Goal: Information Seeking & Learning: Learn about a topic

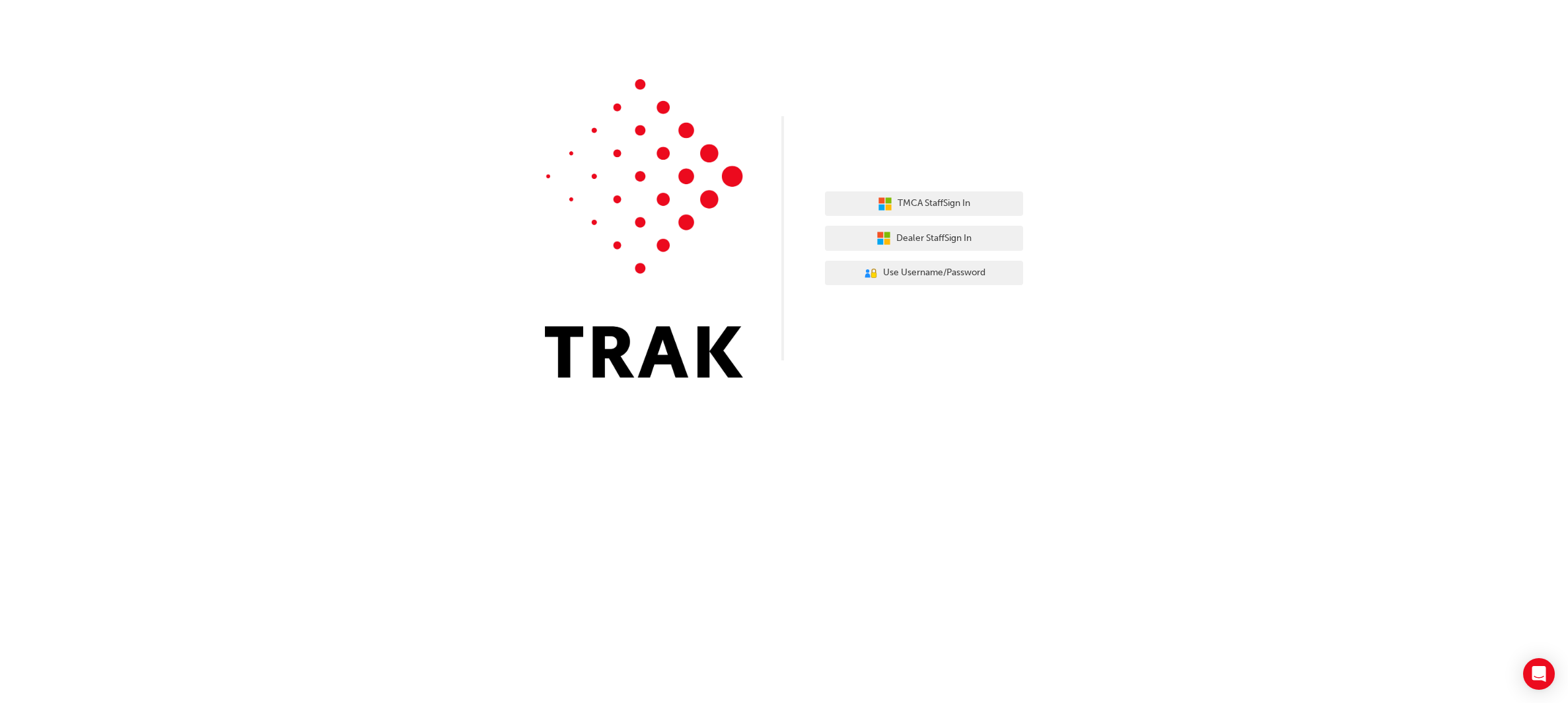
click at [646, 364] on img at bounding box center [644, 228] width 198 height 299
click at [727, 370] on img at bounding box center [644, 228] width 198 height 299
click at [931, 225] on div "TMCA Staff Sign In Dealer Staff Sign In User Authentication Icon - Blue Person,…" at bounding box center [923, 239] width 198 height 115
click at [946, 235] on span "Dealer Staff Sign In" at bounding box center [933, 239] width 75 height 15
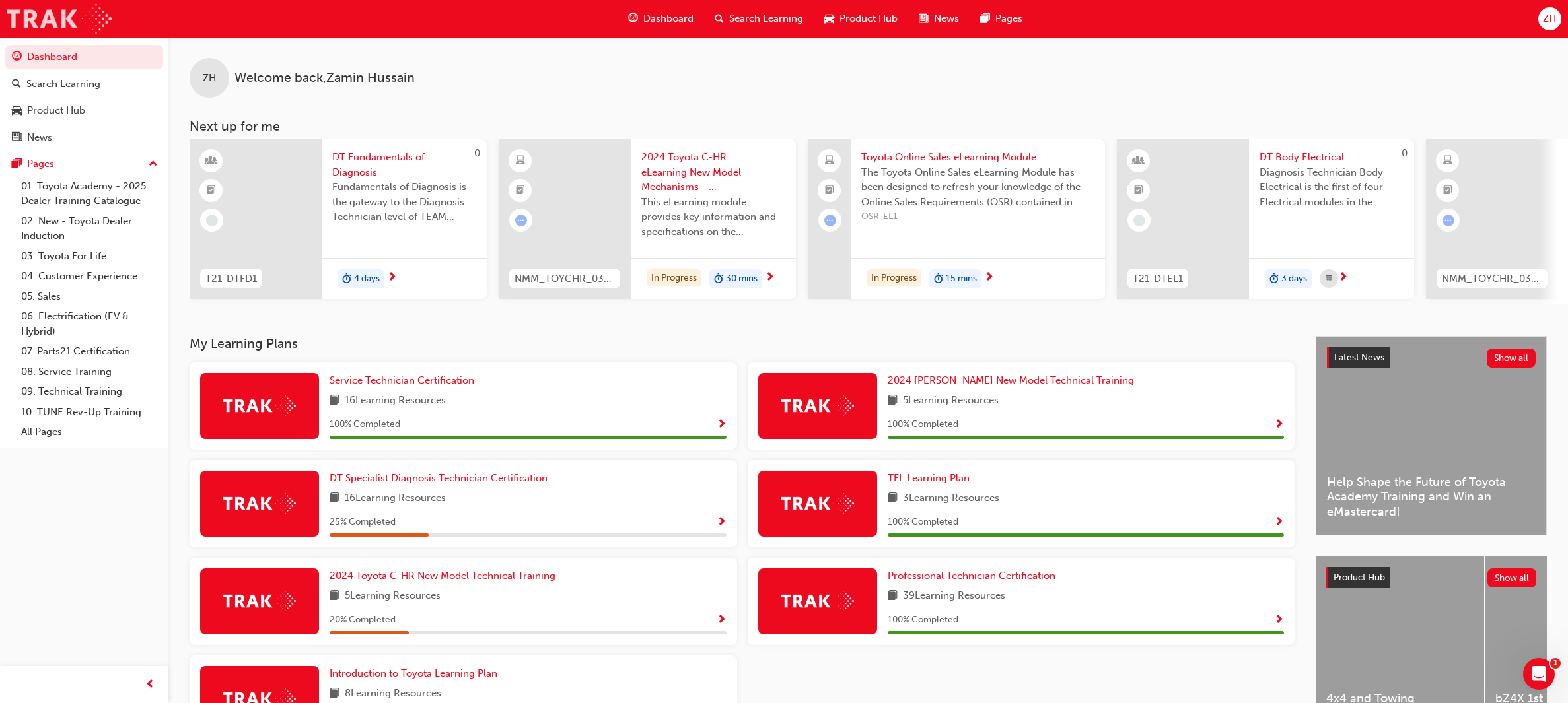
click at [90, 31] on img at bounding box center [58, 19] width 105 height 30
click at [1191, 191] on div at bounding box center [1183, 219] width 132 height 160
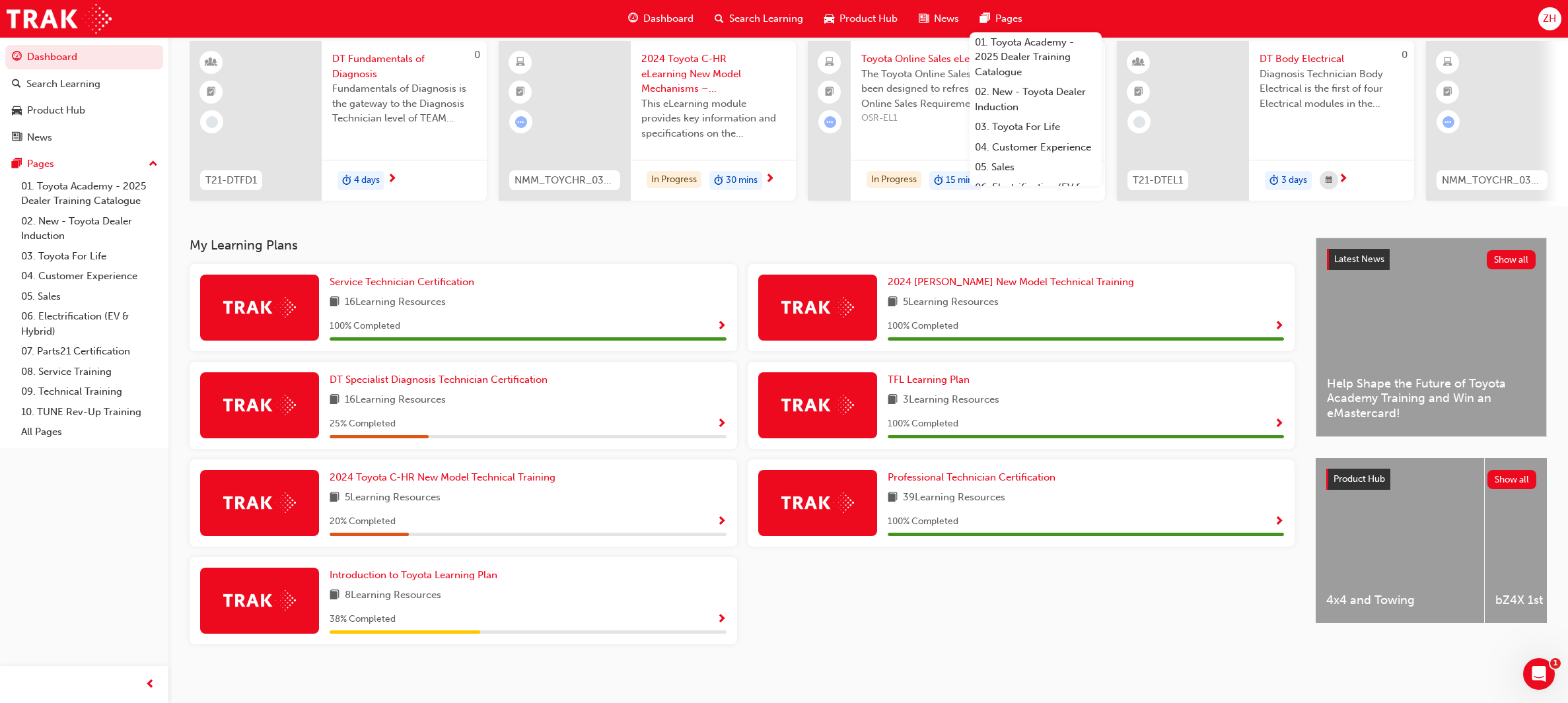
scroll to position [110, 0]
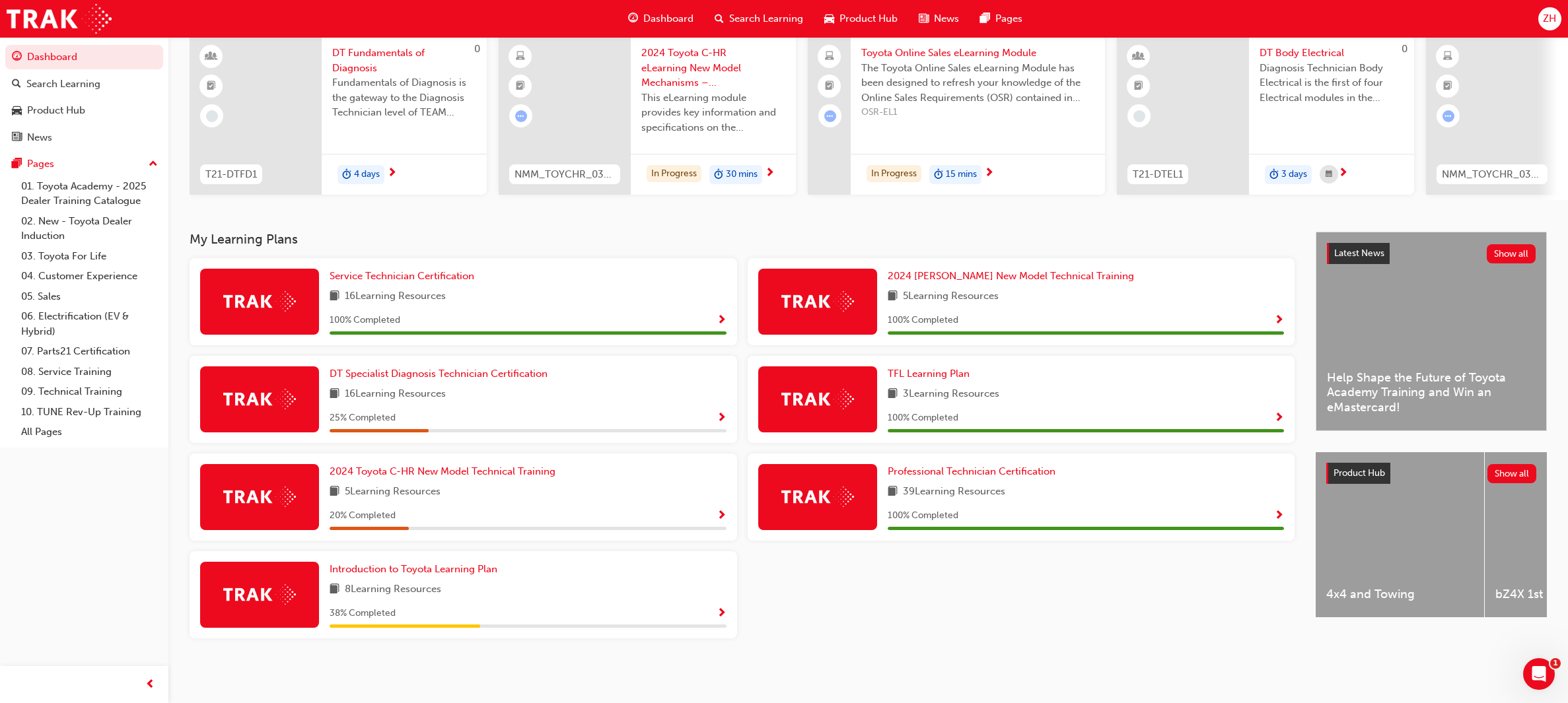
click at [1543, 15] on span "ZH" at bounding box center [1549, 18] width 13 height 15
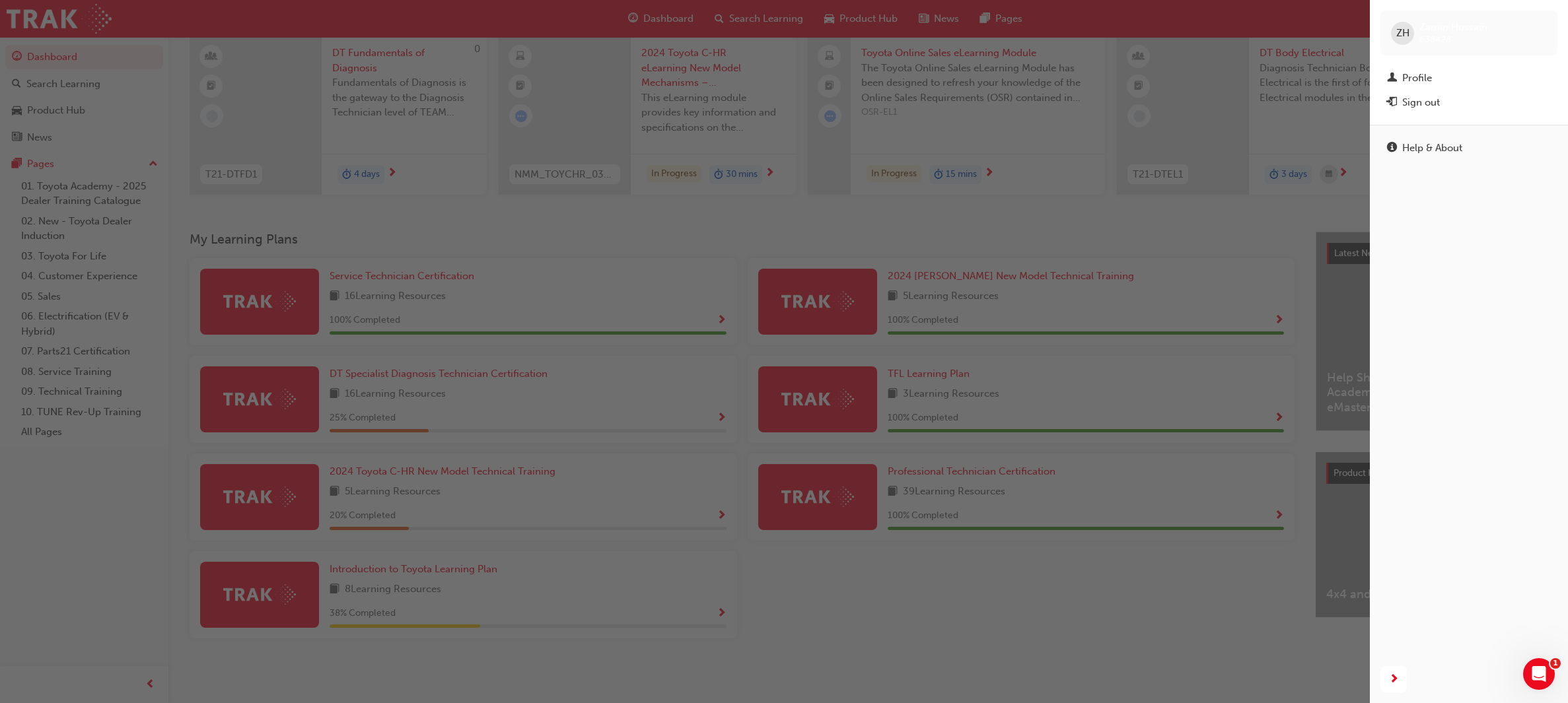
click at [1543, 15] on div "ZH Zamin Hussain 638428" at bounding box center [1468, 32] width 177 height 45
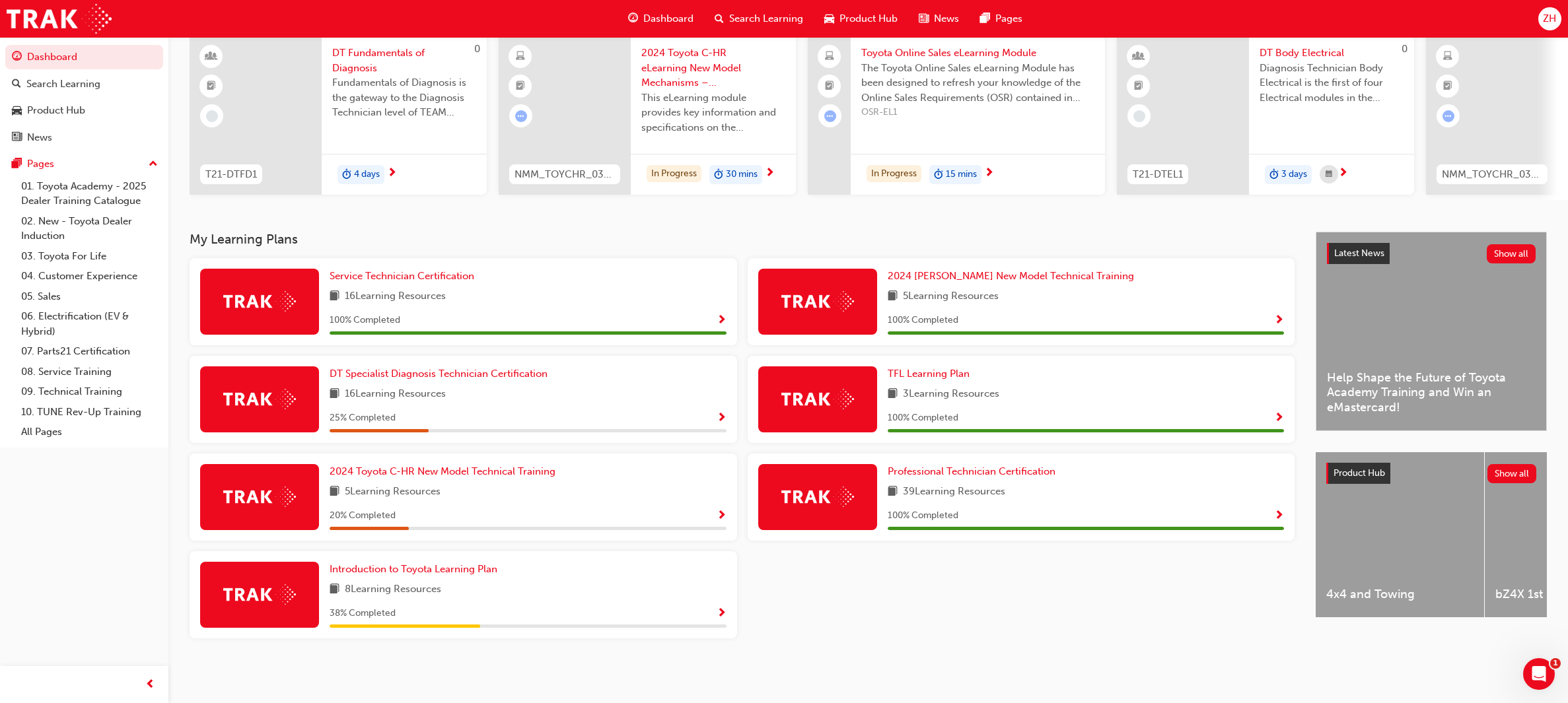
click at [1543, 15] on span "ZH" at bounding box center [1549, 18] width 13 height 15
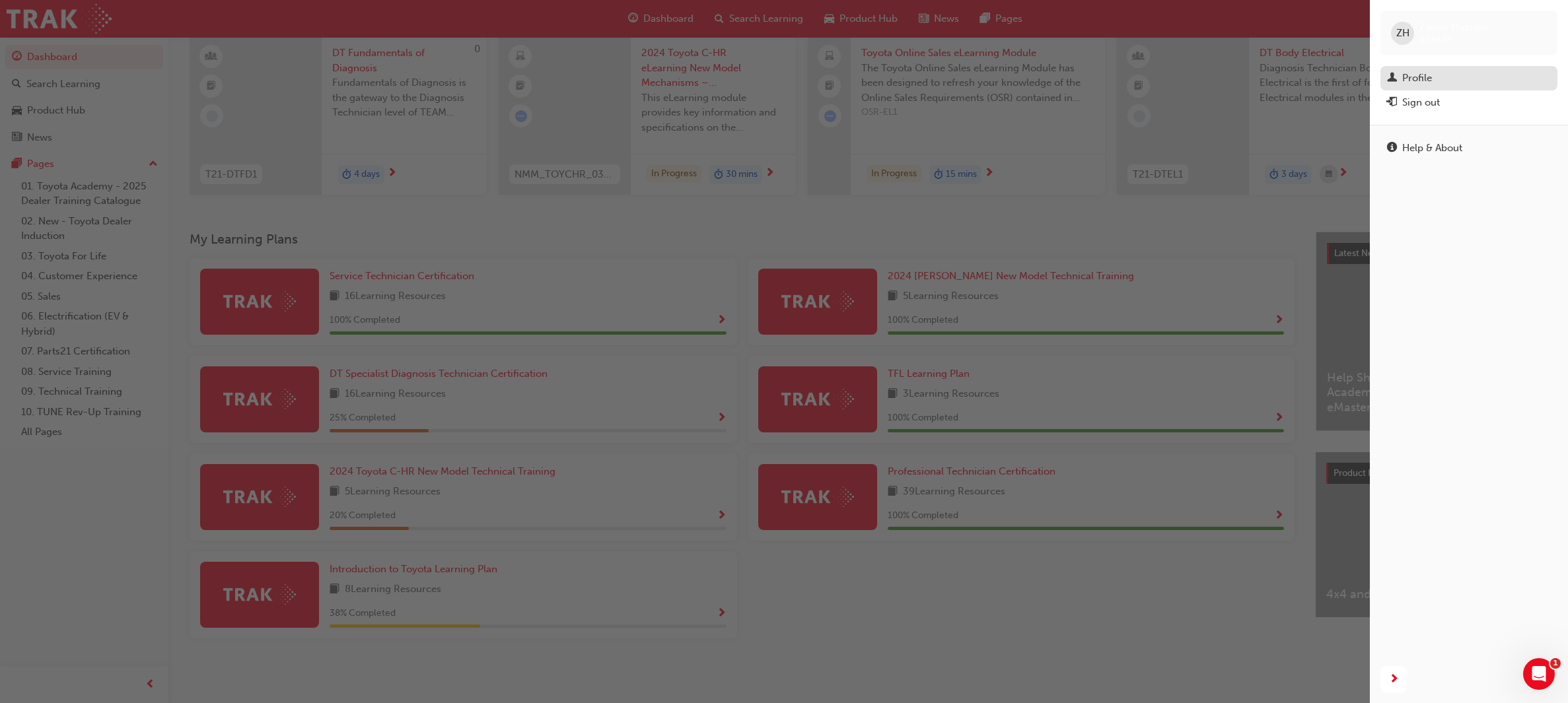
click at [1427, 78] on div "Profile" at bounding box center [1417, 77] width 30 height 15
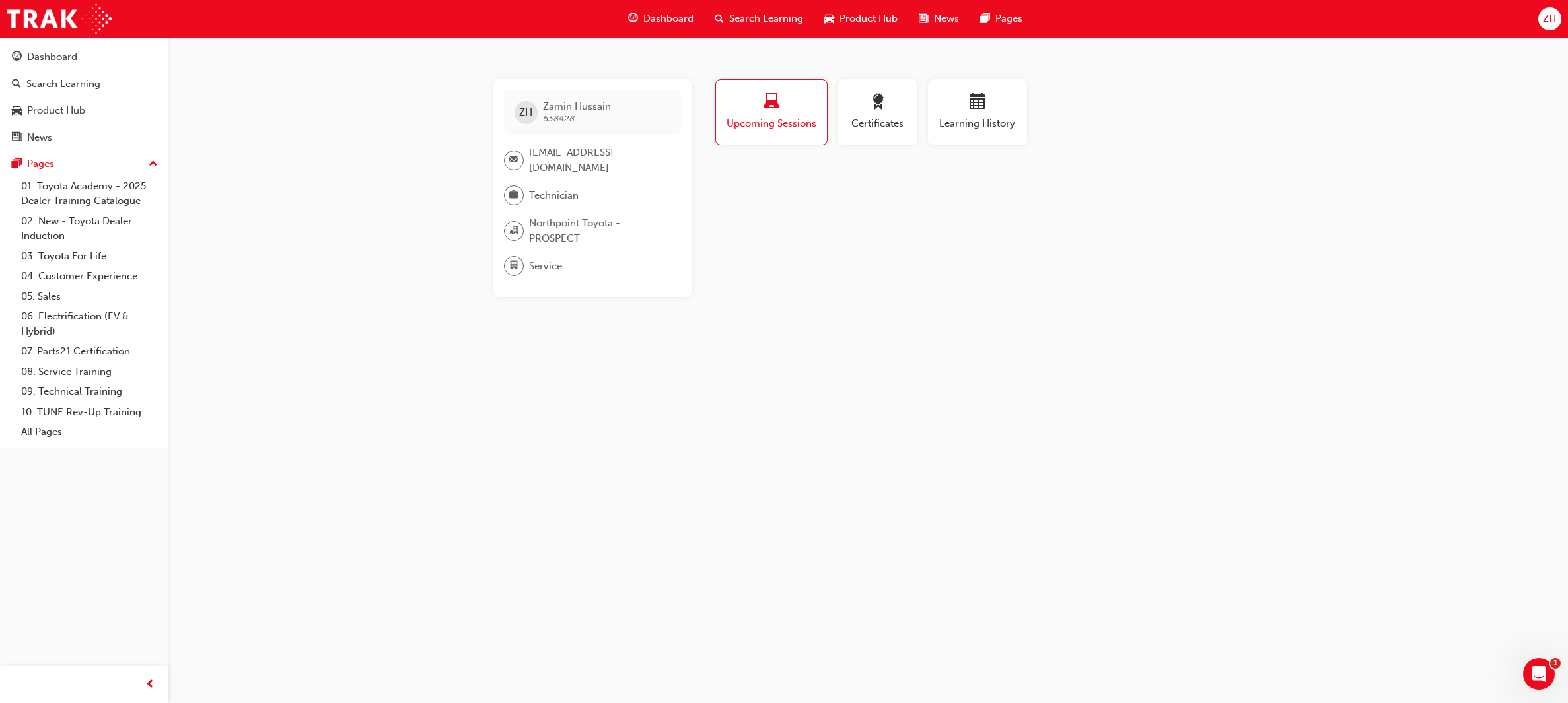
click at [792, 109] on div "button" at bounding box center [771, 104] width 91 height 21
click at [870, 111] on span "award-icon" at bounding box center [878, 103] width 16 height 18
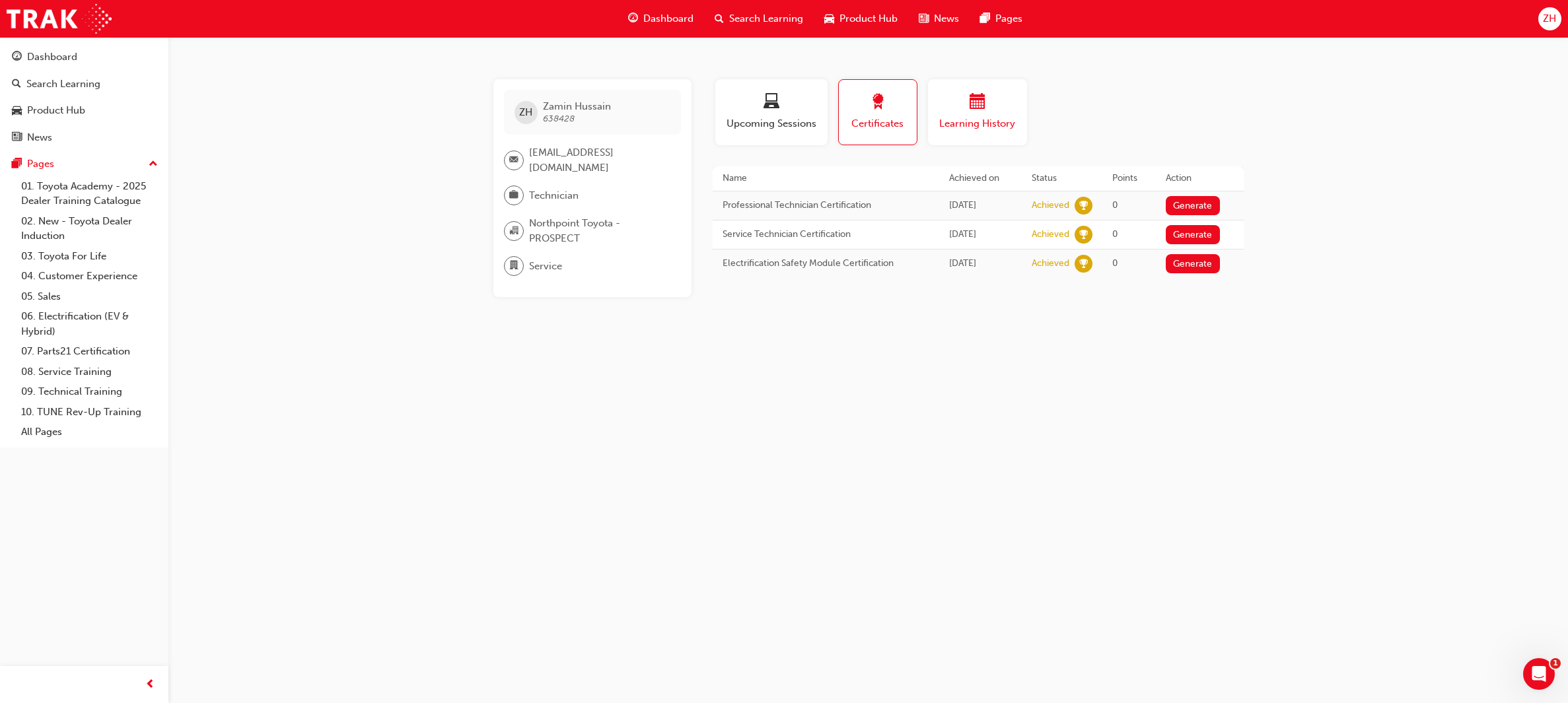
click at [998, 132] on button "Learning History" at bounding box center [977, 112] width 99 height 66
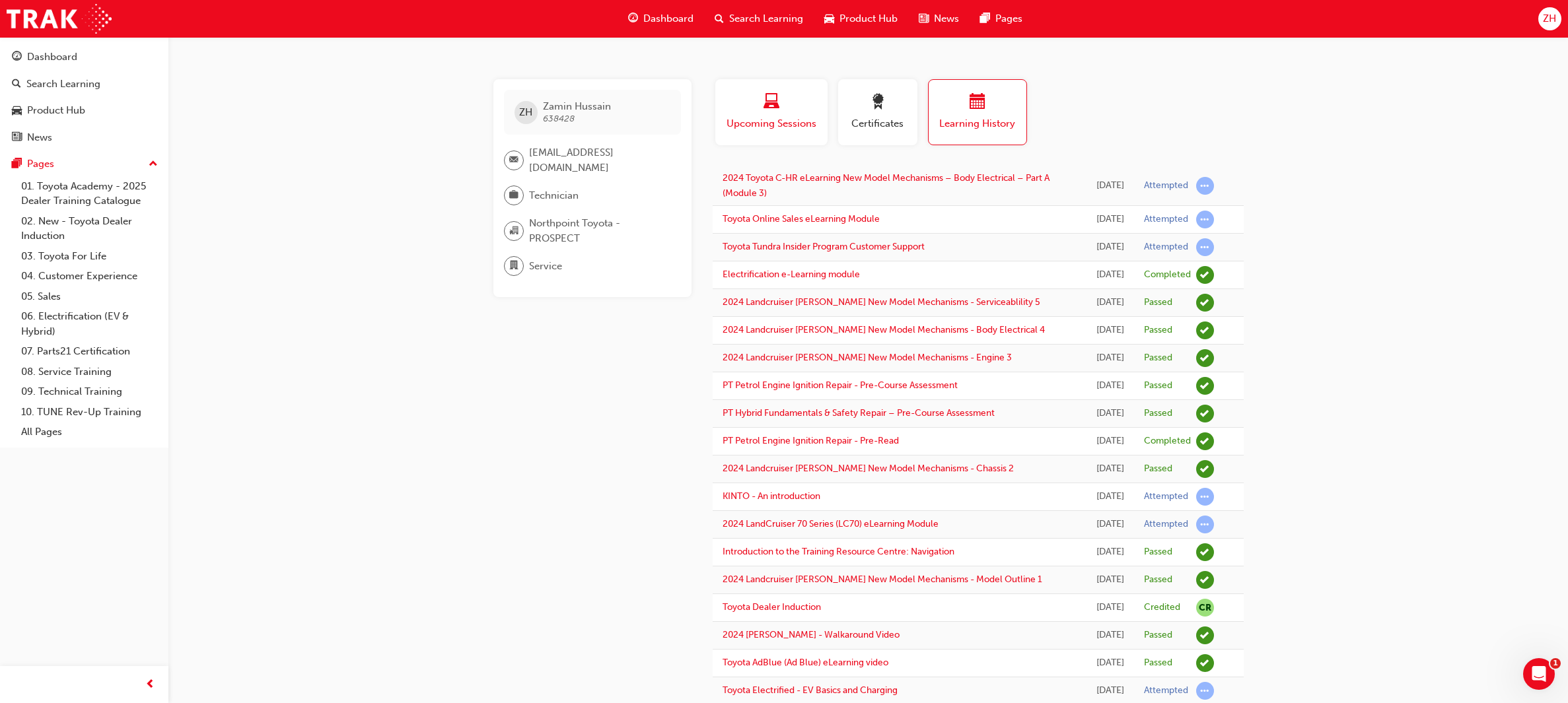
click at [759, 131] on button "Upcoming Sessions" at bounding box center [771, 112] width 112 height 66
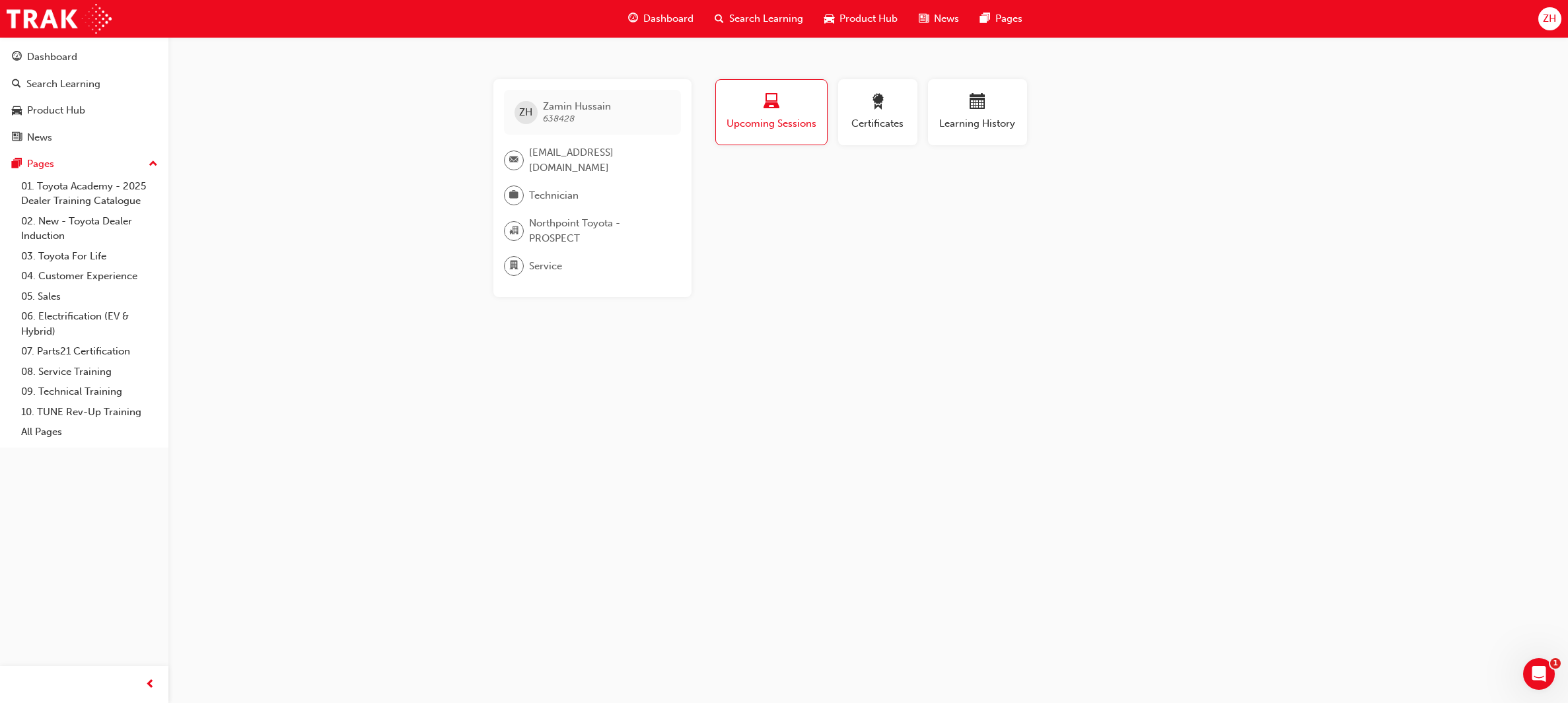
click at [759, 131] on button "Upcoming Sessions" at bounding box center [771, 112] width 112 height 66
click at [95, 59] on div "Dashboard" at bounding box center [84, 57] width 145 height 17
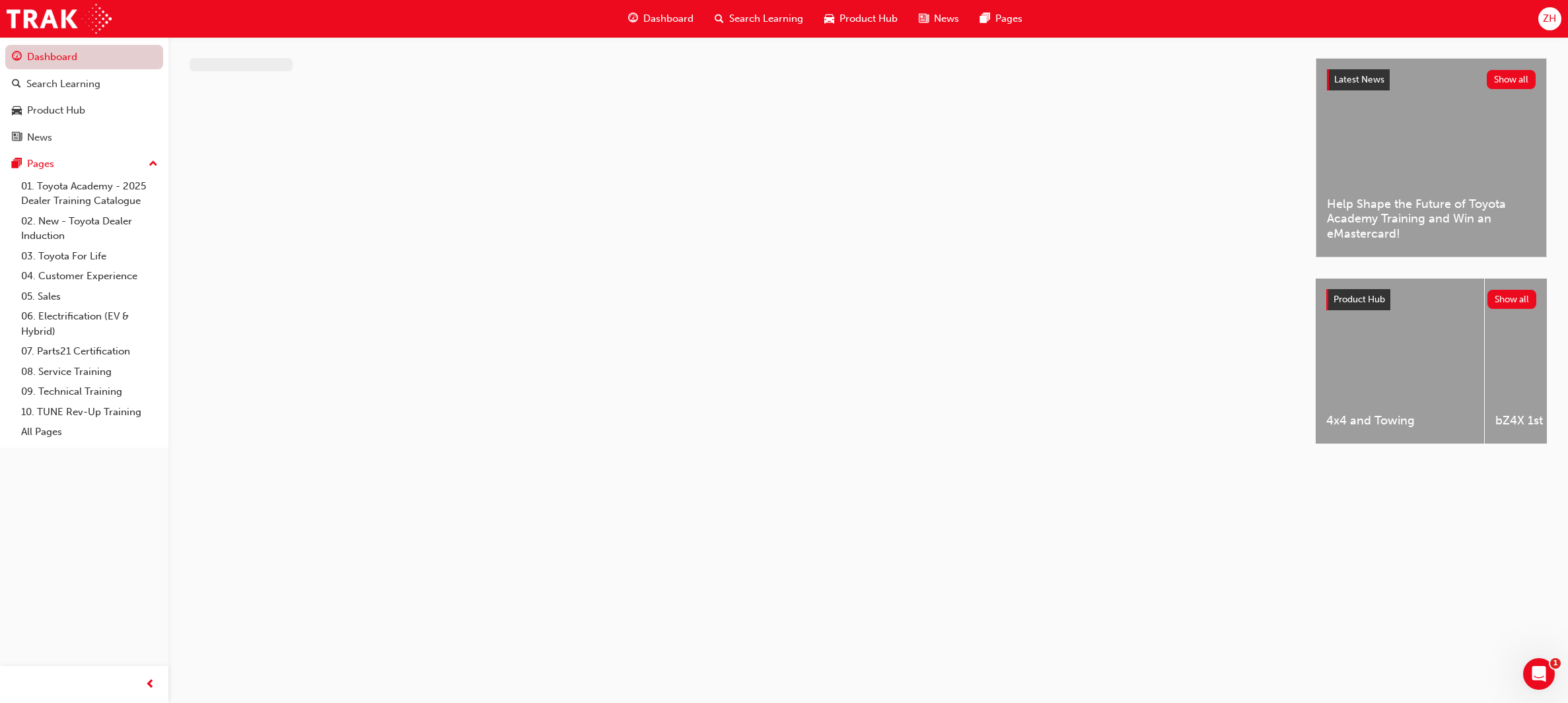
click at [95, 59] on link "Dashboard" at bounding box center [85, 57] width 158 height 24
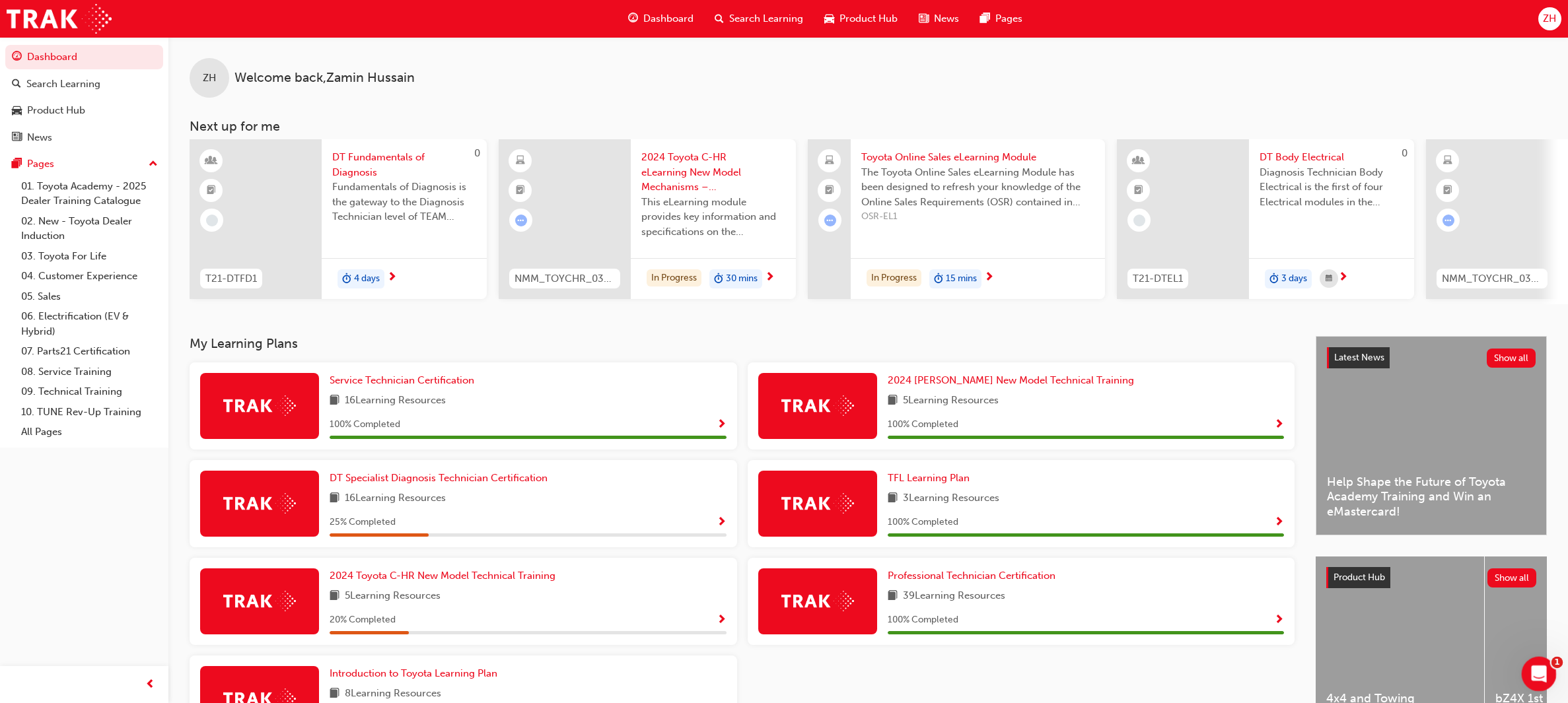
click at [1532, 679] on icon "Open Intercom Messenger" at bounding box center [1537, 673] width 22 height 22
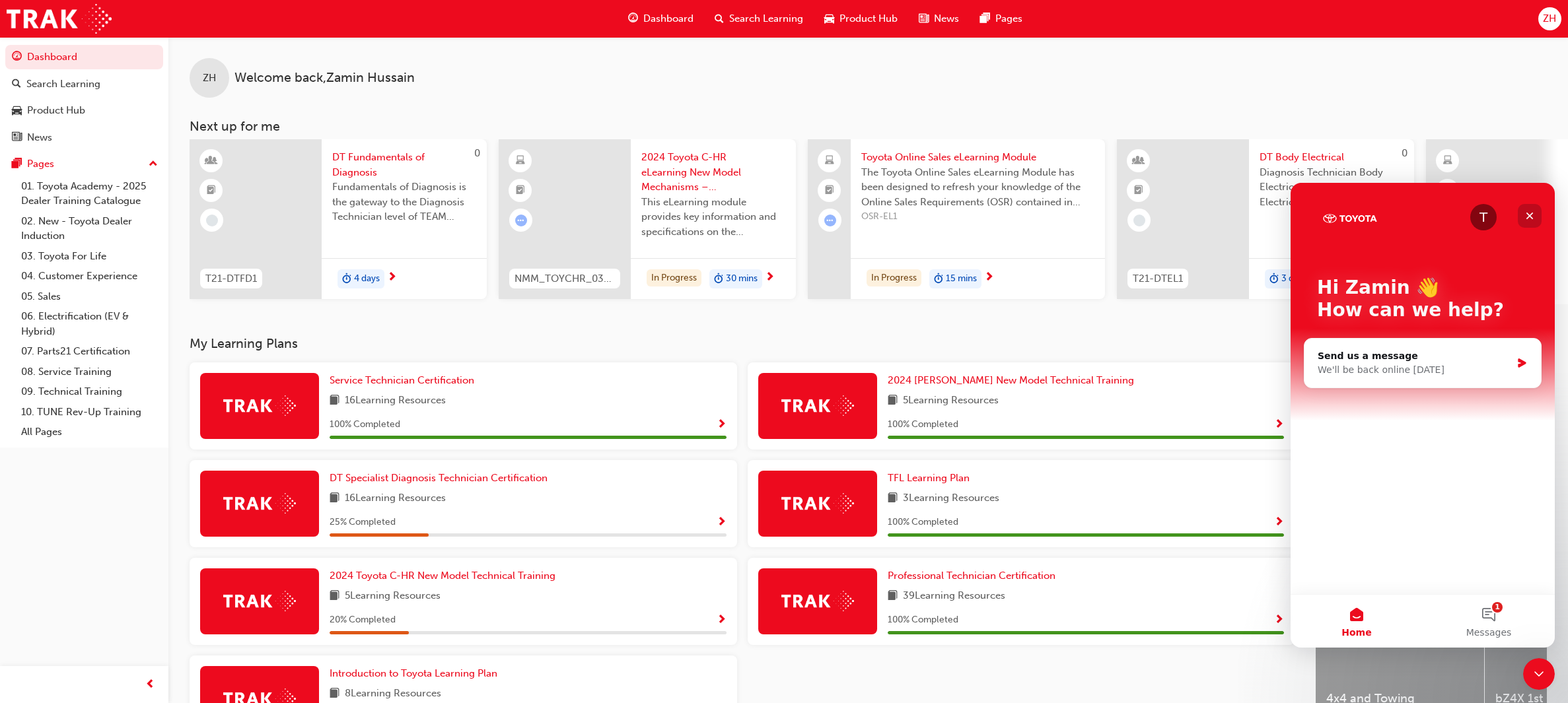
click at [1531, 224] on div "Close" at bounding box center [1529, 216] width 24 height 24
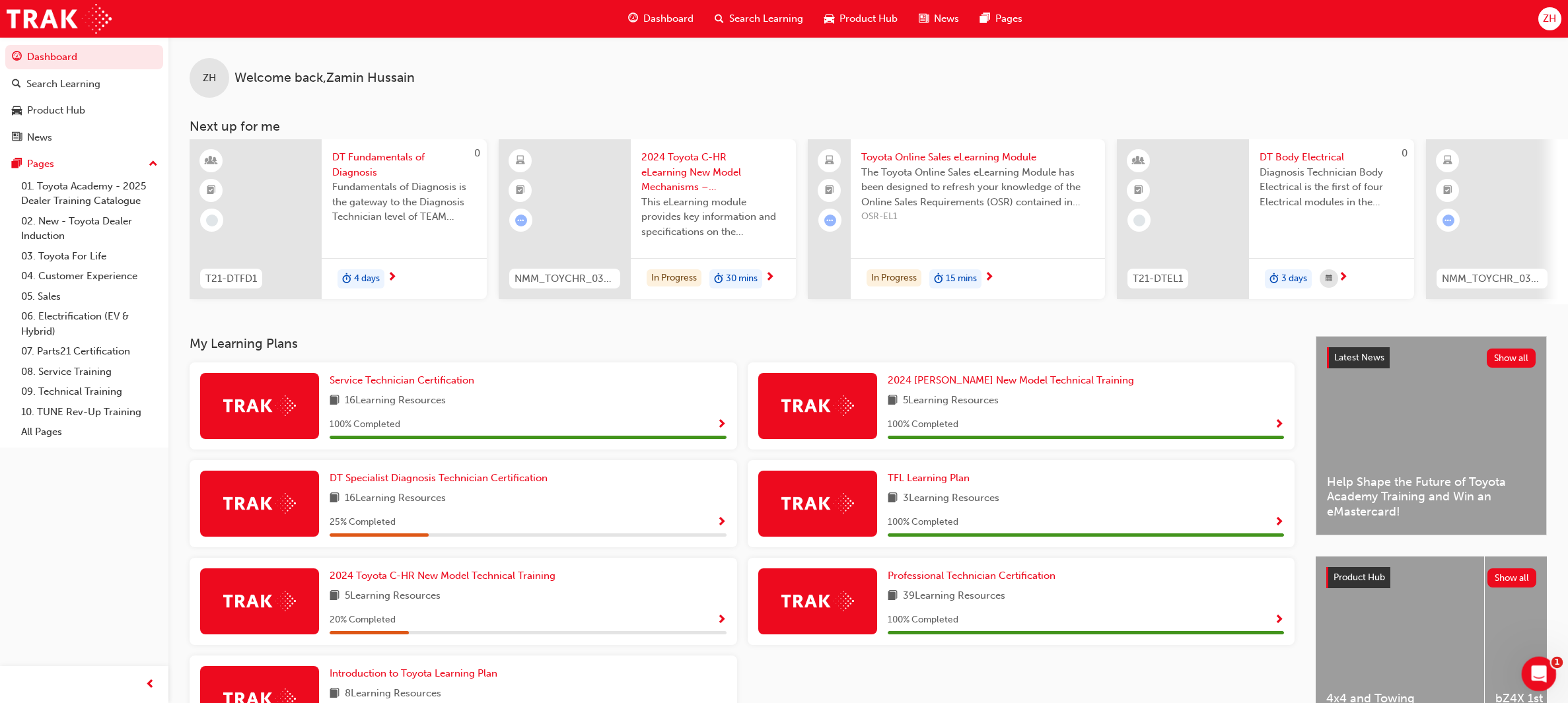
click at [1539, 680] on icon "Open Intercom Messenger" at bounding box center [1537, 673] width 22 height 22
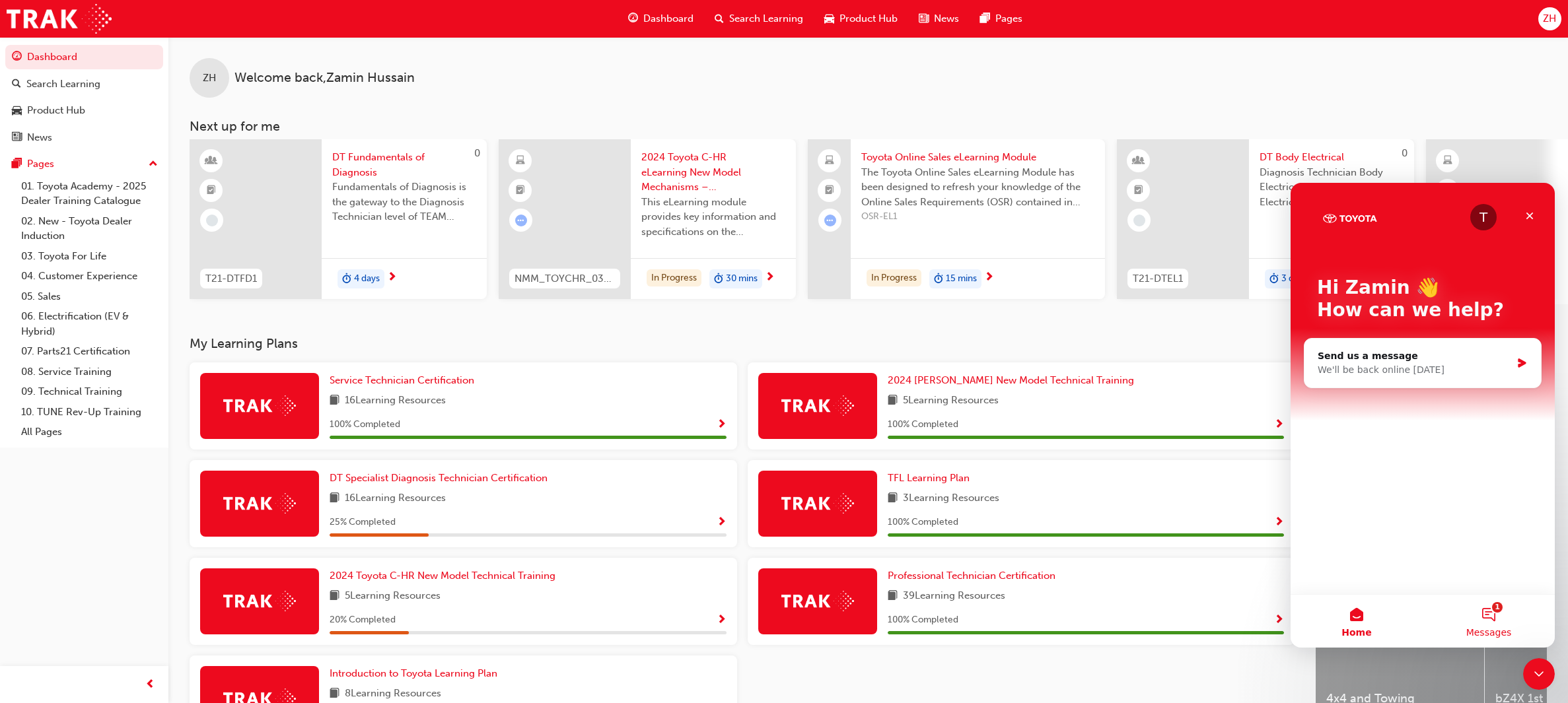
click at [1493, 625] on button "1 Messages" at bounding box center [1488, 621] width 132 height 53
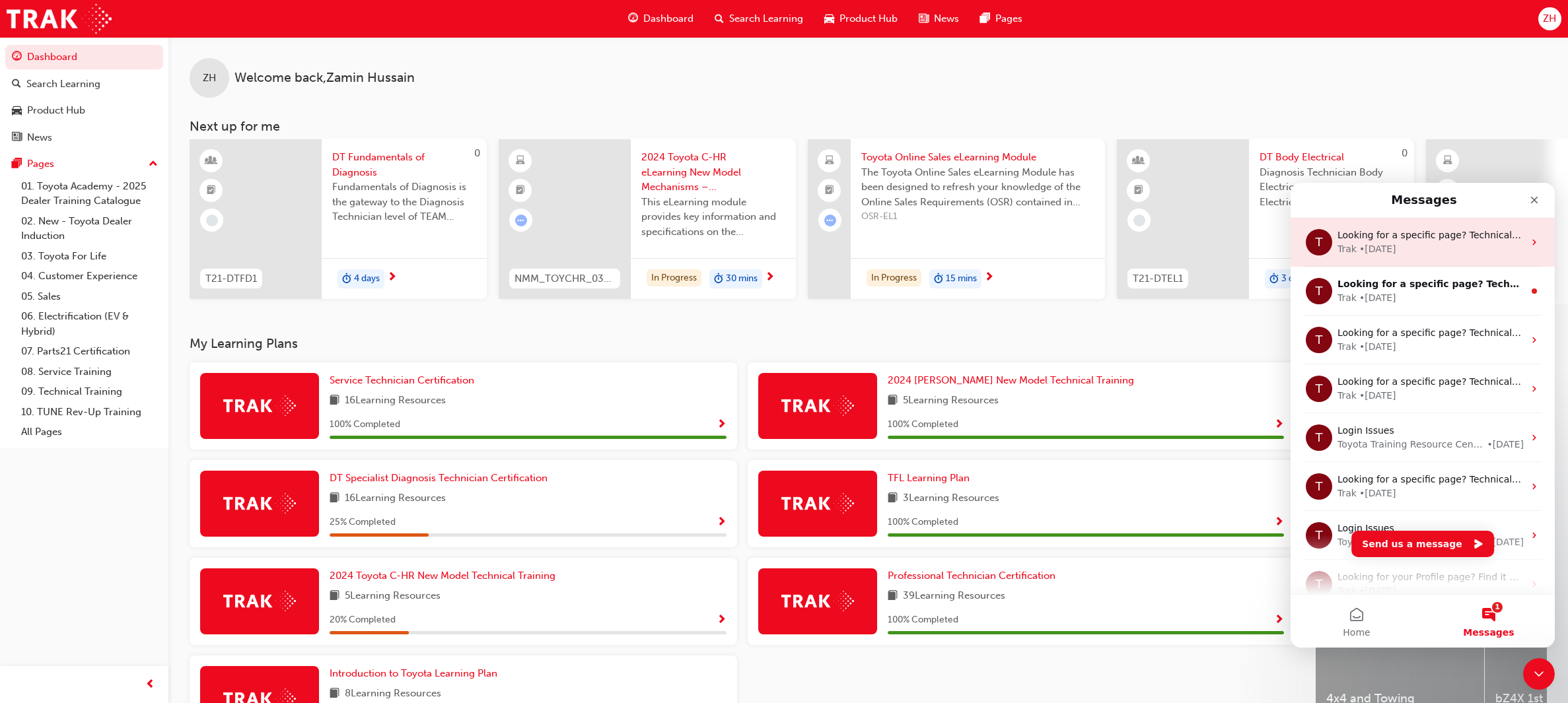
click at [1387, 242] on div "• 4w ago" at bounding box center [1378, 250] width 37 height 14
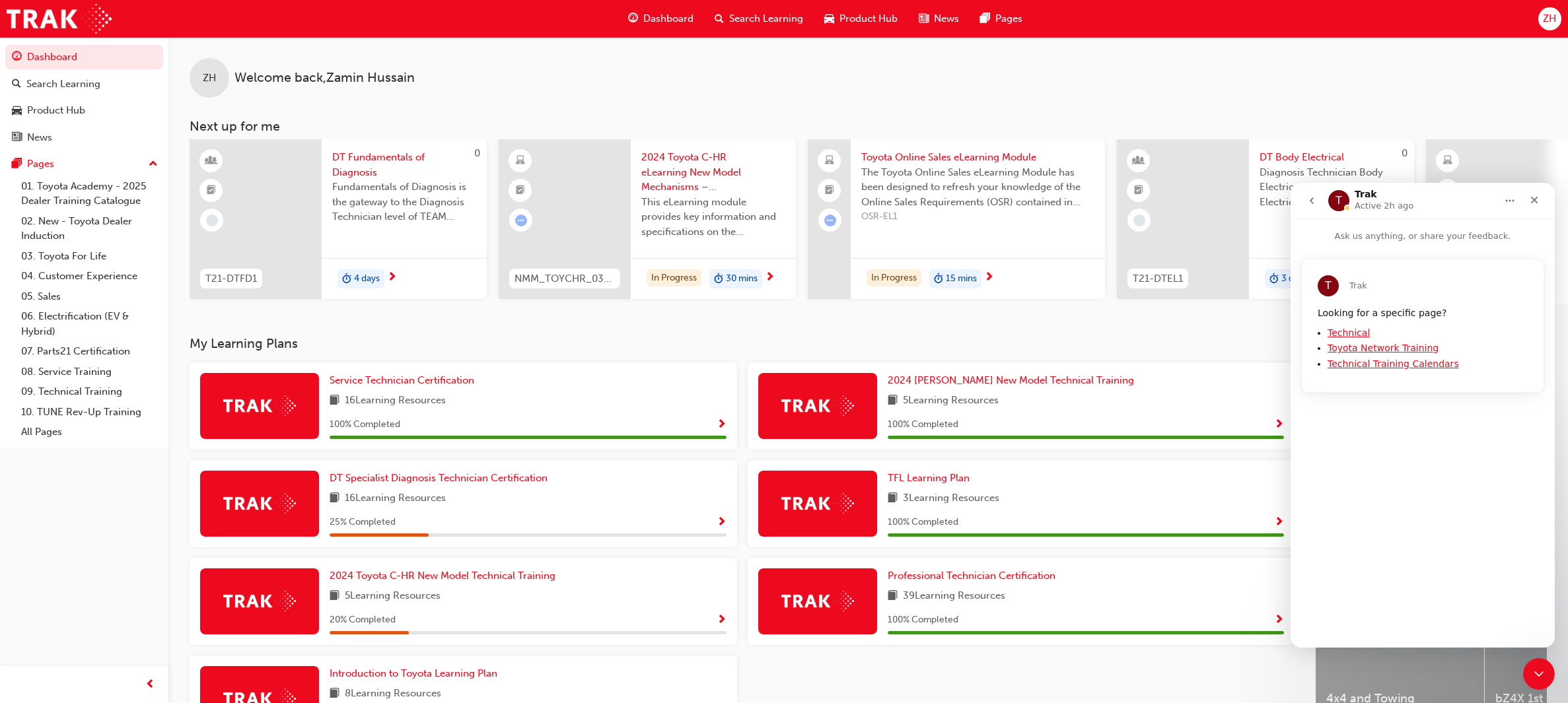
click at [1341, 333] on link "Technical" at bounding box center [1348, 333] width 43 height 10
click at [1540, 195] on div "Close" at bounding box center [1534, 200] width 24 height 24
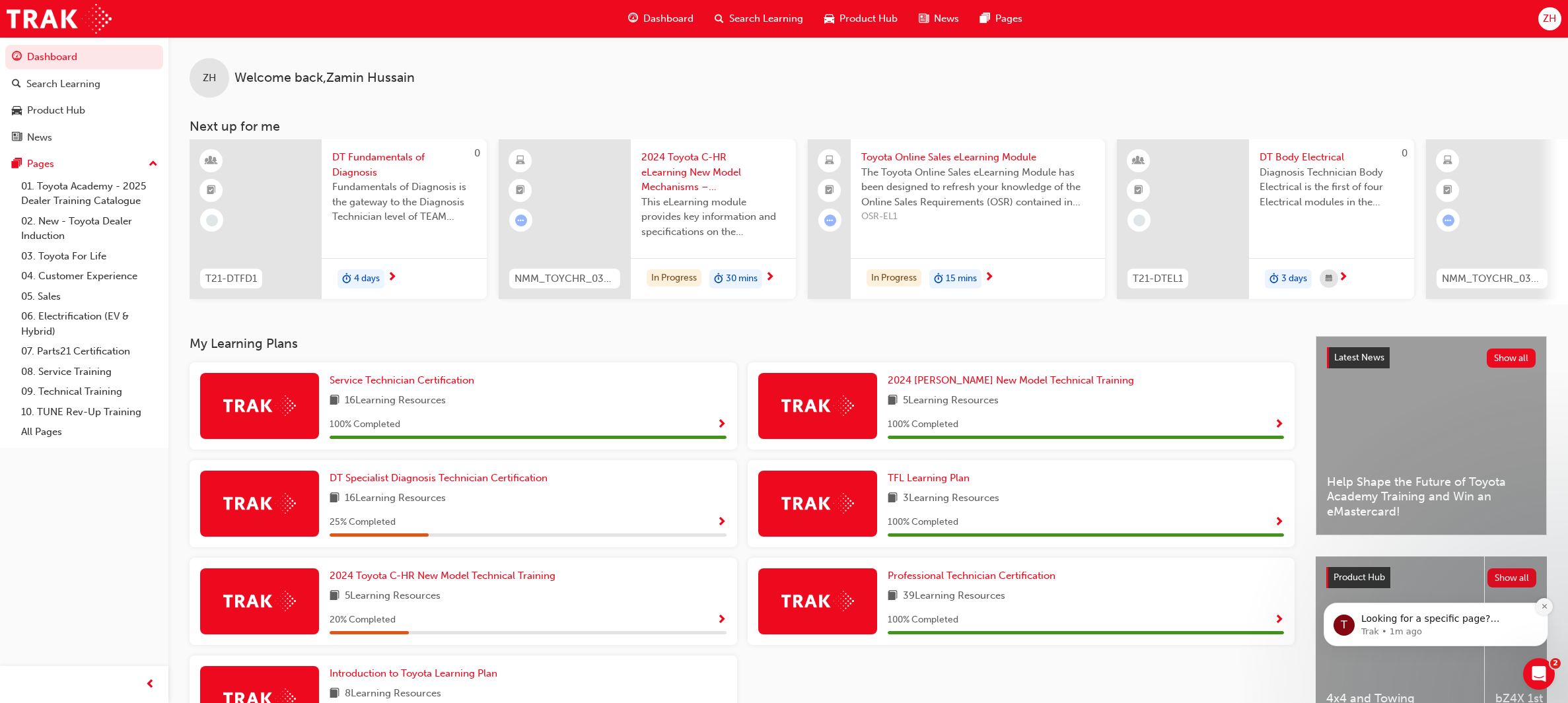
click at [1540, 604] on icon "Dismiss notification" at bounding box center [1544, 606] width 7 height 7
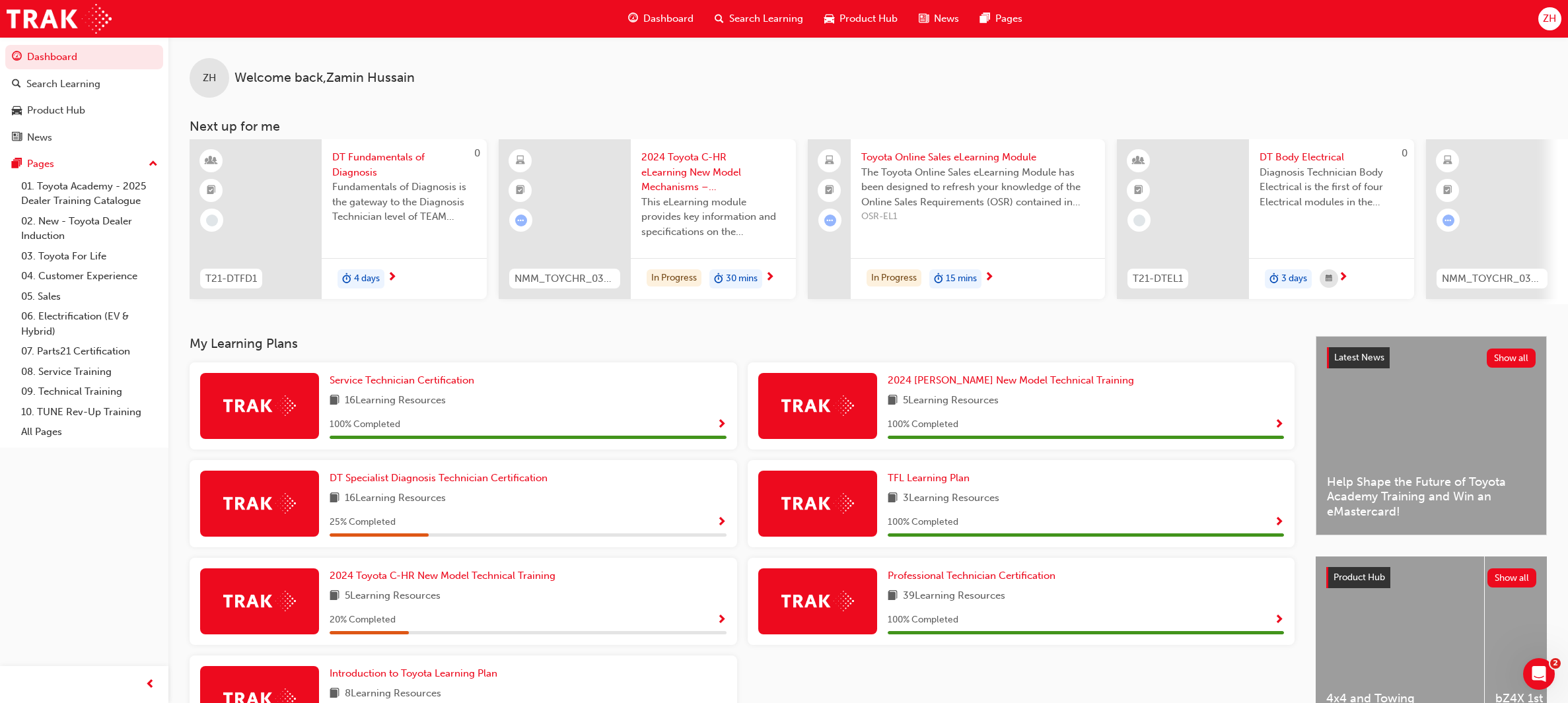
click at [1510, 630] on div "bZ4X 1st Generation" at bounding box center [1568, 639] width 168 height 165
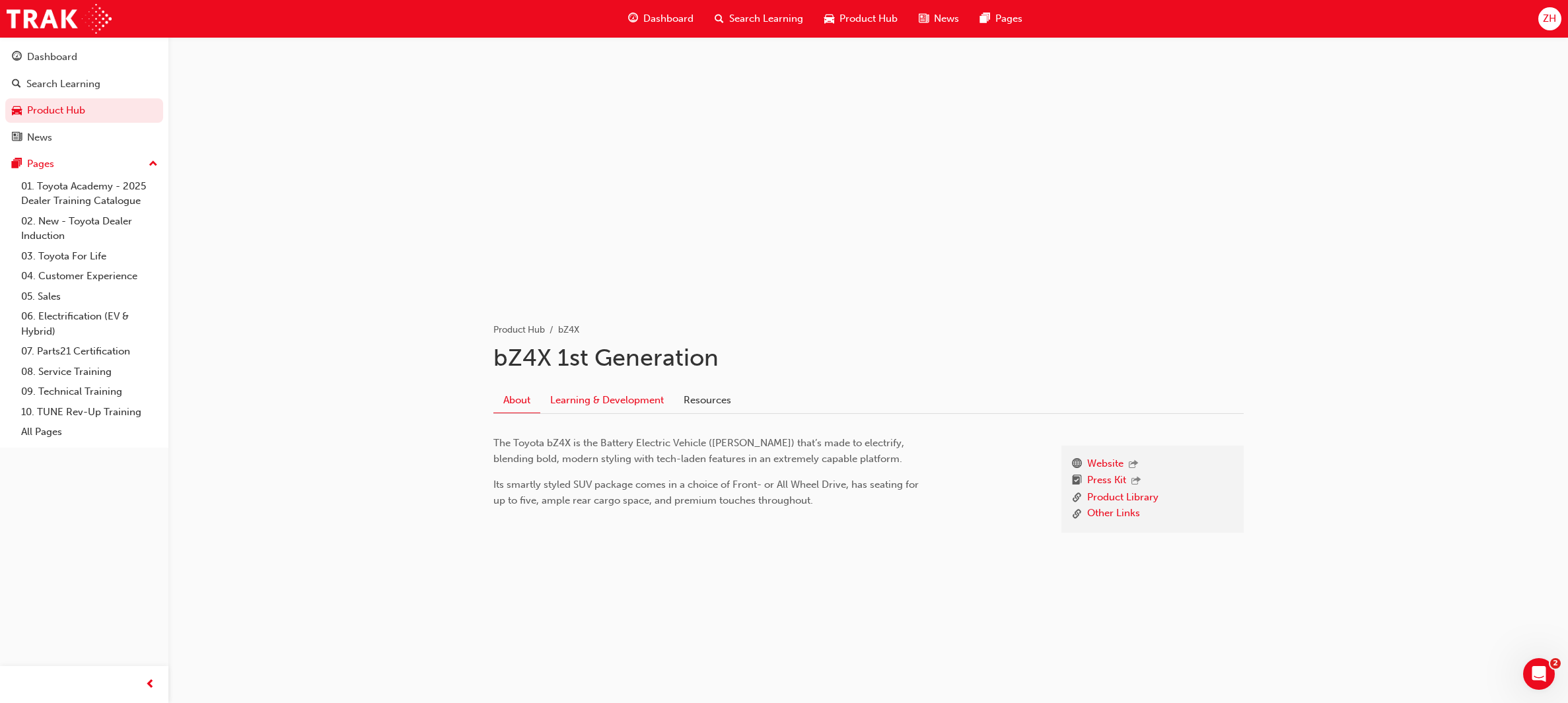
click at [577, 404] on link "Learning & Development" at bounding box center [607, 400] width 133 height 25
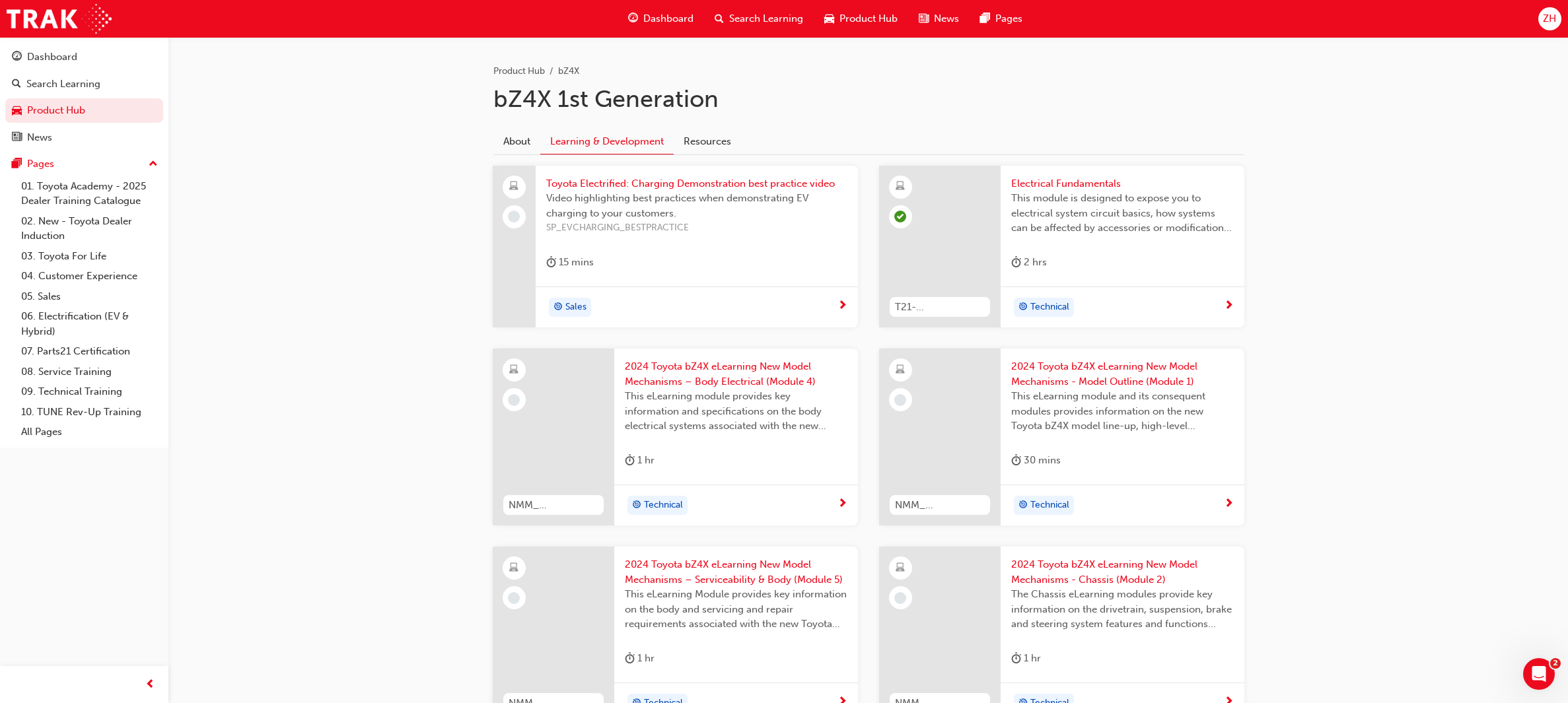
scroll to position [254, 0]
click at [1007, 203] on div "Electrical Fundamentals This module is designed to expose you to electrical sys…" at bounding box center [1122, 231] width 243 height 121
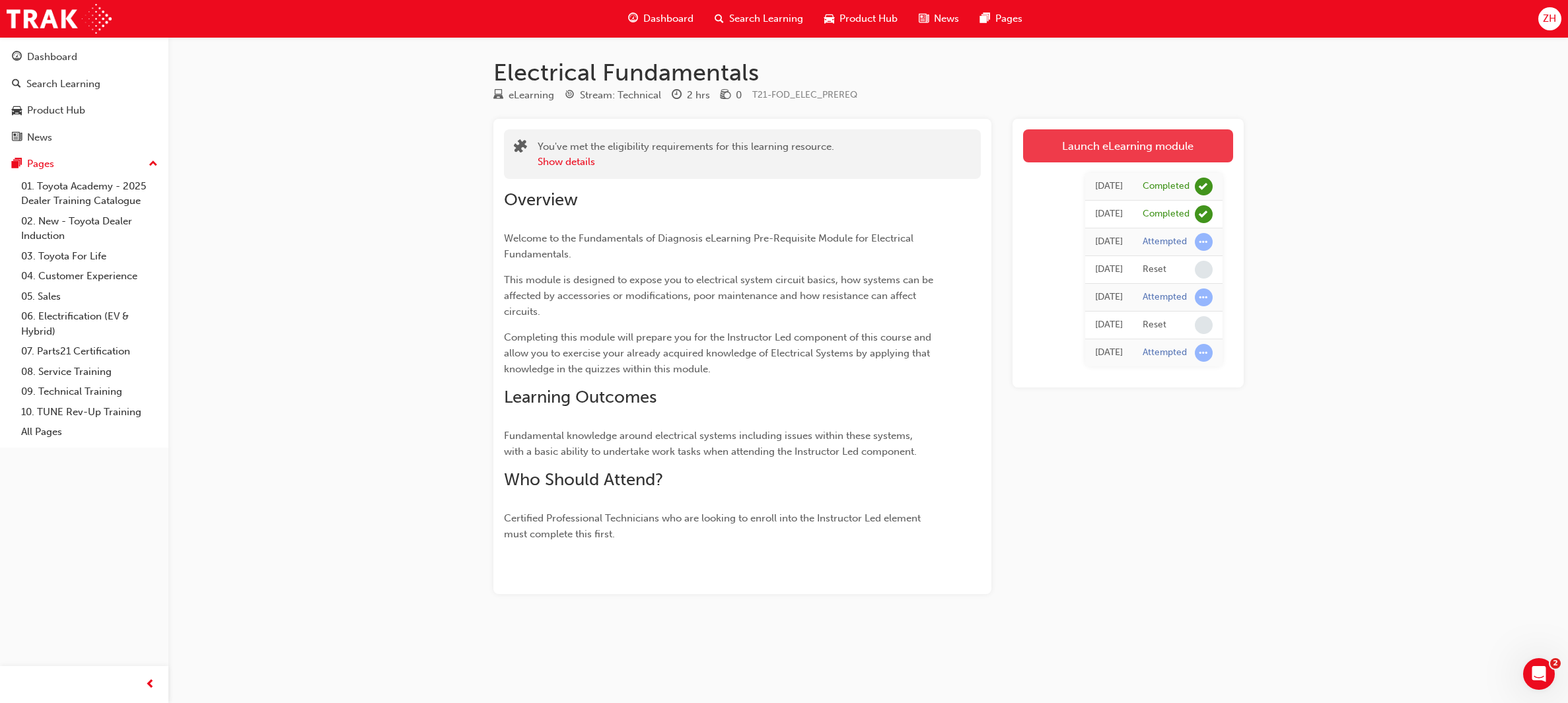
click at [1096, 153] on link "Launch eLearning module" at bounding box center [1128, 146] width 210 height 33
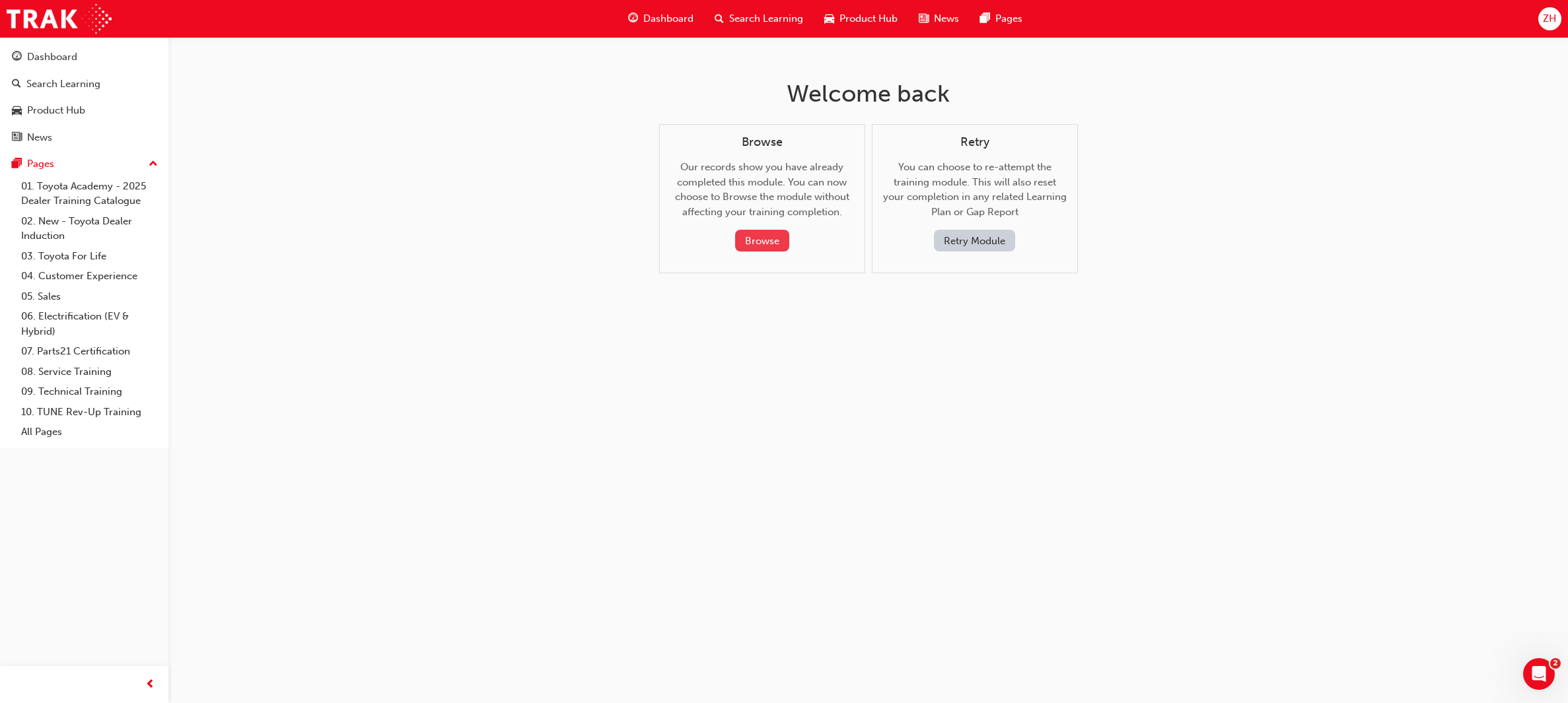
click at [758, 239] on button "Browse" at bounding box center [761, 241] width 55 height 22
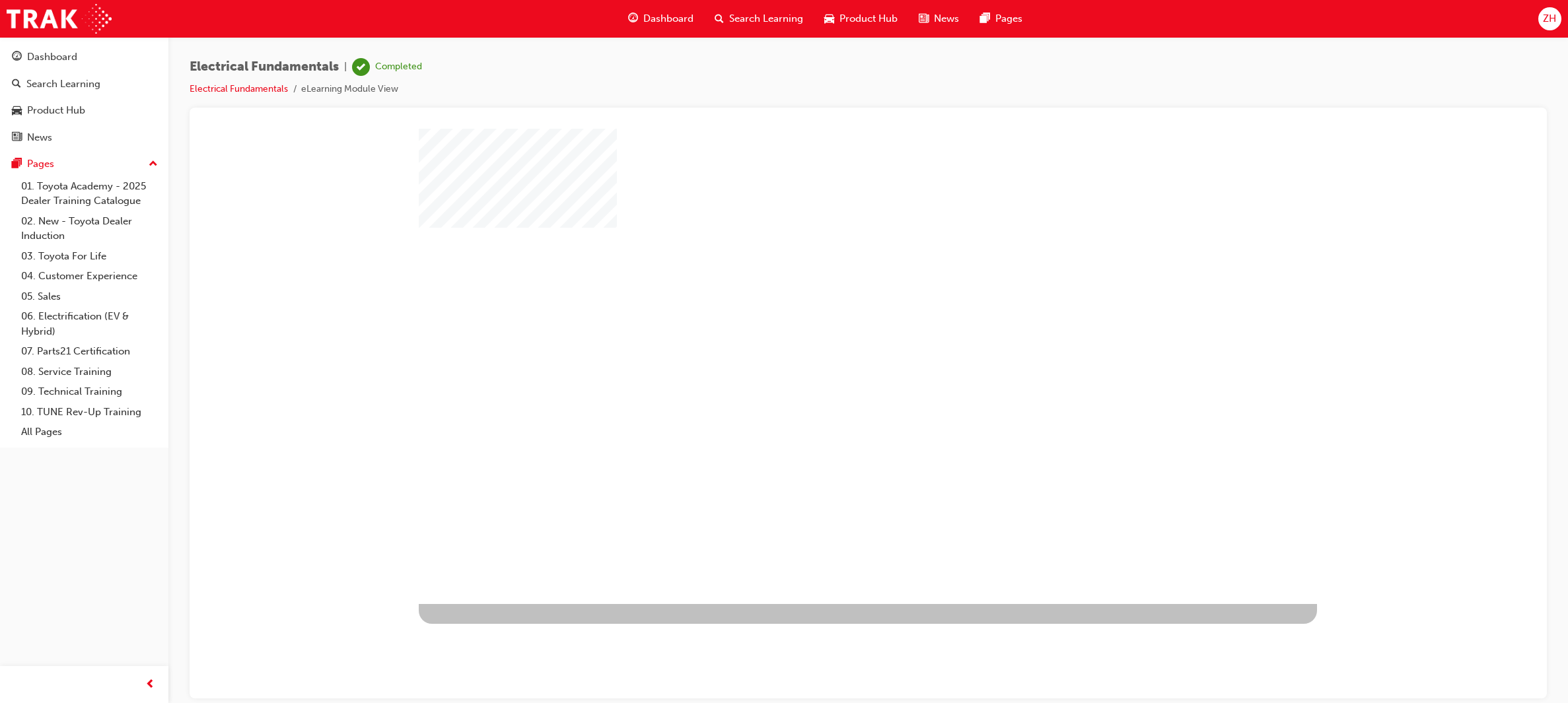
click at [829, 328] on div "play" at bounding box center [829, 328] width 0 height 0
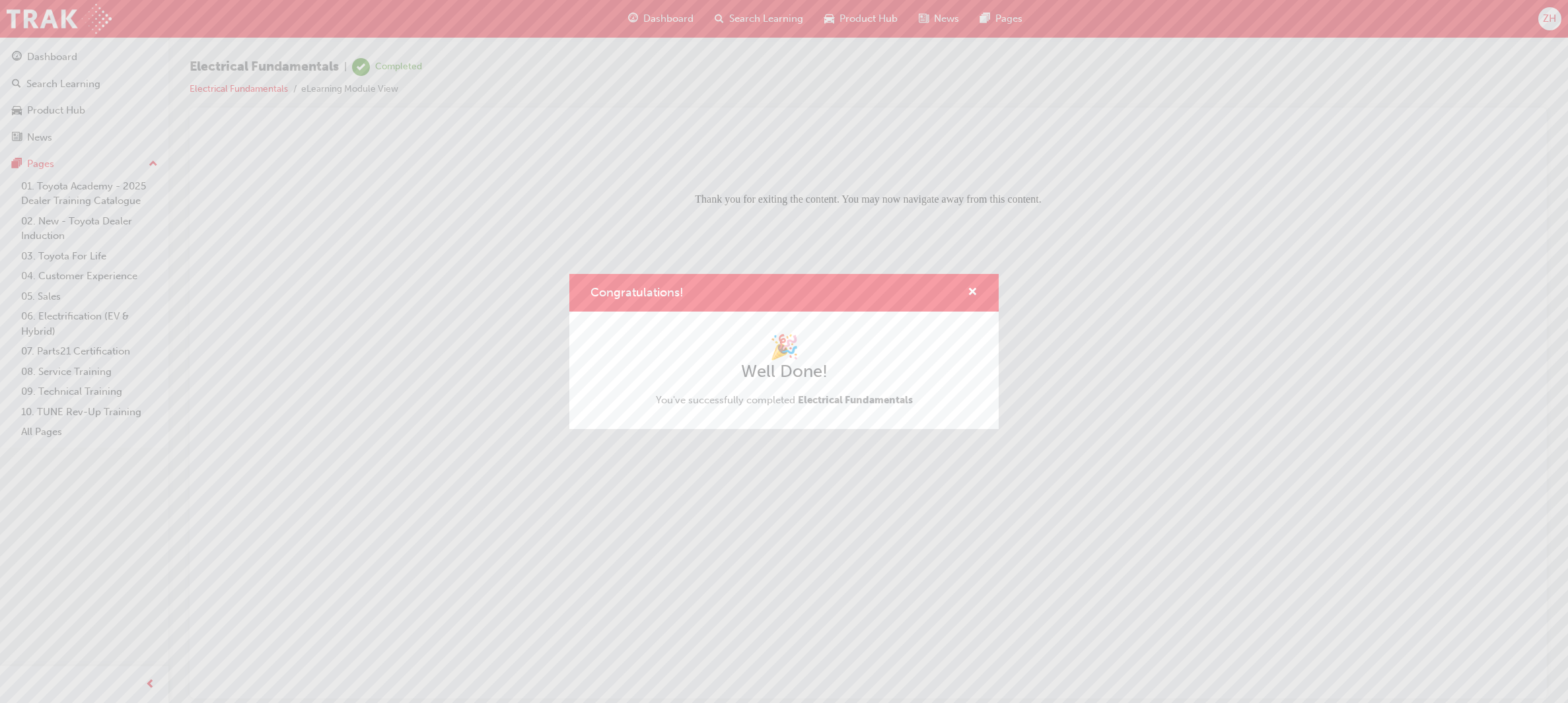
click at [878, 374] on h2 "Well Done!" at bounding box center [784, 371] width 257 height 21
click at [970, 292] on span "cross-icon" at bounding box center [972, 293] width 10 height 12
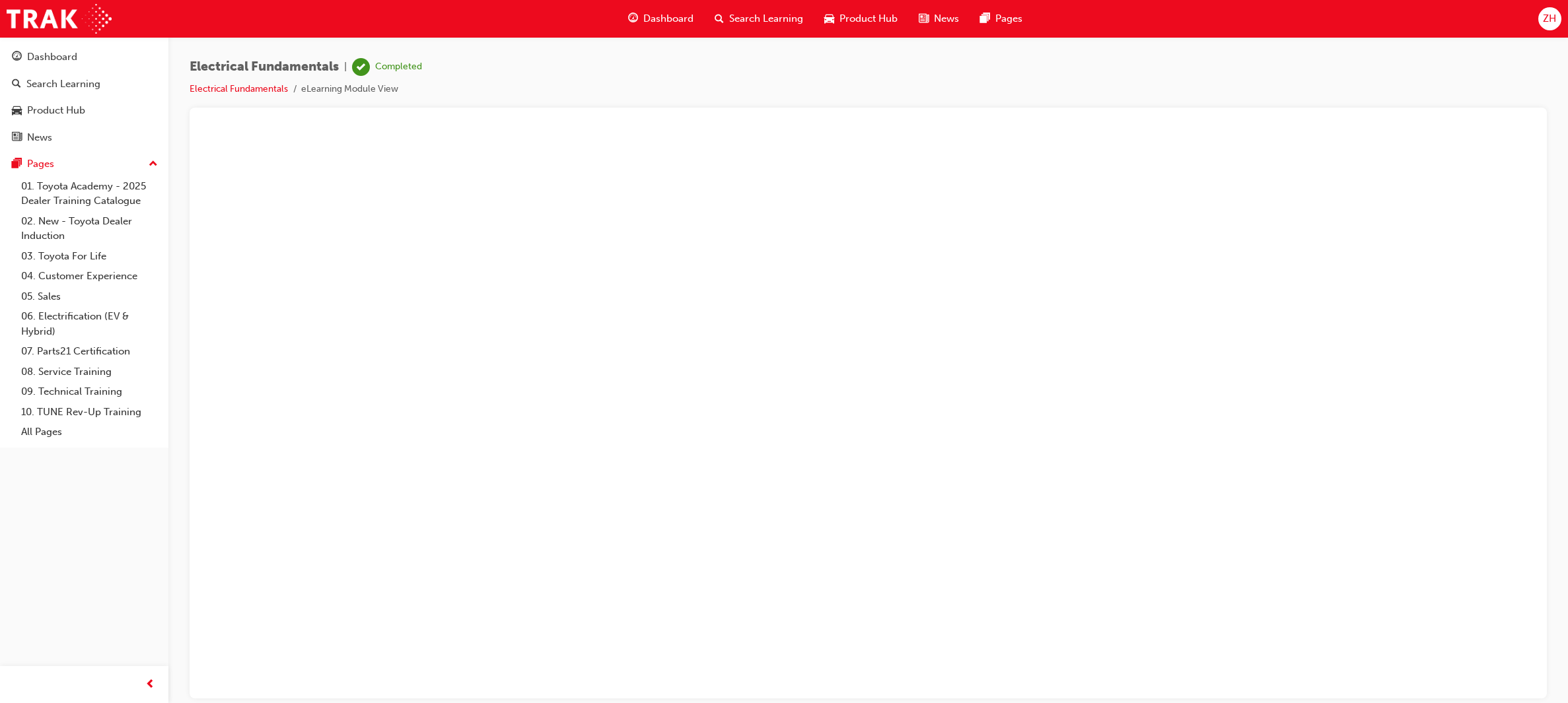
click at [1540, 25] on div "ZH" at bounding box center [1549, 18] width 23 height 23
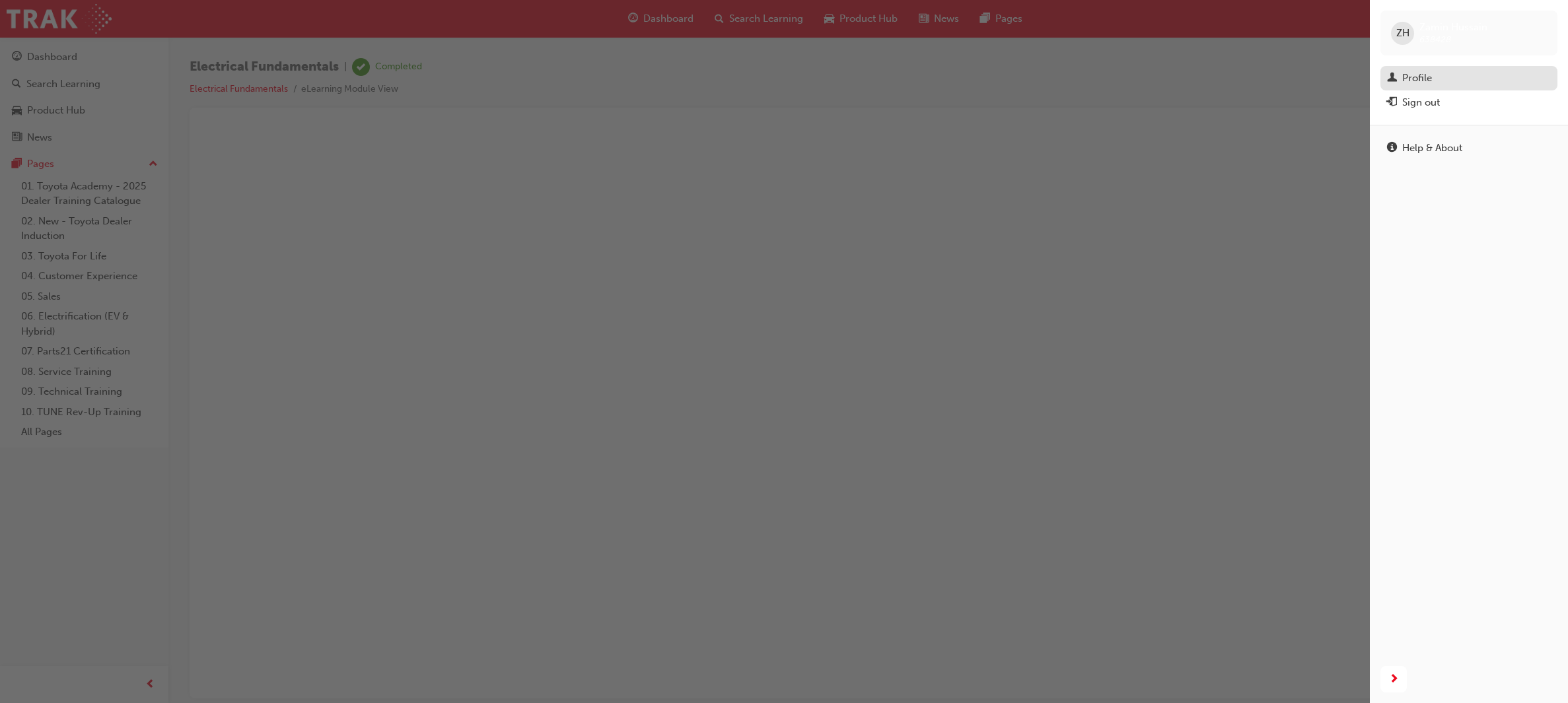
click at [1420, 81] on div "Profile" at bounding box center [1417, 77] width 30 height 15
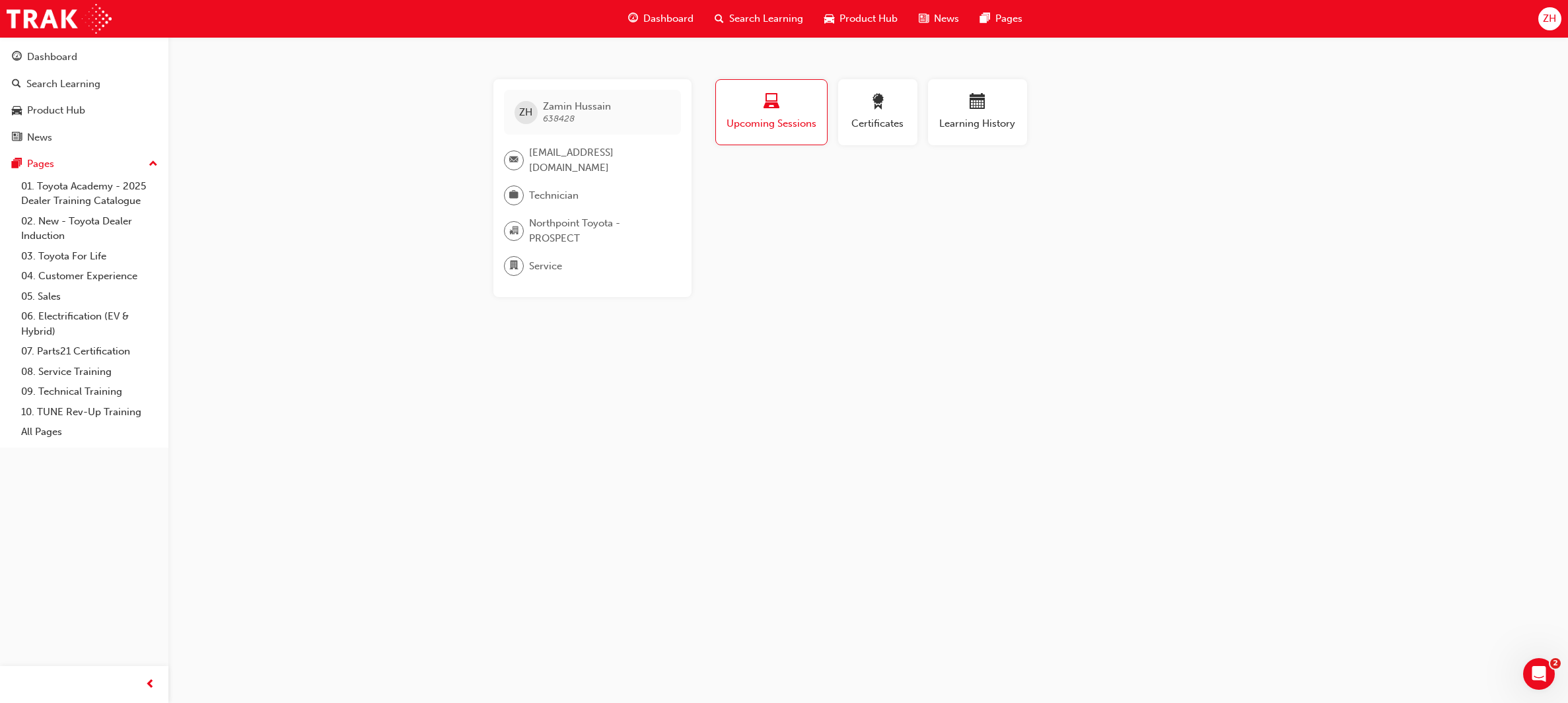
click at [516, 223] on span "organisation-icon" at bounding box center [514, 231] width 9 height 17
click at [514, 239] on span "organisation-icon" at bounding box center [514, 231] width 9 height 17
click at [511, 193] on span "briefcase-icon" at bounding box center [514, 196] width 9 height 17
click at [514, 168] on span "email-icon" at bounding box center [514, 160] width 9 height 17
click at [515, 163] on span "email-icon" at bounding box center [514, 160] width 9 height 17
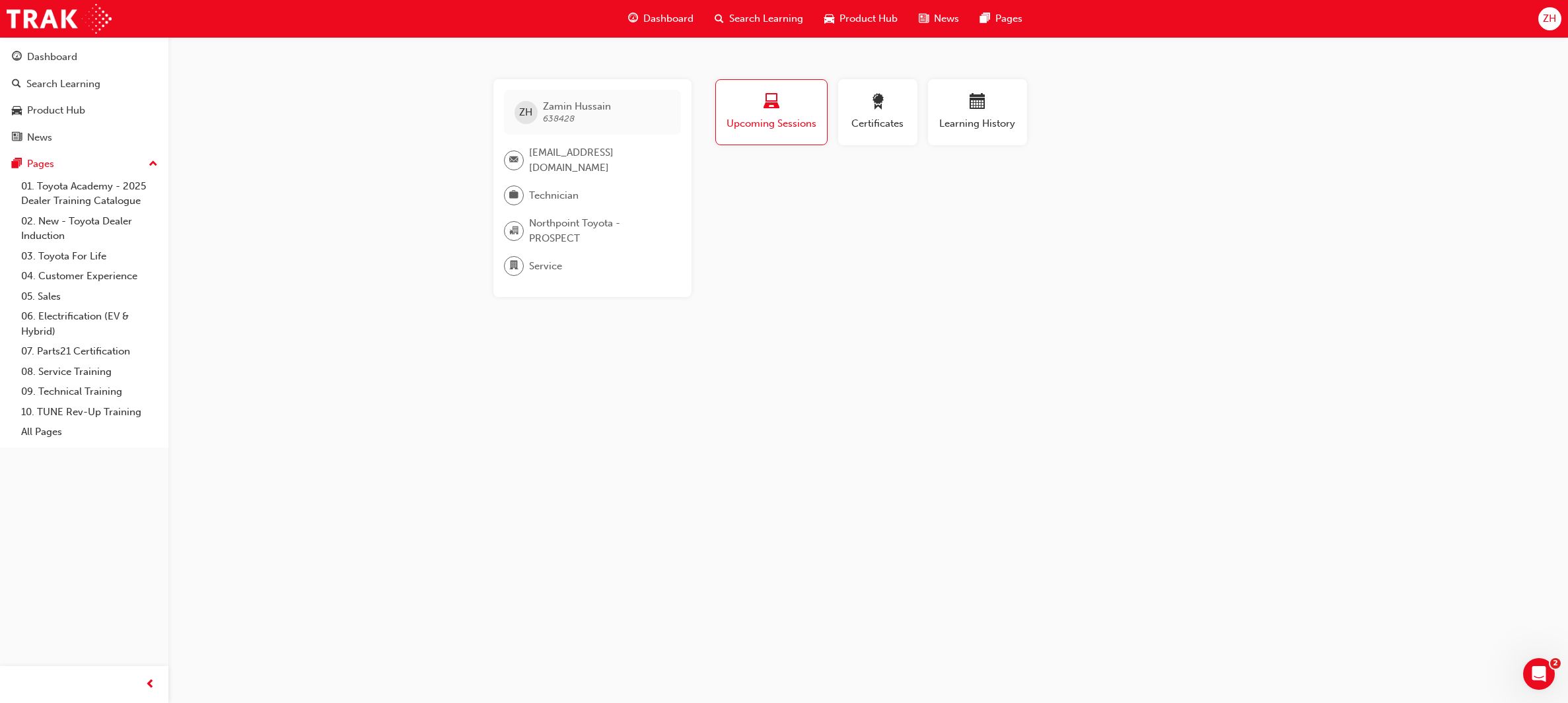
click at [528, 115] on span "ZH" at bounding box center [525, 112] width 13 height 15
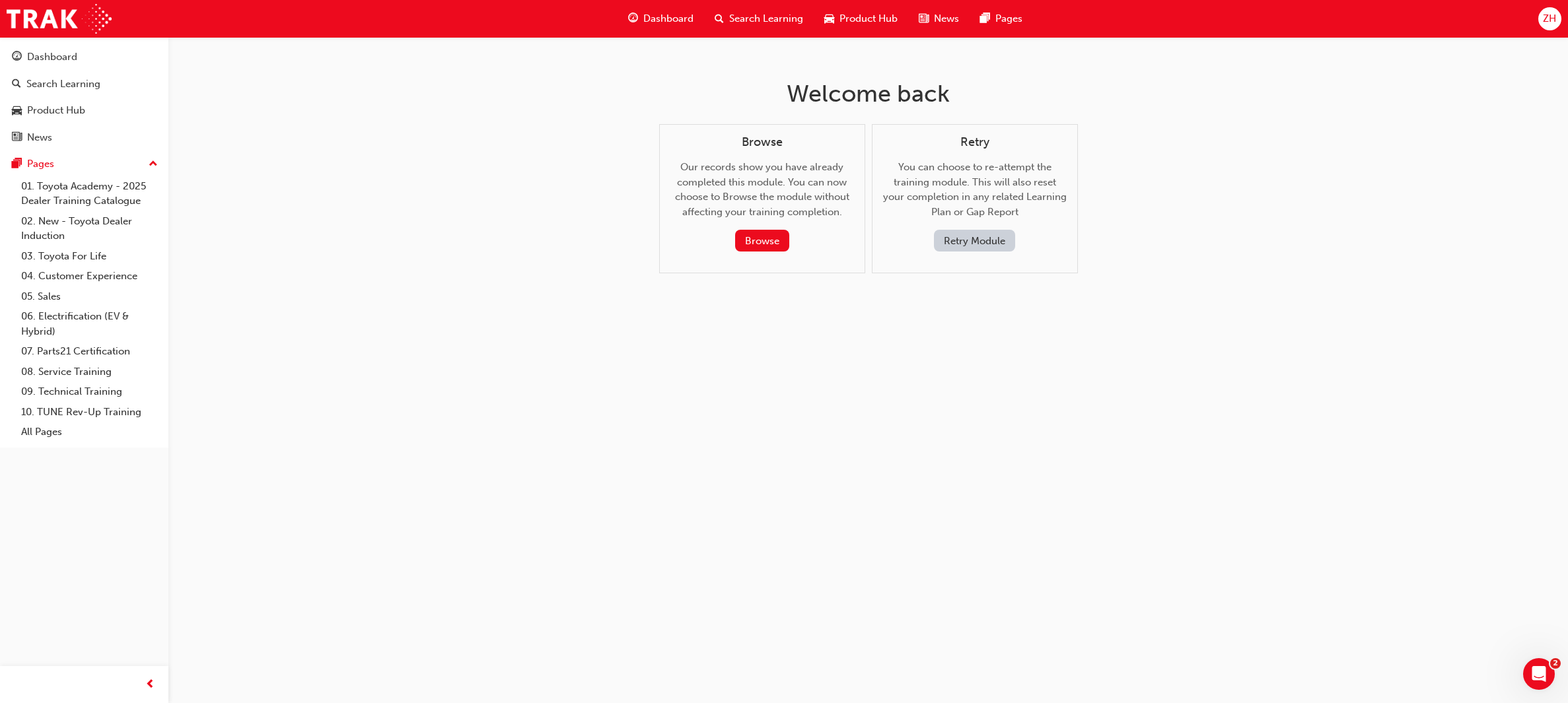
click at [999, 246] on button "Retry Module" at bounding box center [974, 241] width 81 height 22
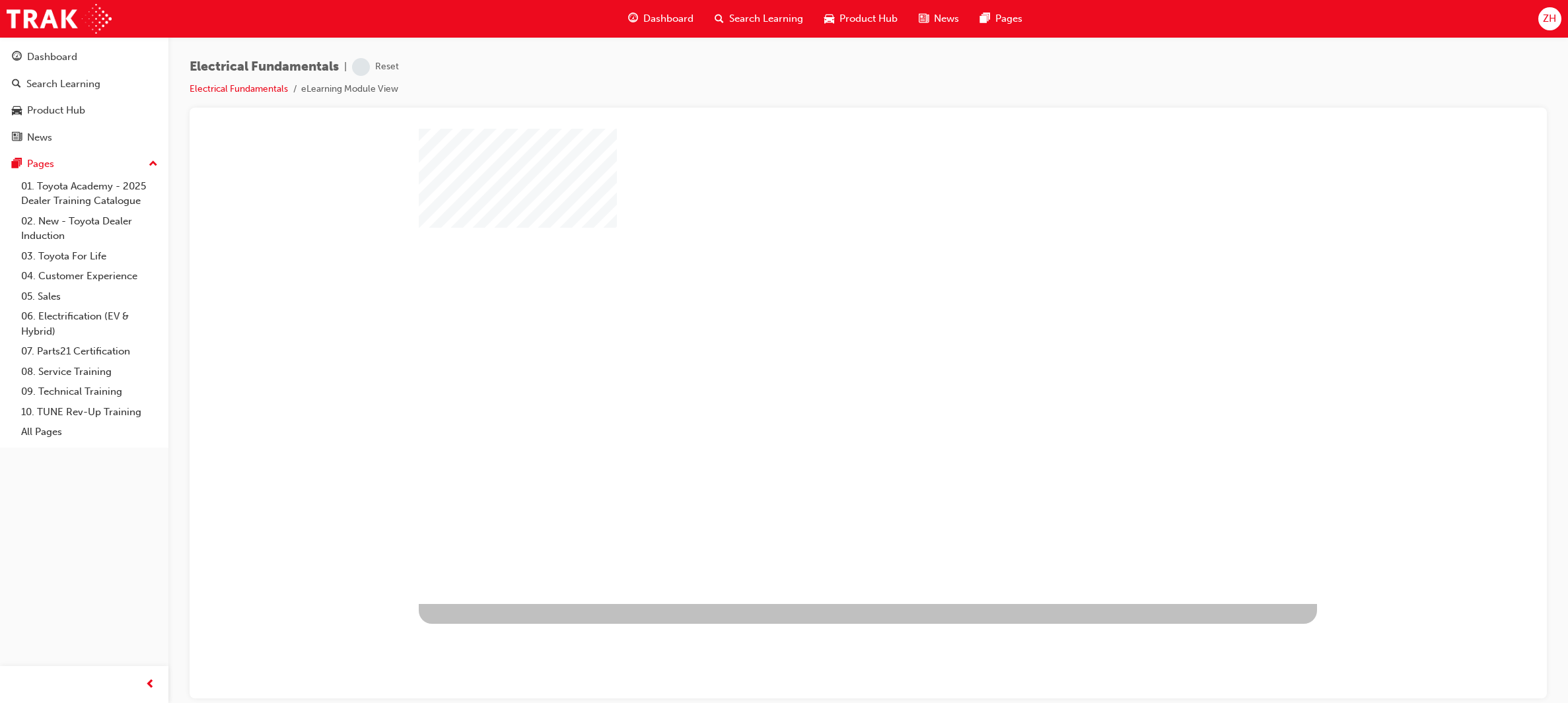
click at [829, 328] on div "play" at bounding box center [829, 328] width 0 height 0
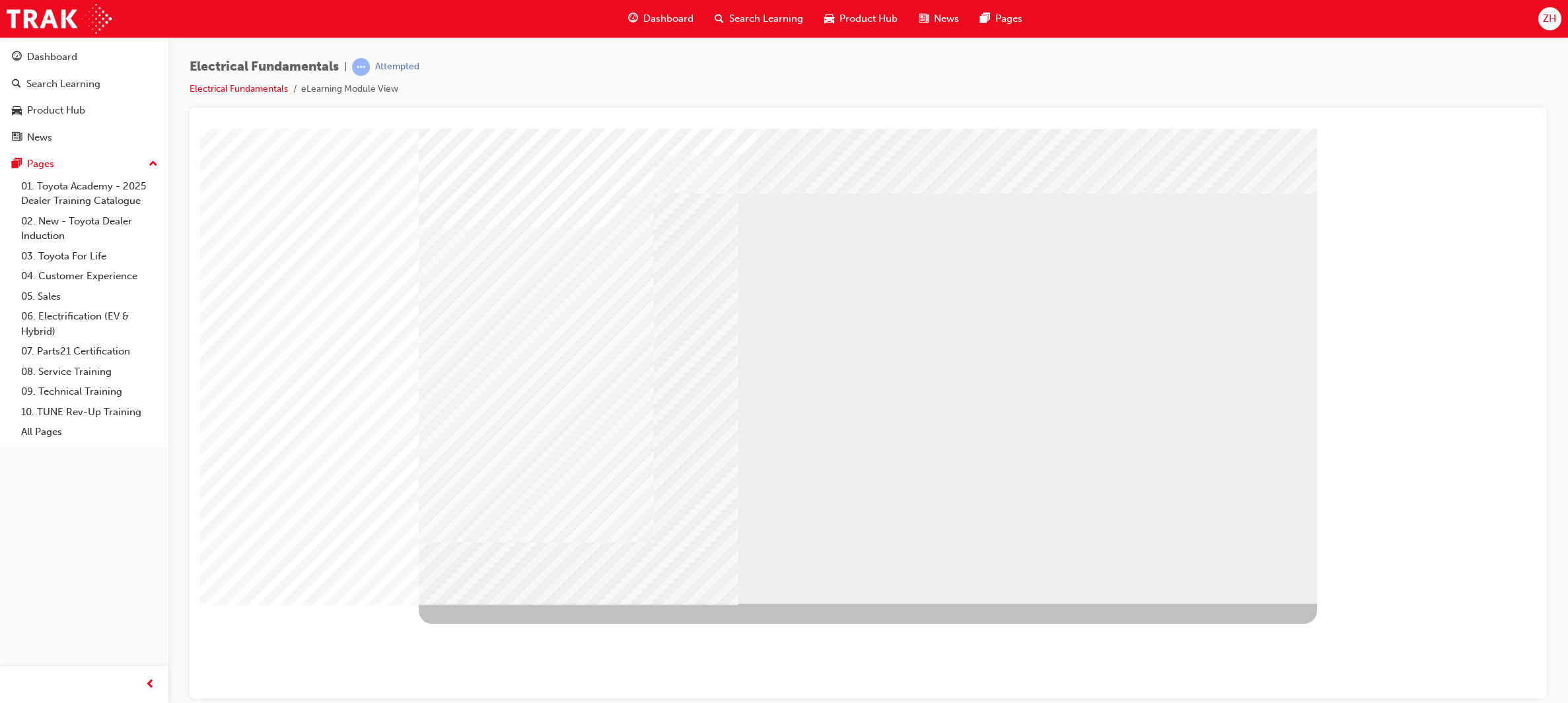
click at [502, 627] on div "NEXT Trigger this button to go to the next slide" at bounding box center [460, 639] width 83 height 24
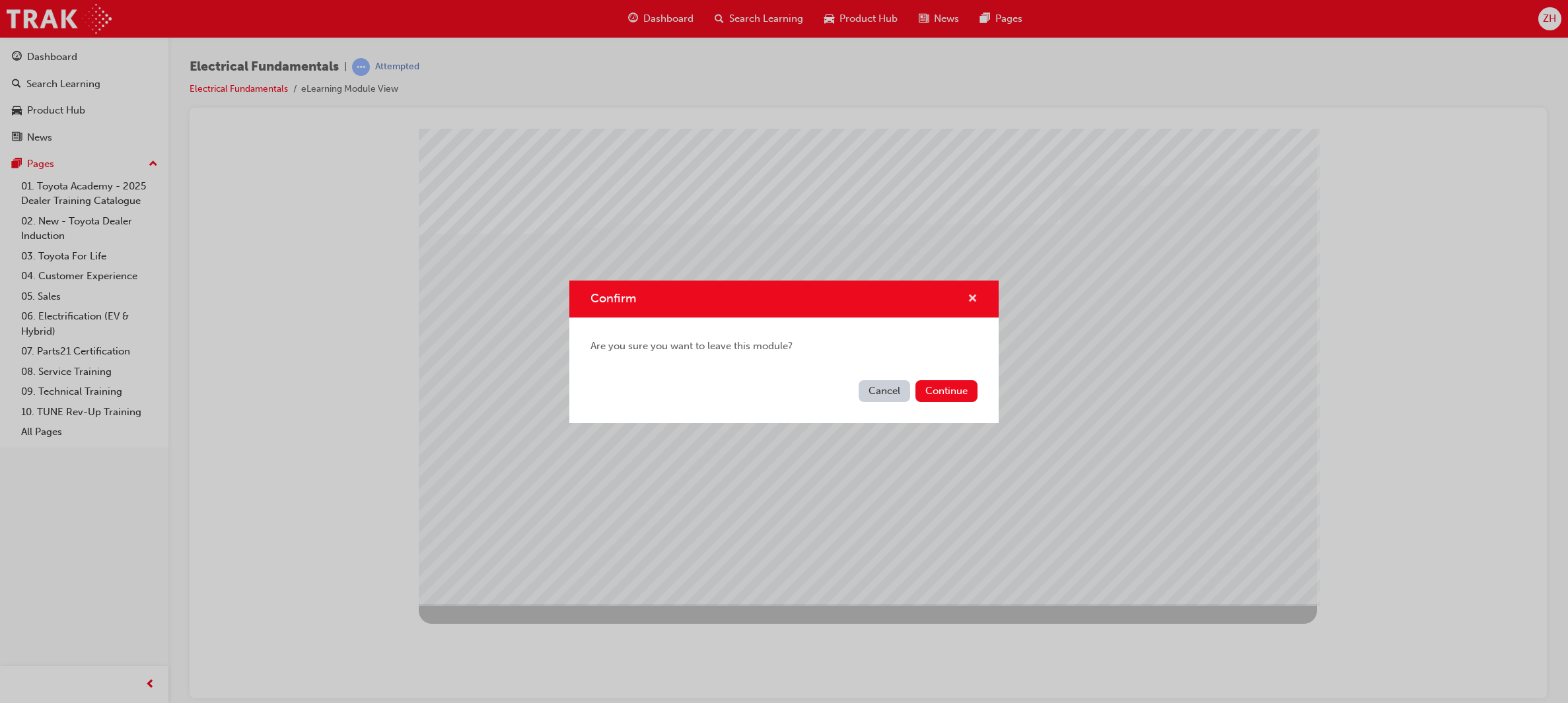
click at [975, 296] on span "cross-icon" at bounding box center [972, 299] width 10 height 12
click at [976, 299] on span "cross-icon" at bounding box center [972, 299] width 10 height 12
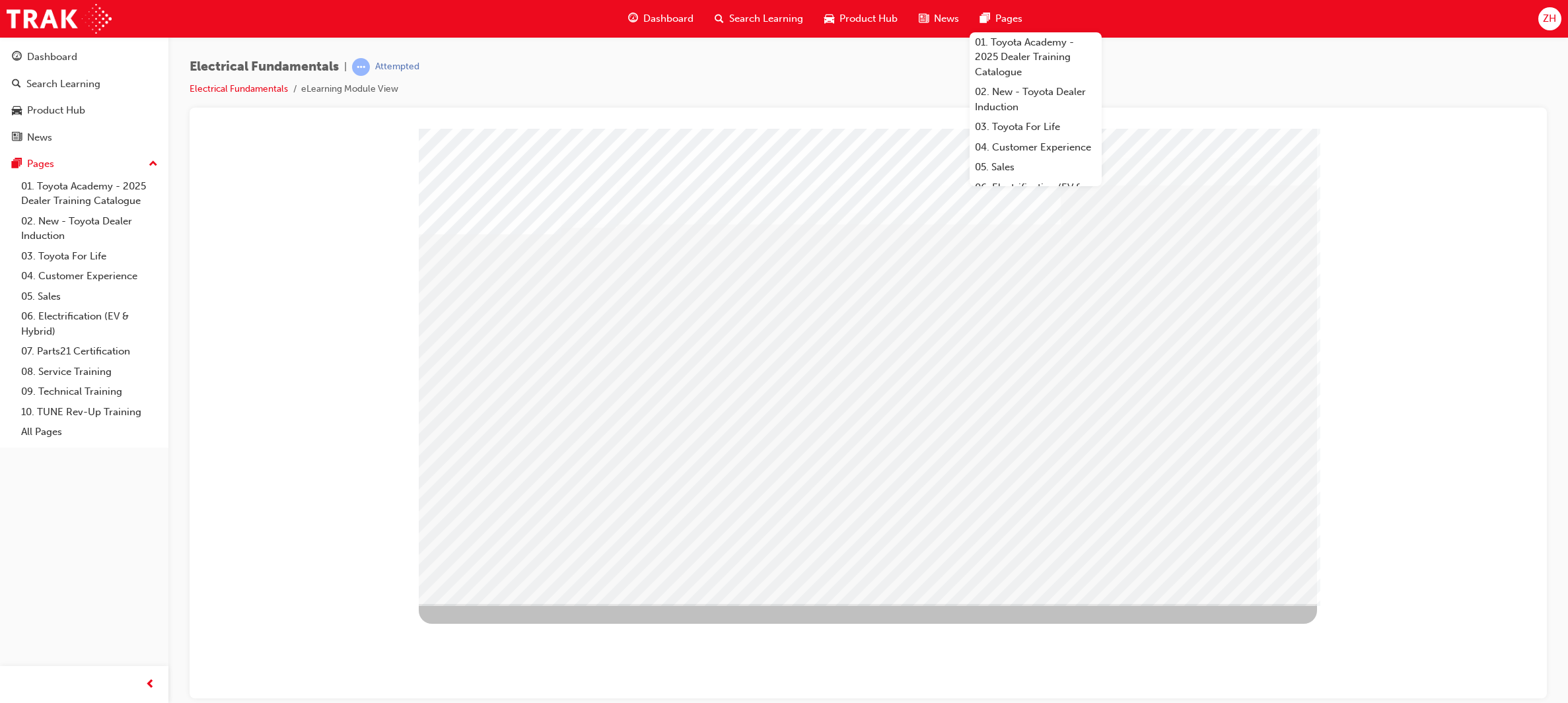
click at [1543, 23] on span "ZH" at bounding box center [1549, 18] width 13 height 15
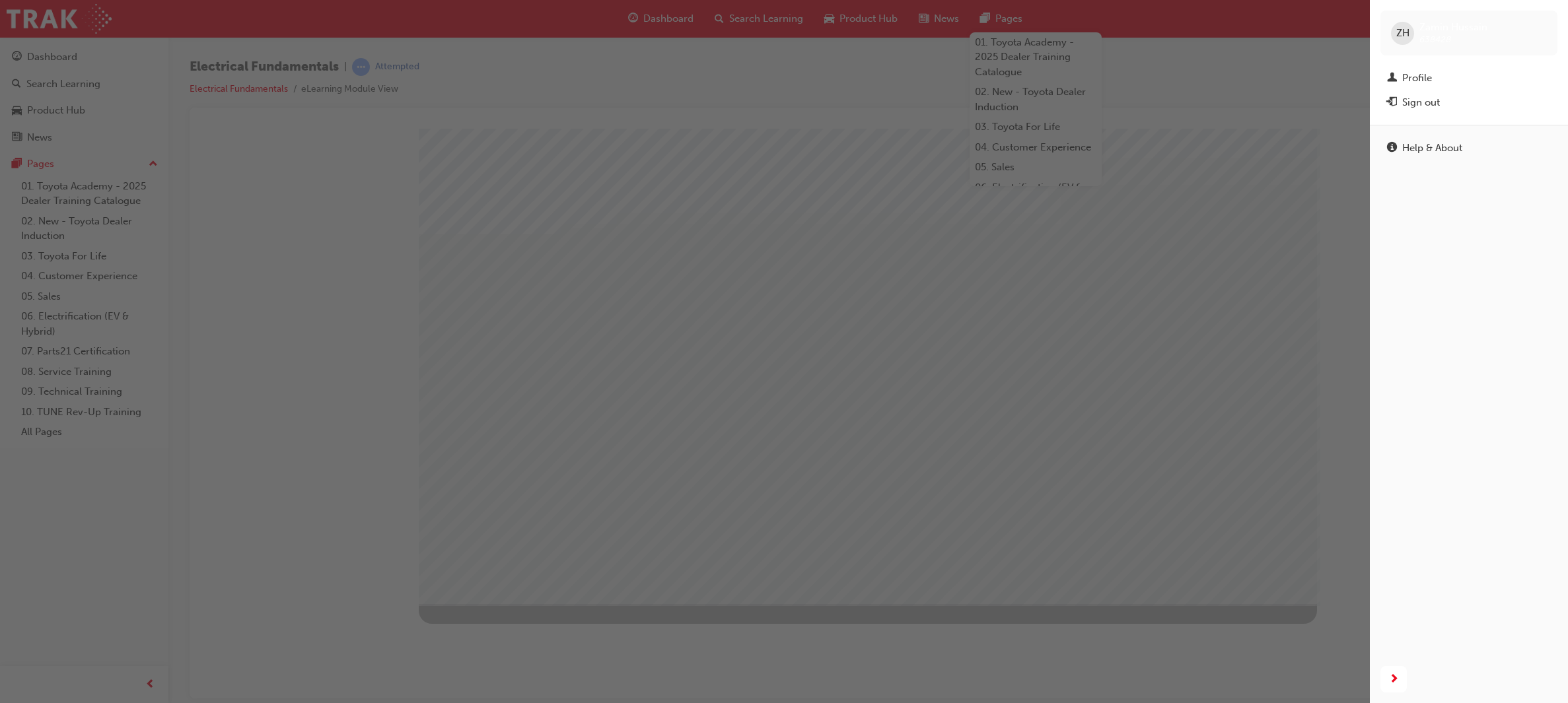
click at [999, 38] on div "button" at bounding box center [685, 352] width 1370 height 703
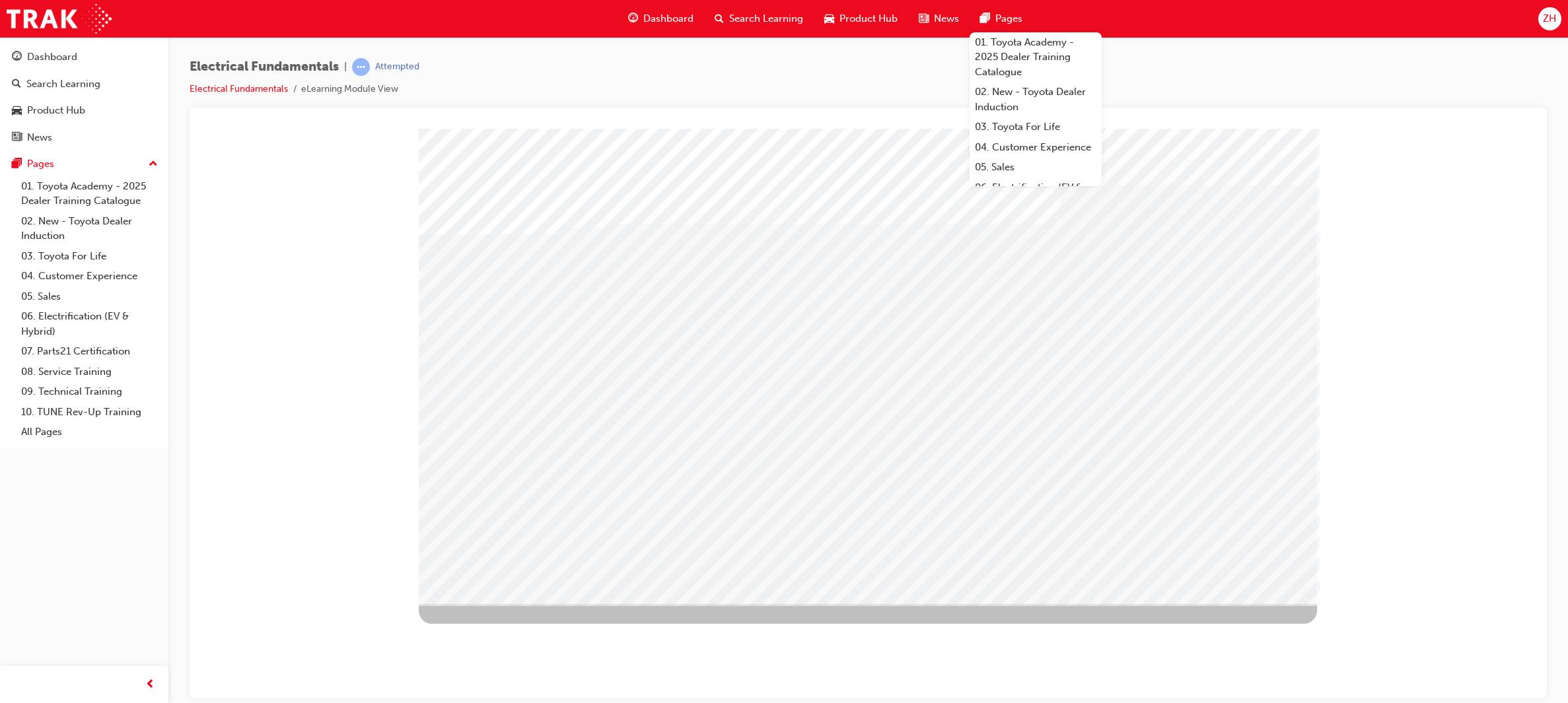
click at [999, 38] on link "01. Toyota Academy - 2025 Dealer Training Catalogue" at bounding box center [1035, 58] width 132 height 51
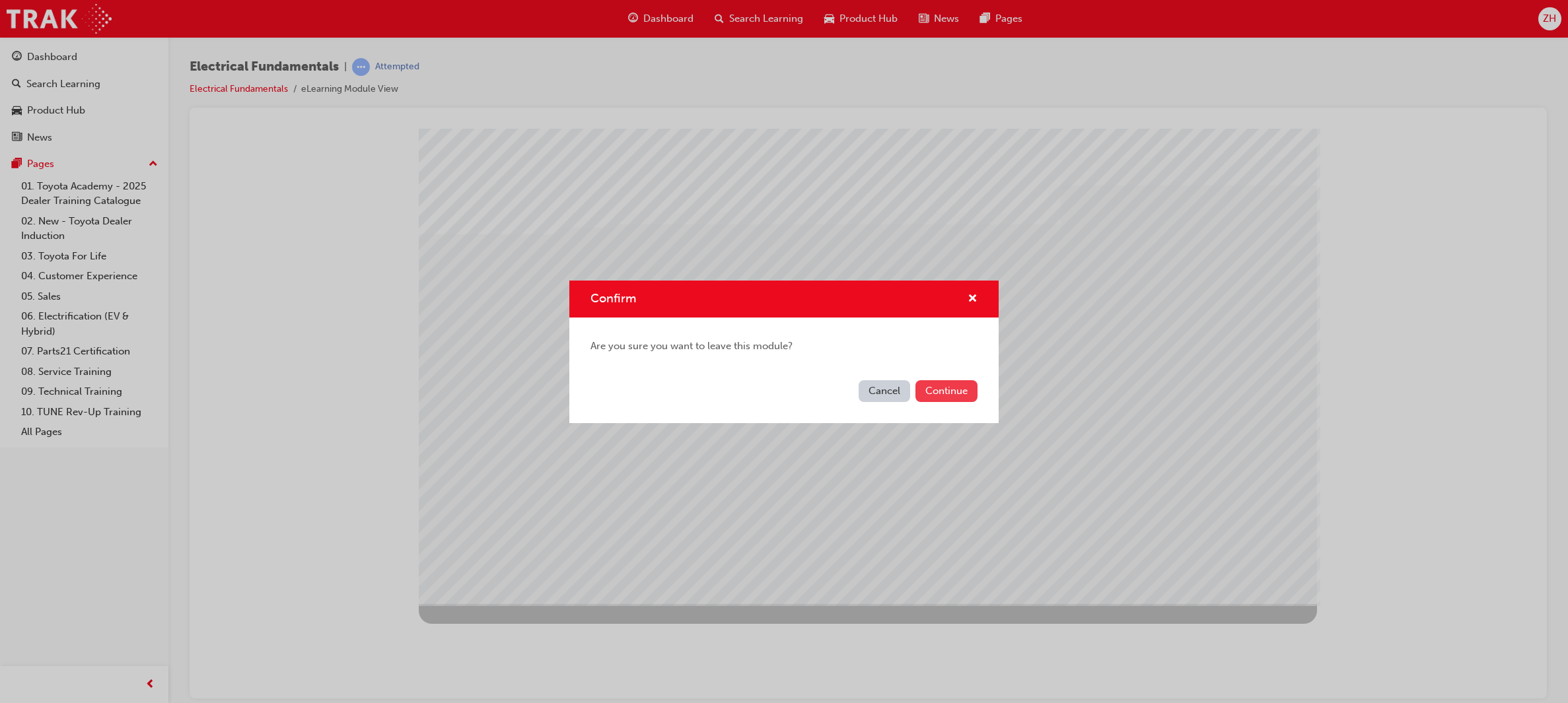
click at [944, 396] on button "Continue" at bounding box center [946, 392] width 62 height 22
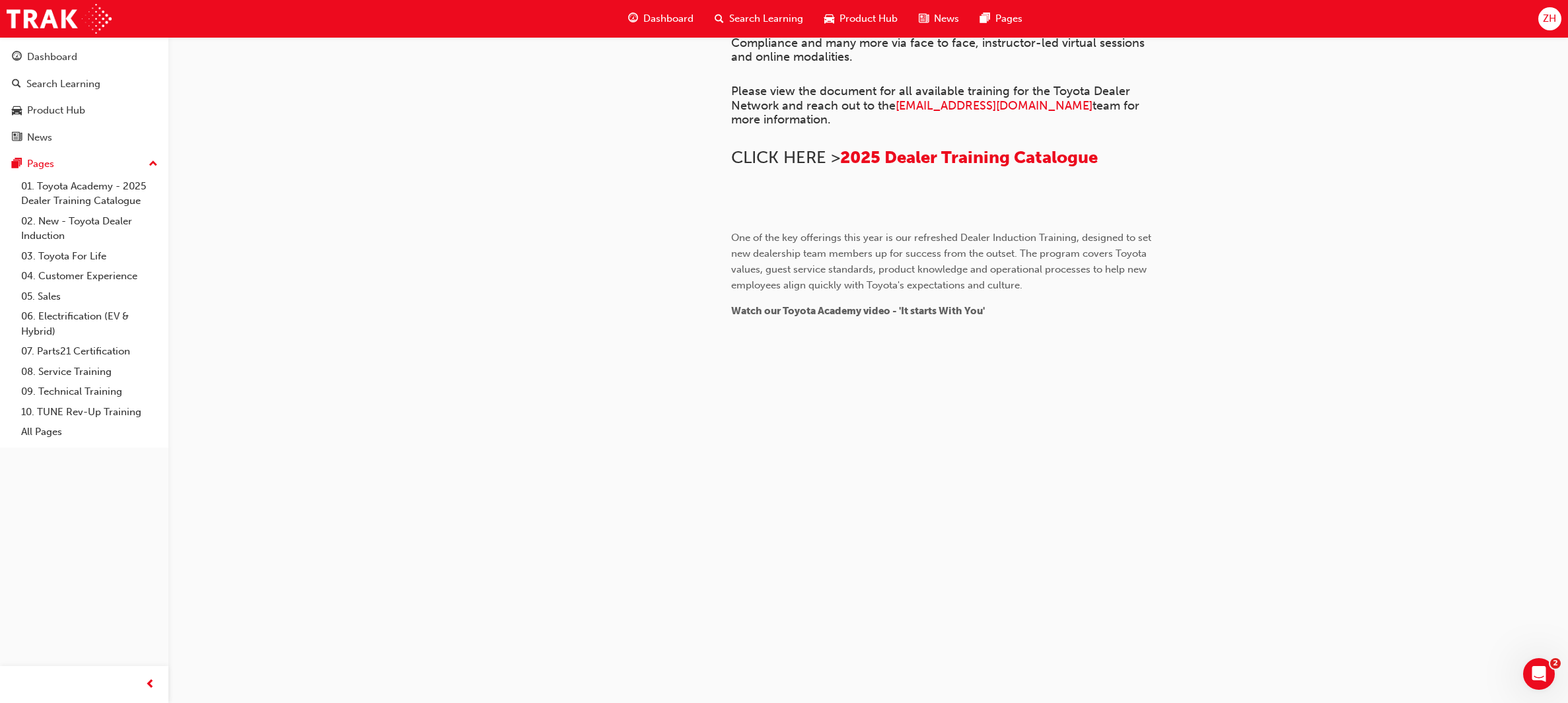
scroll to position [857, 0]
click at [731, 216] on img at bounding box center [731, 216] width 0 height 0
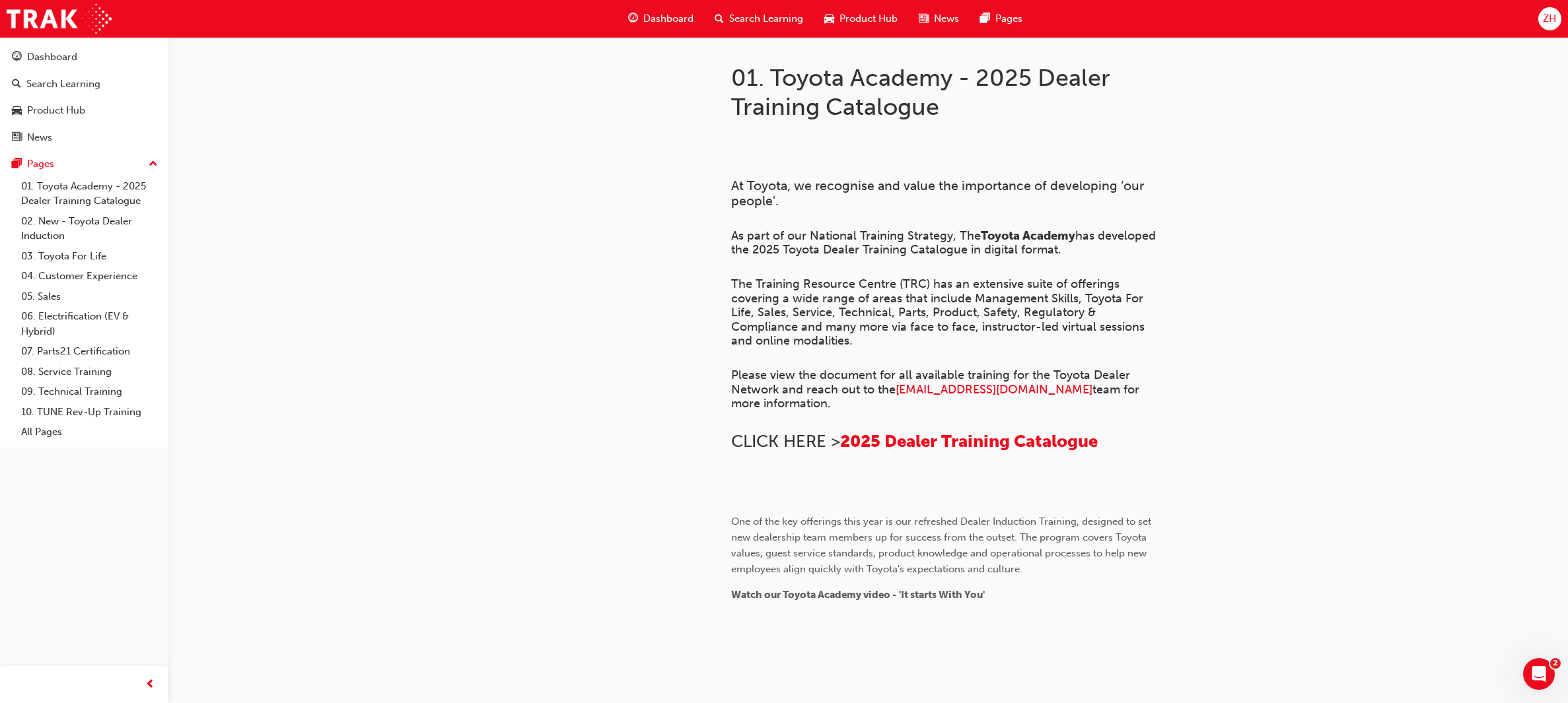
click at [1194, 154] on div "﻿ At Toyota, we recognise and value the importance of developing ‘our people'. …" at bounding box center [987, 498] width 513 height 743
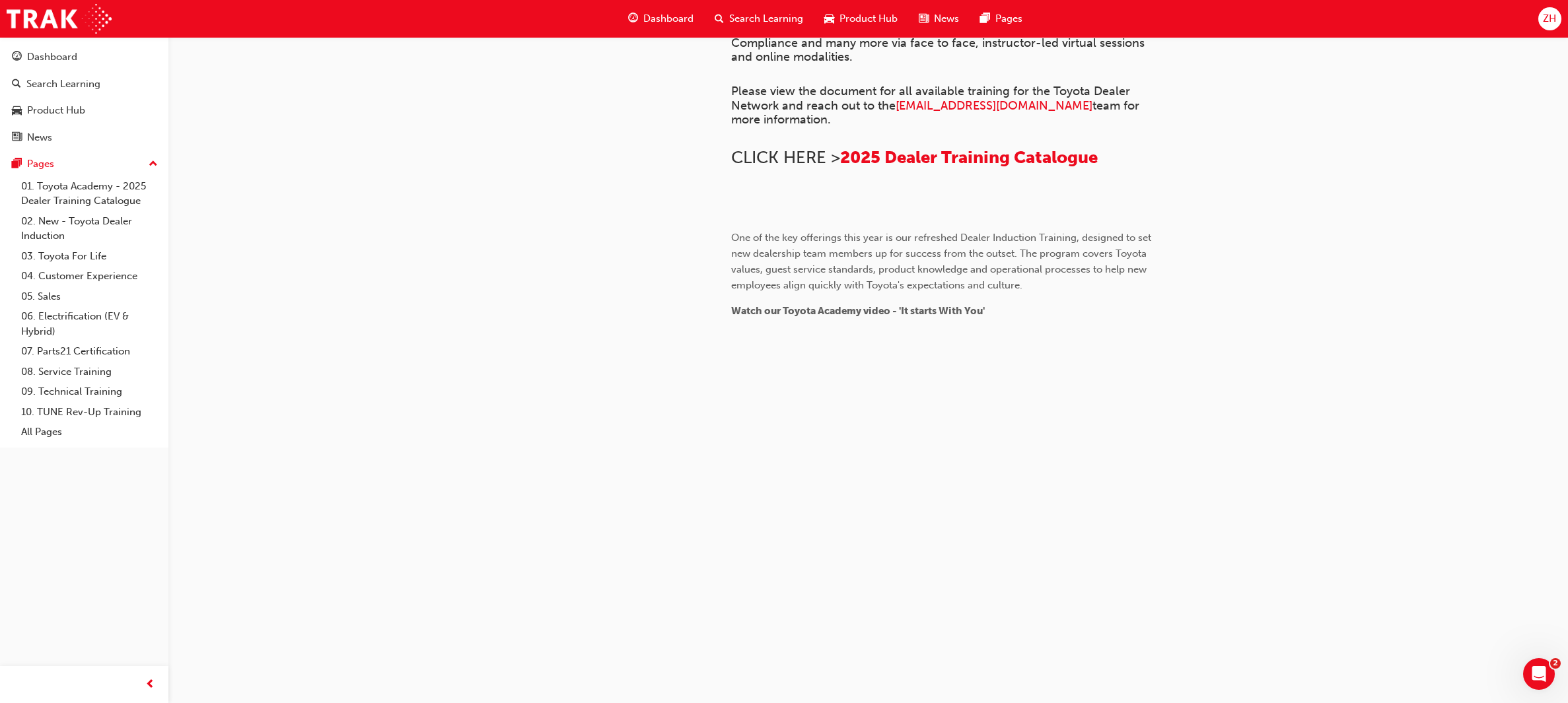
scroll to position [1121, 0]
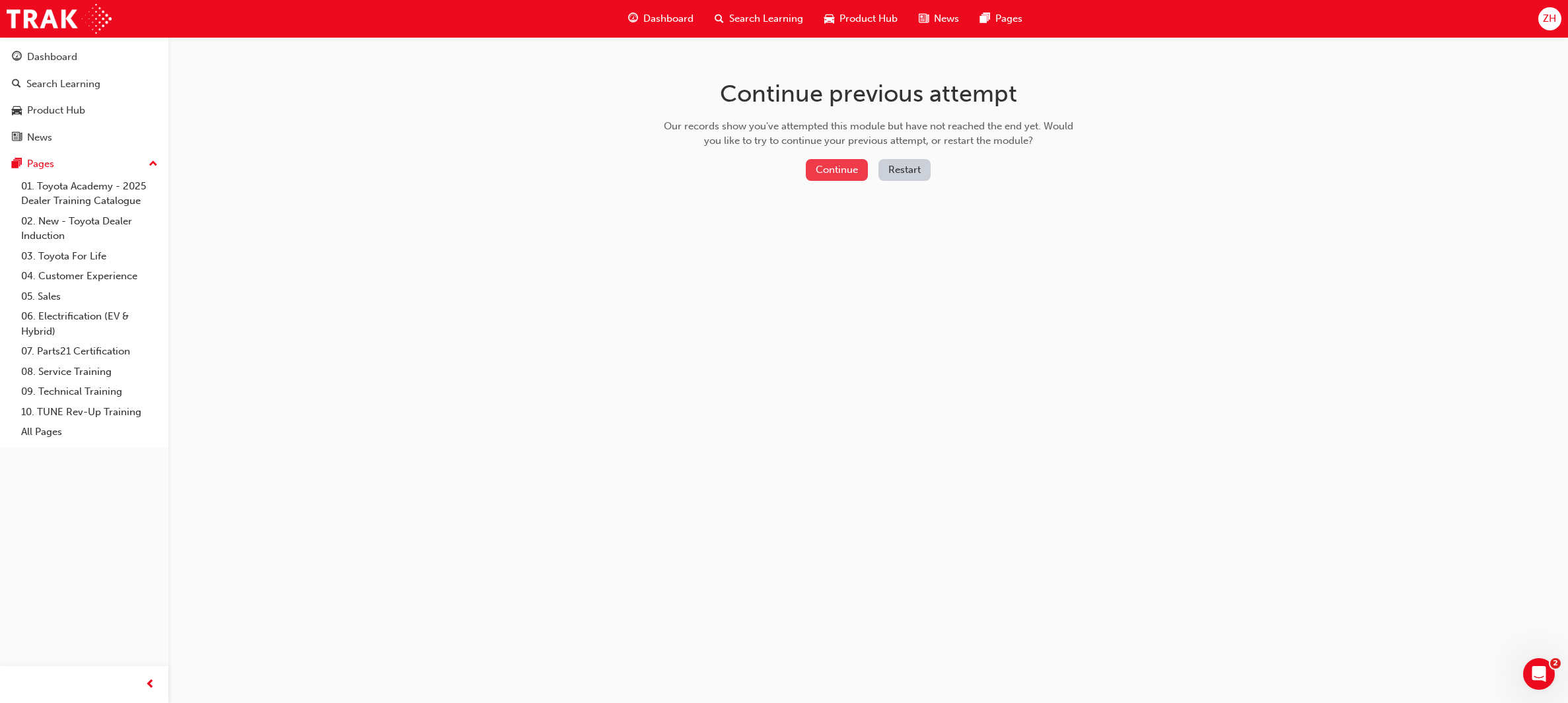
click at [845, 175] on button "Continue" at bounding box center [837, 170] width 62 height 22
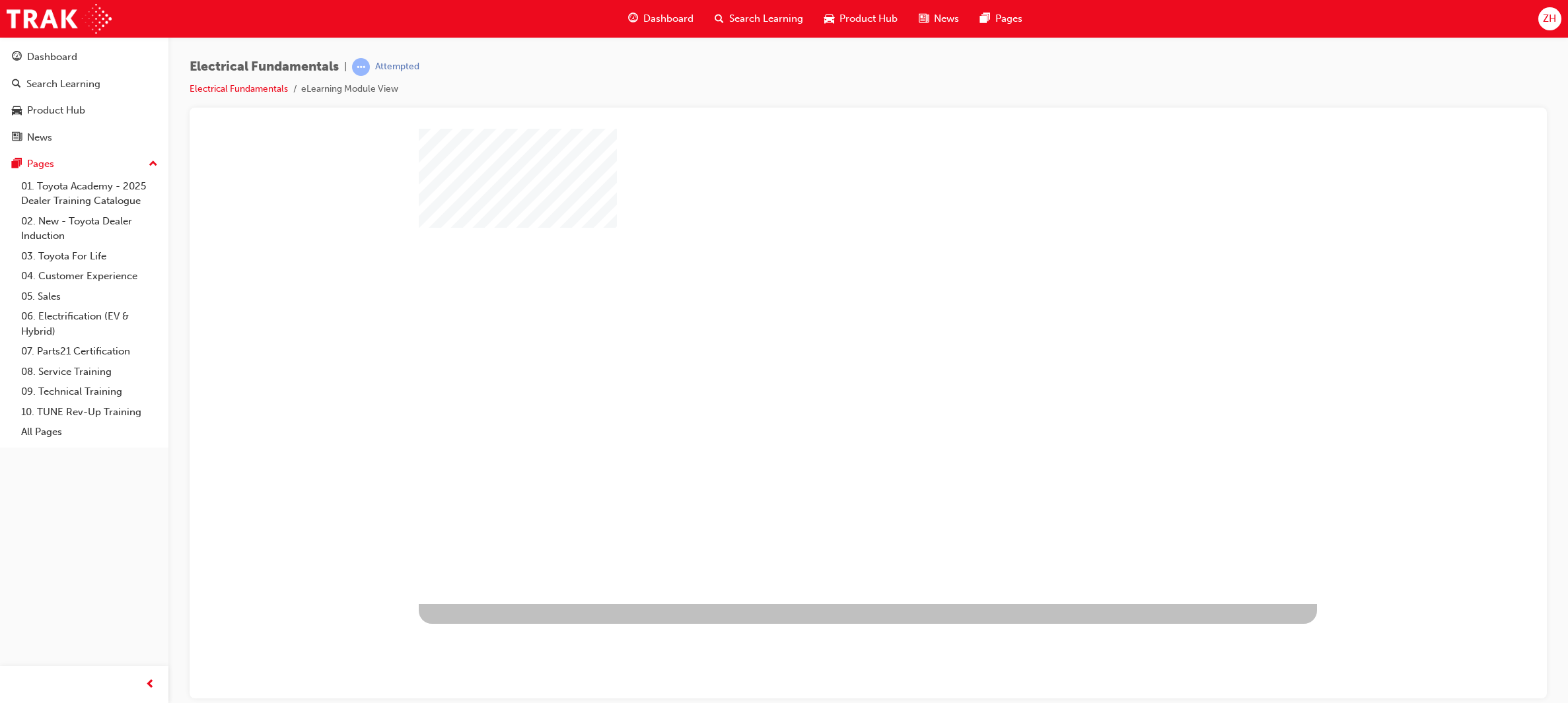
click at [829, 328] on div "play" at bounding box center [829, 328] width 0 height 0
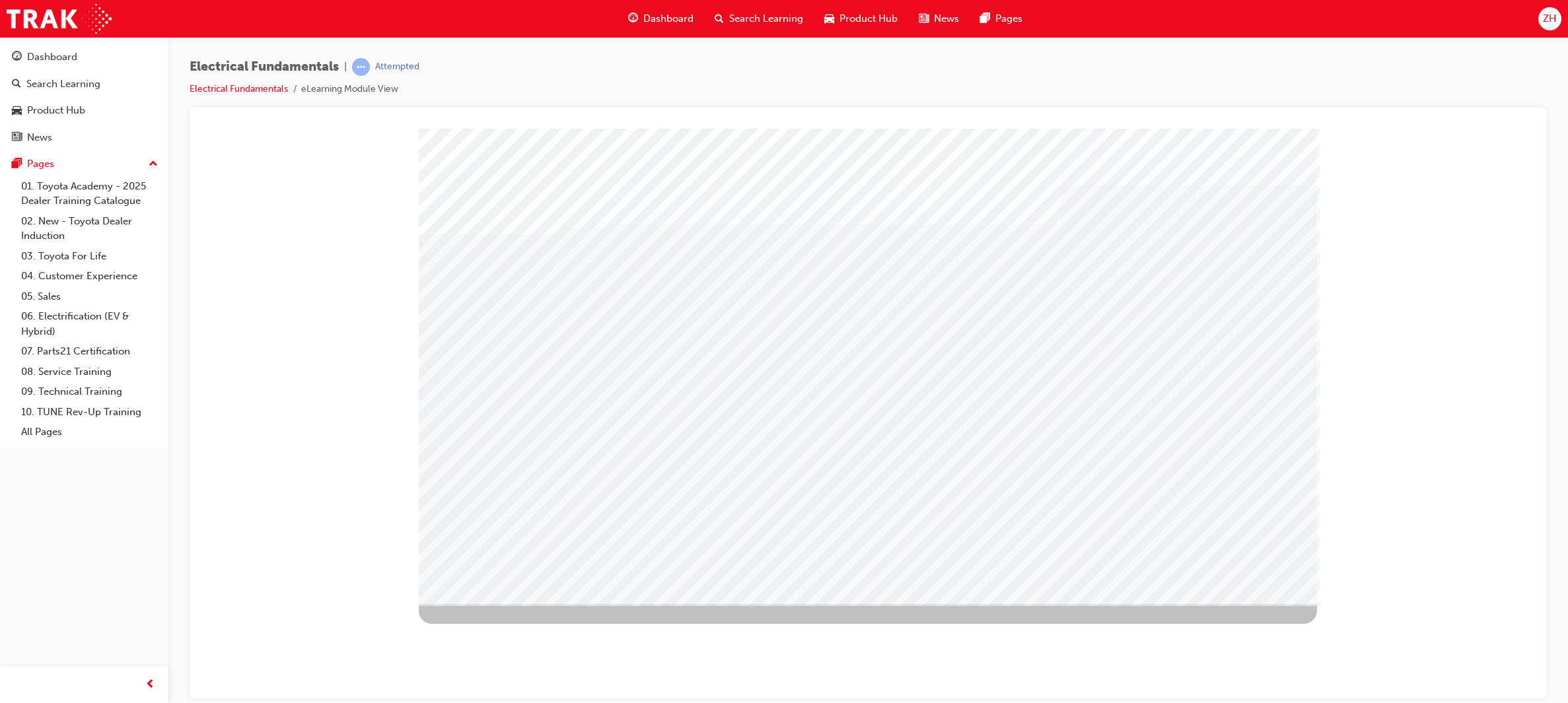
click at [1549, 21] on span "ZH" at bounding box center [1549, 18] width 13 height 15
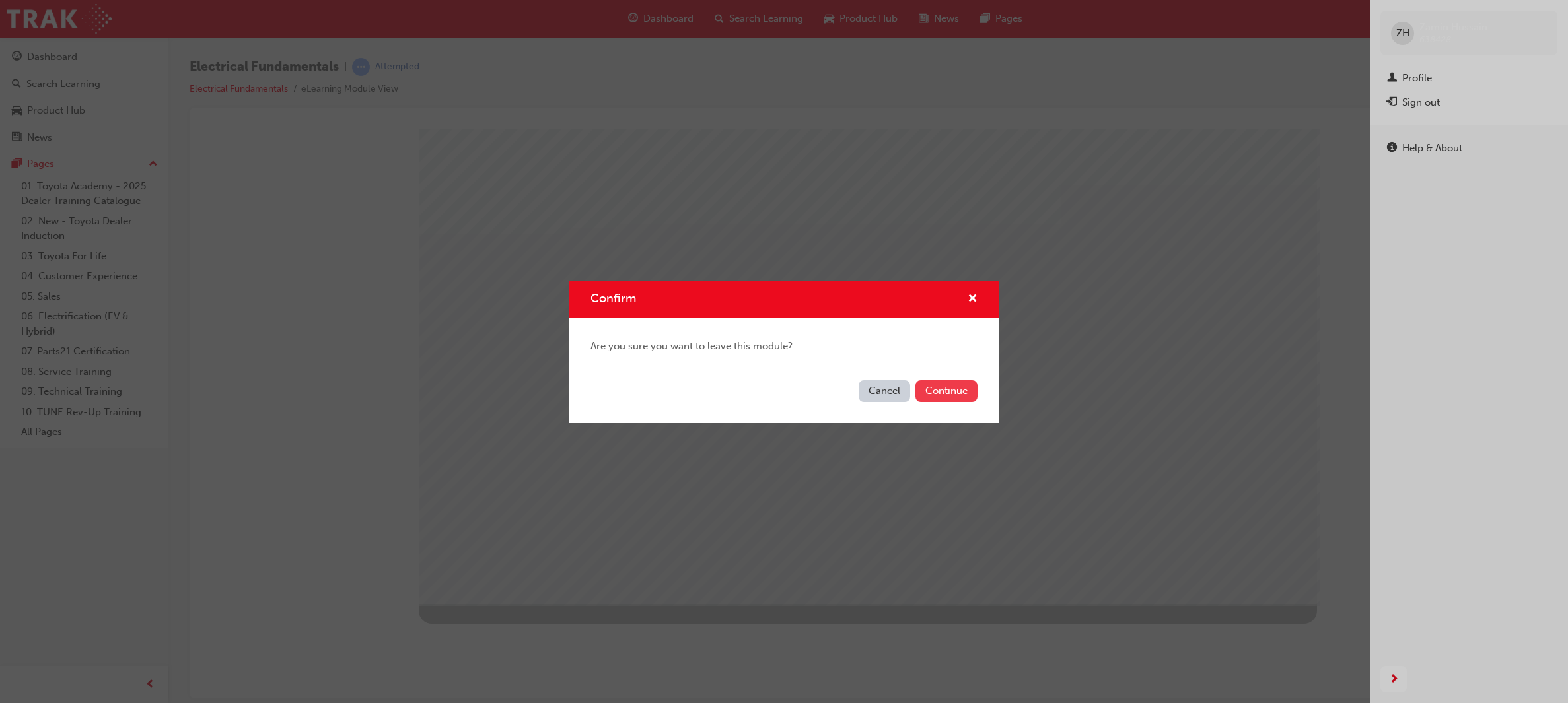
click at [931, 400] on button "Continue" at bounding box center [946, 392] width 62 height 22
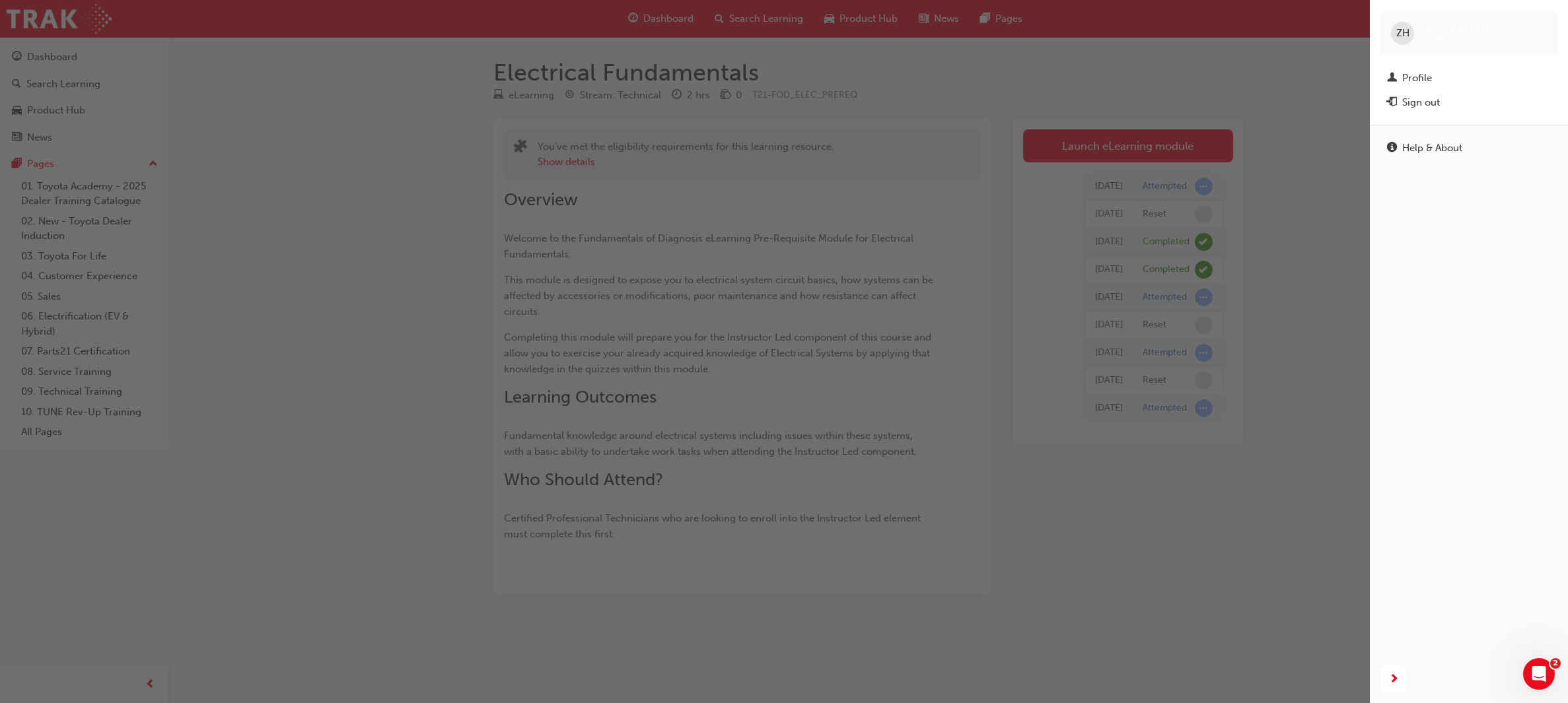
click at [334, 251] on div "button" at bounding box center [685, 352] width 1370 height 703
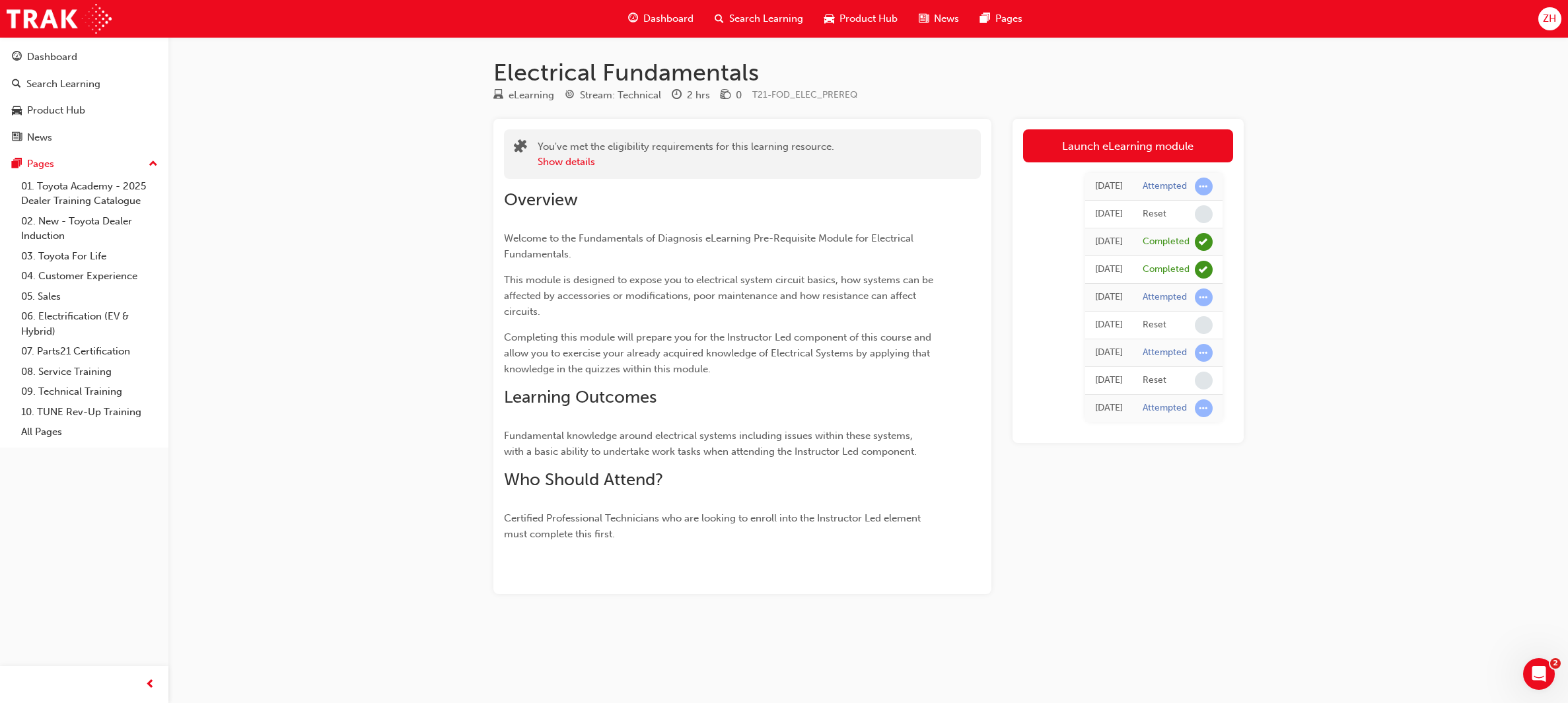
click at [334, 251] on div "Electrical Fundamentals eLearning Stream: Technical 2 hrs 0 T21-FOD_ELEC_PREREQ…" at bounding box center [784, 352] width 1568 height 703
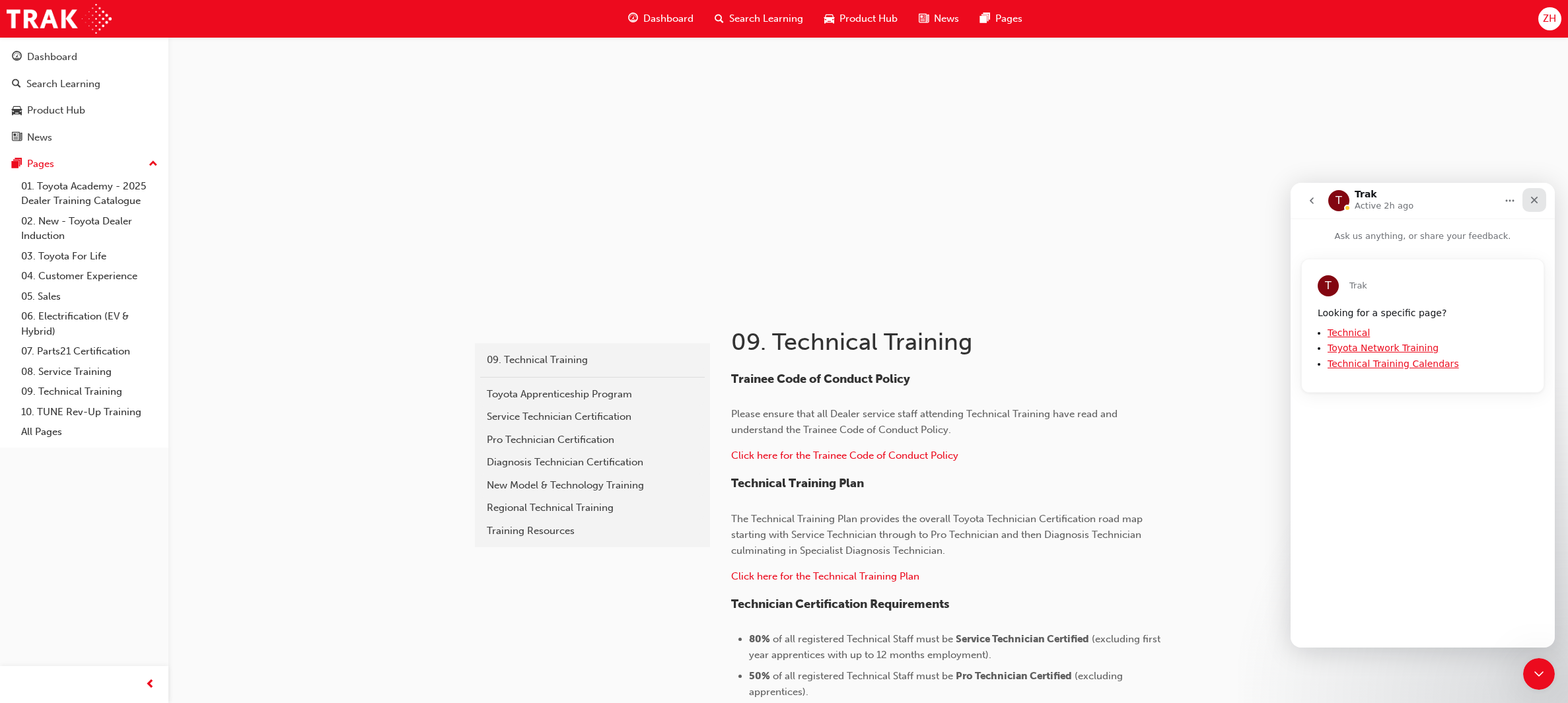
click at [1532, 198] on icon "Close" at bounding box center [1534, 200] width 7 height 7
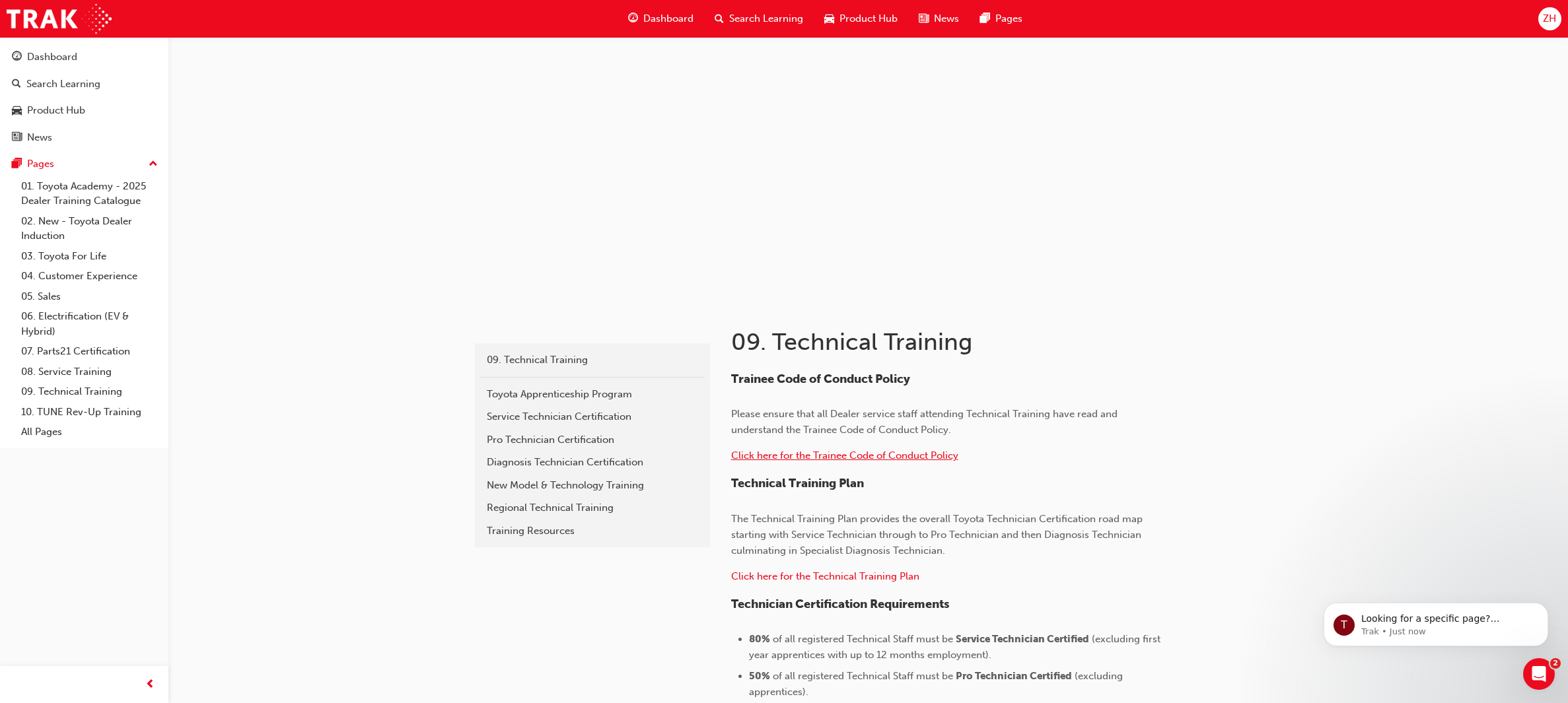
click at [846, 457] on span "Click here for the Trainee Code of Conduct Policy" at bounding box center [844, 455] width 227 height 12
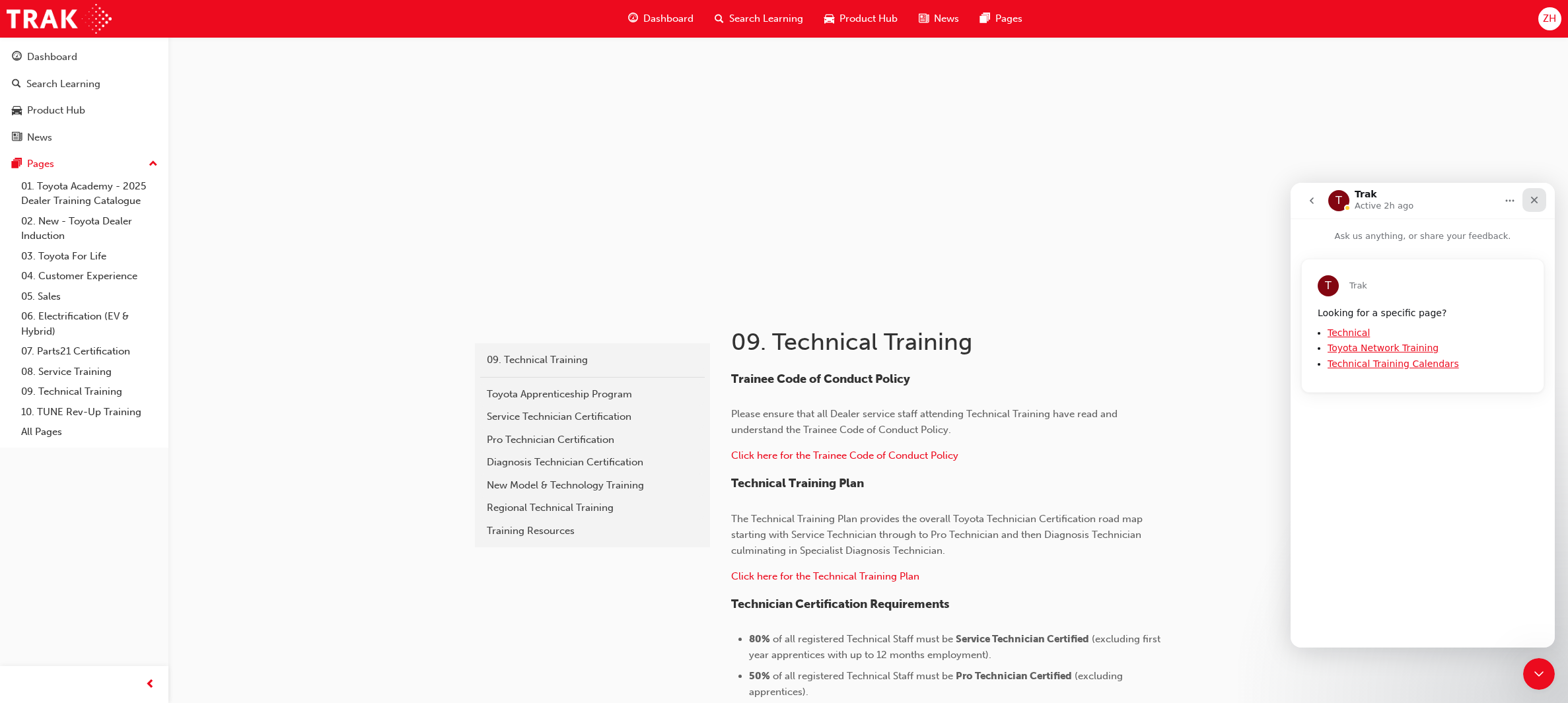
click at [1529, 201] on icon "Close" at bounding box center [1533, 200] width 10 height 10
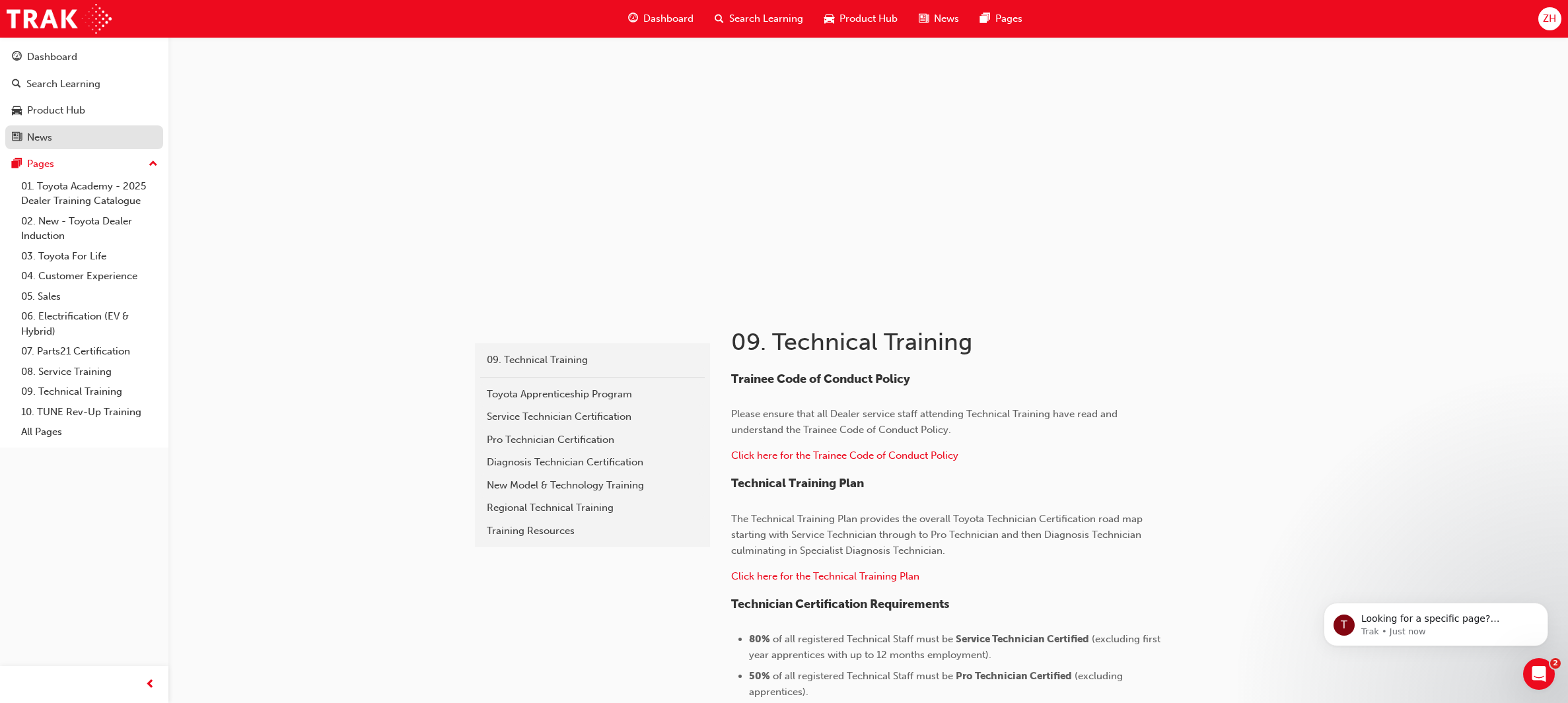
click at [71, 133] on div "News" at bounding box center [84, 137] width 145 height 17
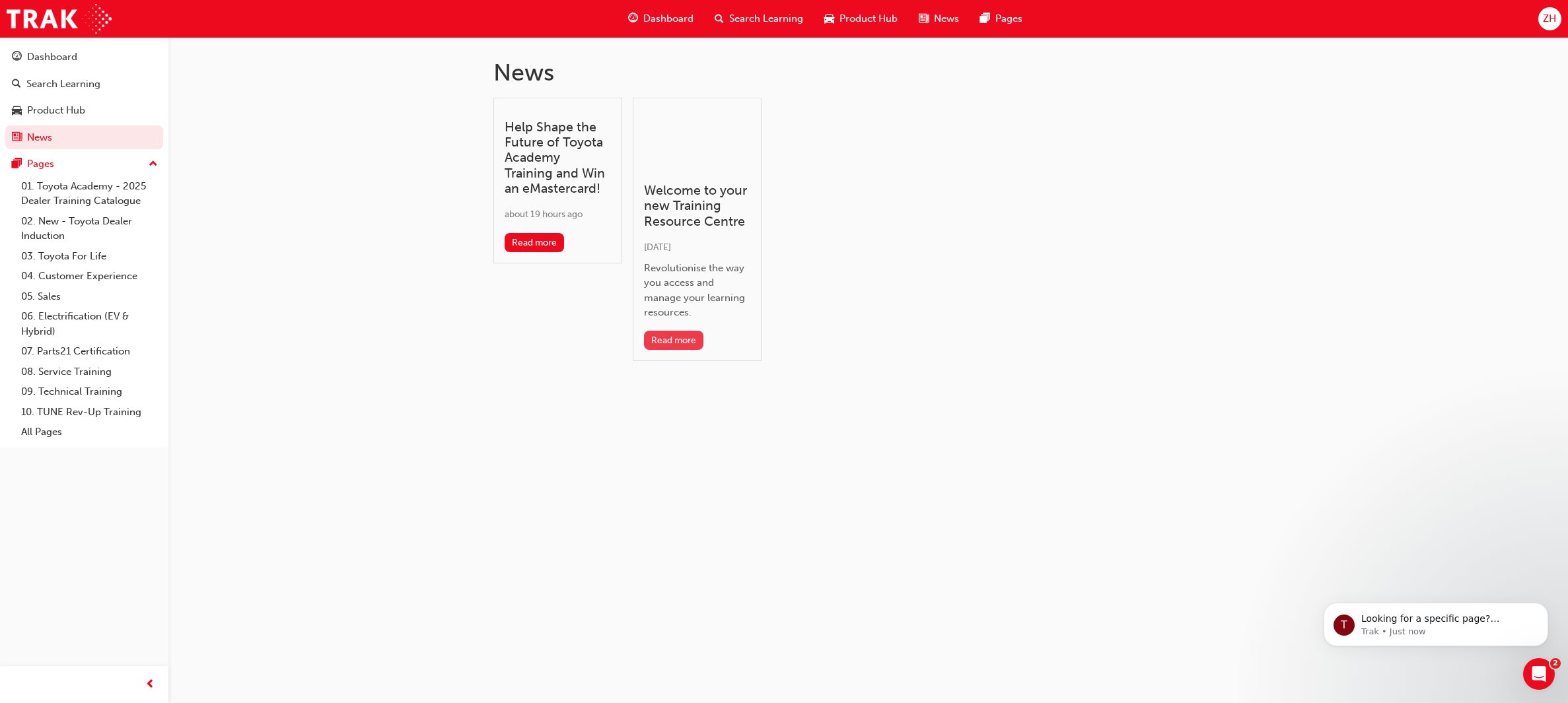
click at [677, 344] on button "Read more" at bounding box center [674, 340] width 60 height 19
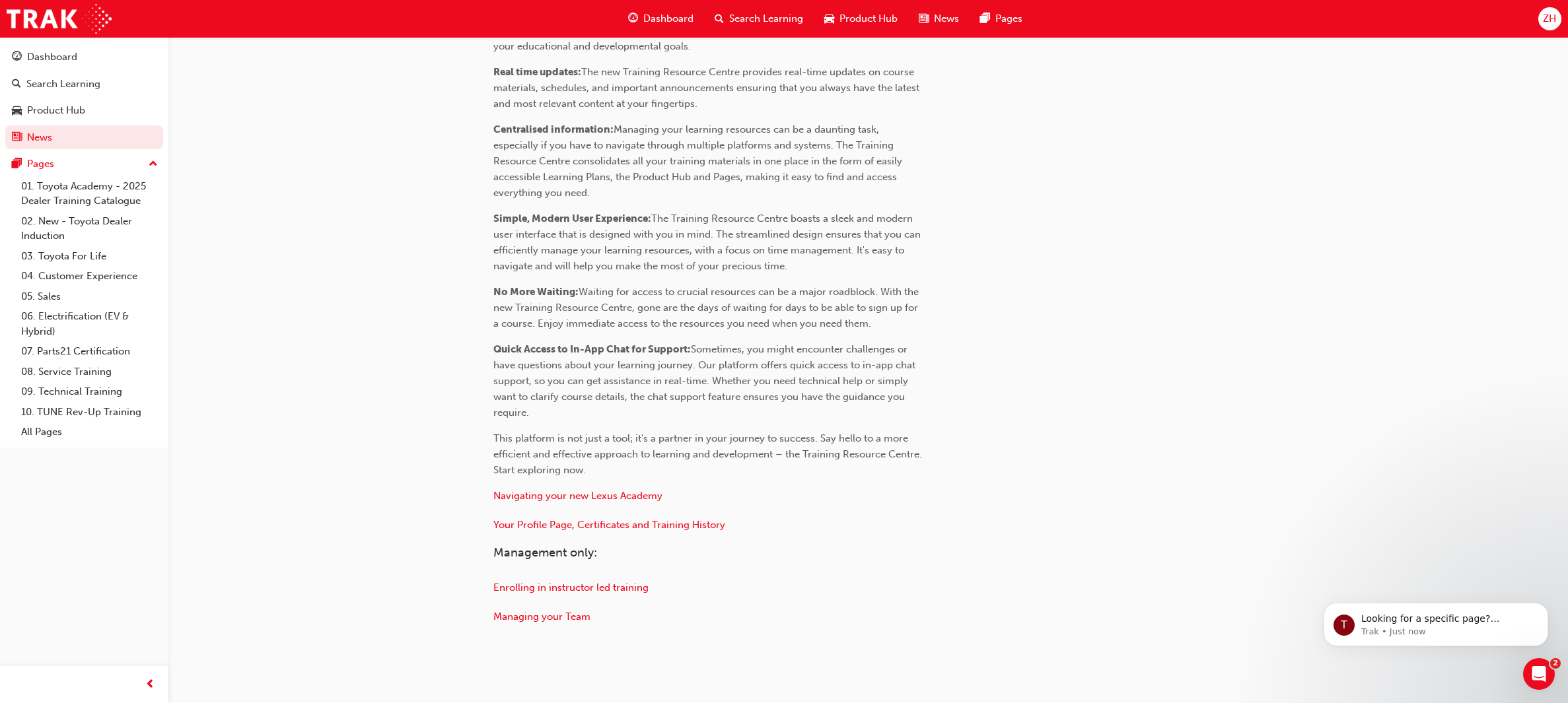
scroll to position [444, 0]
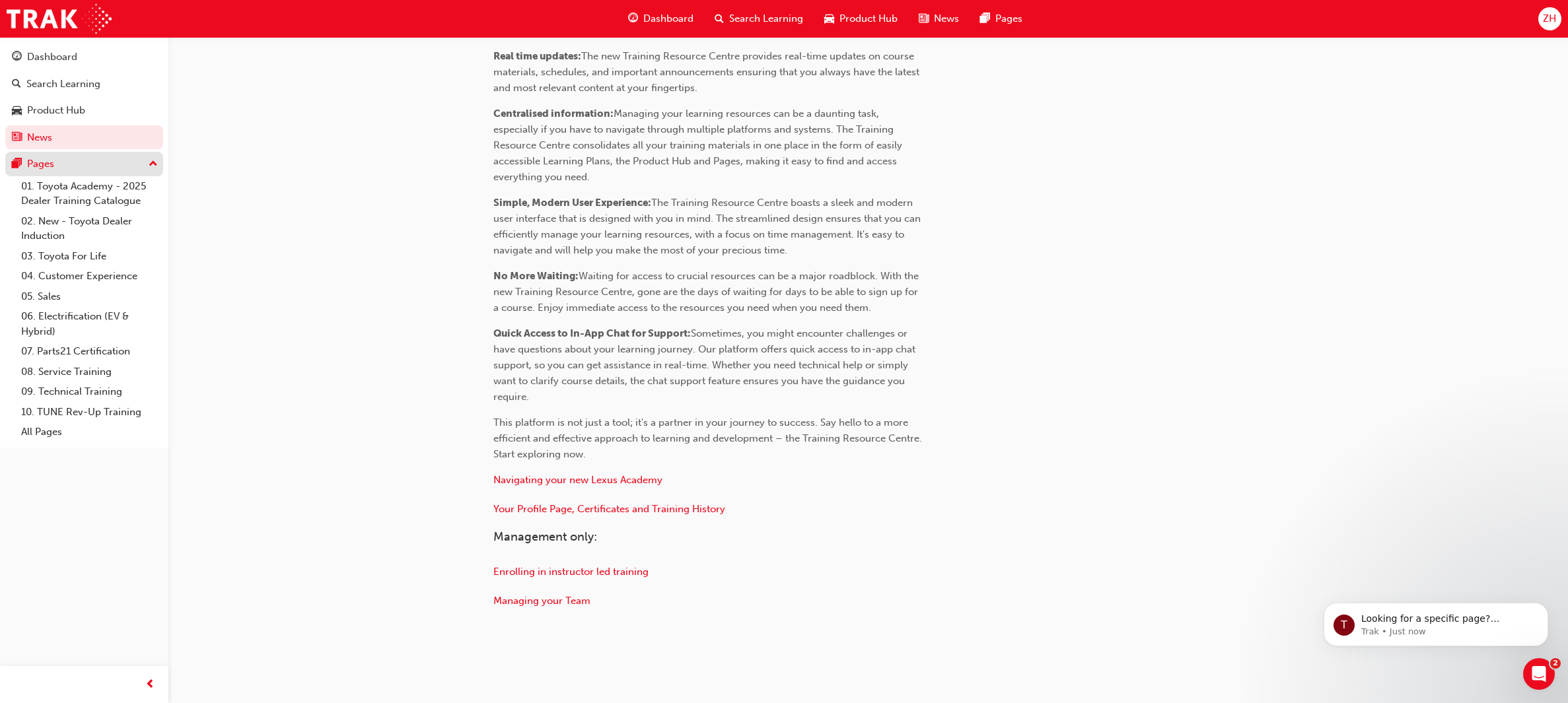
click at [112, 156] on div "Pages" at bounding box center [84, 164] width 145 height 17
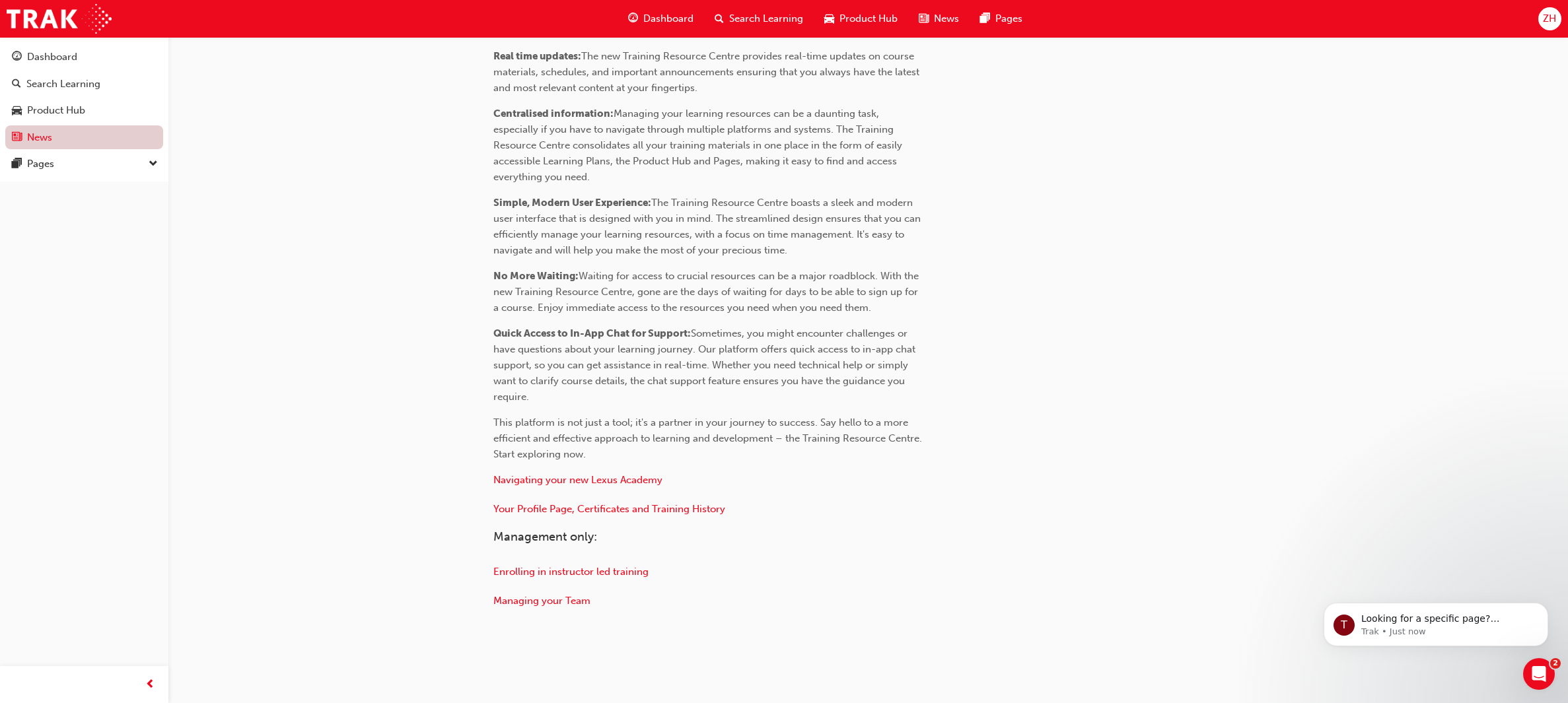
click at [82, 134] on link "News" at bounding box center [85, 137] width 158 height 24
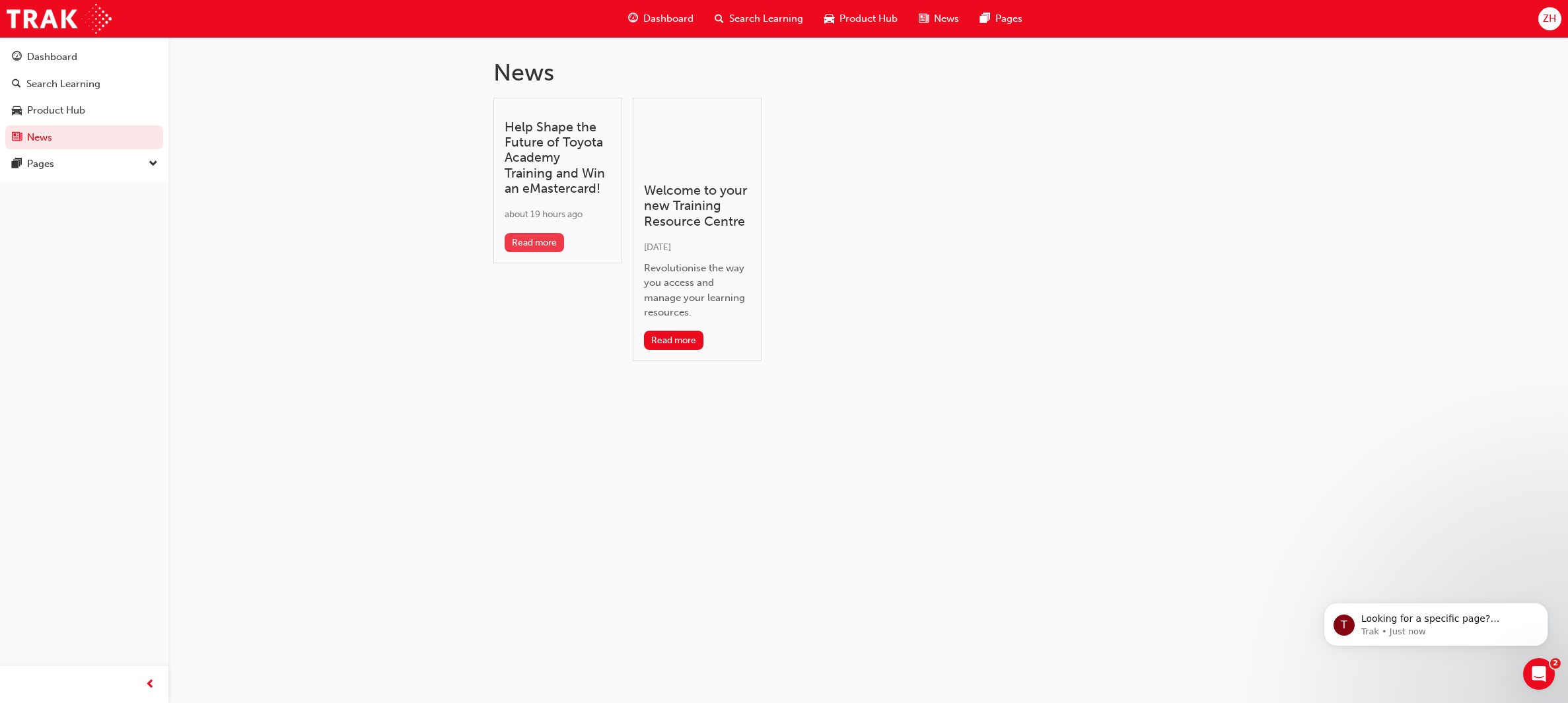
click at [557, 235] on button "Read more" at bounding box center [535, 242] width 60 height 19
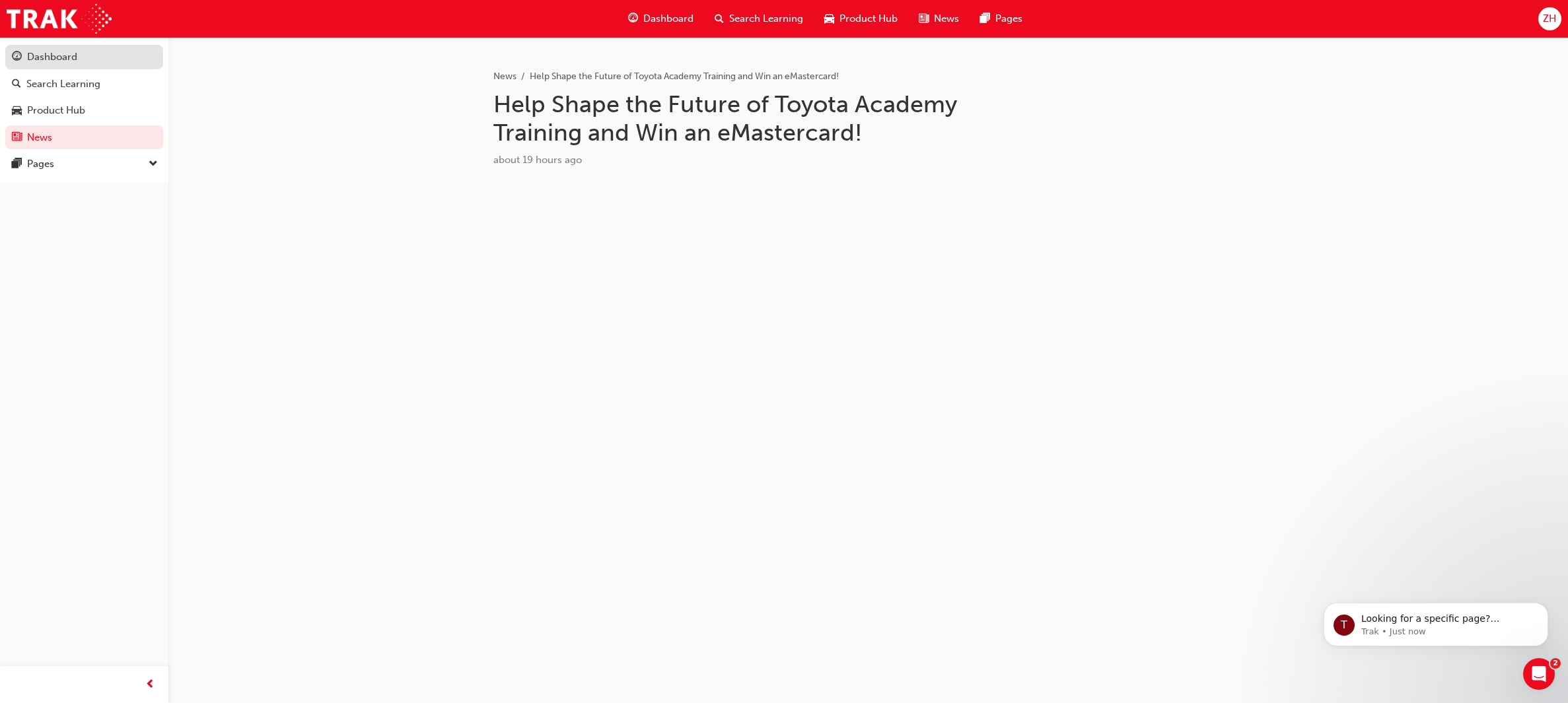
click at [62, 56] on div "Dashboard" at bounding box center [52, 57] width 51 height 15
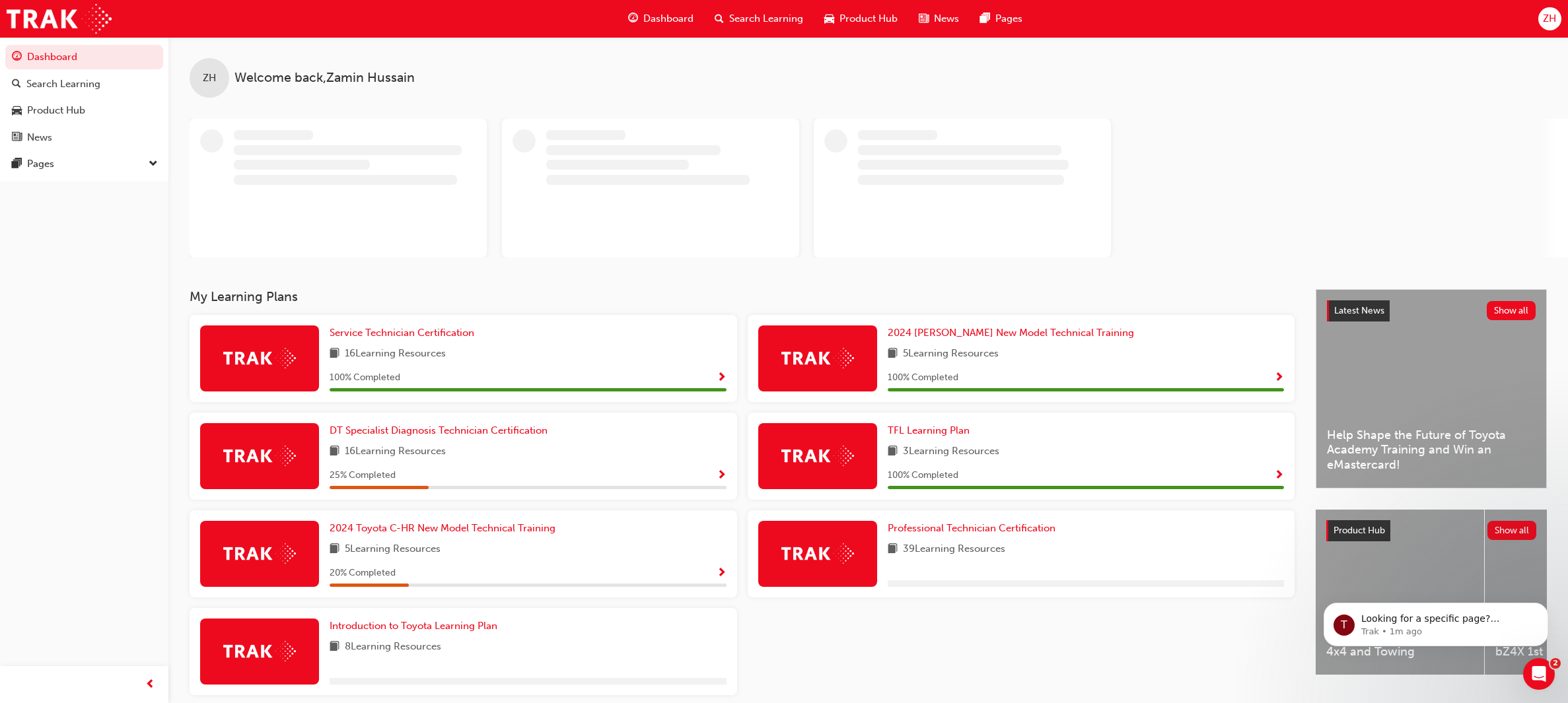
click at [1343, 289] on div "ZH Welcome back , Zamin Hussain" at bounding box center [868, 163] width 1400 height 252
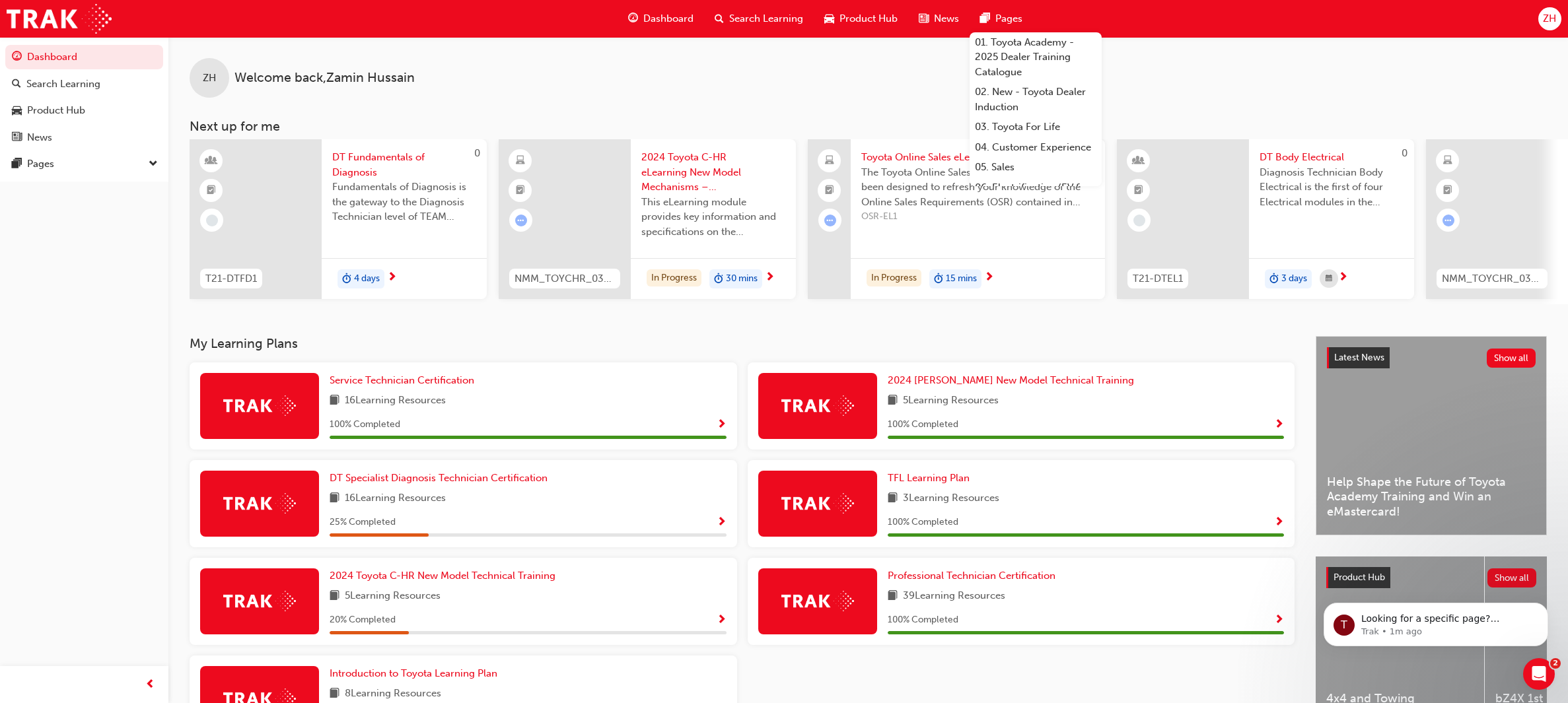
click at [991, 20] on div "Pages" at bounding box center [1001, 19] width 63 height 27
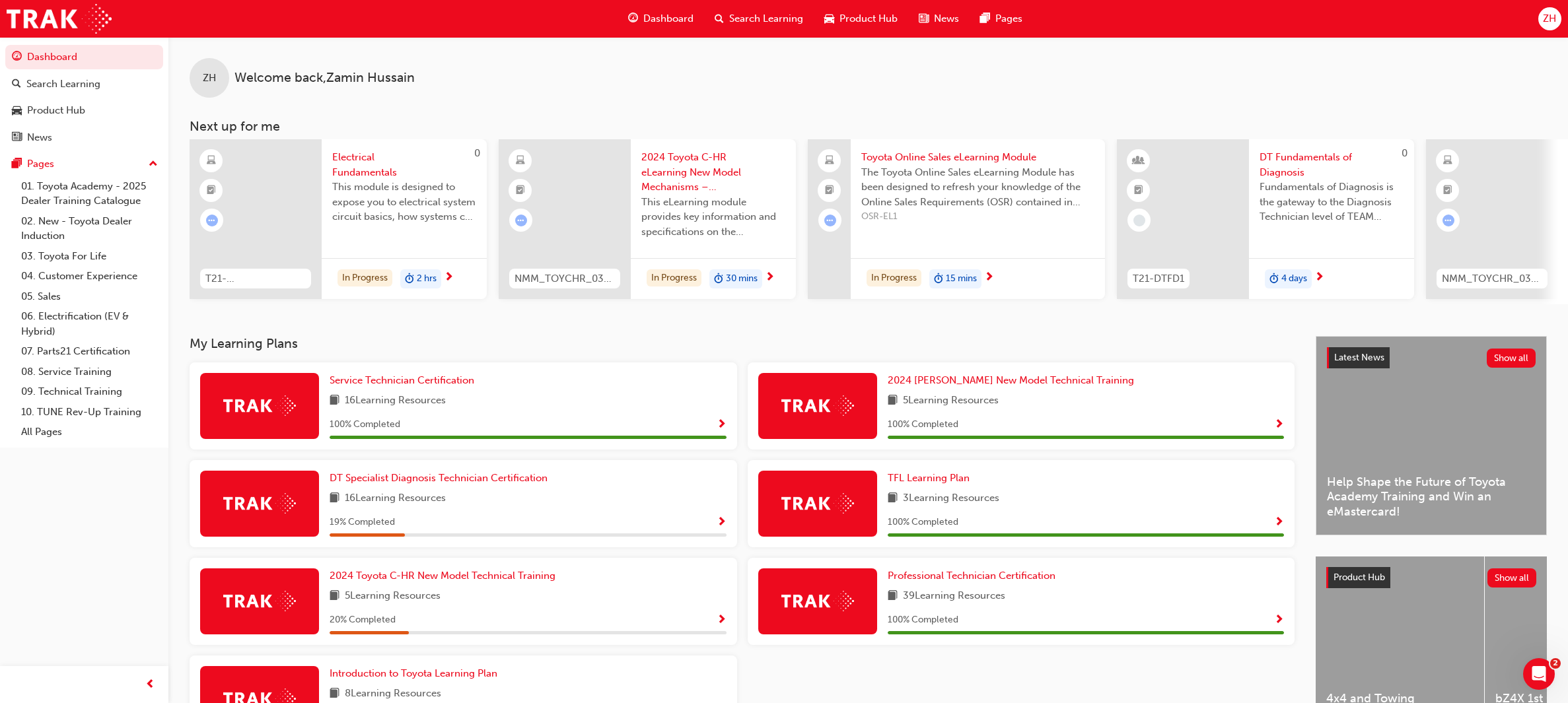
click at [377, 193] on span "This module is designed to expose you to electrical system circuit basics, how …" at bounding box center [404, 201] width 144 height 45
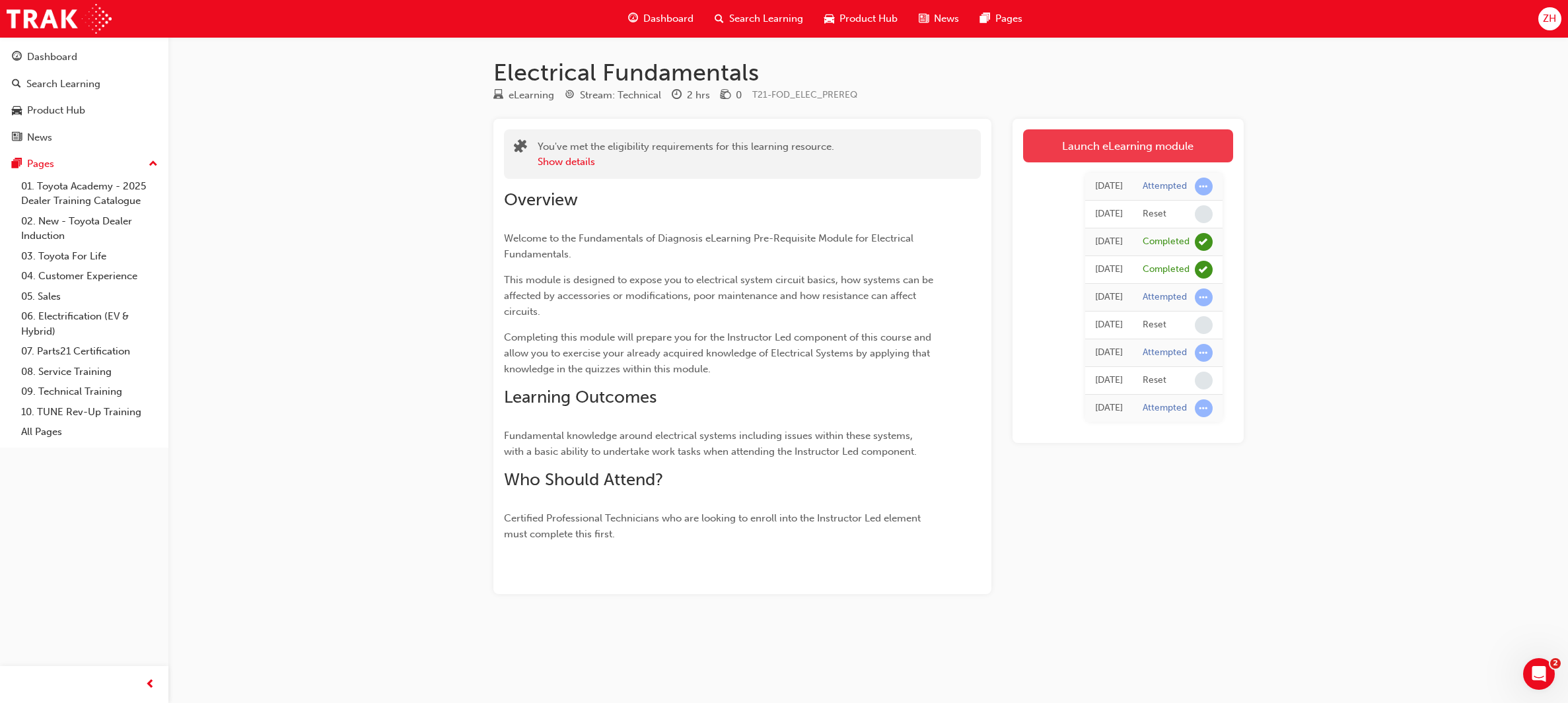
click at [1145, 146] on link "Launch eLearning module" at bounding box center [1128, 146] width 210 height 33
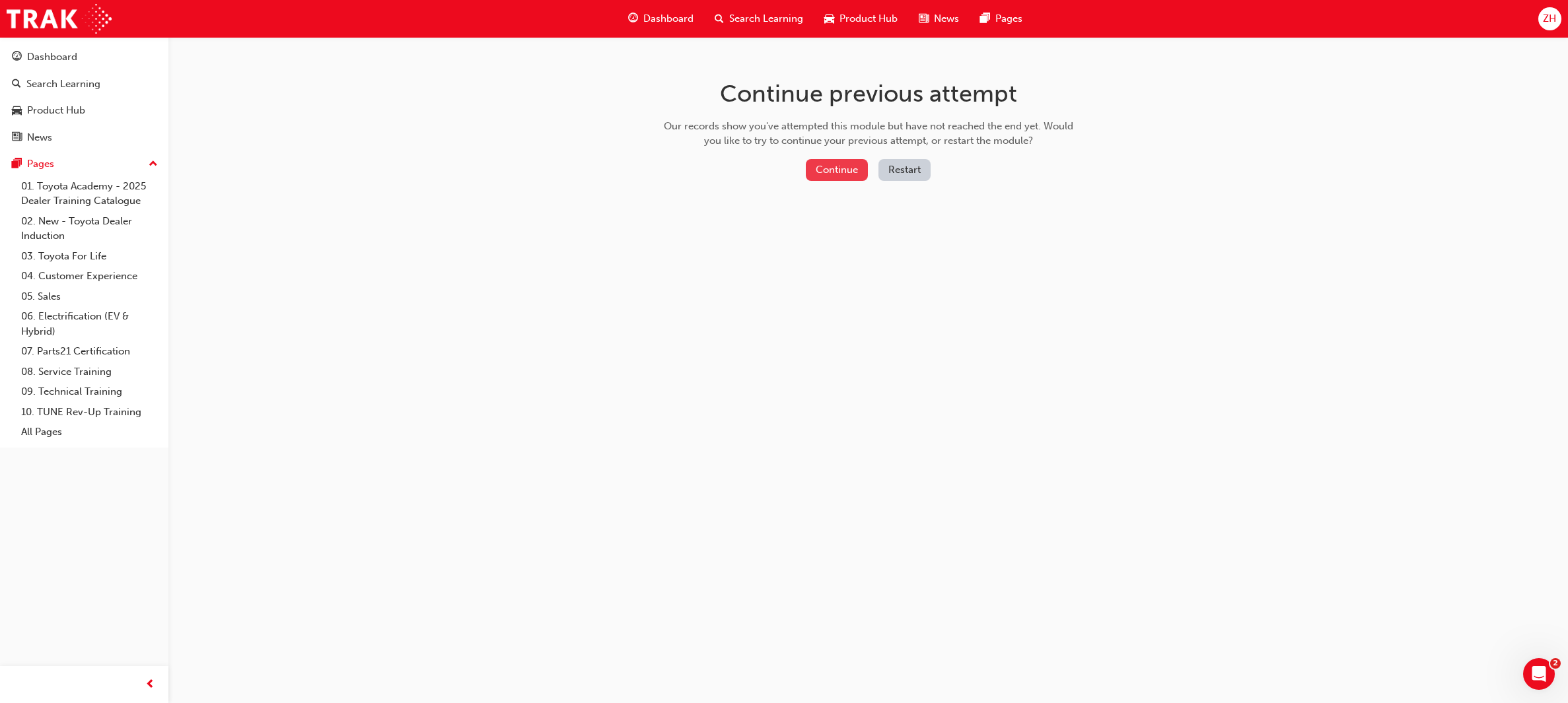
click at [844, 162] on button "Continue" at bounding box center [837, 170] width 62 height 22
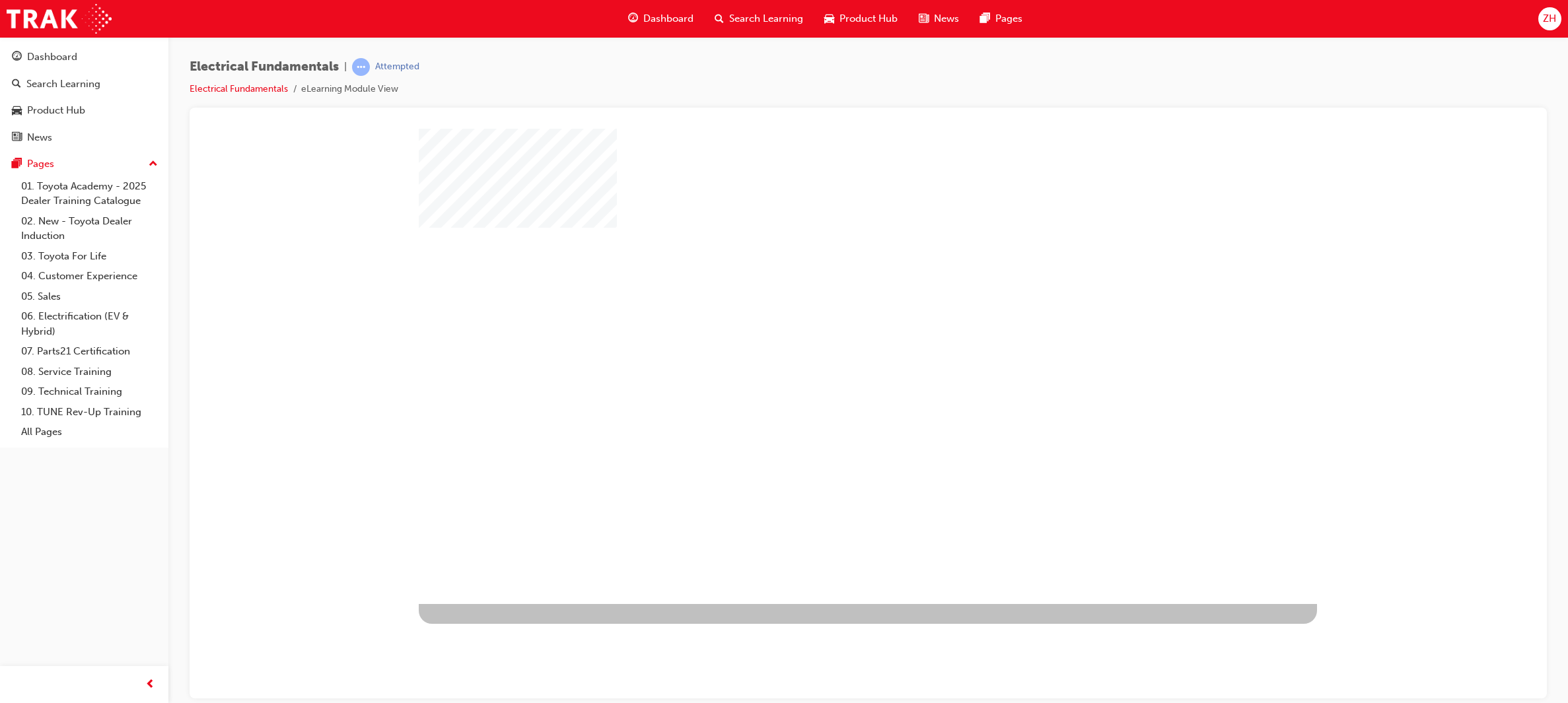
click at [829, 328] on div "play" at bounding box center [829, 328] width 0 height 0
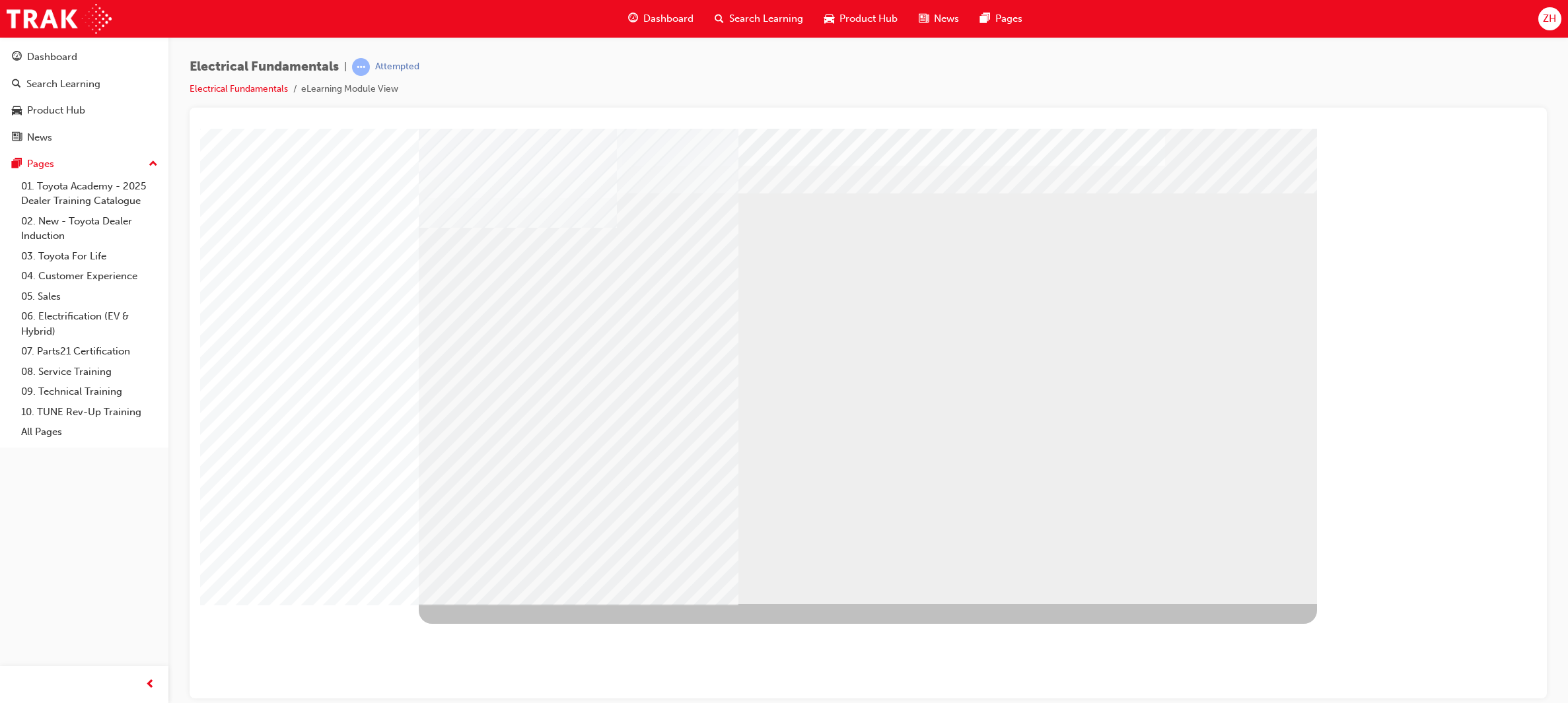
click at [502, 627] on div "NEXT Trigger this button to go to the next slide" at bounding box center [460, 639] width 83 height 24
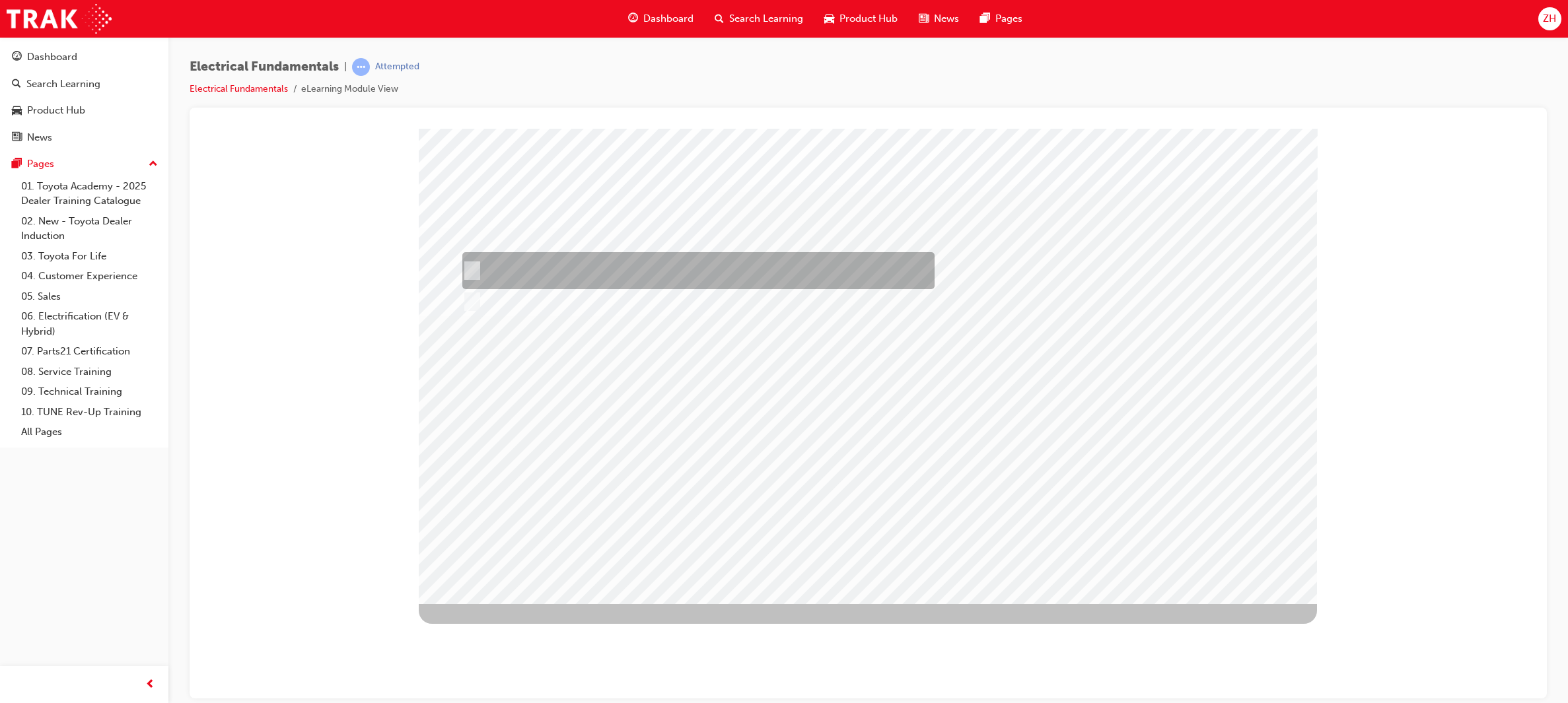
click at [476, 275] on input "True" at bounding box center [468, 271] width 14 height 14
checkbox input "true"
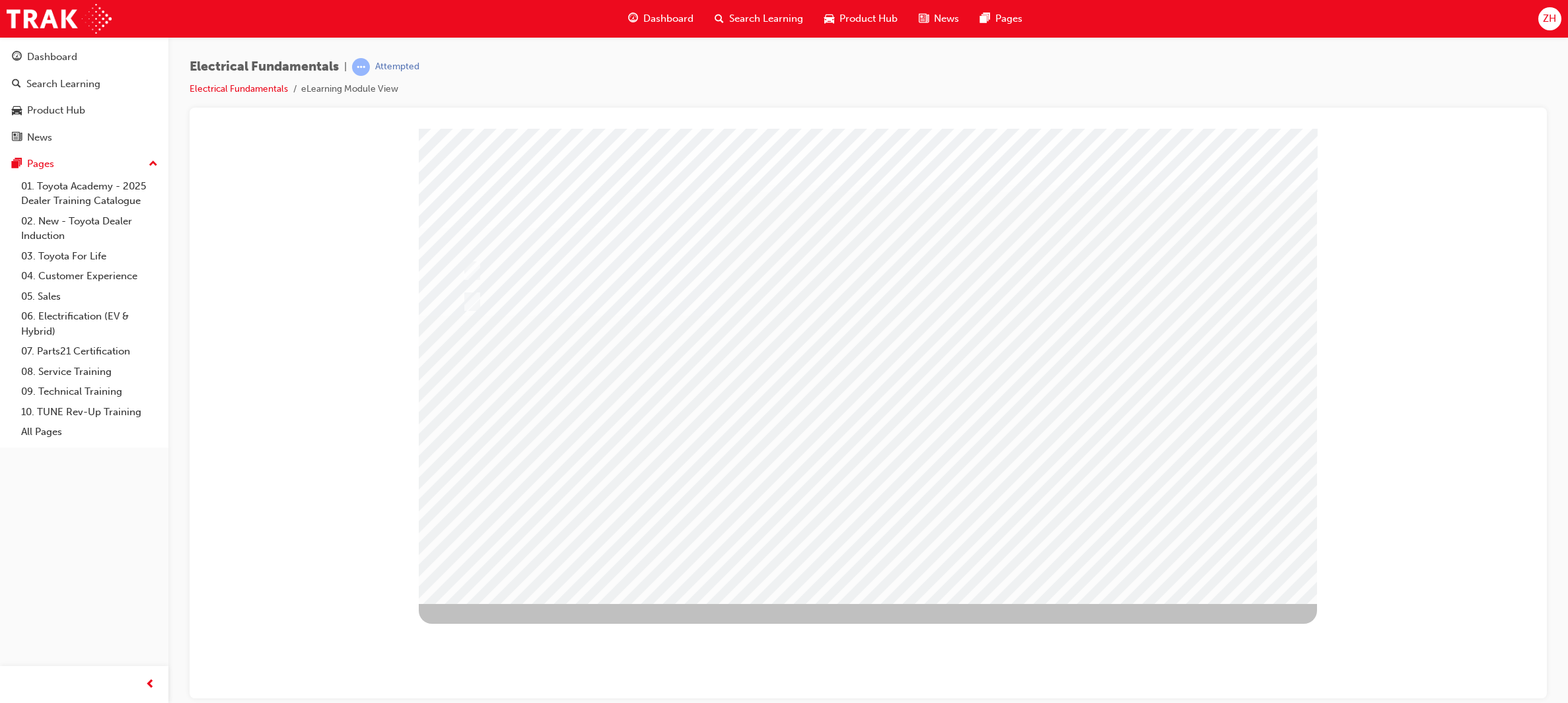
click at [847, 521] on div at bounding box center [867, 366] width 898 height 476
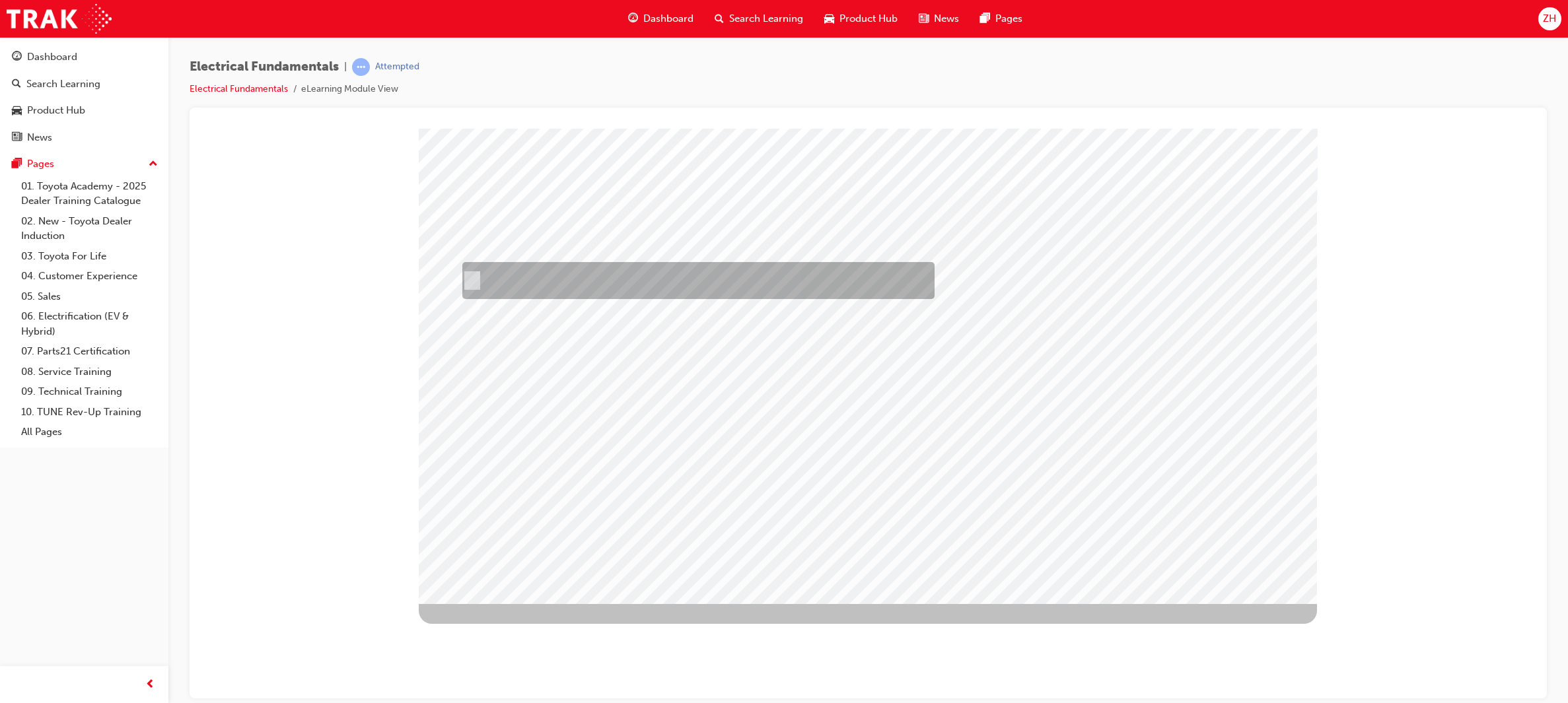
click at [471, 280] on input "Globe 1" at bounding box center [469, 280] width 14 height 14
radio input "true"
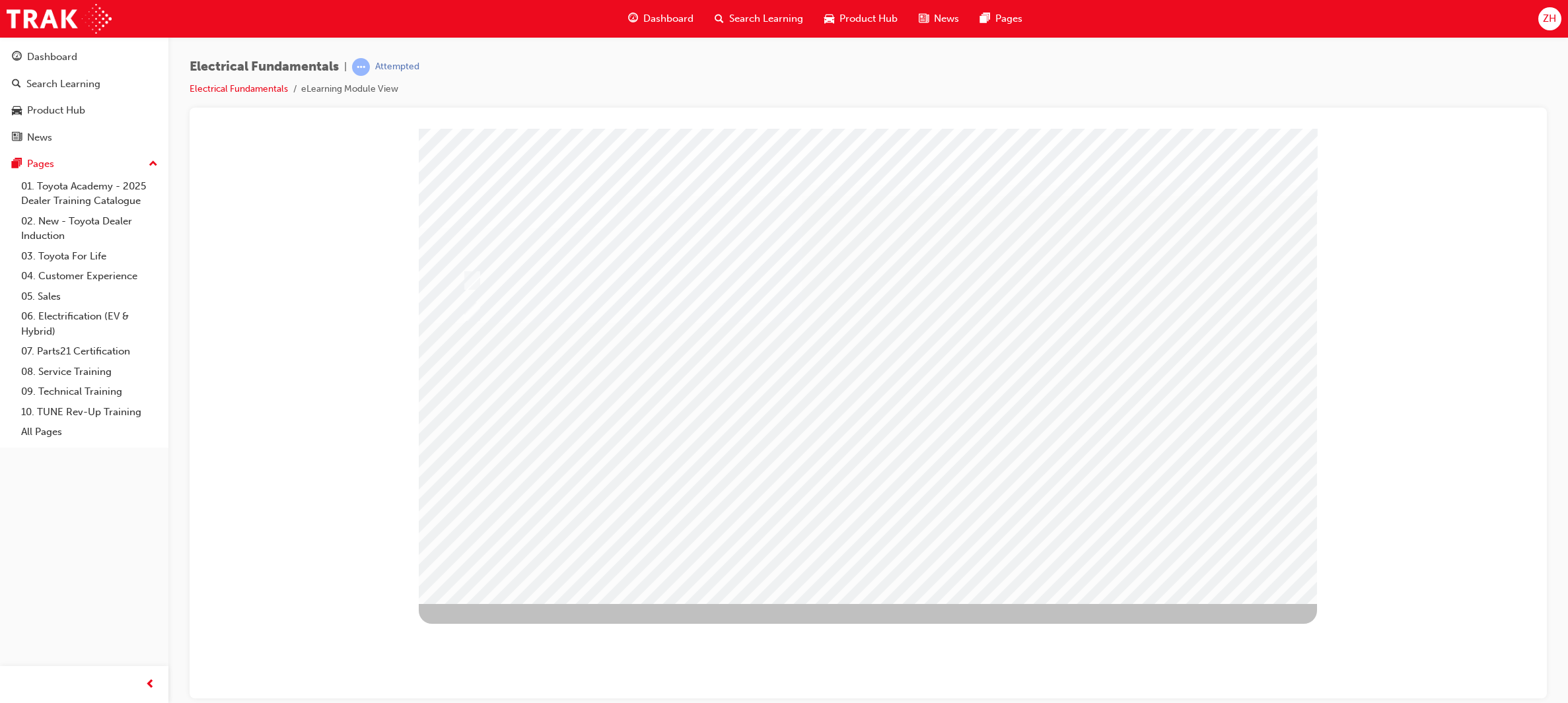
click at [886, 525] on div at bounding box center [867, 366] width 898 height 476
click at [470, 315] on div at bounding box center [867, 366] width 898 height 476
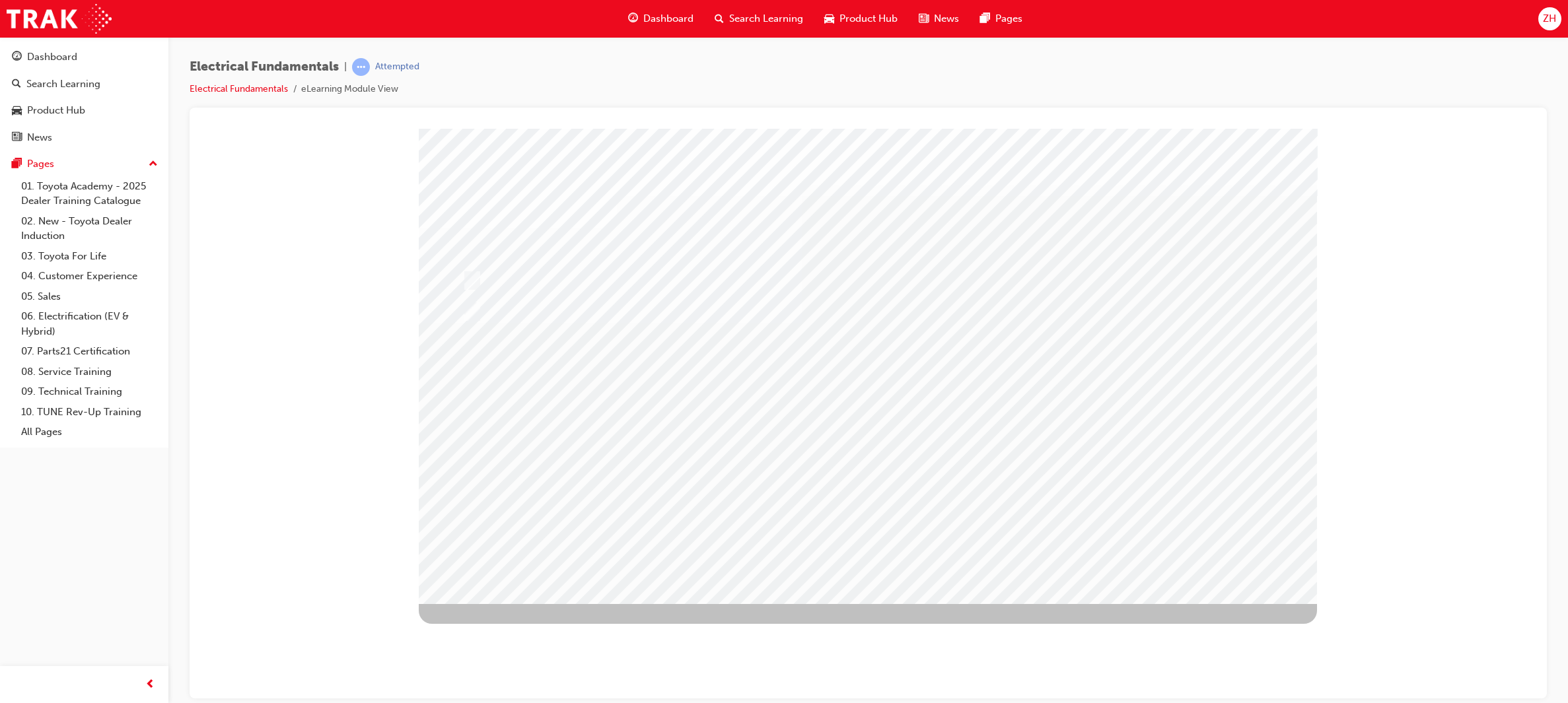
click at [846, 539] on div at bounding box center [867, 366] width 898 height 476
click at [1114, 352] on div at bounding box center [867, 366] width 898 height 476
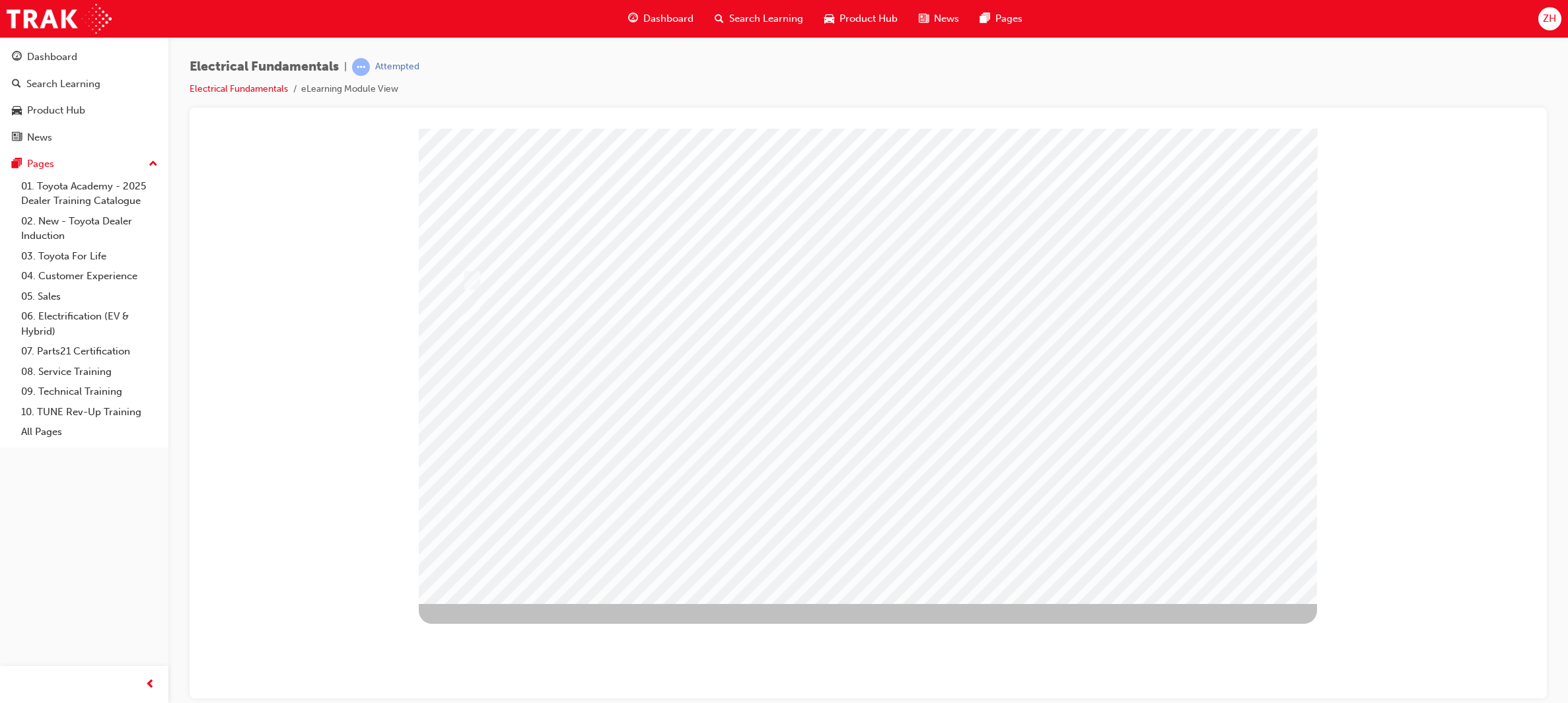
click at [468, 312] on div at bounding box center [867, 366] width 898 height 476
click at [468, 312] on input "Globe 2" at bounding box center [469, 311] width 14 height 14
radio input "true"
click at [468, 312] on input "Globe 2" at bounding box center [469, 311] width 14 height 14
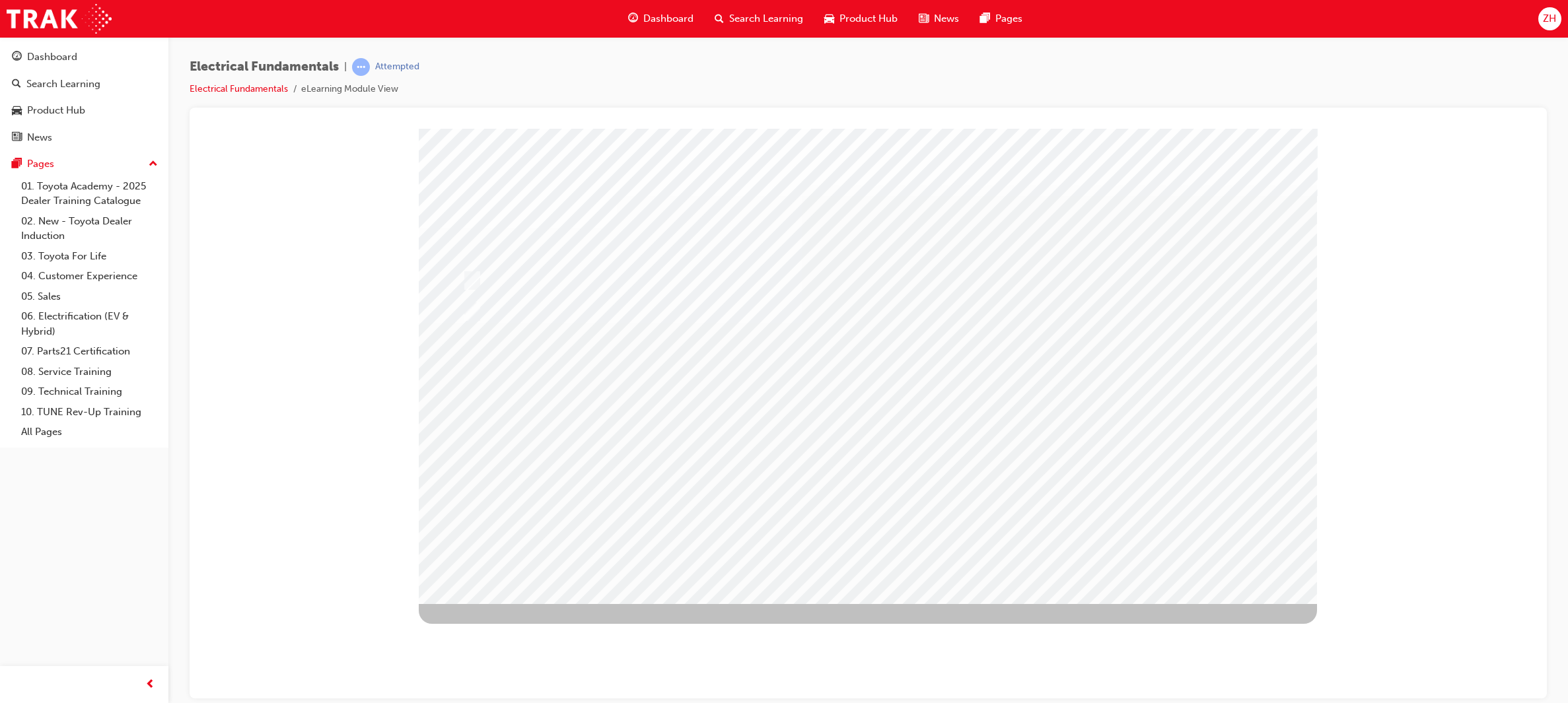
click at [855, 532] on div at bounding box center [867, 366] width 898 height 476
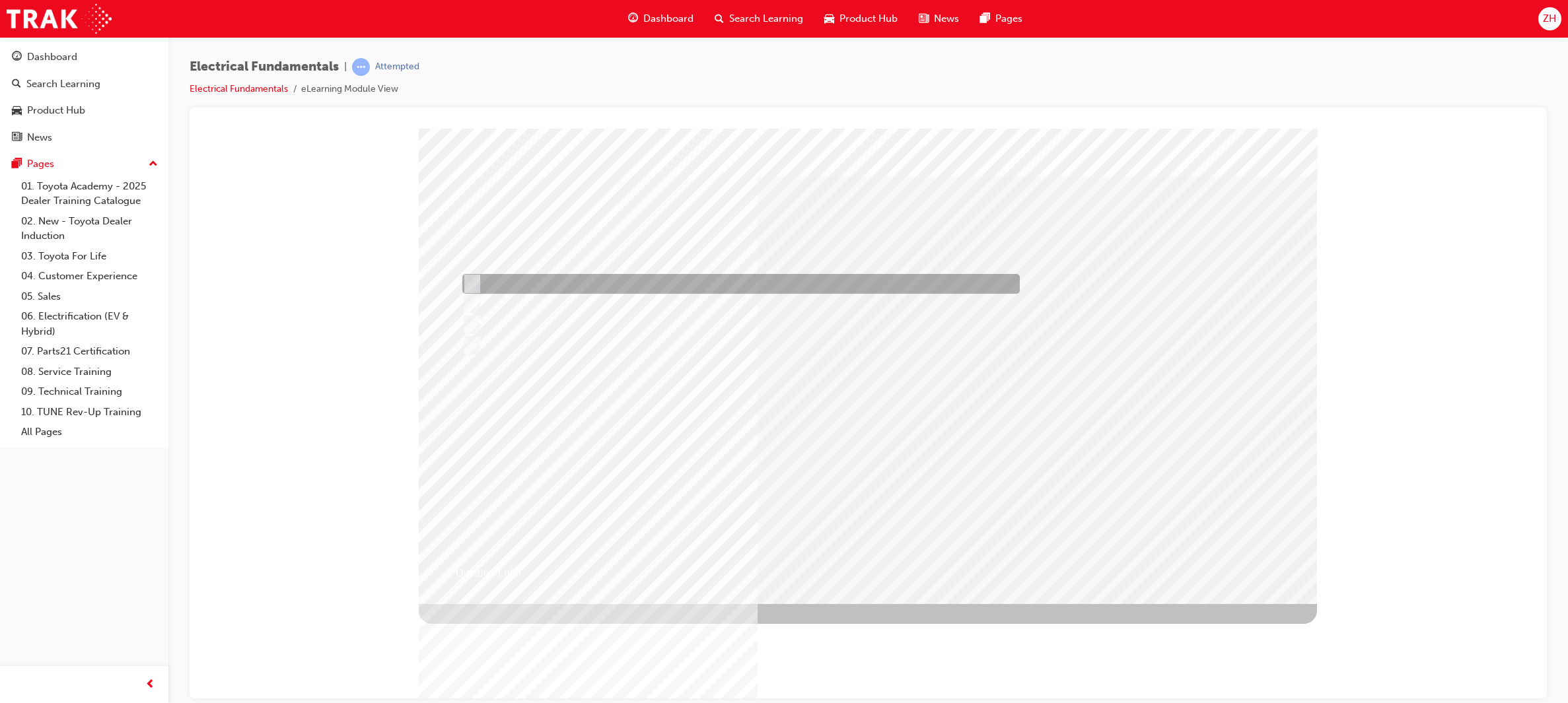
click at [468, 280] on input "A circuit which can accept any type of voltage." at bounding box center [469, 284] width 14 height 14
radio input "true"
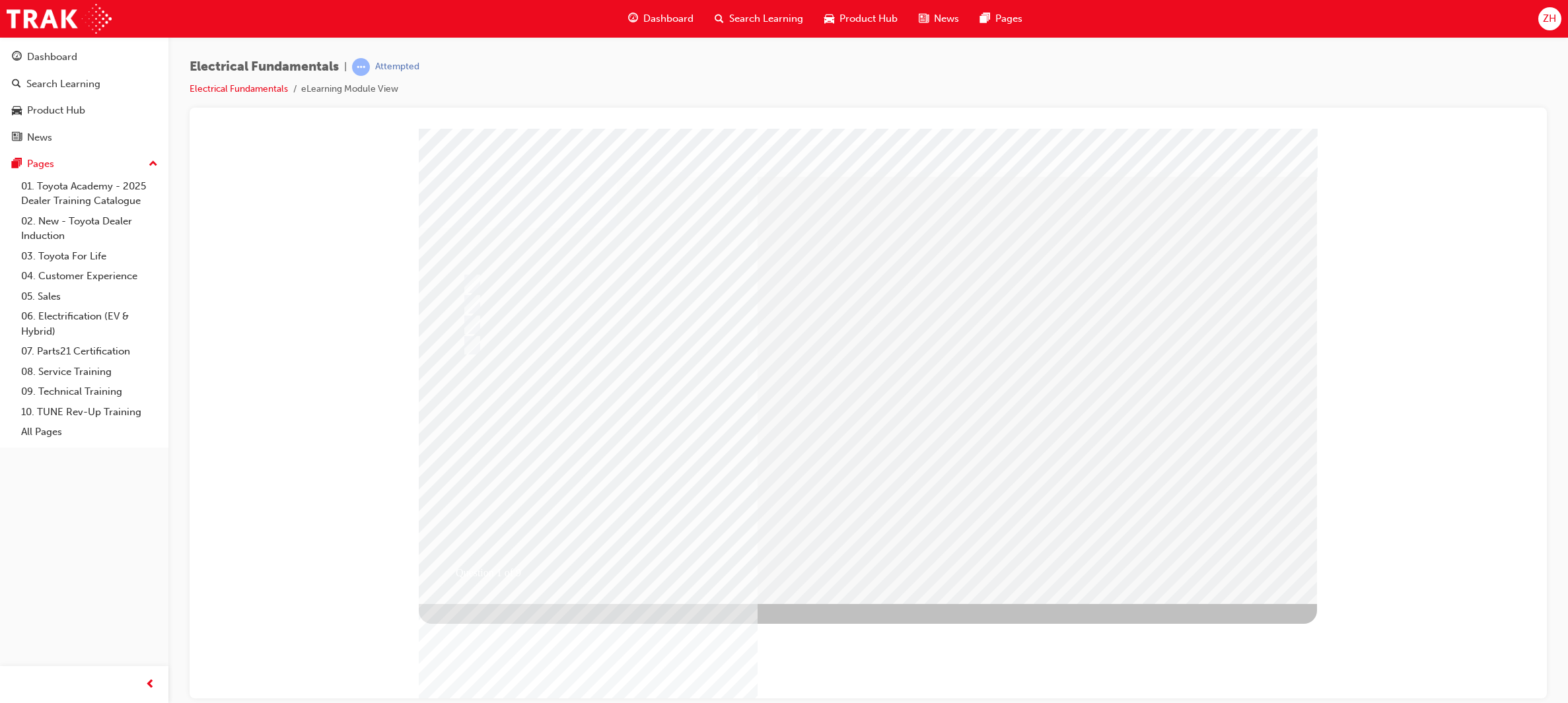
click at [270, 92] on link "Electrical Fundamentals" at bounding box center [239, 88] width 99 height 11
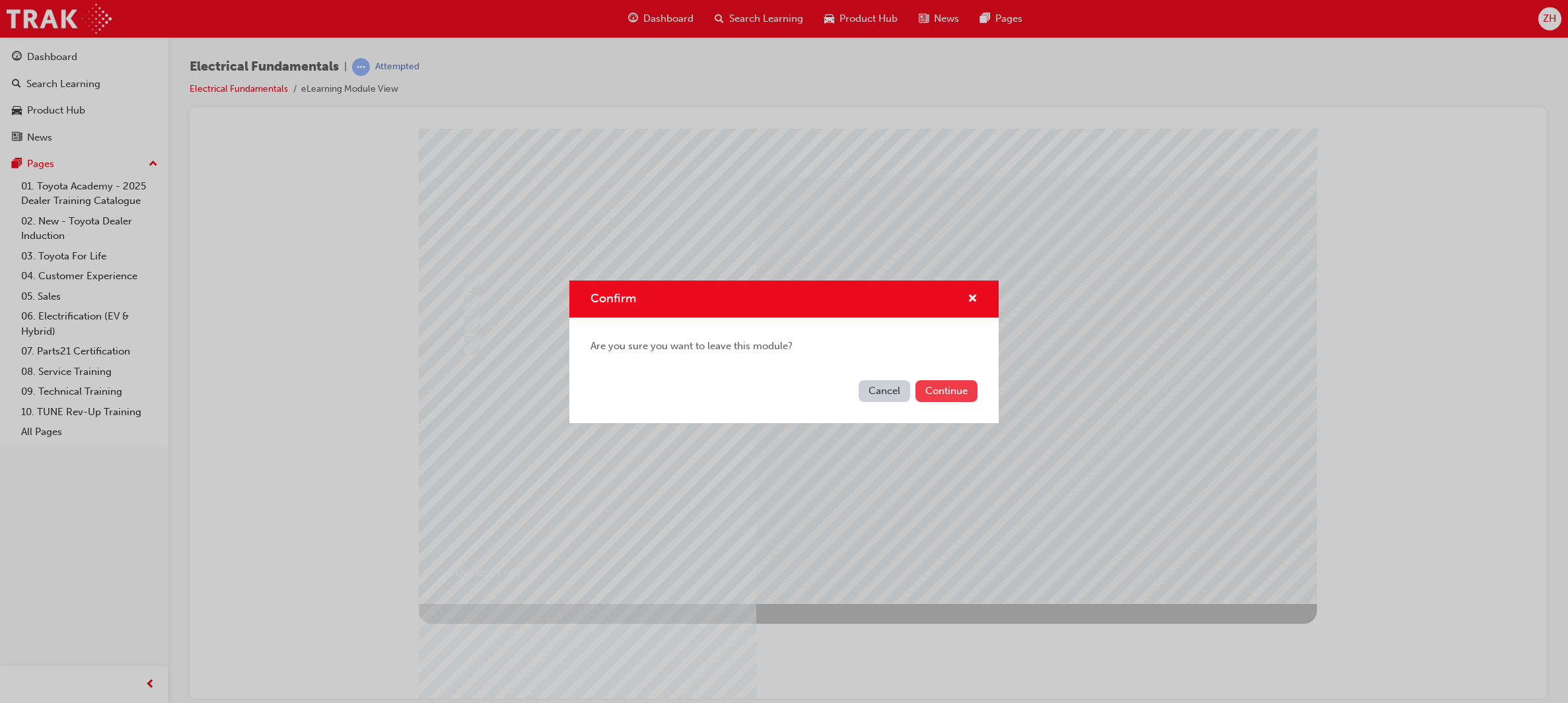
click at [946, 389] on button "Continue" at bounding box center [946, 392] width 62 height 22
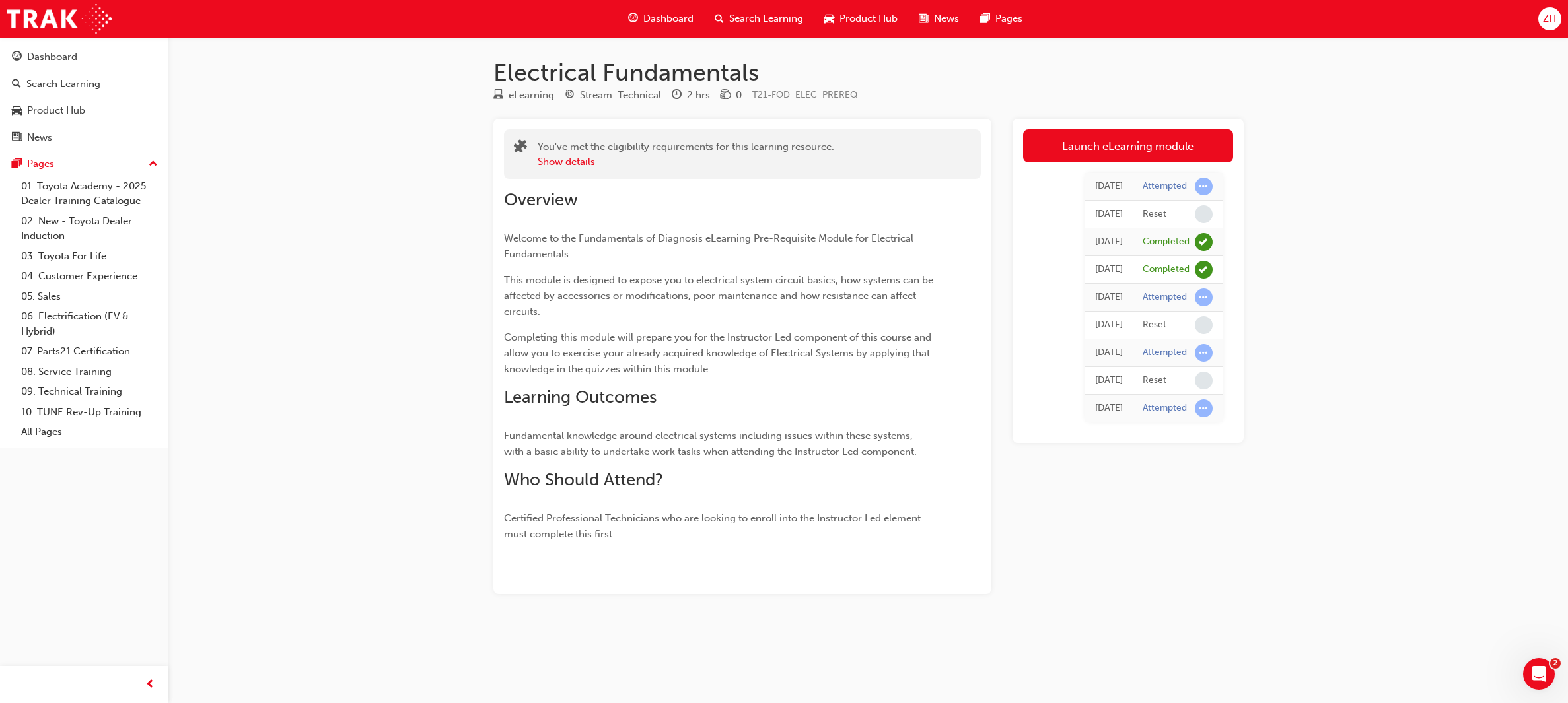
click at [137, 26] on div "Dashboard Search Learning Product Hub News Pages ZH" at bounding box center [784, 19] width 1568 height 38
click at [18, 14] on img at bounding box center [58, 19] width 105 height 30
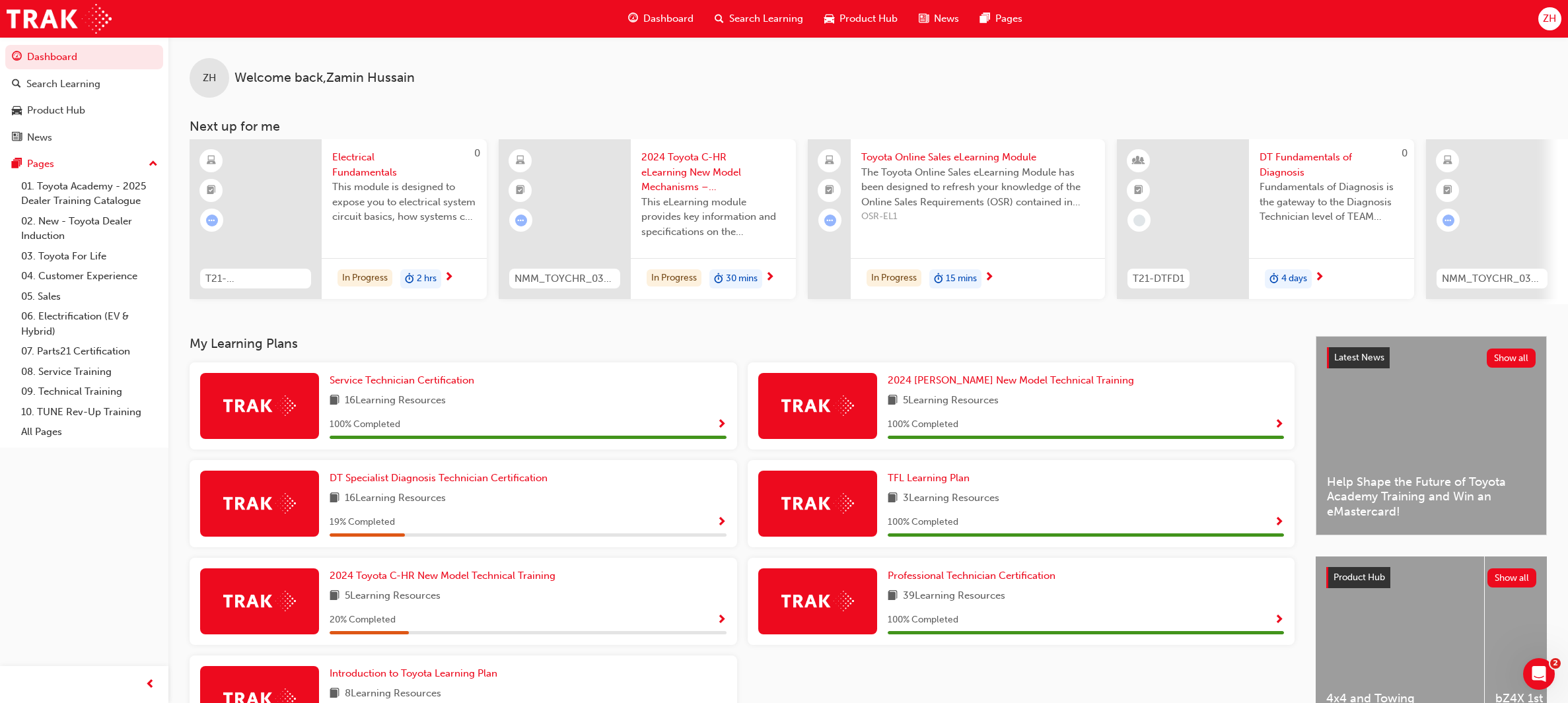
click at [893, 155] on span "Toyota Online Sales eLearning Module" at bounding box center [977, 157] width 233 height 15
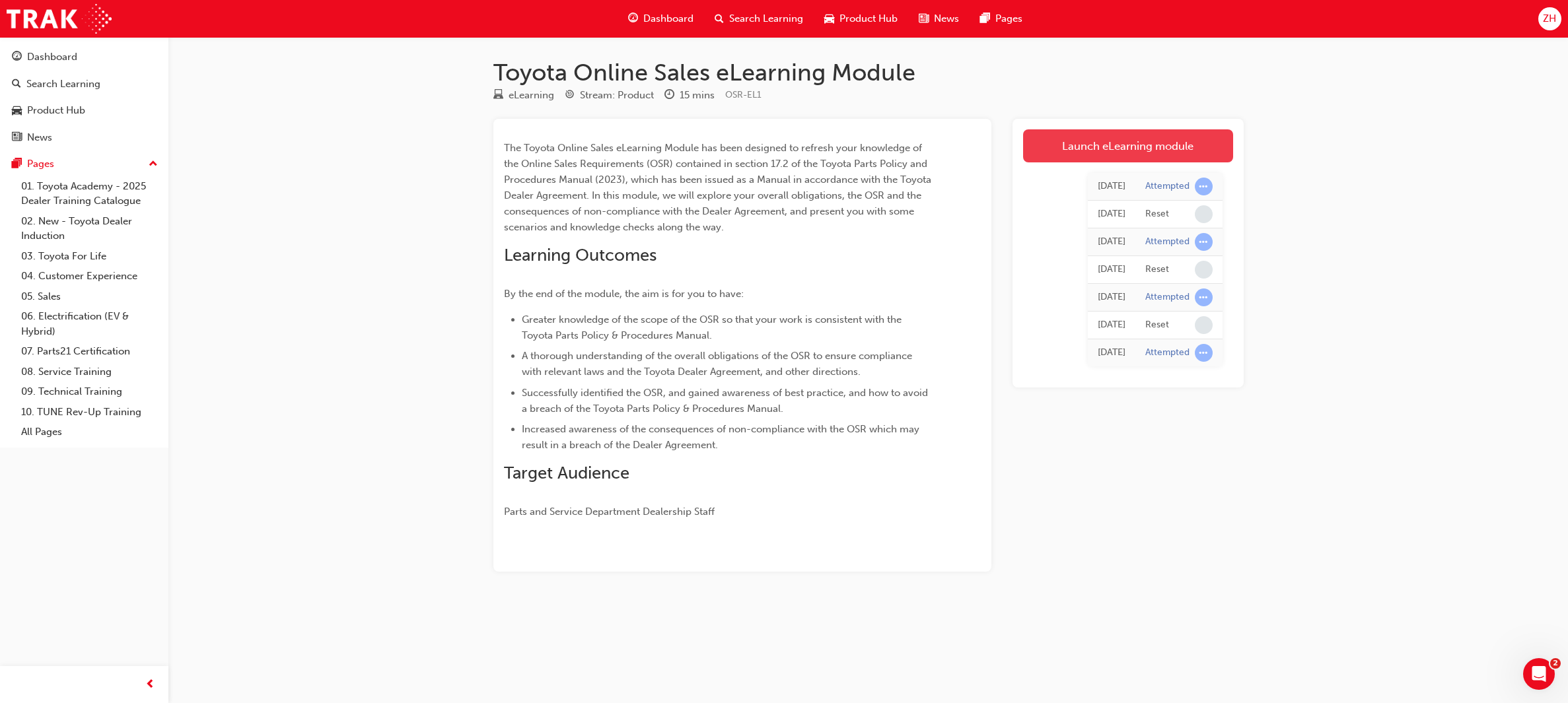
click at [1094, 158] on link "Launch eLearning module" at bounding box center [1128, 146] width 210 height 33
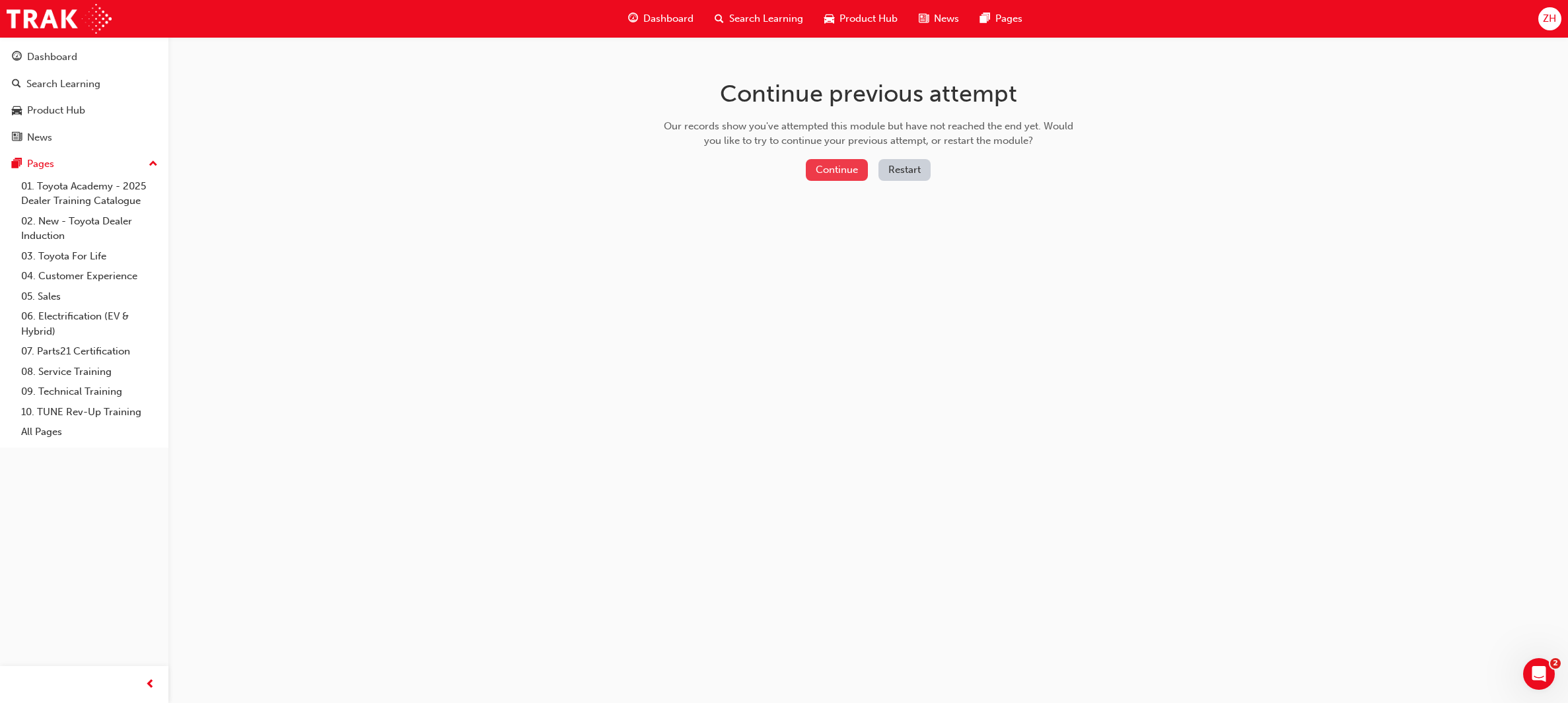
click at [820, 166] on button "Continue" at bounding box center [837, 170] width 62 height 22
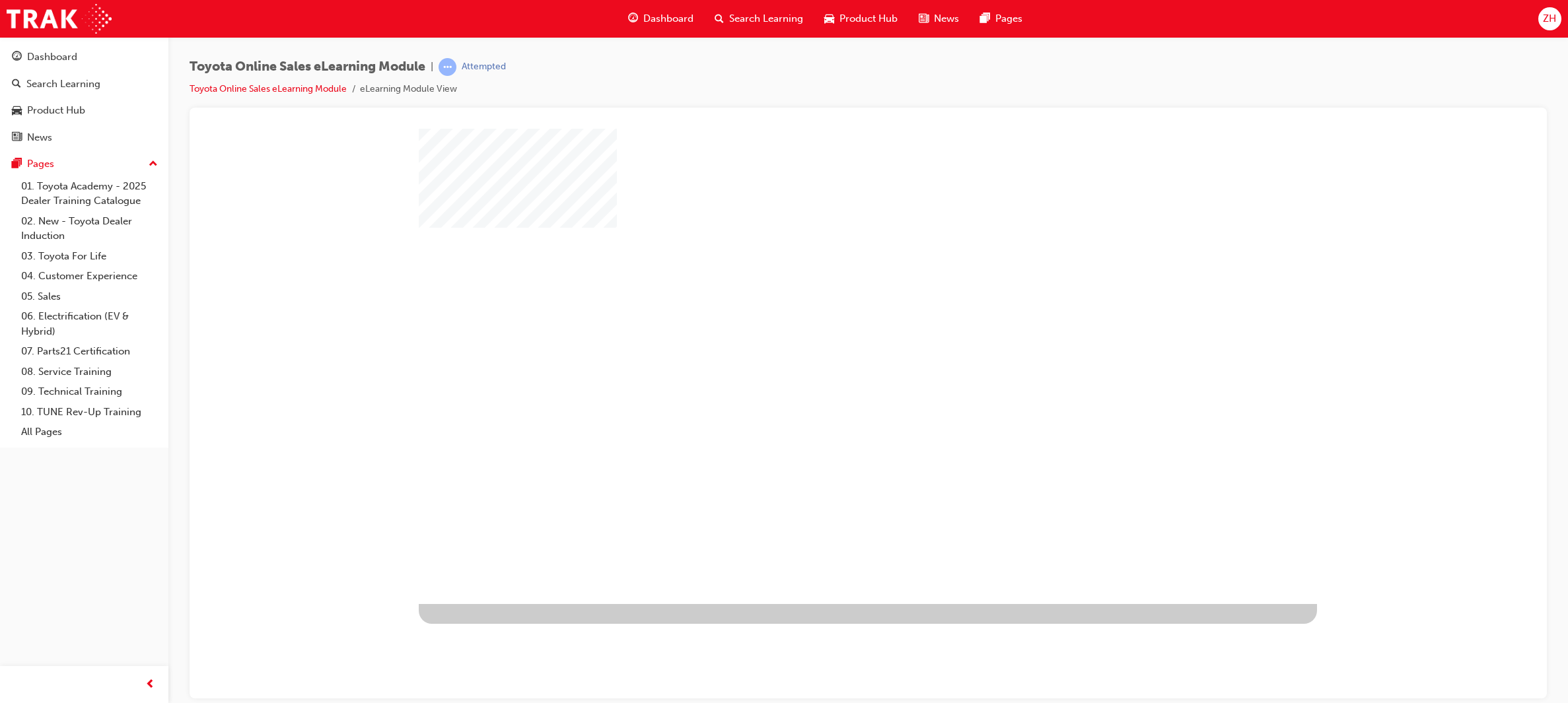
click at [829, 328] on div "play" at bounding box center [829, 328] width 0 height 0
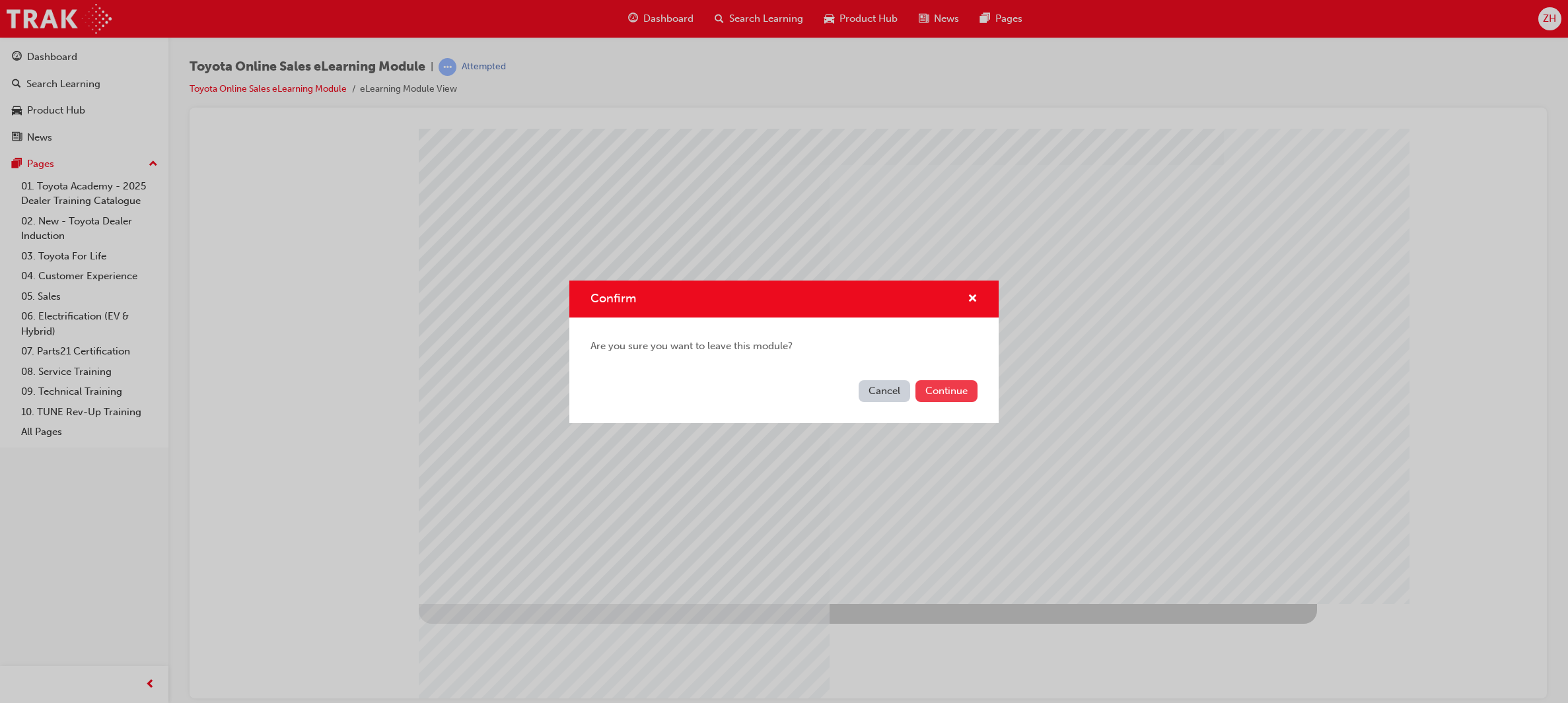
click at [946, 390] on button "Continue" at bounding box center [946, 392] width 62 height 22
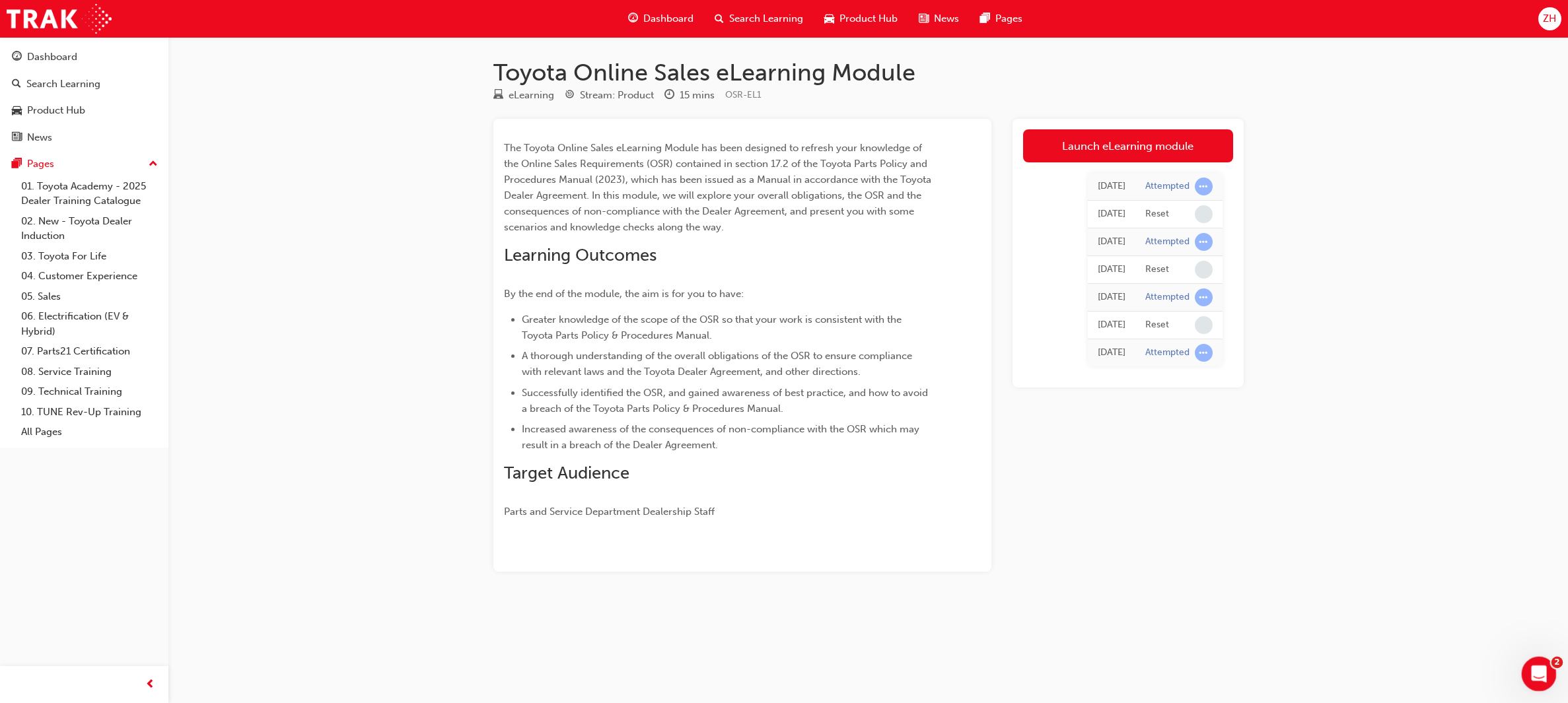
click at [1548, 672] on div "Open Intercom Messenger" at bounding box center [1536, 671] width 43 height 43
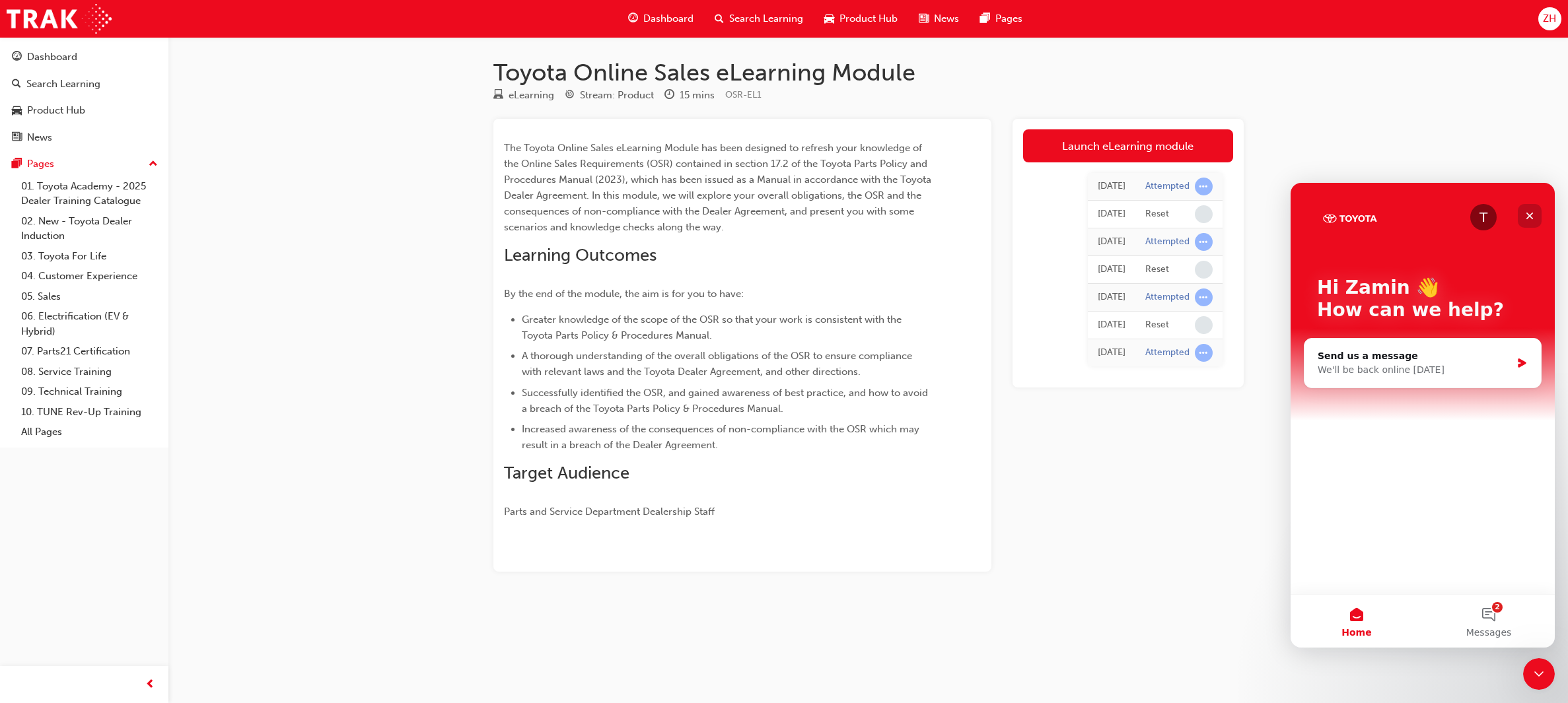
click at [1533, 215] on icon "Close" at bounding box center [1529, 216] width 10 height 10
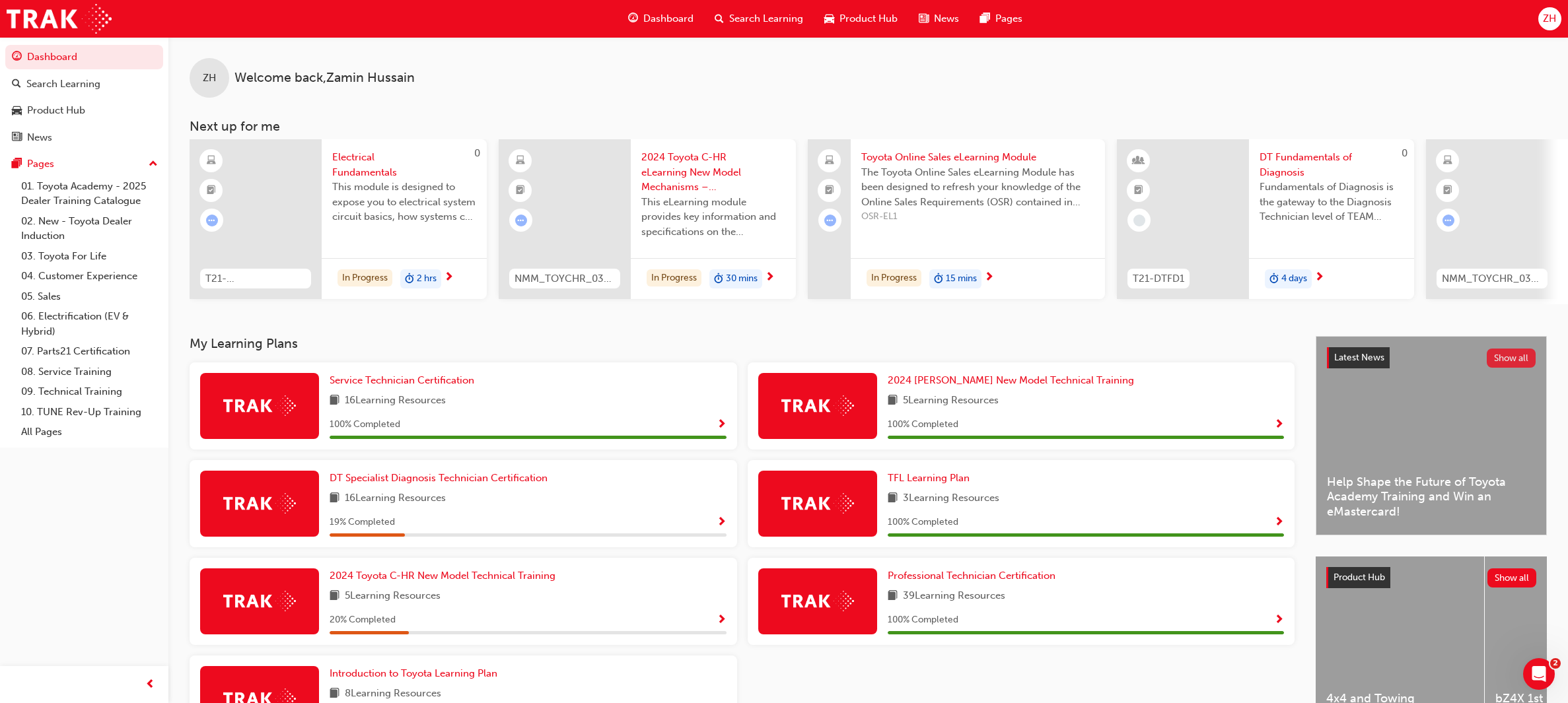
click at [1506, 367] on button "Show all" at bounding box center [1511, 358] width 50 height 19
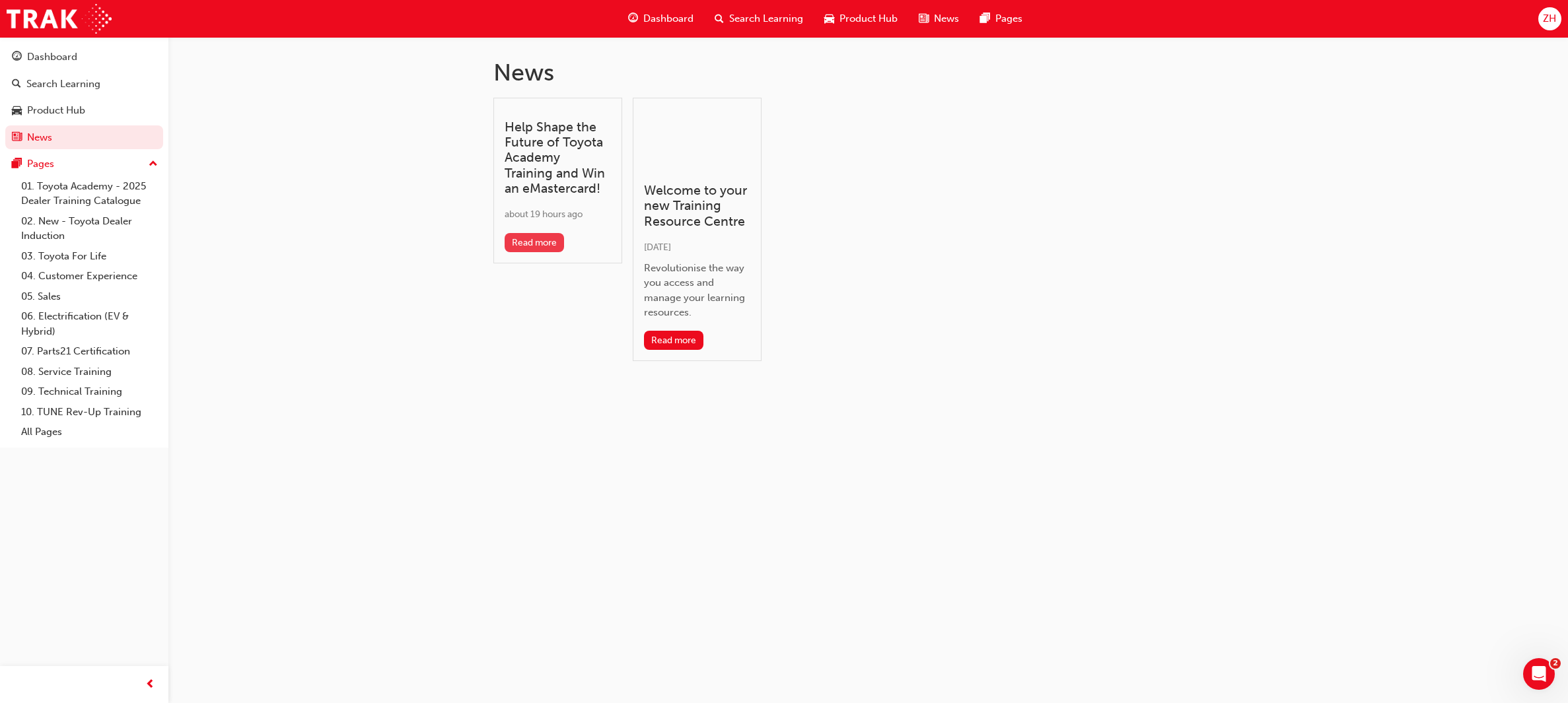
click at [517, 246] on button "Read more" at bounding box center [535, 242] width 60 height 19
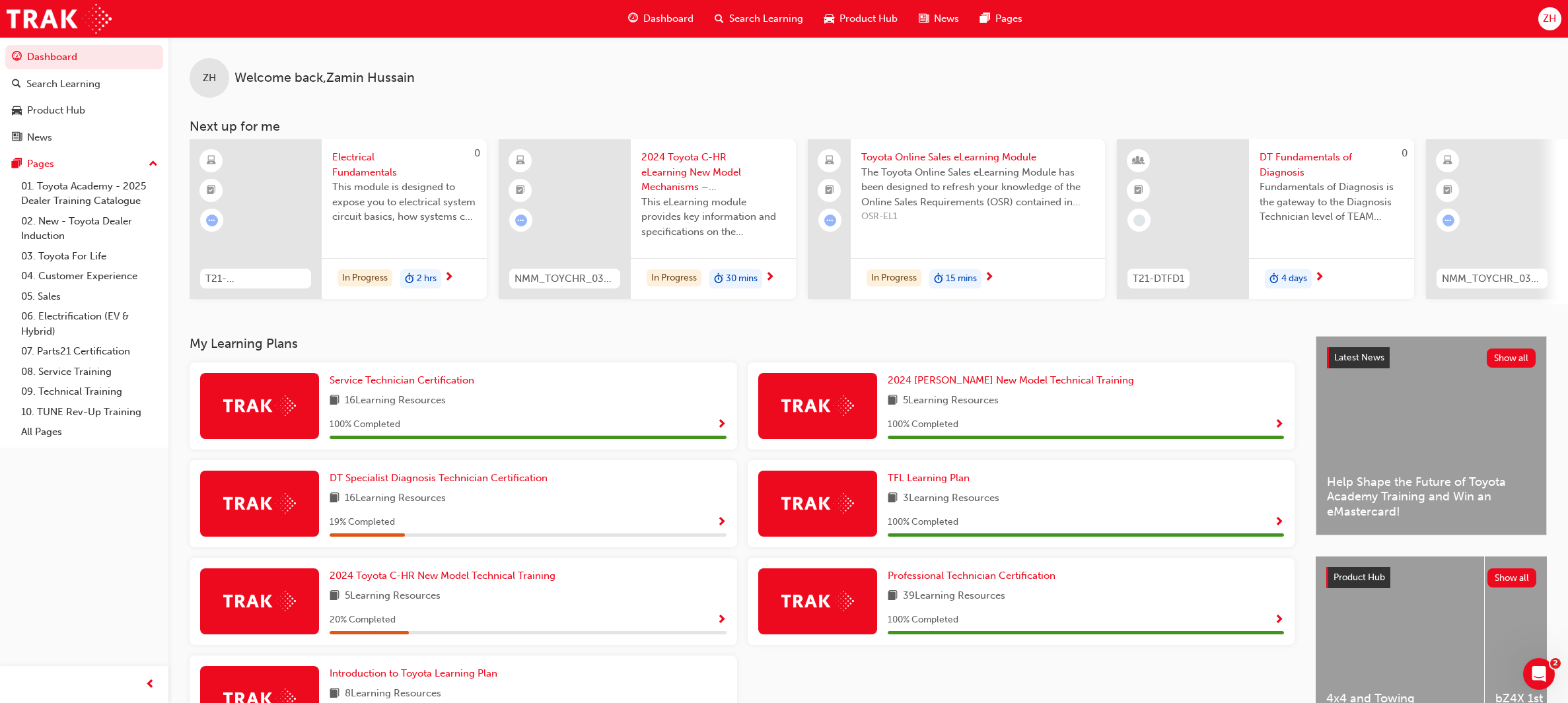
click at [1492, 618] on div "bZ4X 1st Generation" at bounding box center [1568, 639] width 168 height 165
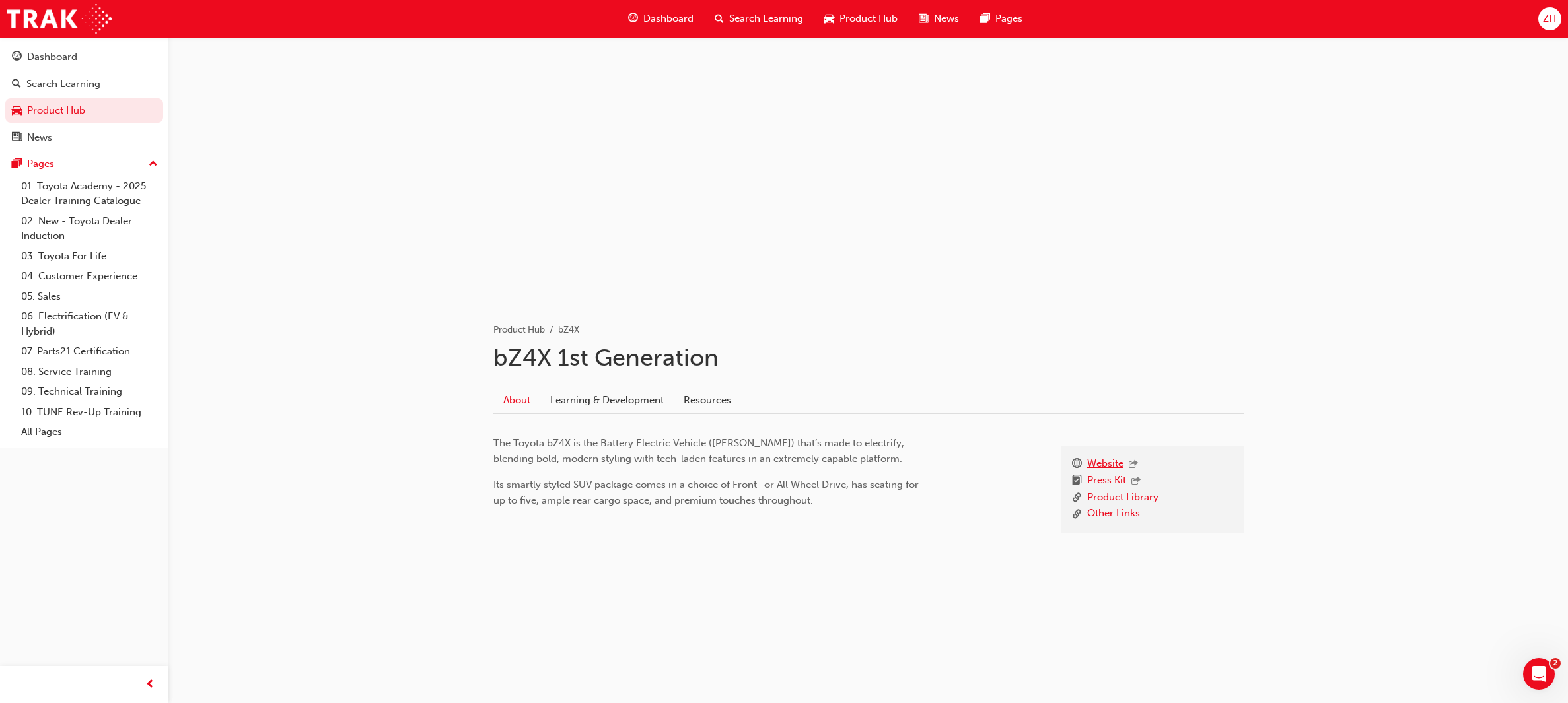
click at [1106, 468] on link "Website" at bounding box center [1105, 465] width 36 height 17
click at [588, 407] on link "Learning & Development" at bounding box center [607, 400] width 133 height 25
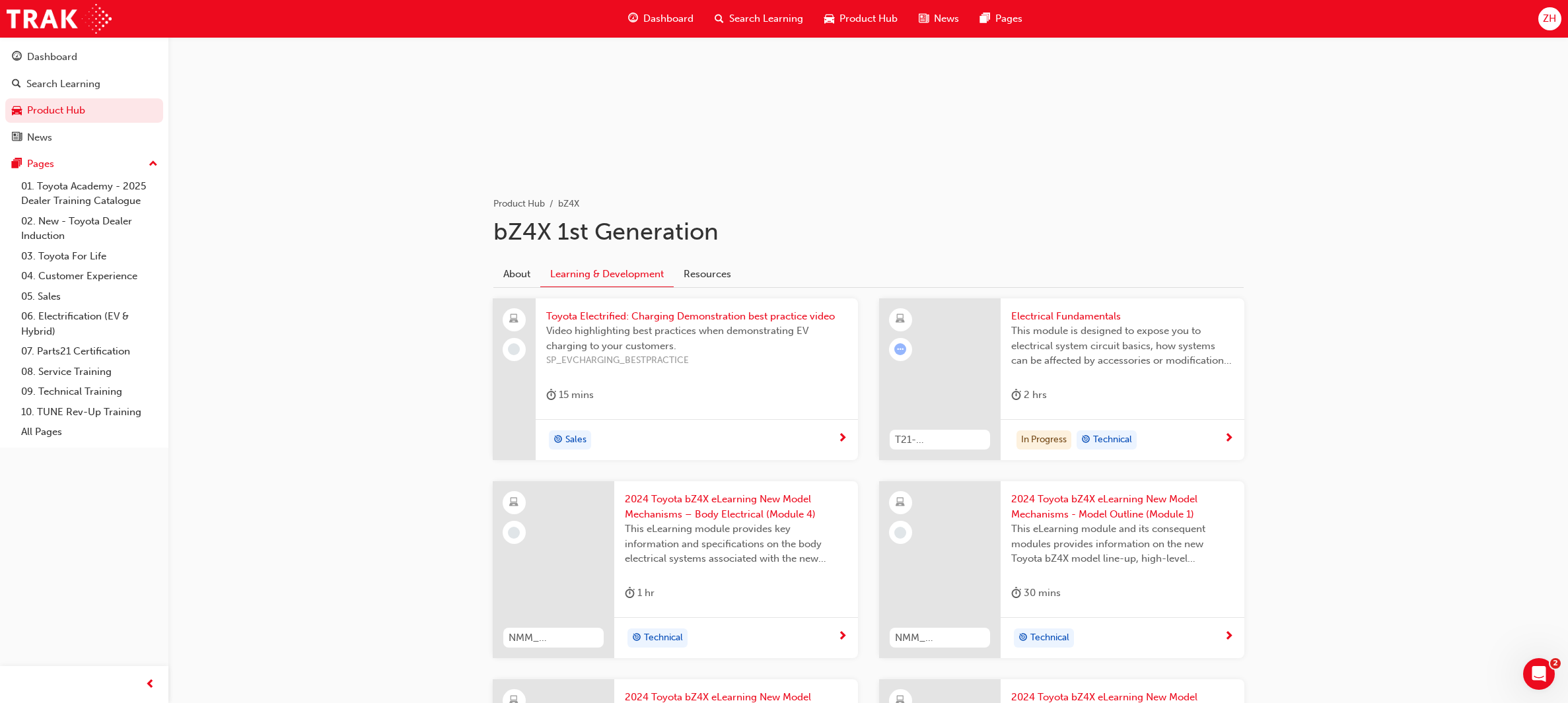
scroll to position [158, 0]
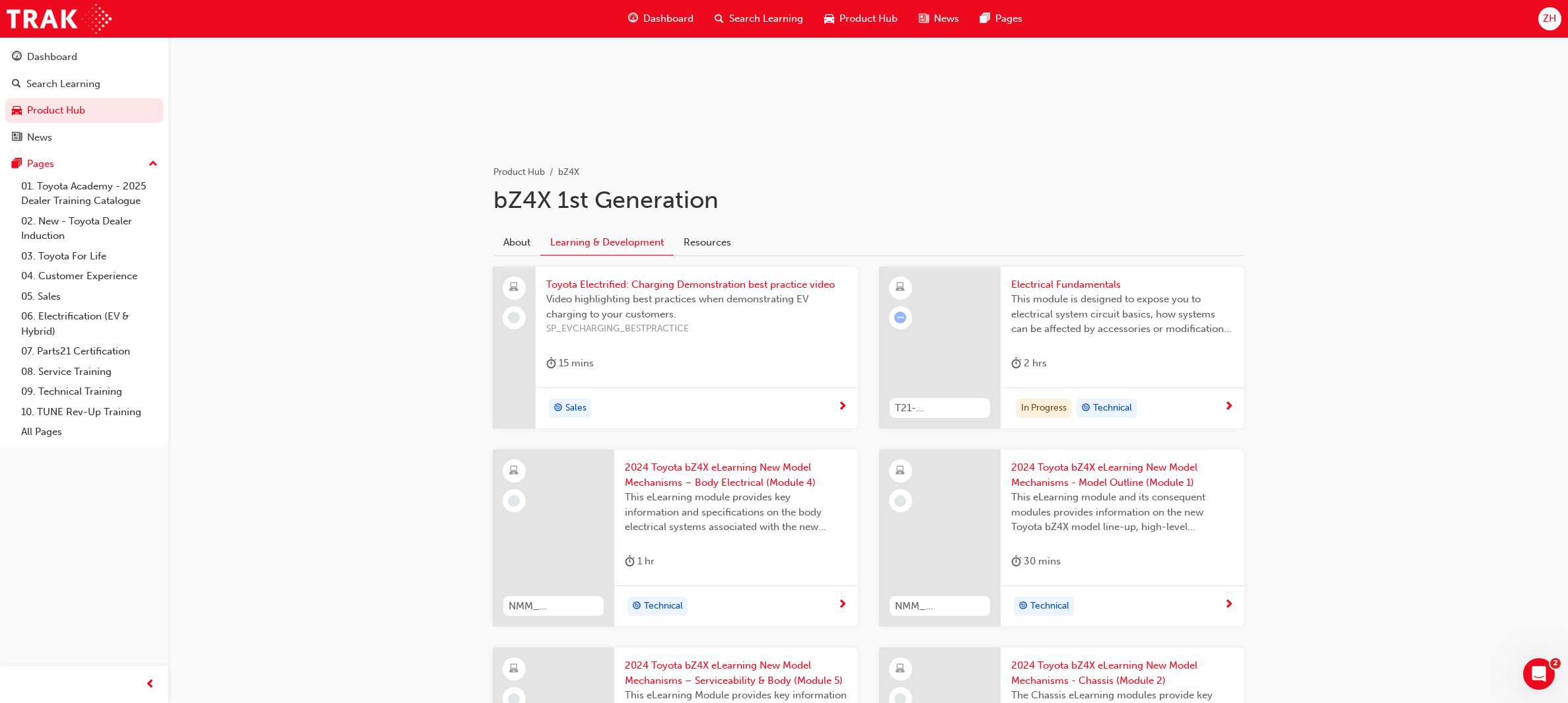
click at [658, 289] on span "Toyota Electrified: Charging Demonstration best practice video" at bounding box center [696, 284] width 301 height 15
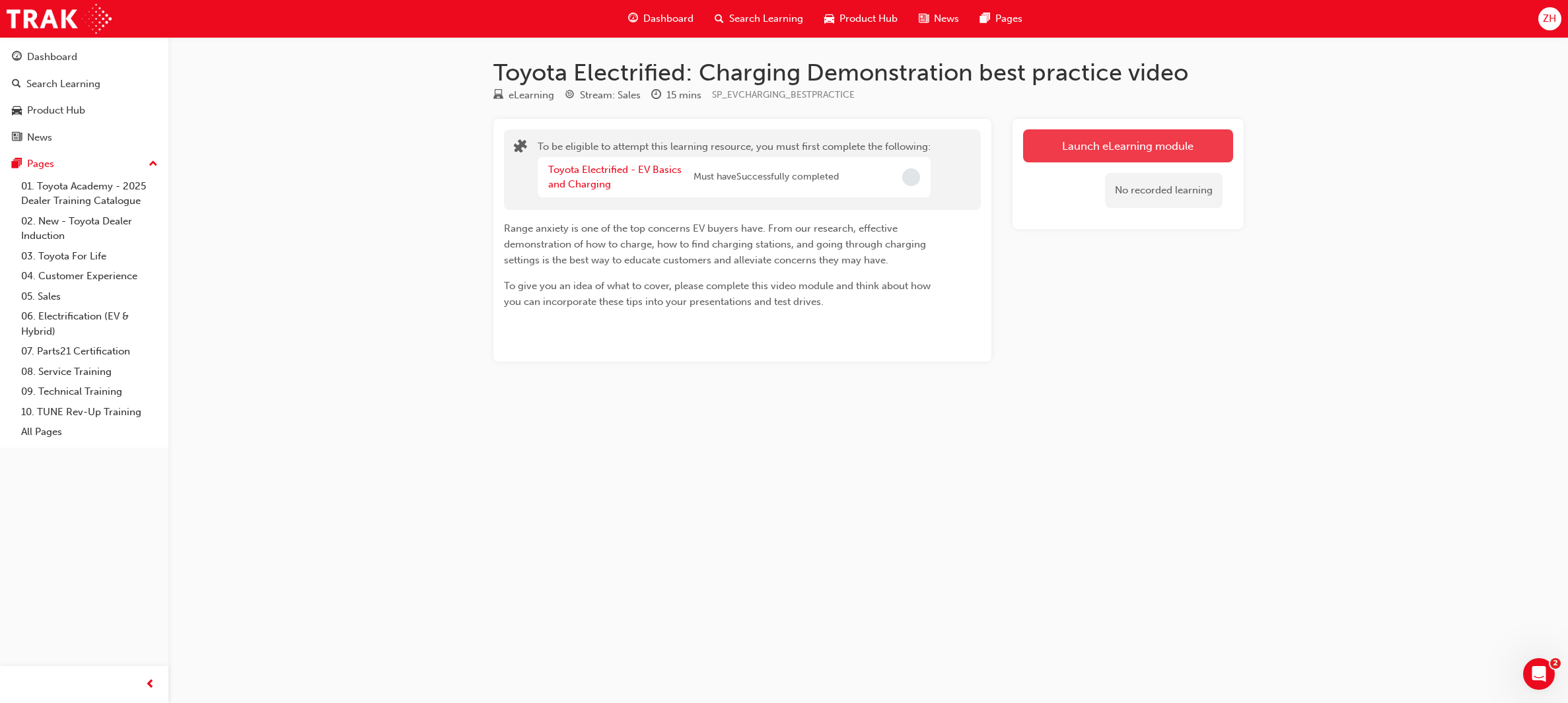
click at [1085, 146] on button "Launch eLearning module" at bounding box center [1128, 146] width 210 height 33
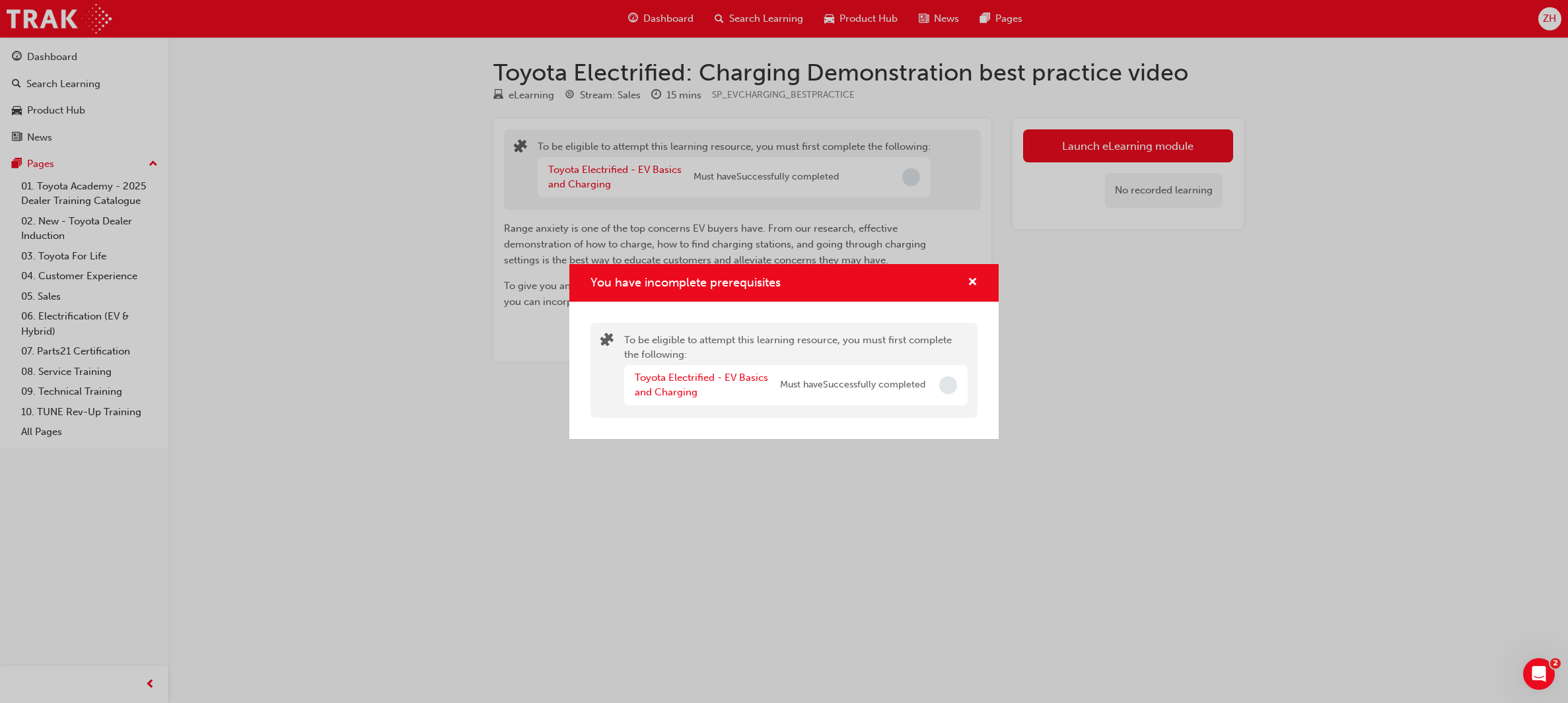
click at [947, 378] on span "Incomplete" at bounding box center [948, 385] width 18 height 18
click at [868, 280] on div "You have incomplete prerequisites" at bounding box center [784, 283] width 387 height 17
click at [979, 287] on div "You have incomplete prerequisites" at bounding box center [784, 283] width 429 height 38
click at [973, 284] on span "cross-icon" at bounding box center [972, 283] width 10 height 12
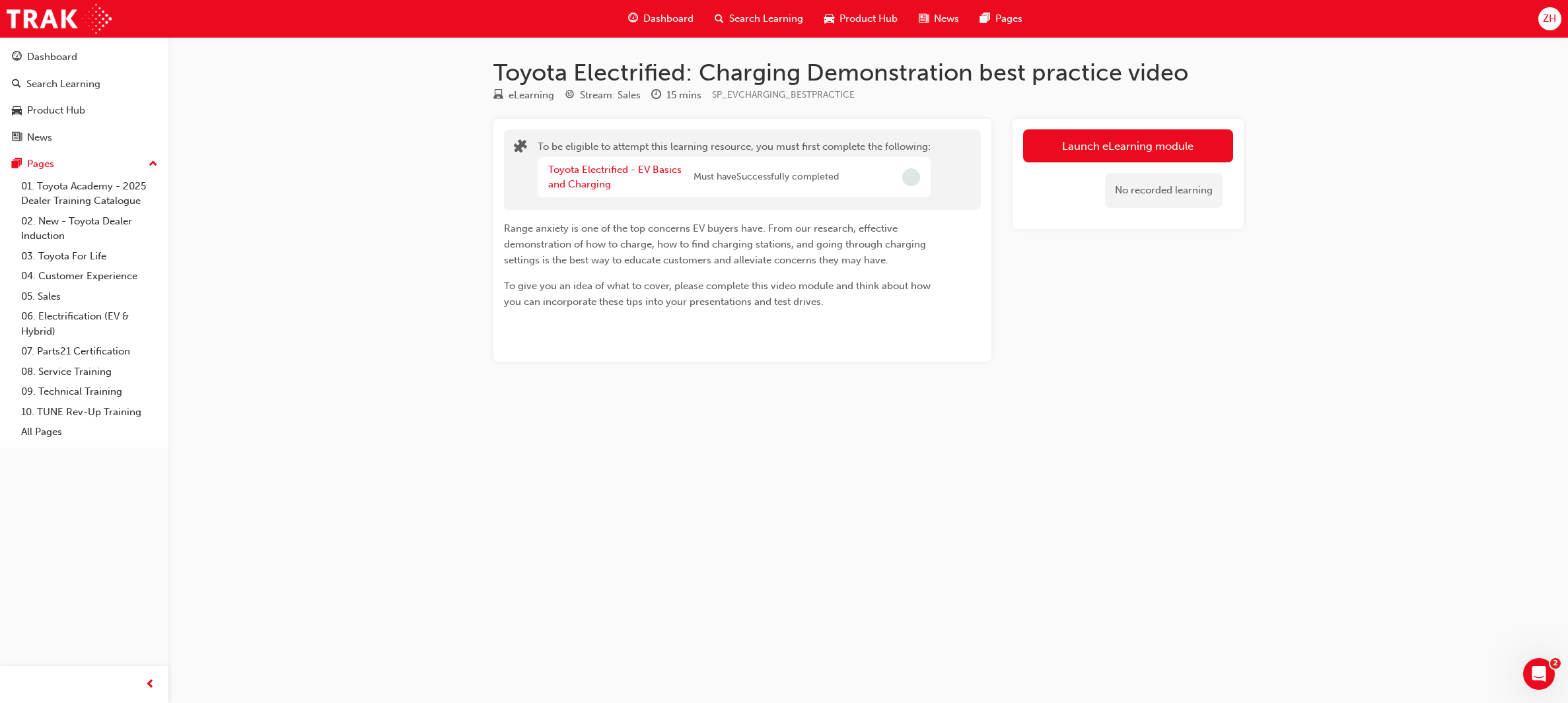
click at [908, 171] on span "Incomplete" at bounding box center [911, 177] width 18 height 18
click at [646, 171] on link "Toyota Electrified - EV Basics and Charging" at bounding box center [615, 177] width 133 height 27
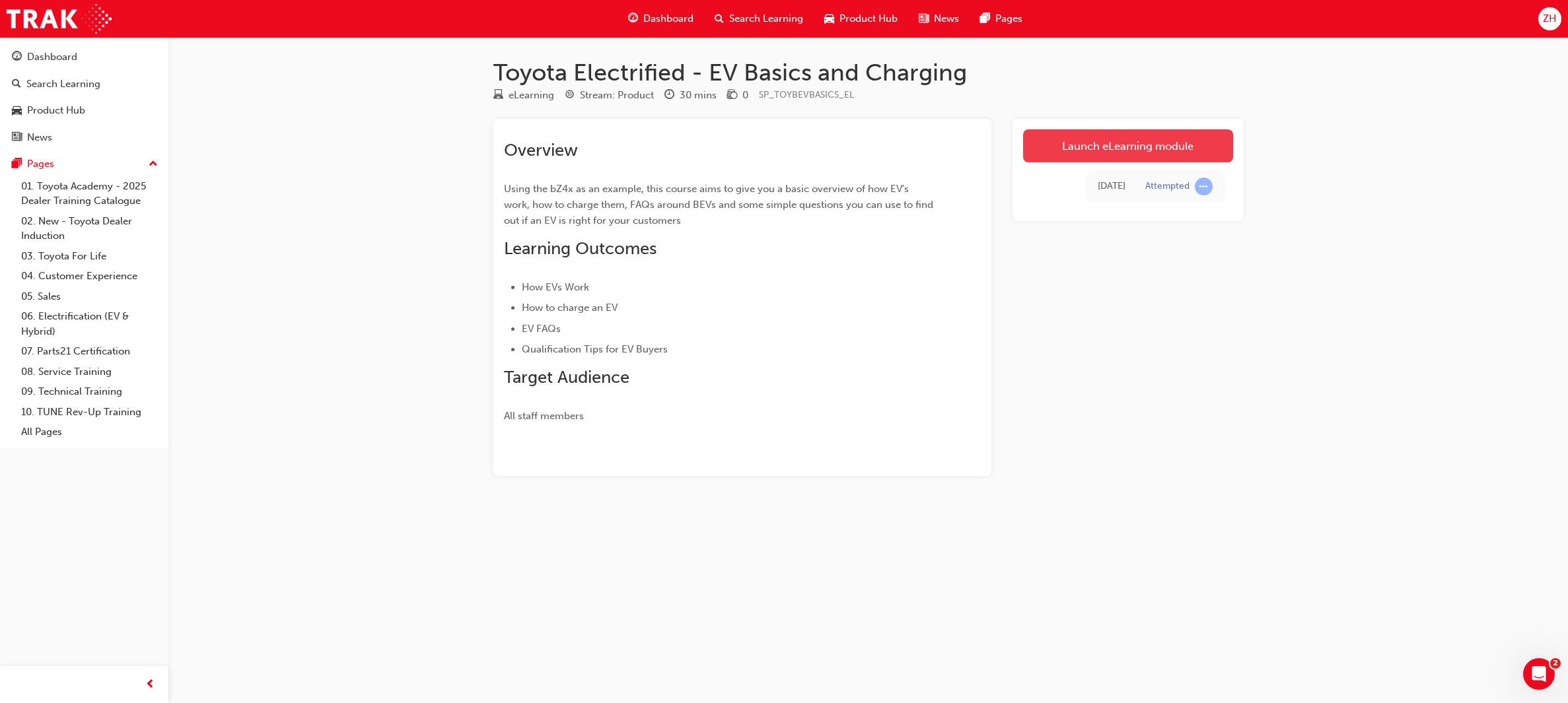
click at [1101, 146] on link "Launch eLearning module" at bounding box center [1128, 146] width 210 height 33
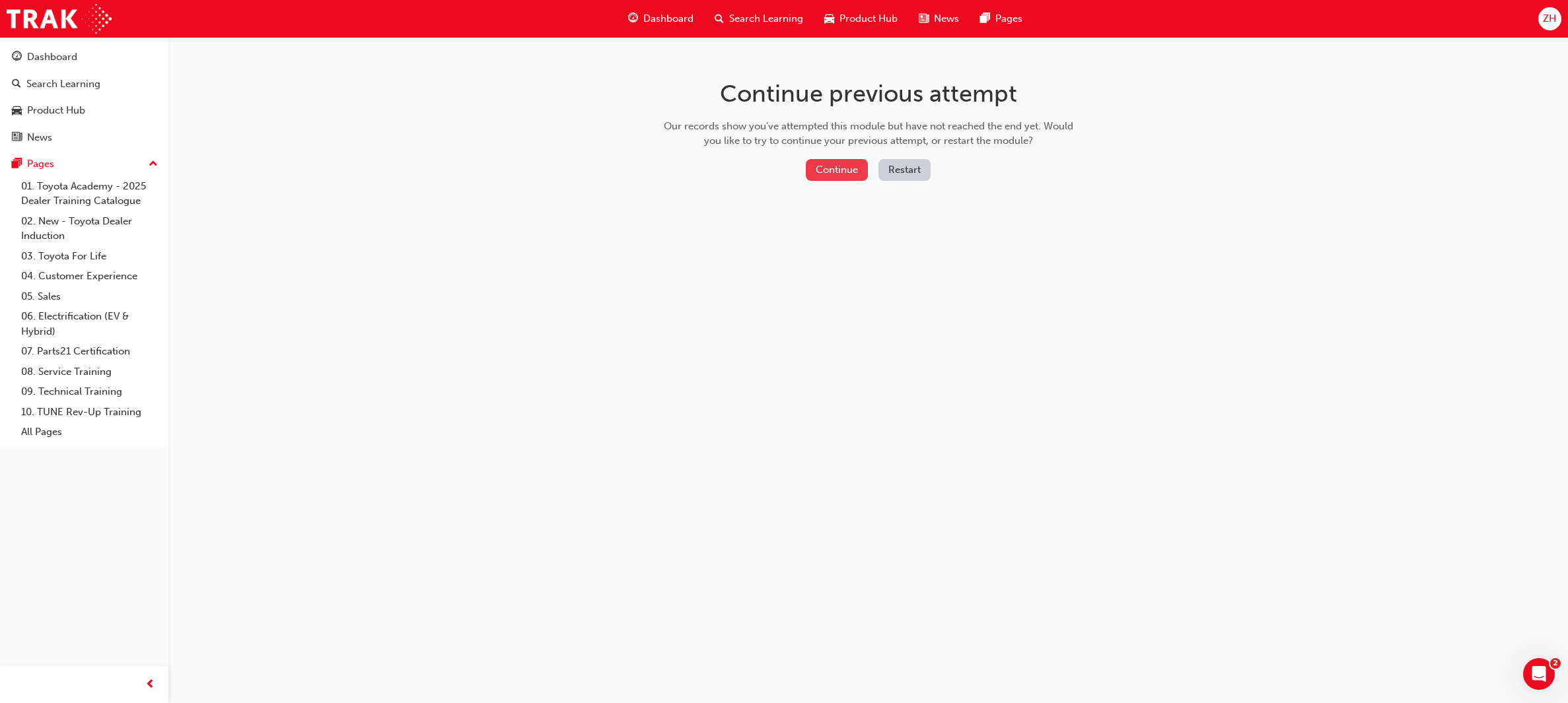
click at [852, 171] on button "Continue" at bounding box center [837, 170] width 62 height 22
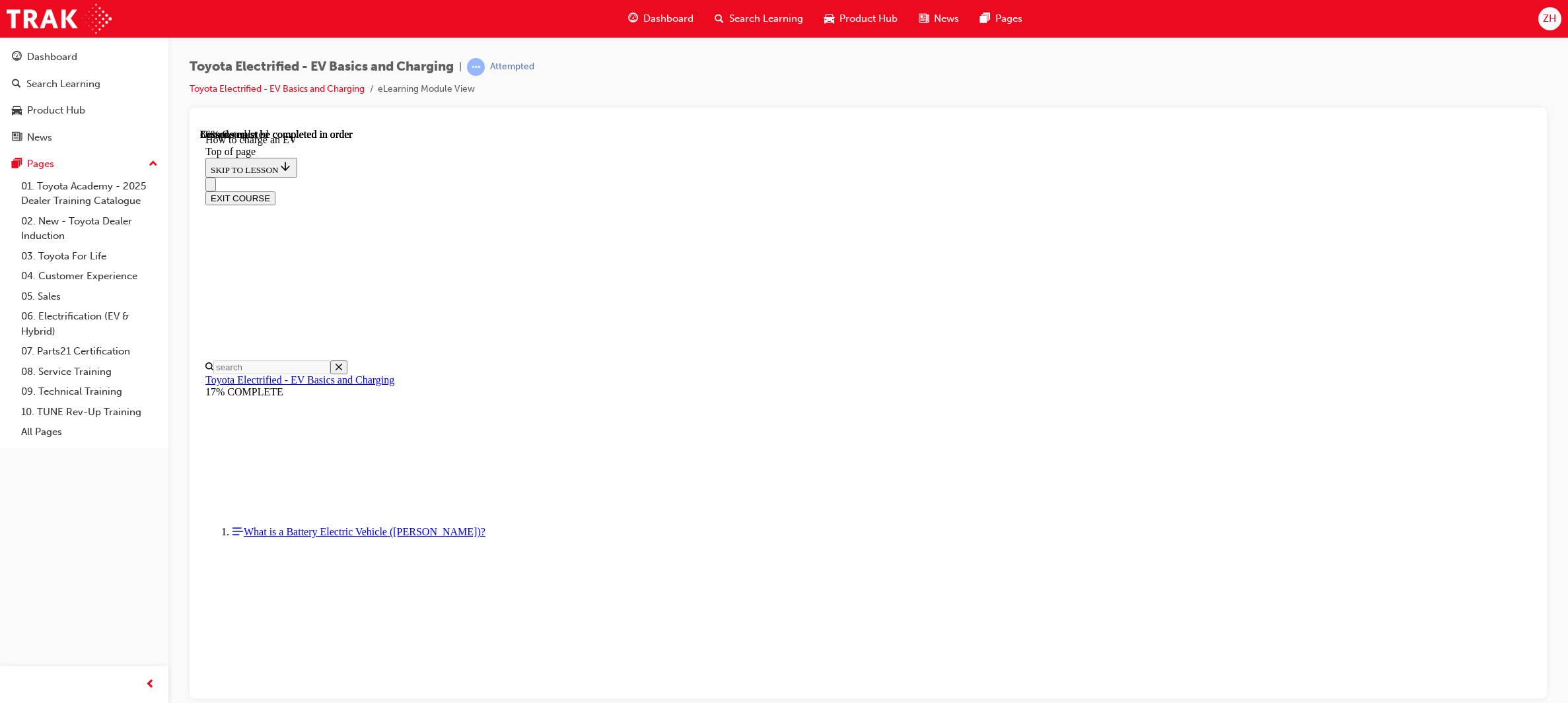
scroll to position [41, 0]
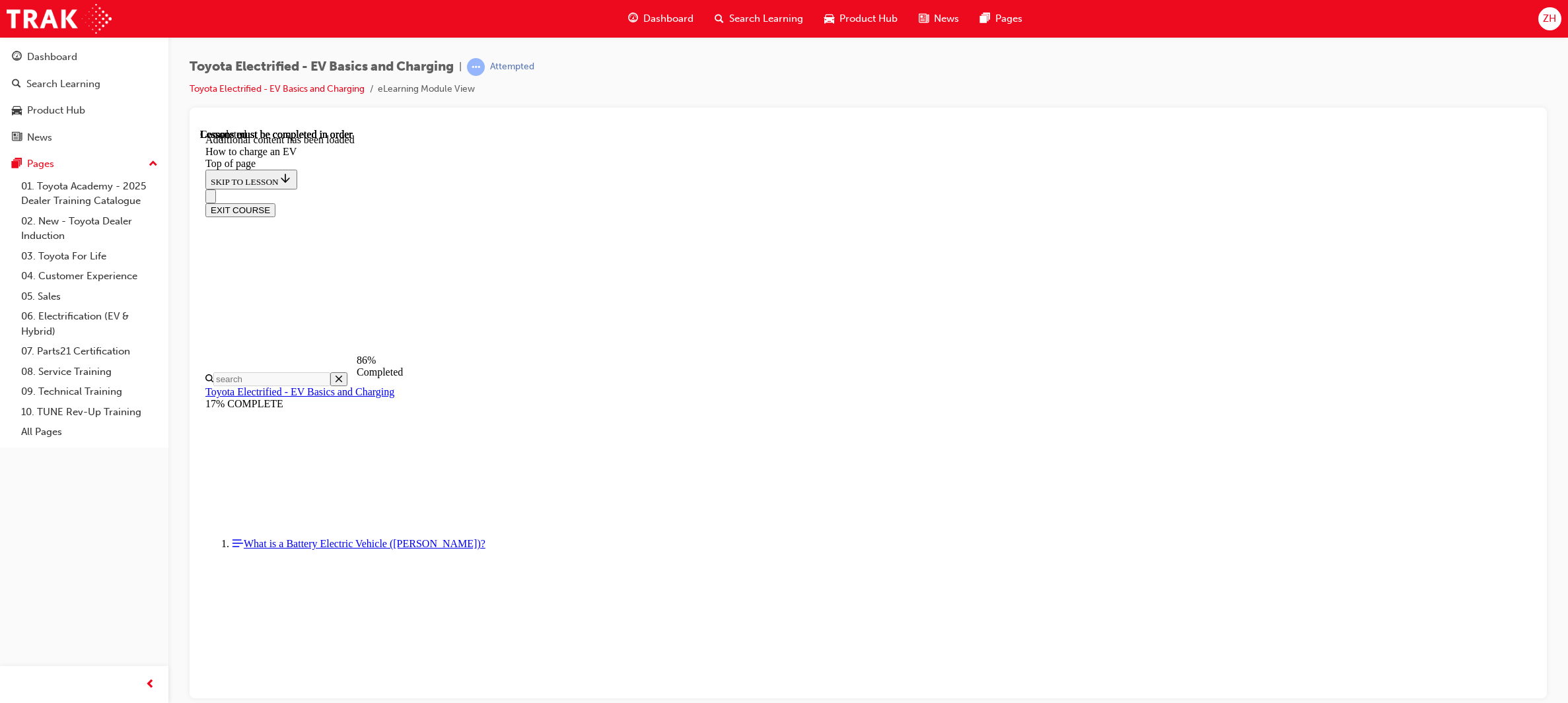
scroll to position [4235, 0]
drag, startPoint x: 1504, startPoint y: 639, endPoint x: 1526, endPoint y: 622, distance: 27.8
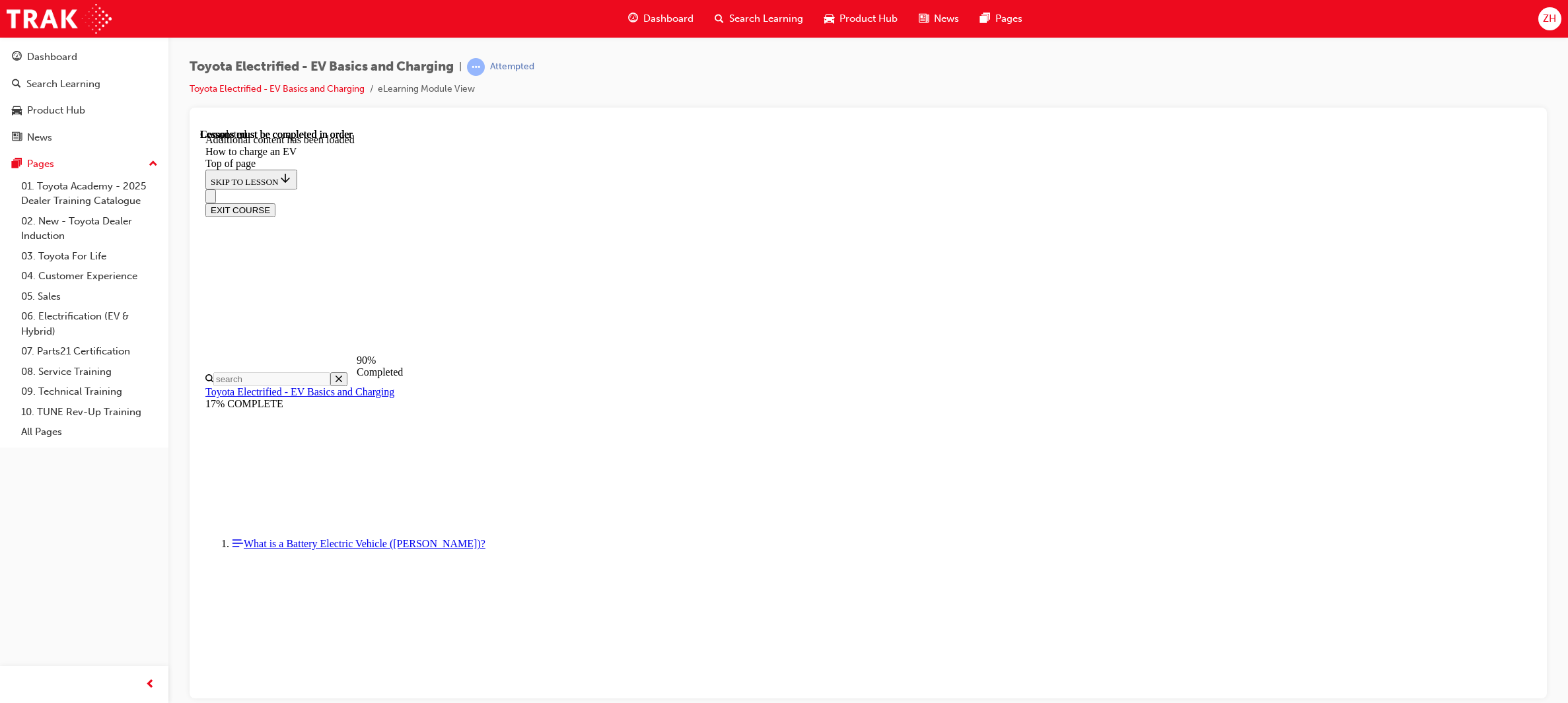
scroll to position [5016, 0]
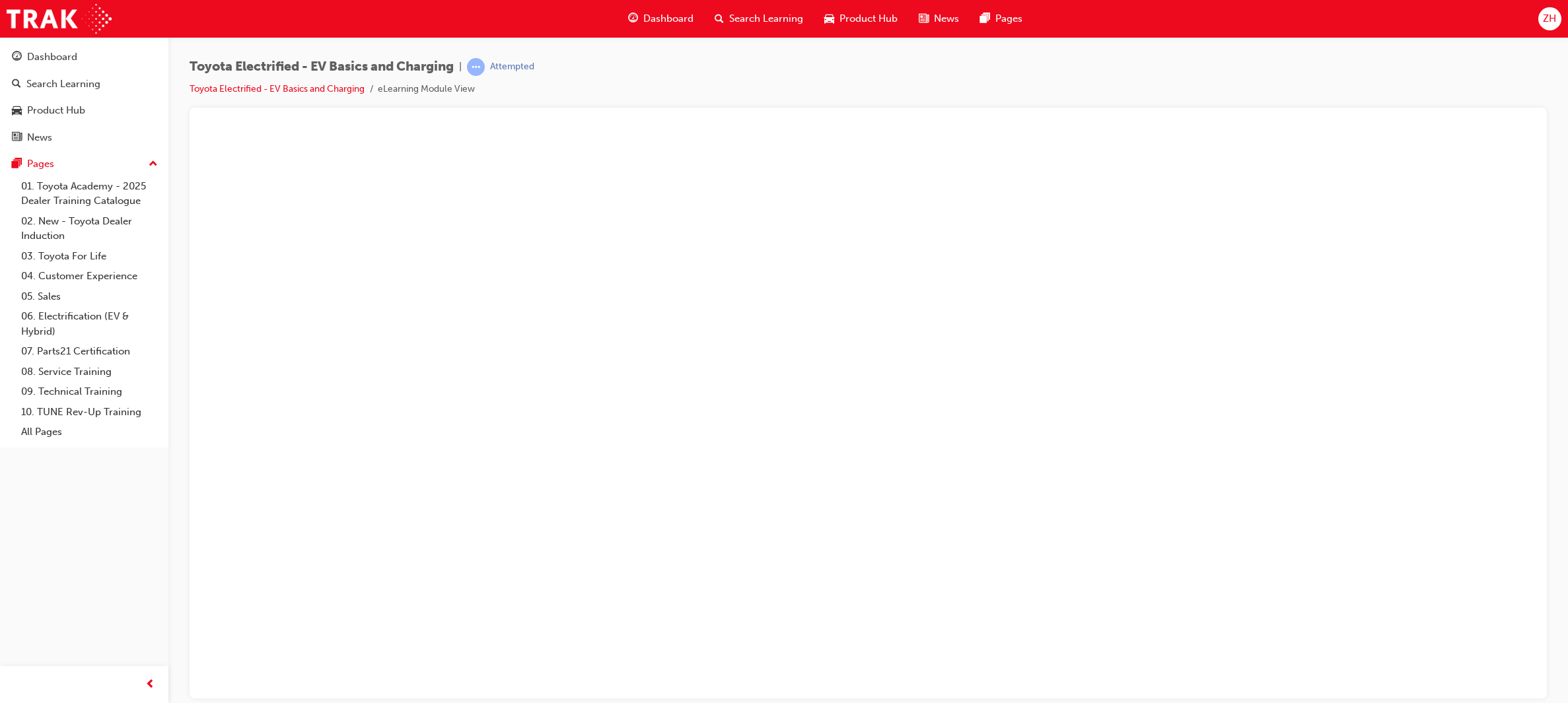
click at [1348, 261] on button "Unzoom image" at bounding box center [867, 412] width 1336 height 570
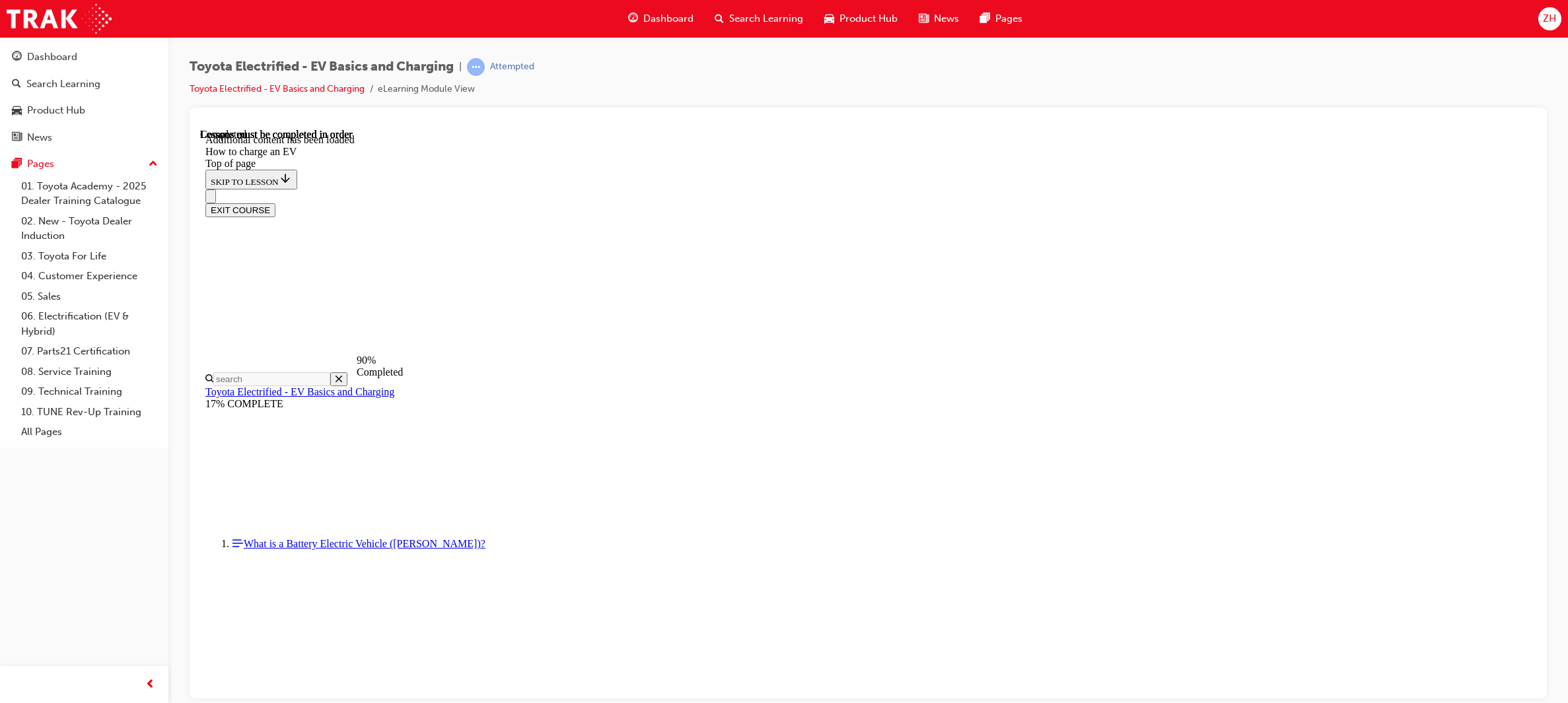
click at [1348, 261] on button "Unzoom image" at bounding box center [867, 412] width 1336 height 570
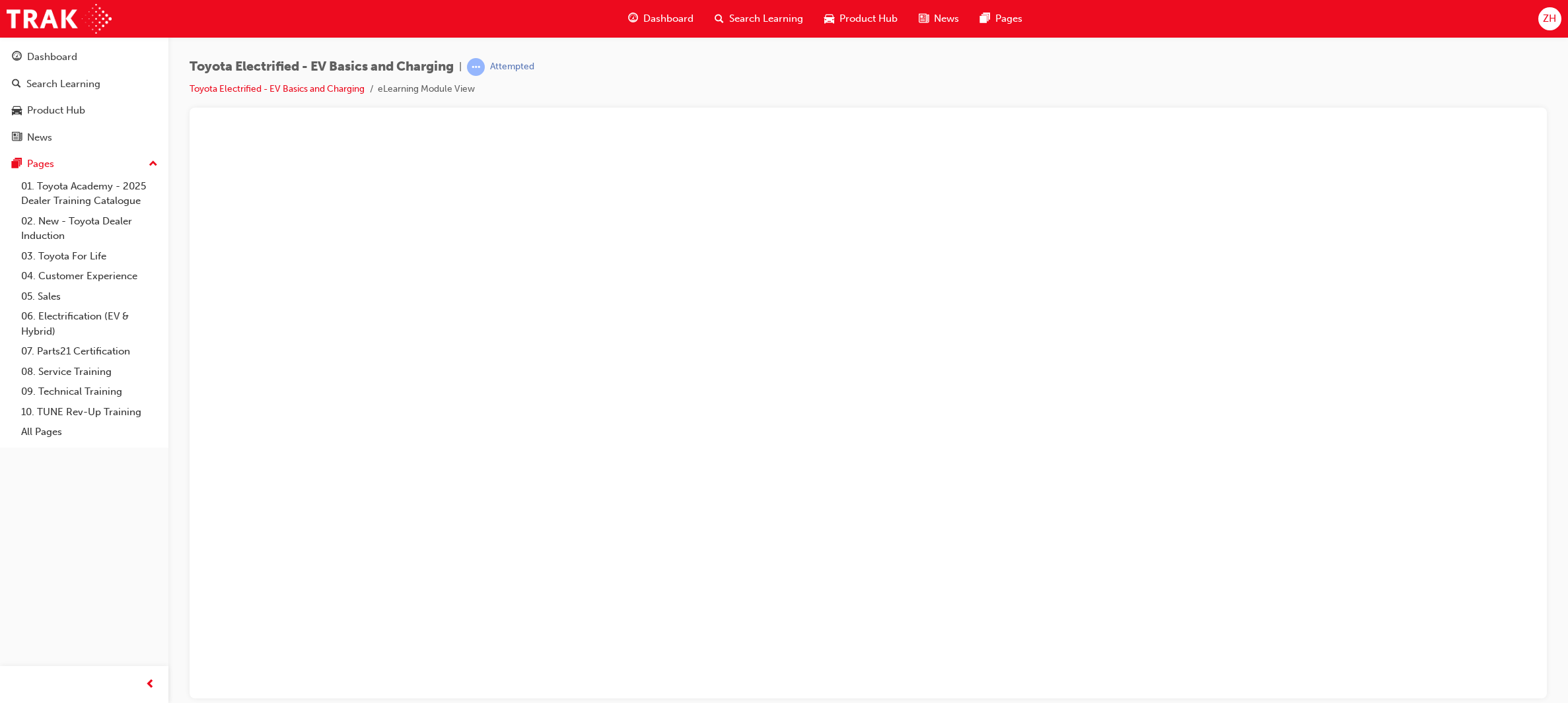
click at [919, 370] on button "Unzoom image" at bounding box center [867, 412] width 1336 height 570
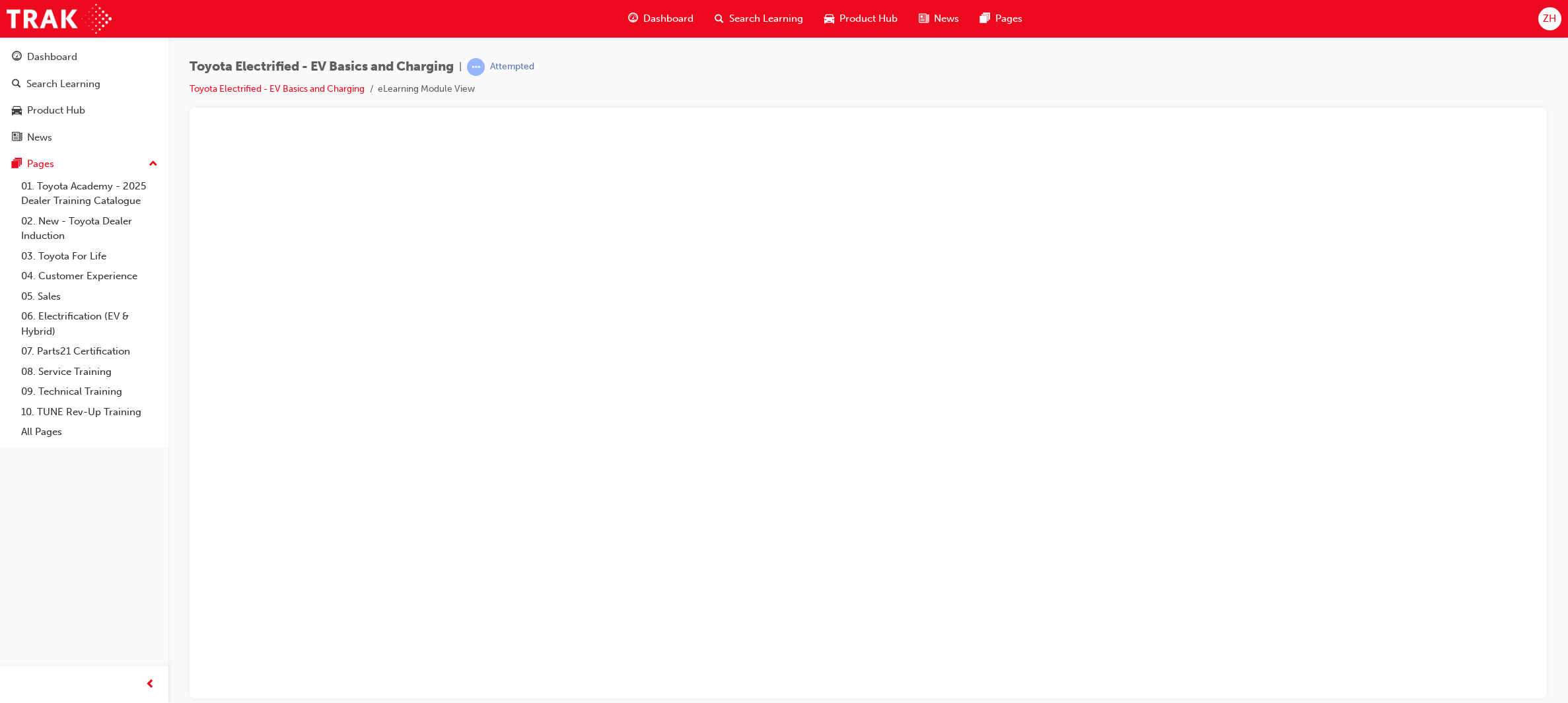
click at [1074, 404] on button "Unzoom image" at bounding box center [867, 412] width 1336 height 570
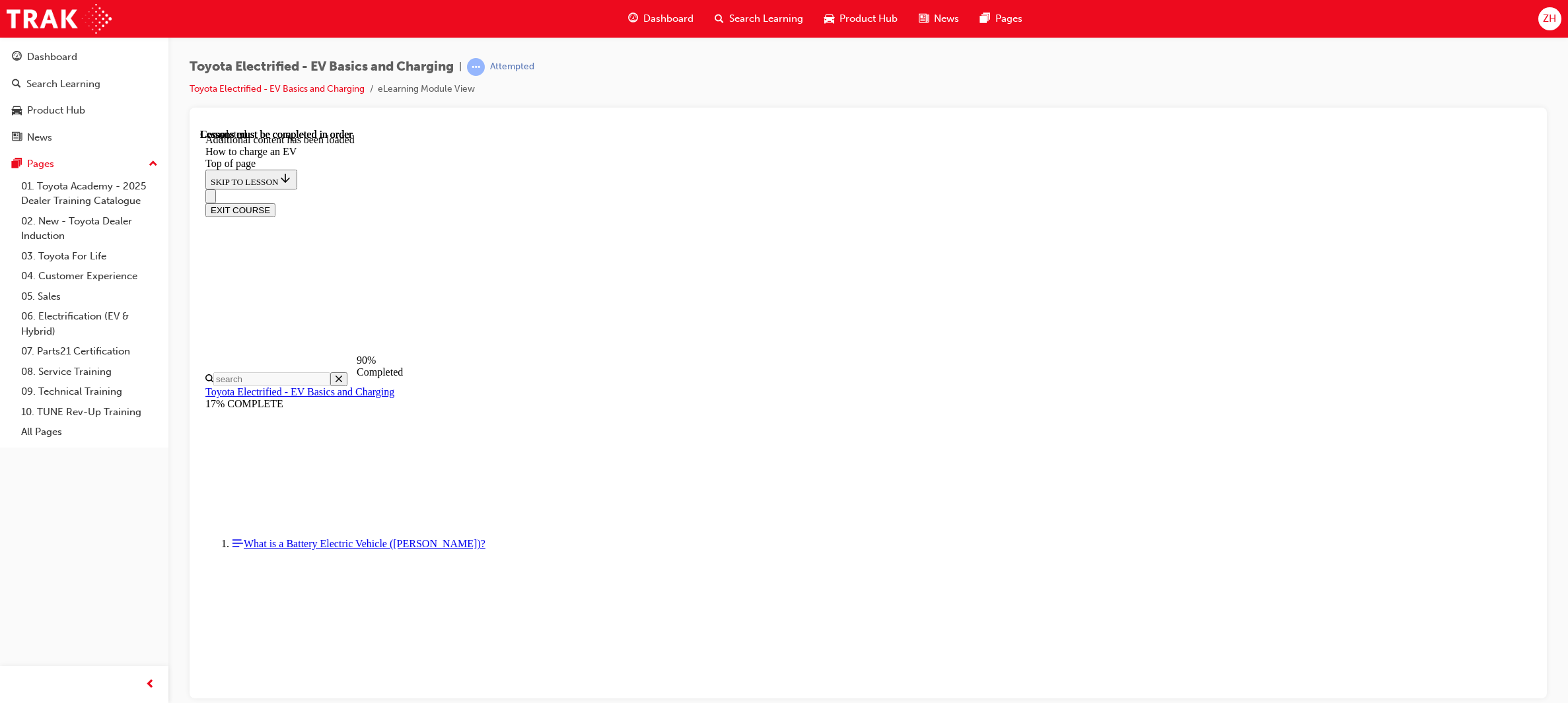
click at [1074, 404] on button "Unzoom image" at bounding box center [867, 412] width 1336 height 570
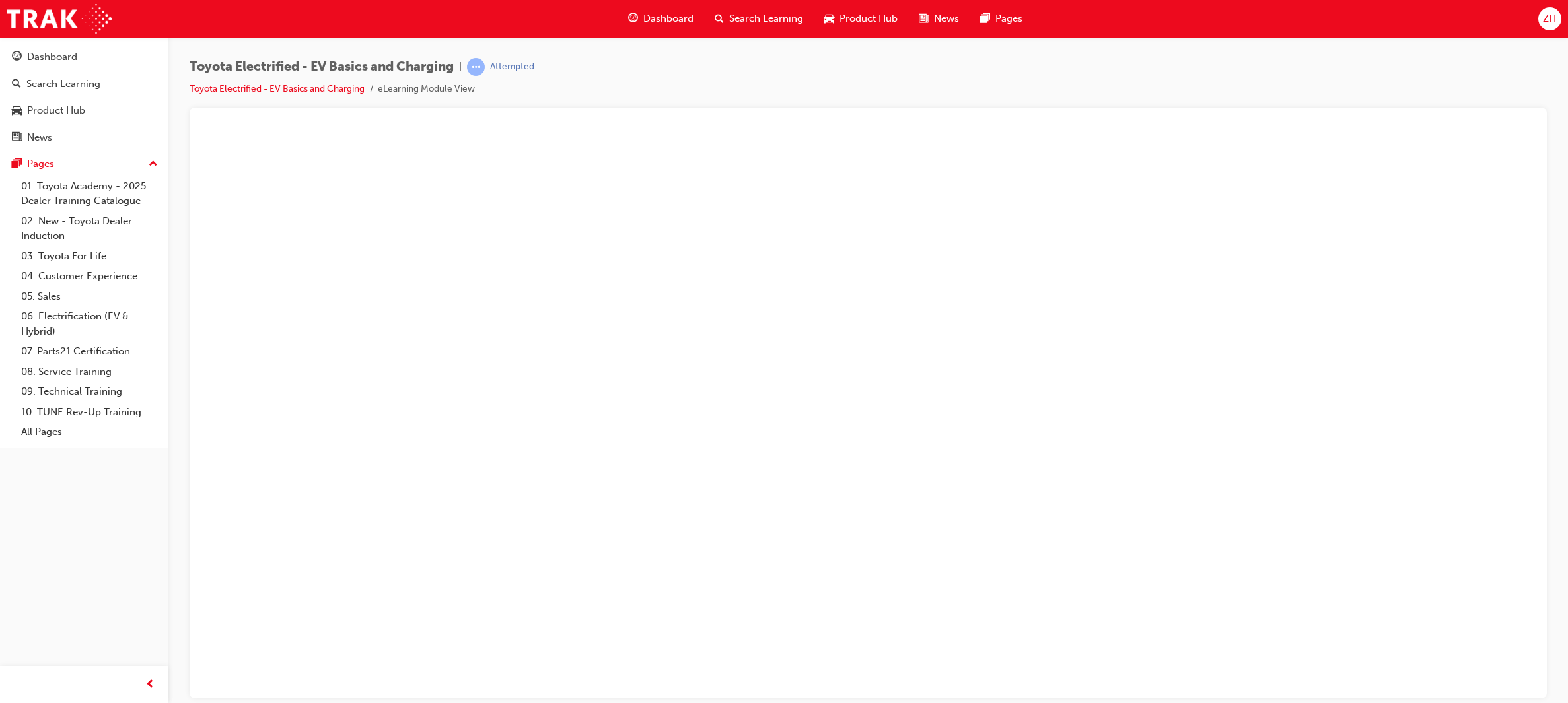
click at [1201, 371] on button "Unzoom image" at bounding box center [867, 412] width 1336 height 570
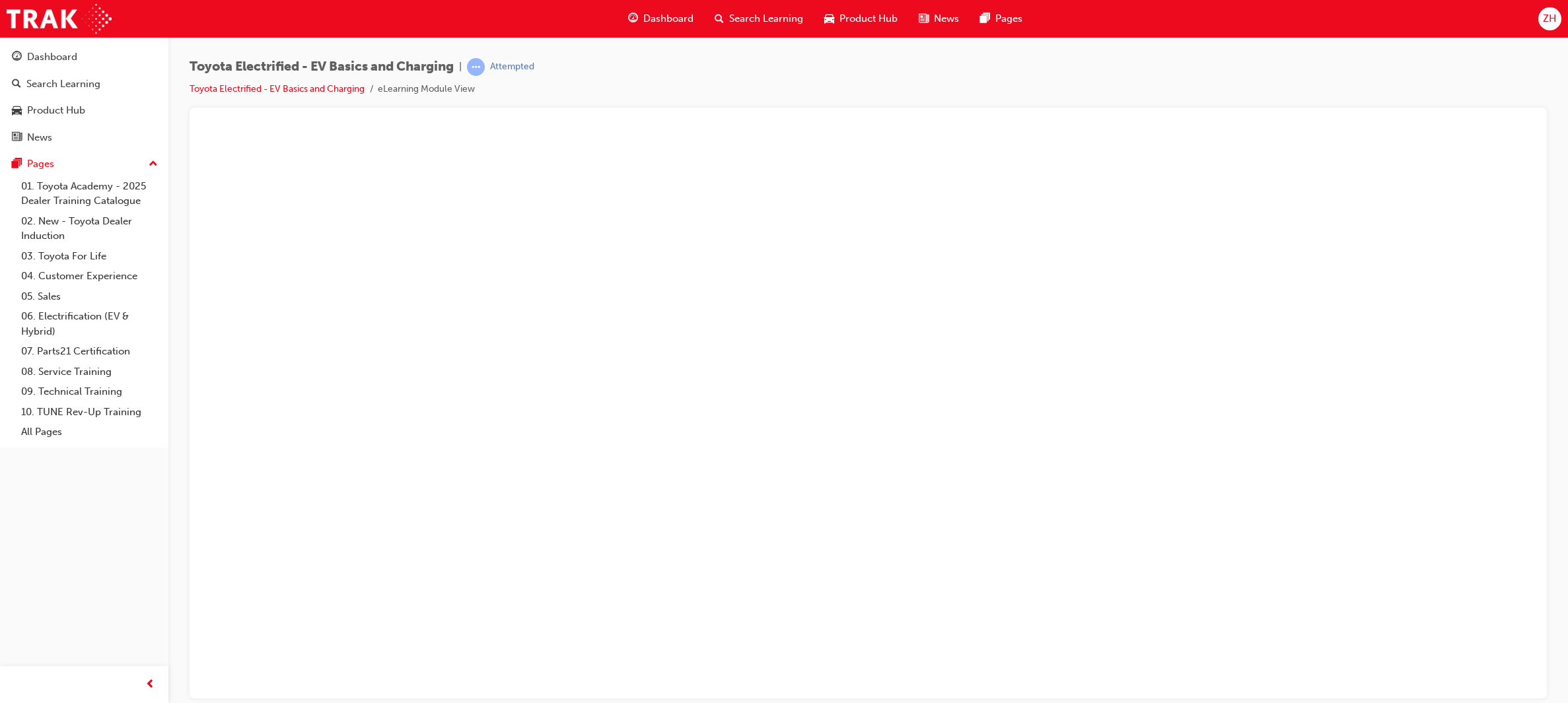
click at [840, 475] on button "Unzoom image" at bounding box center [867, 412] width 1336 height 570
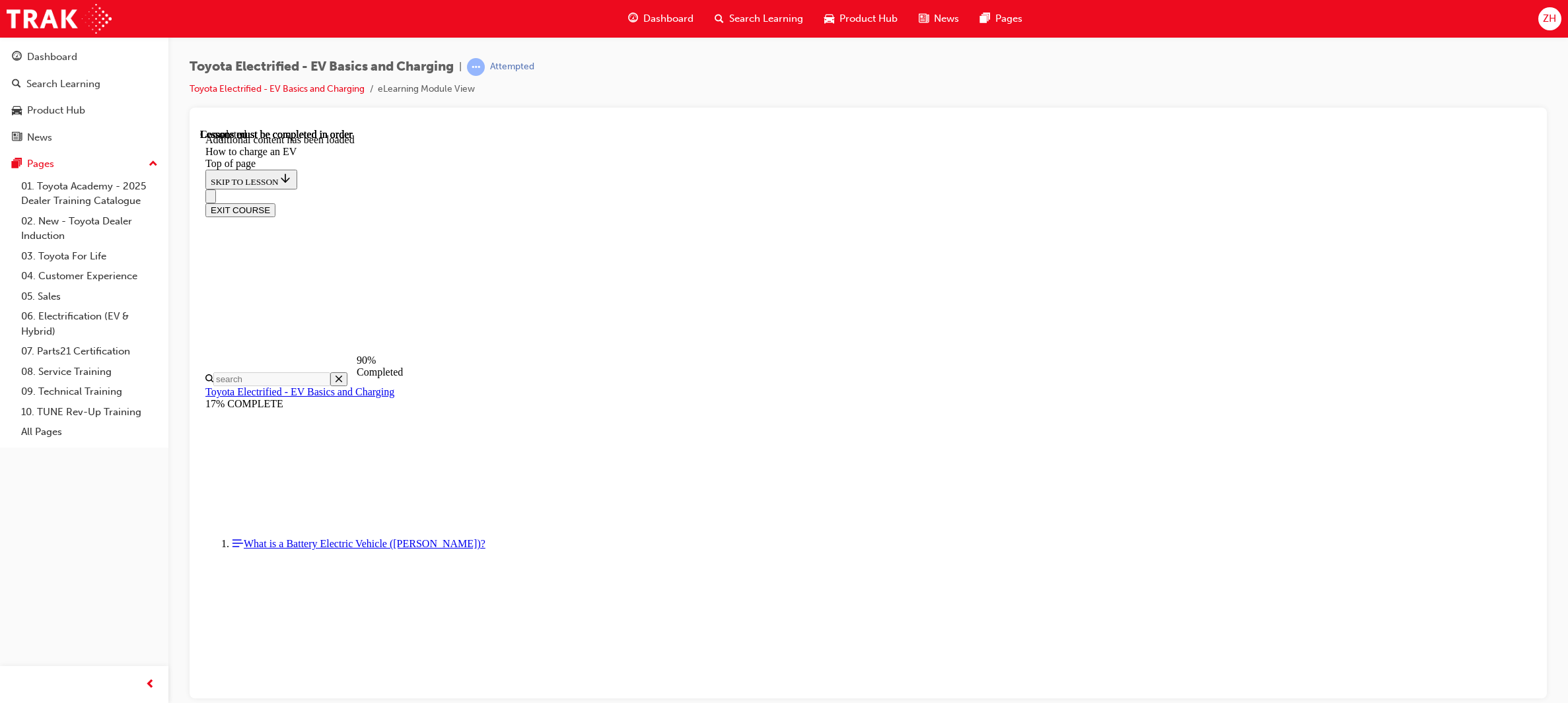
scroll to position [4855, 0]
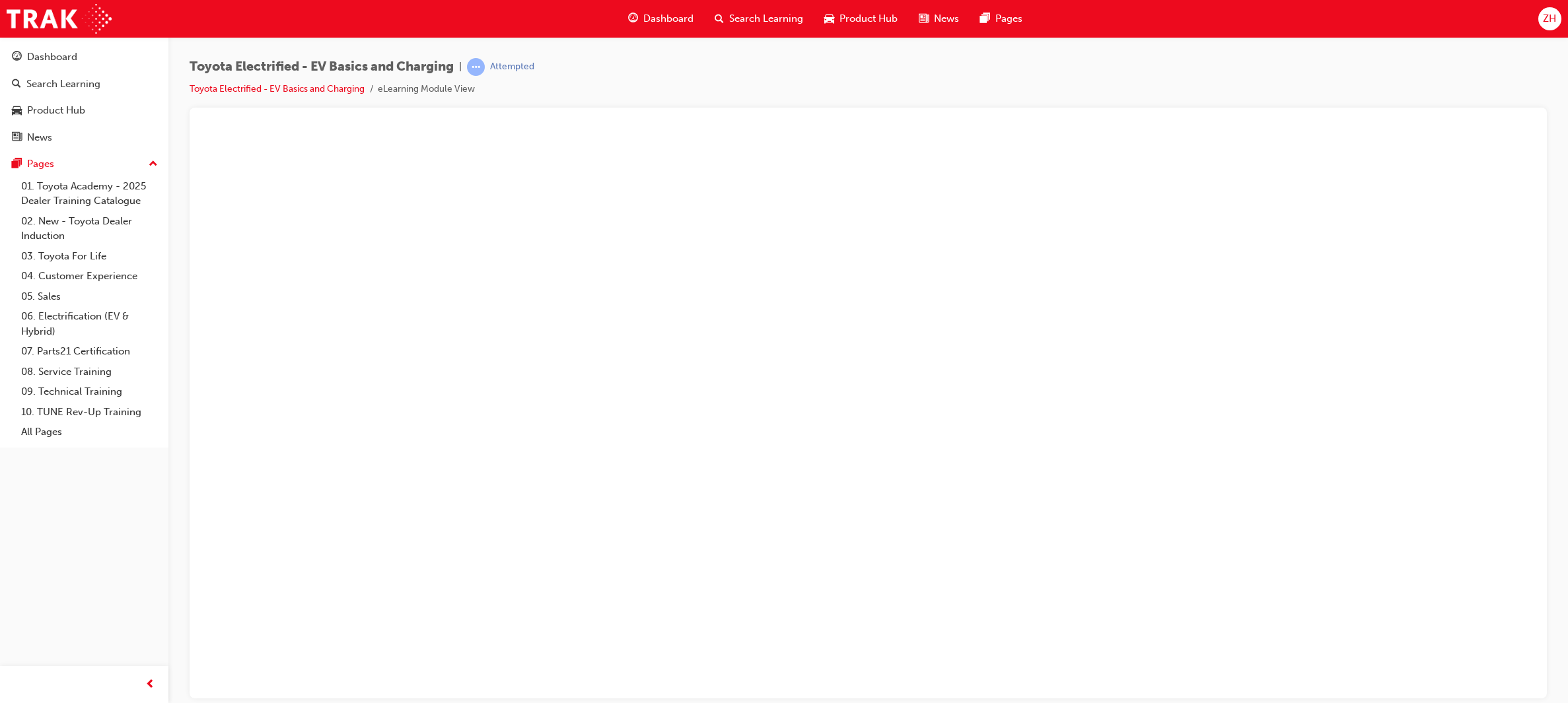
click at [1065, 481] on button "Unzoom image" at bounding box center [867, 412] width 1336 height 570
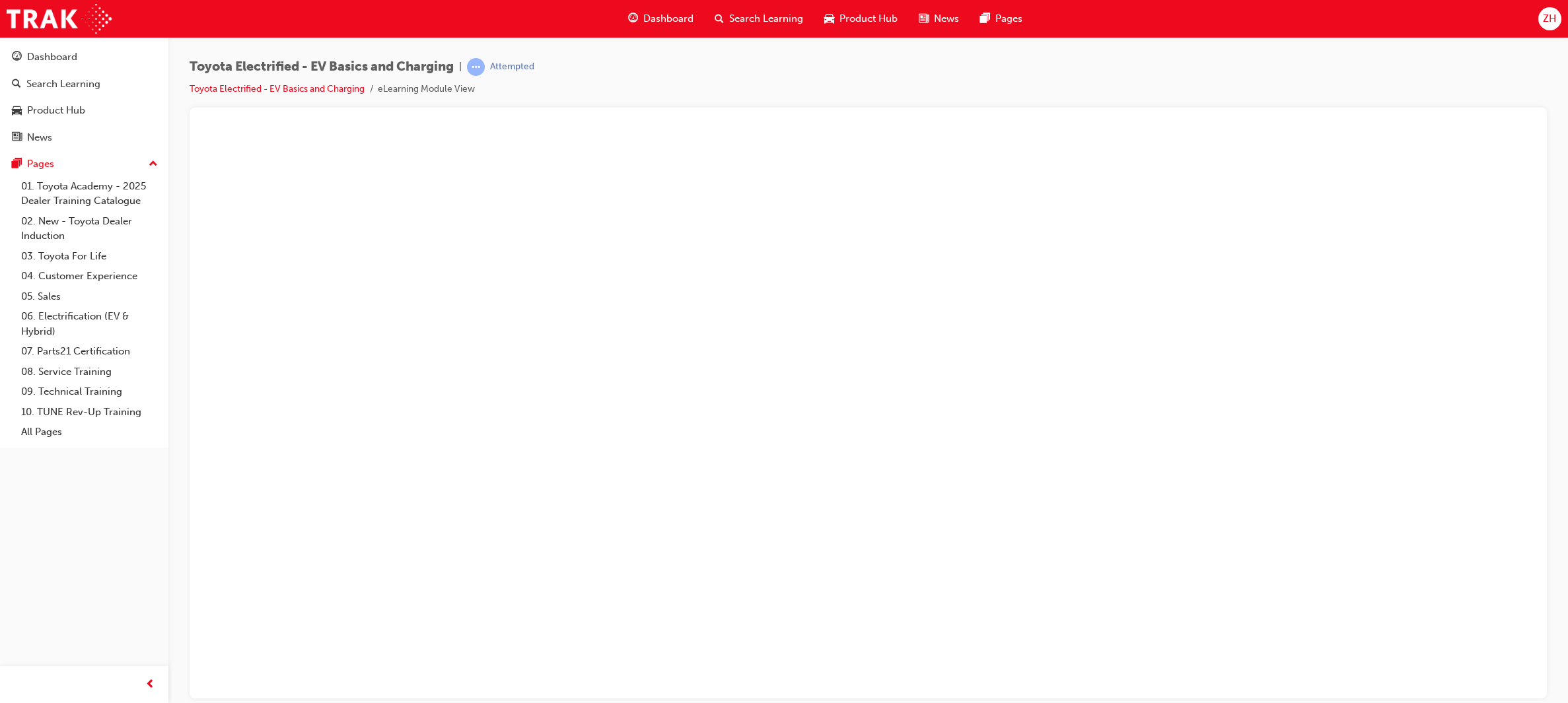
click at [968, 321] on button "Unzoom image" at bounding box center [867, 412] width 1336 height 570
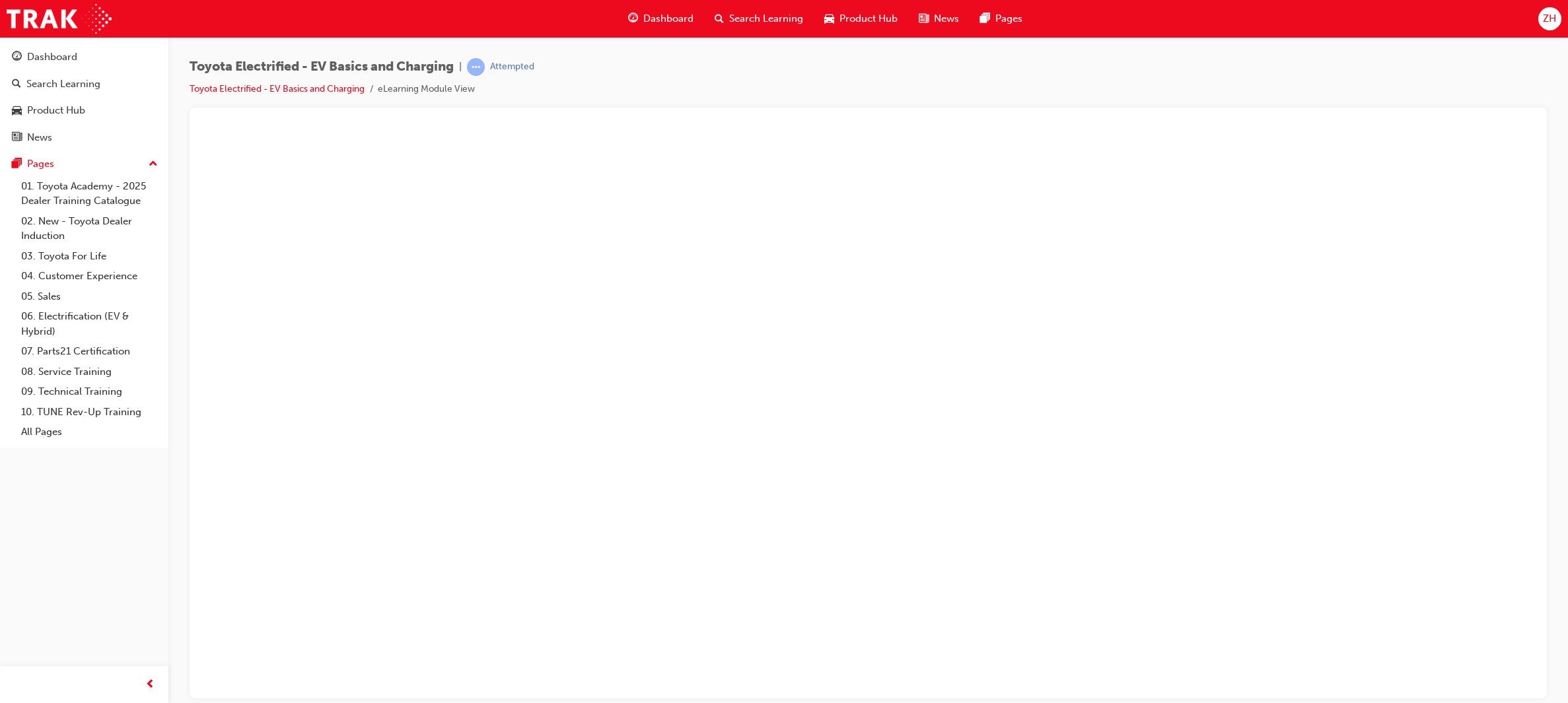
click at [1194, 333] on button "Unzoom image" at bounding box center [867, 412] width 1336 height 570
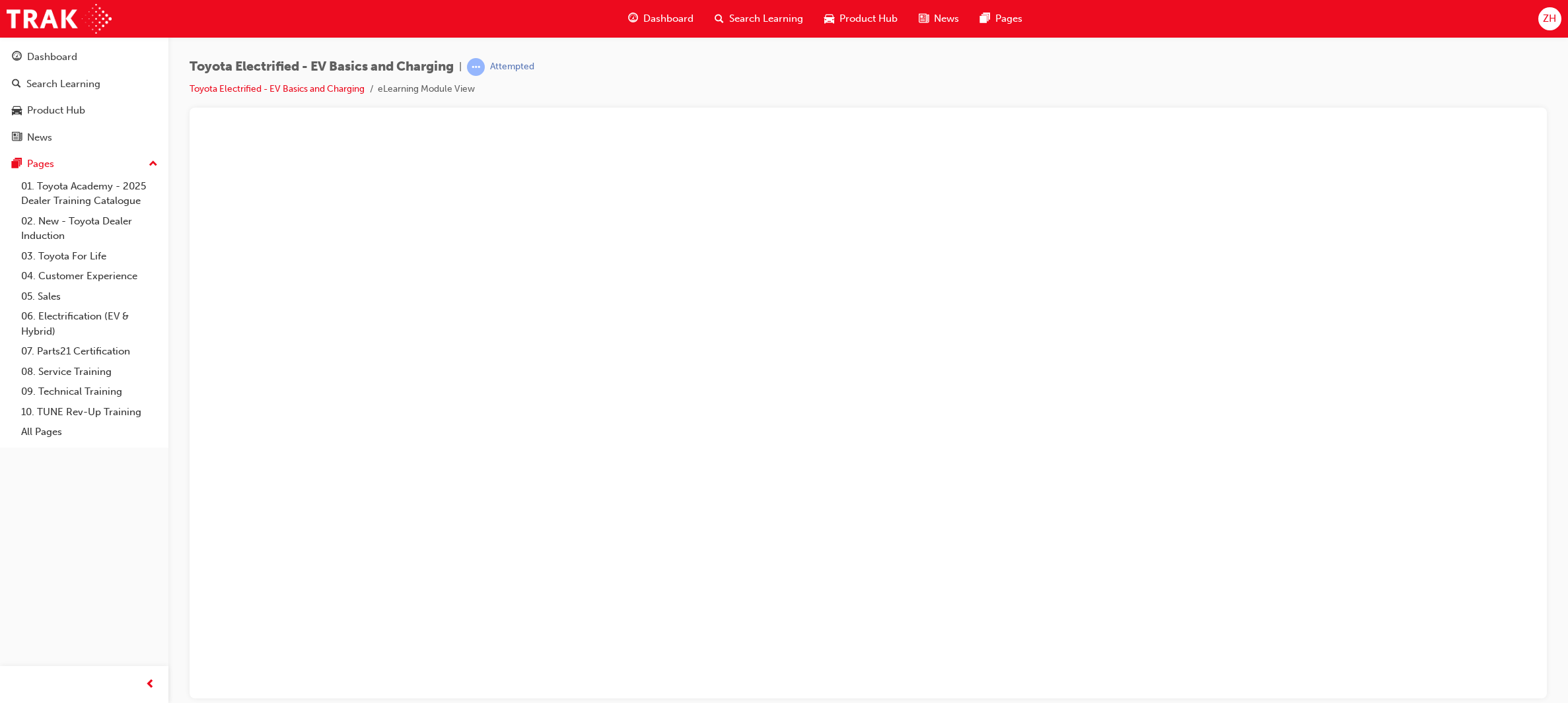
click at [919, 443] on button "Unzoom image" at bounding box center [867, 412] width 1336 height 570
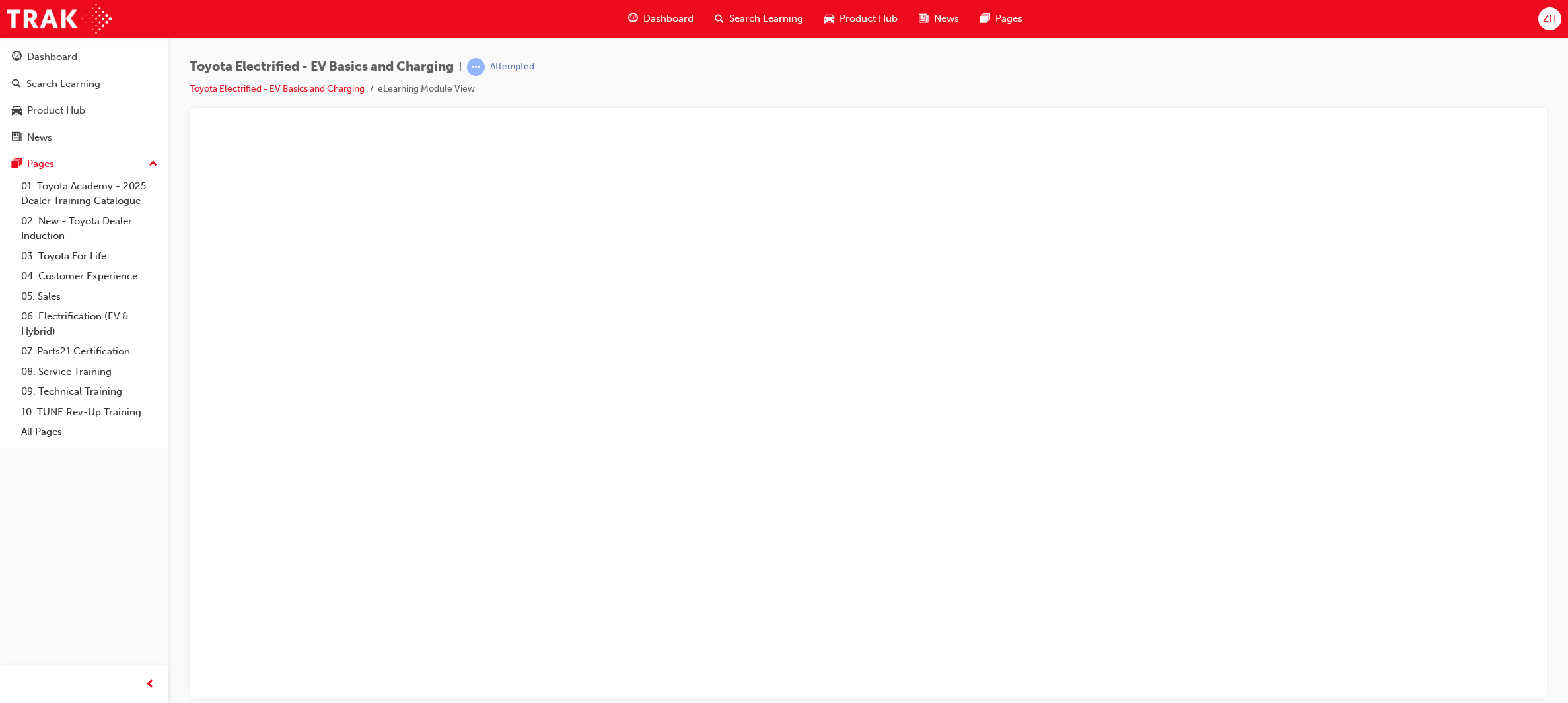
click at [1076, 207] on button "Unzoom image" at bounding box center [867, 412] width 1336 height 570
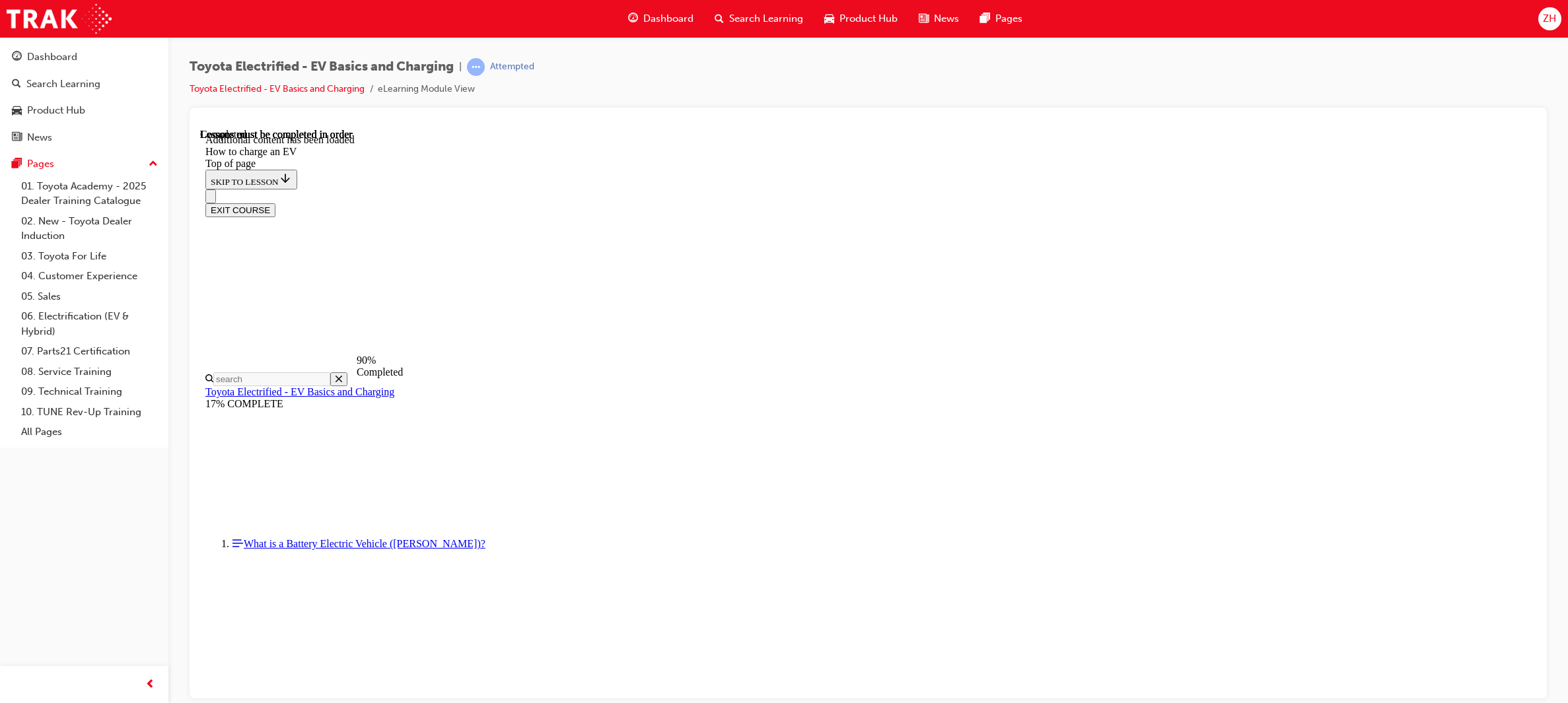
click at [1551, 344] on div "Toyota Electrified - EV Basics and Charging | Attempted Toyota Electrified - EV…" at bounding box center [868, 354] width 1400 height 633
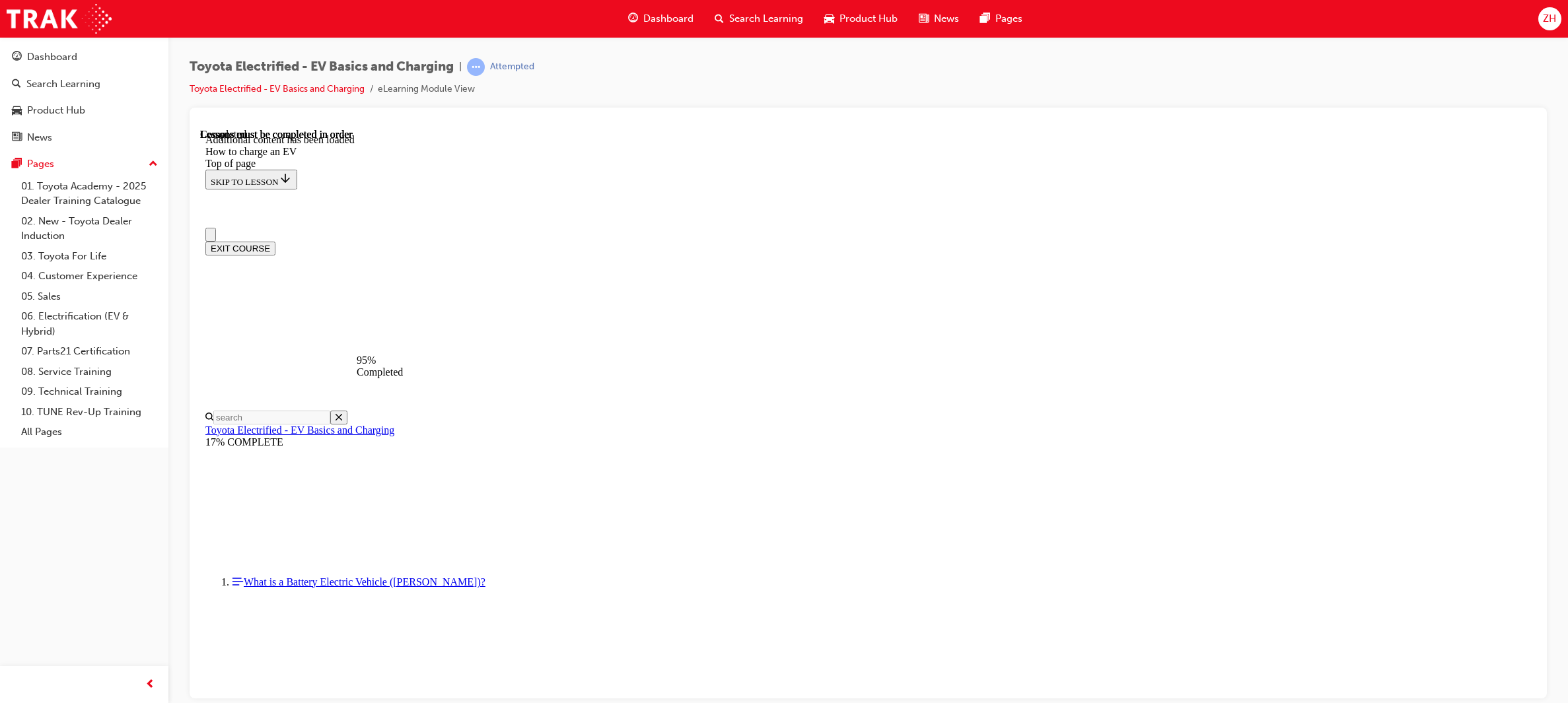
scroll to position [0, 0]
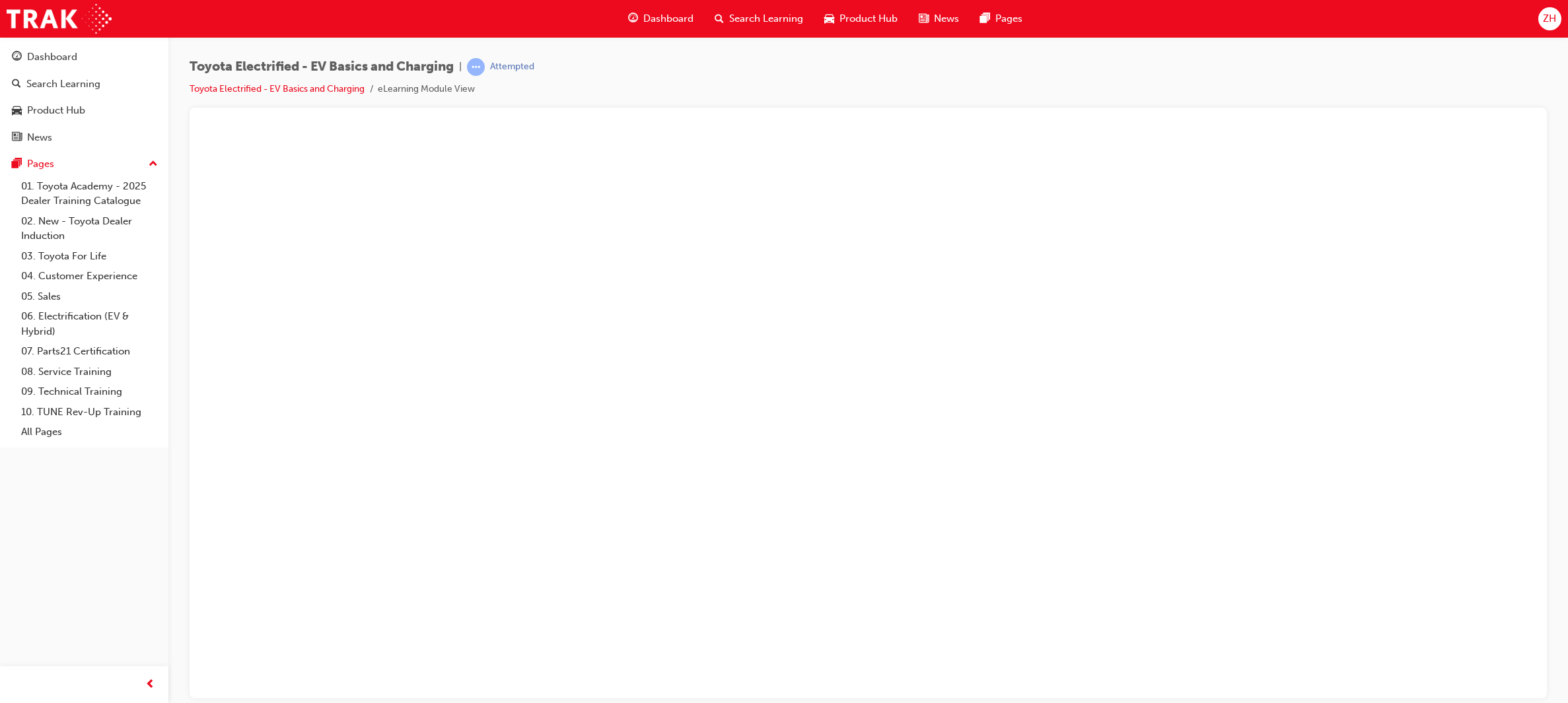
click at [927, 555] on button "Unzoom image" at bounding box center [867, 412] width 1336 height 570
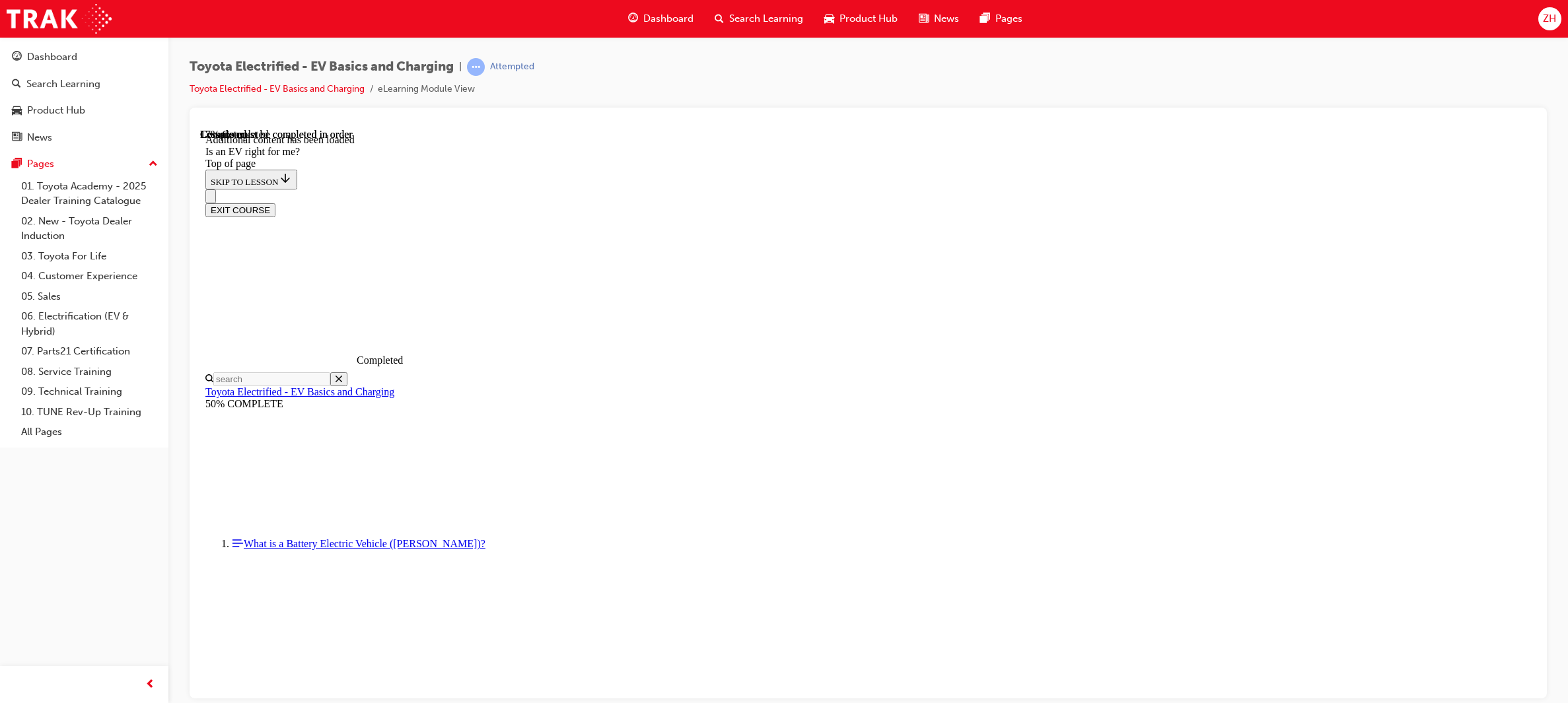
scroll to position [41, 0]
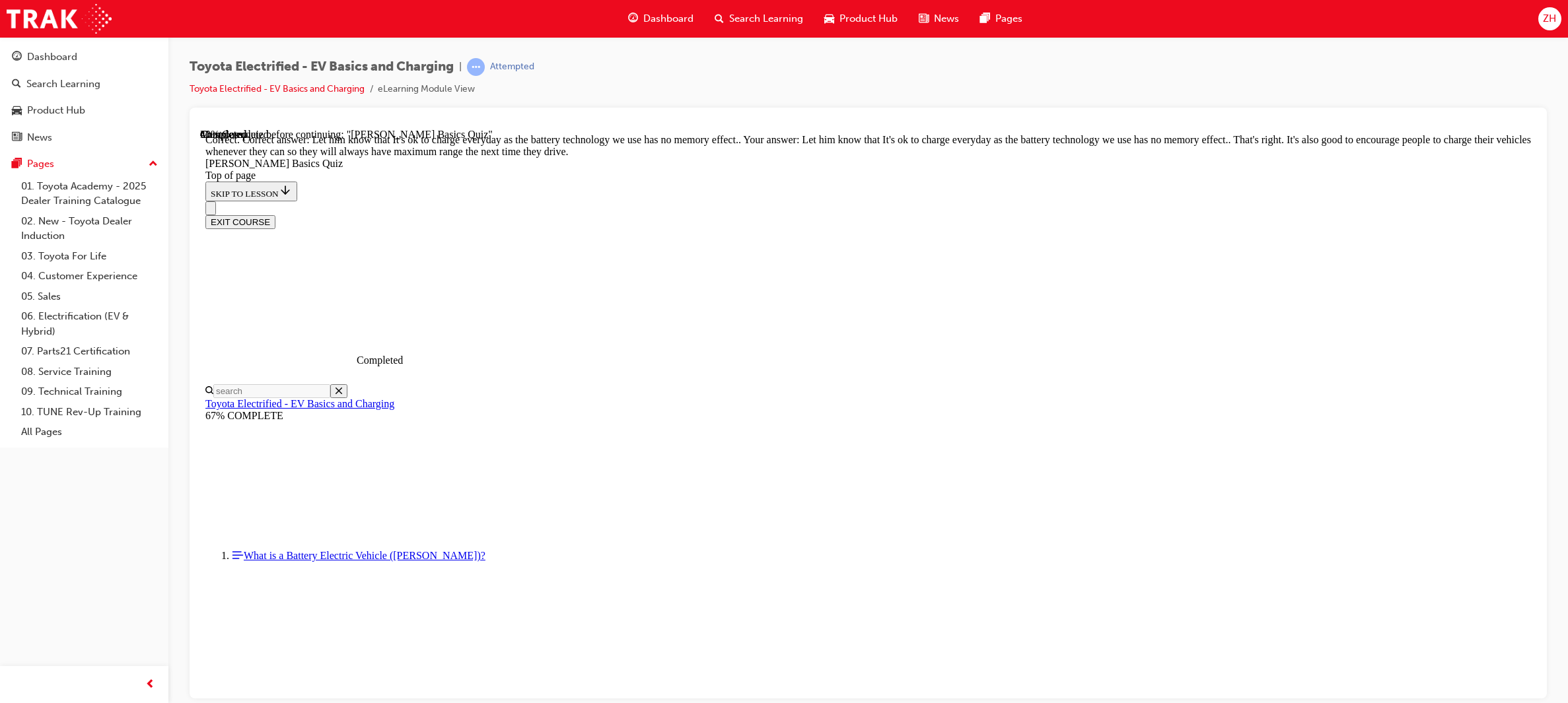
scroll to position [165, 0]
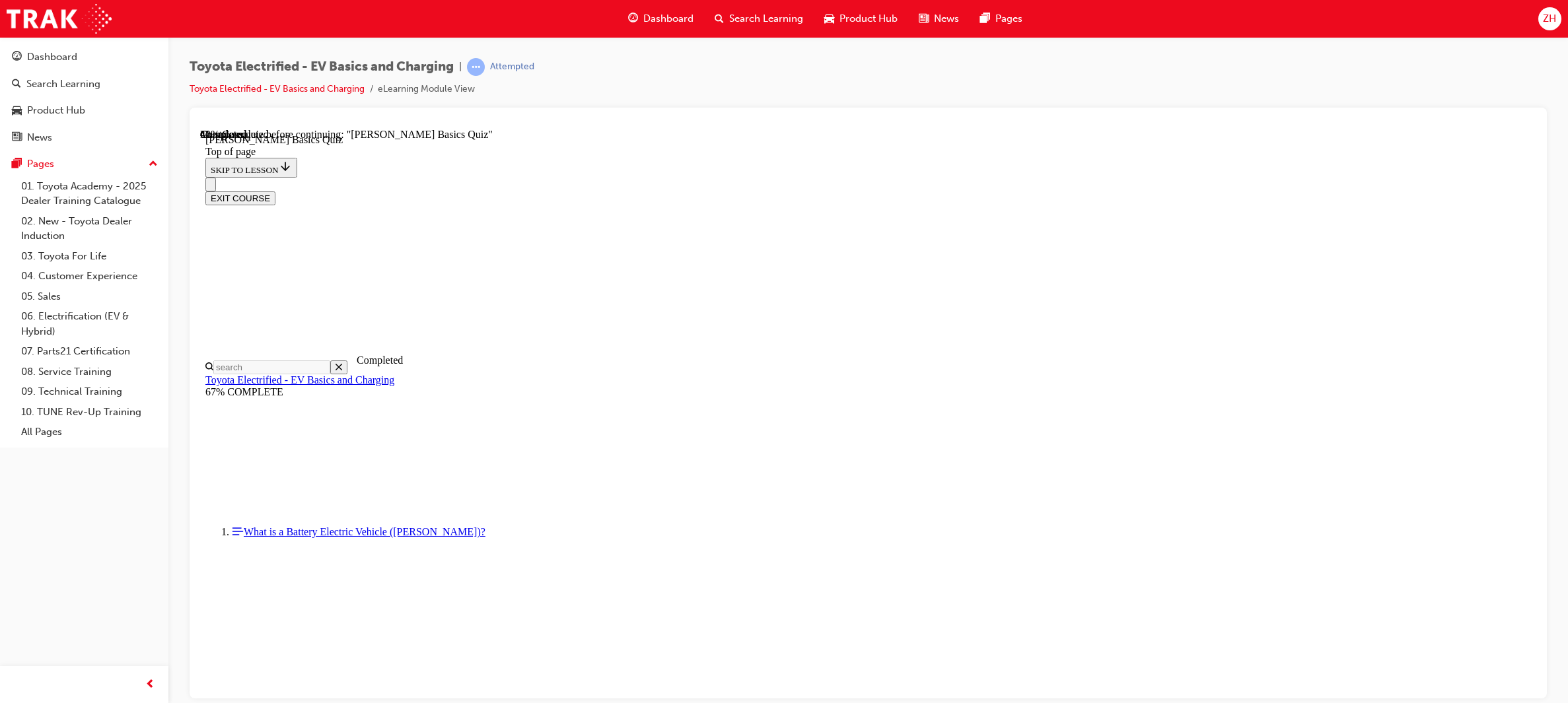
scroll to position [39, 0]
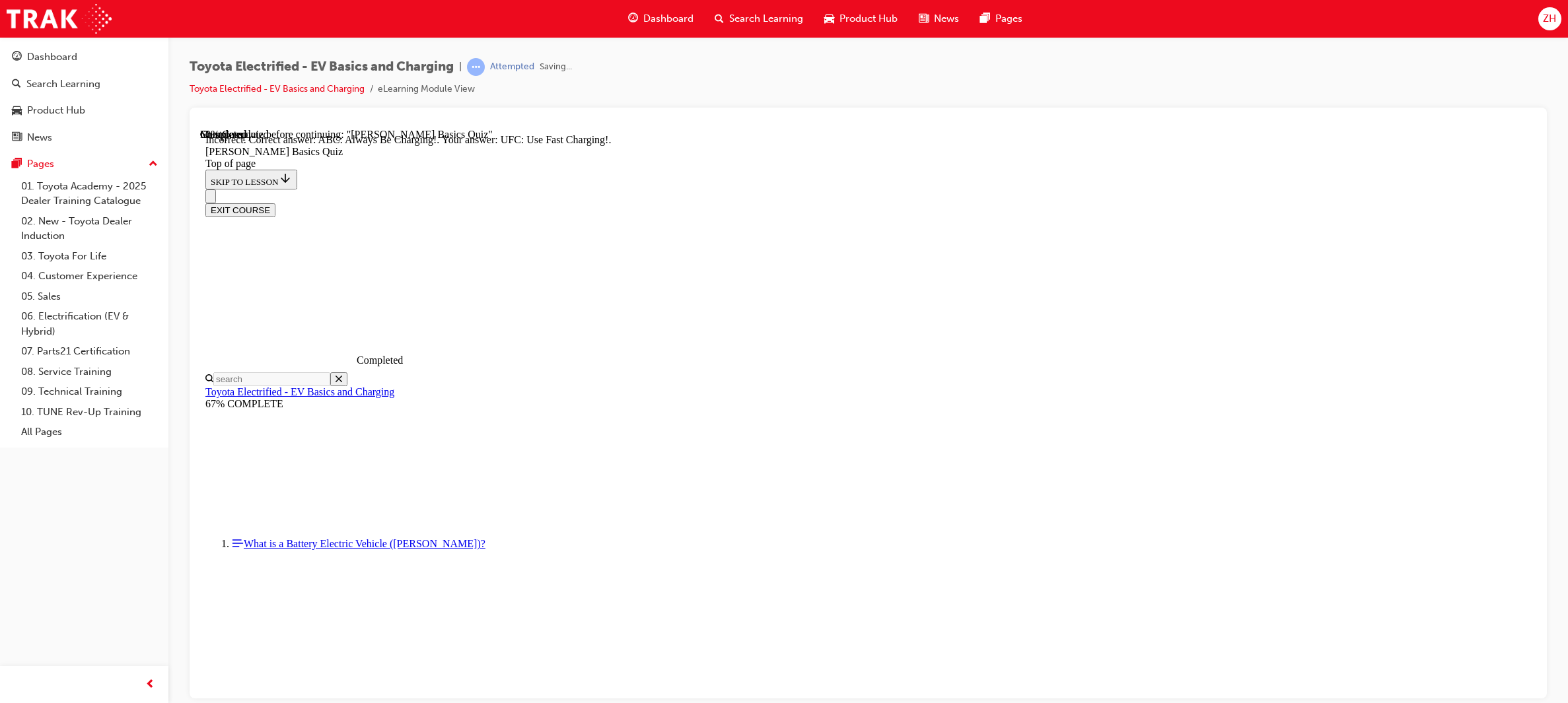
scroll to position [95, 0]
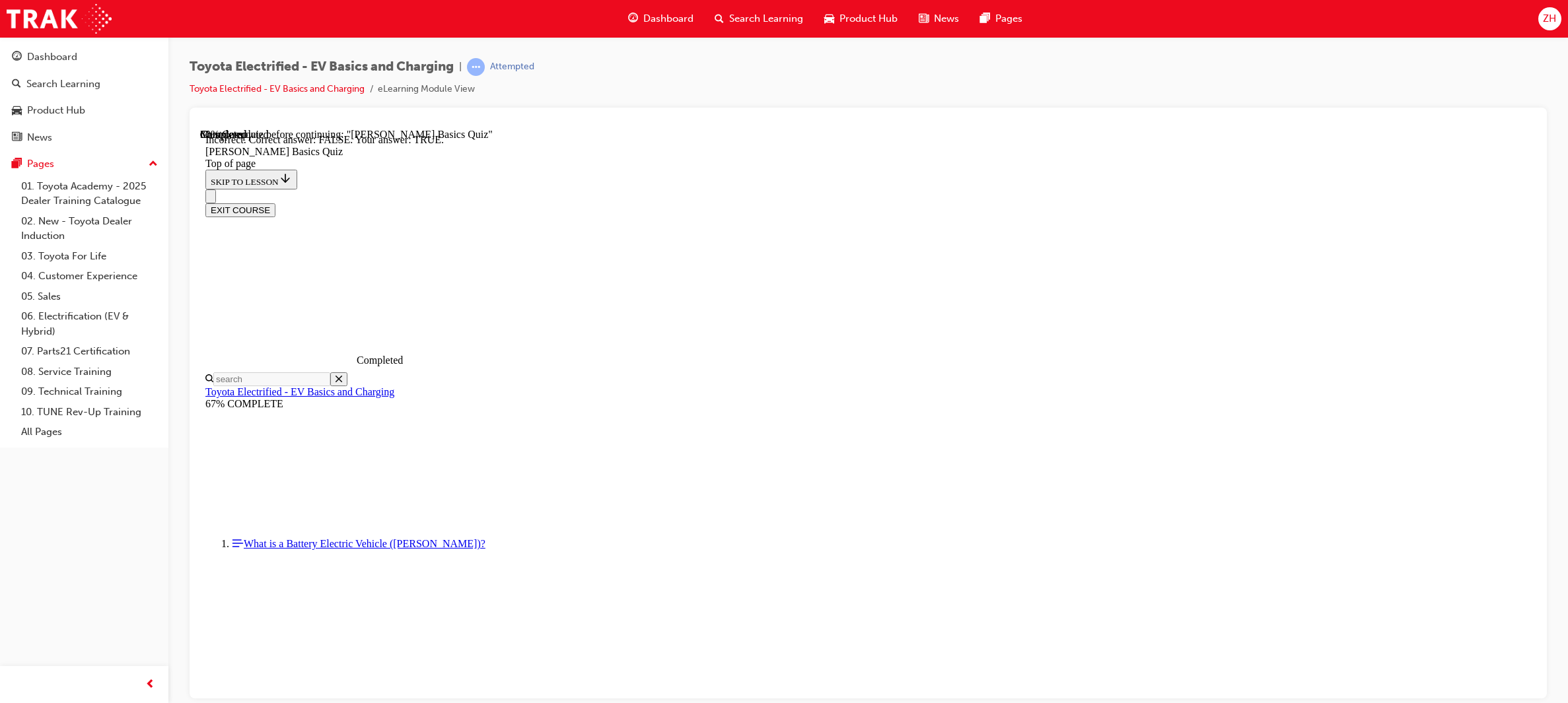
scroll to position [43, 0]
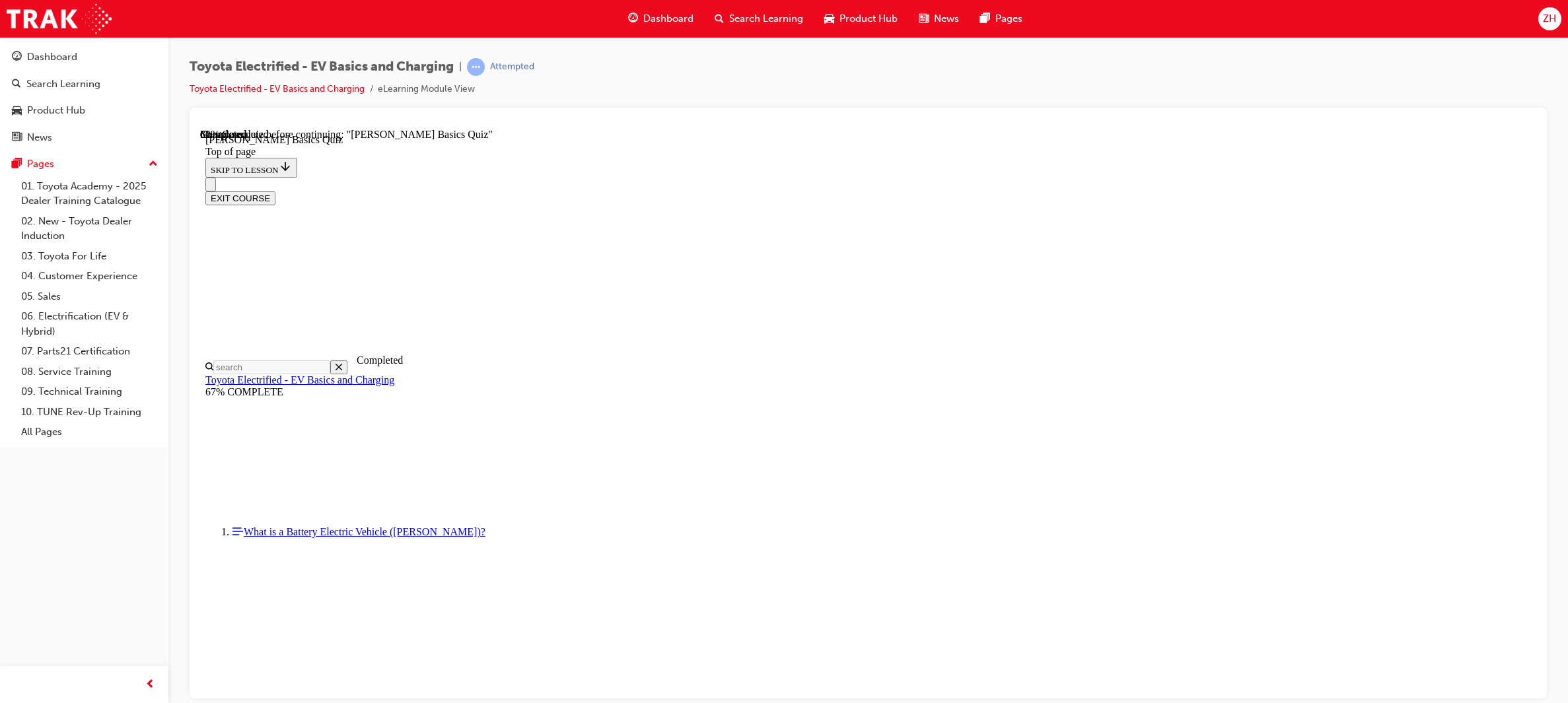
scroll to position [198, 0]
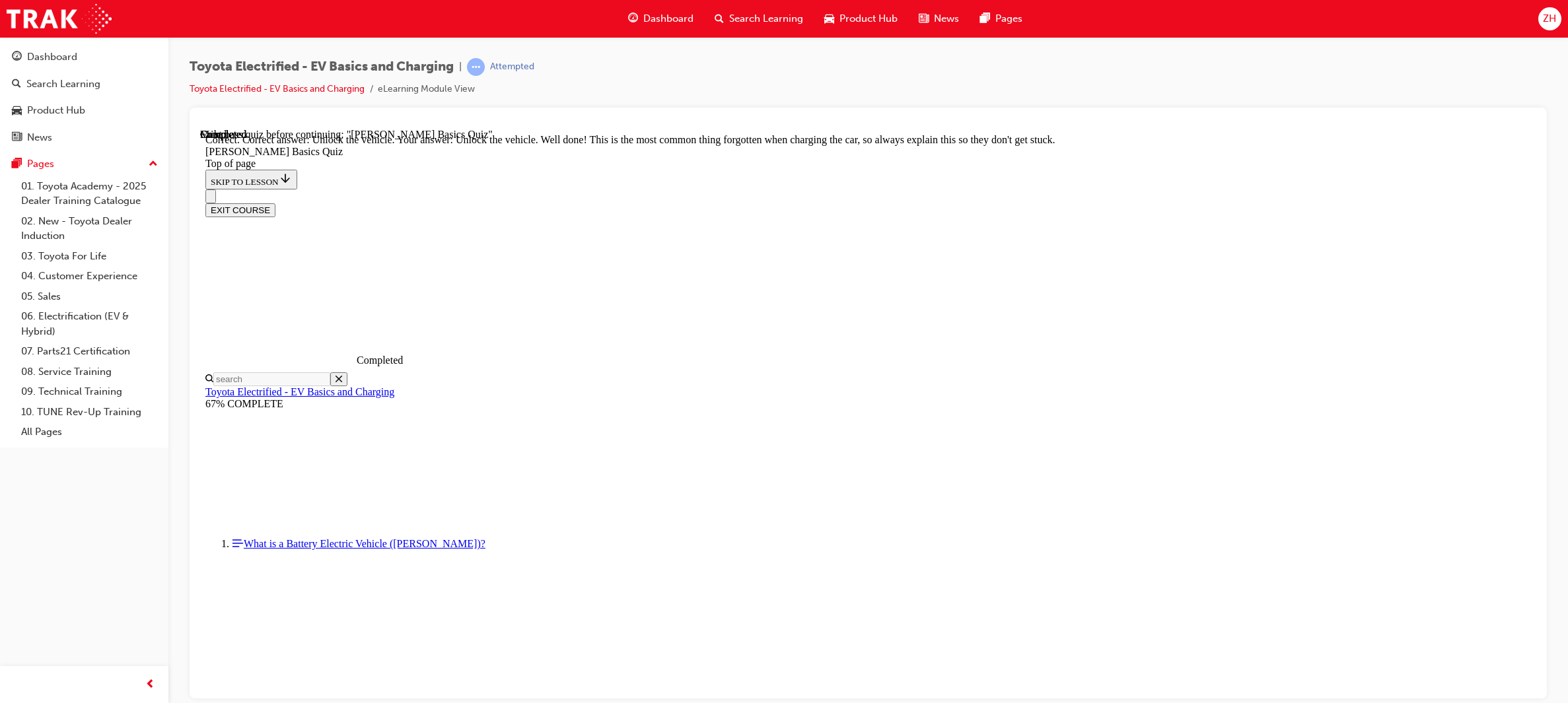
scroll to position [348, 0]
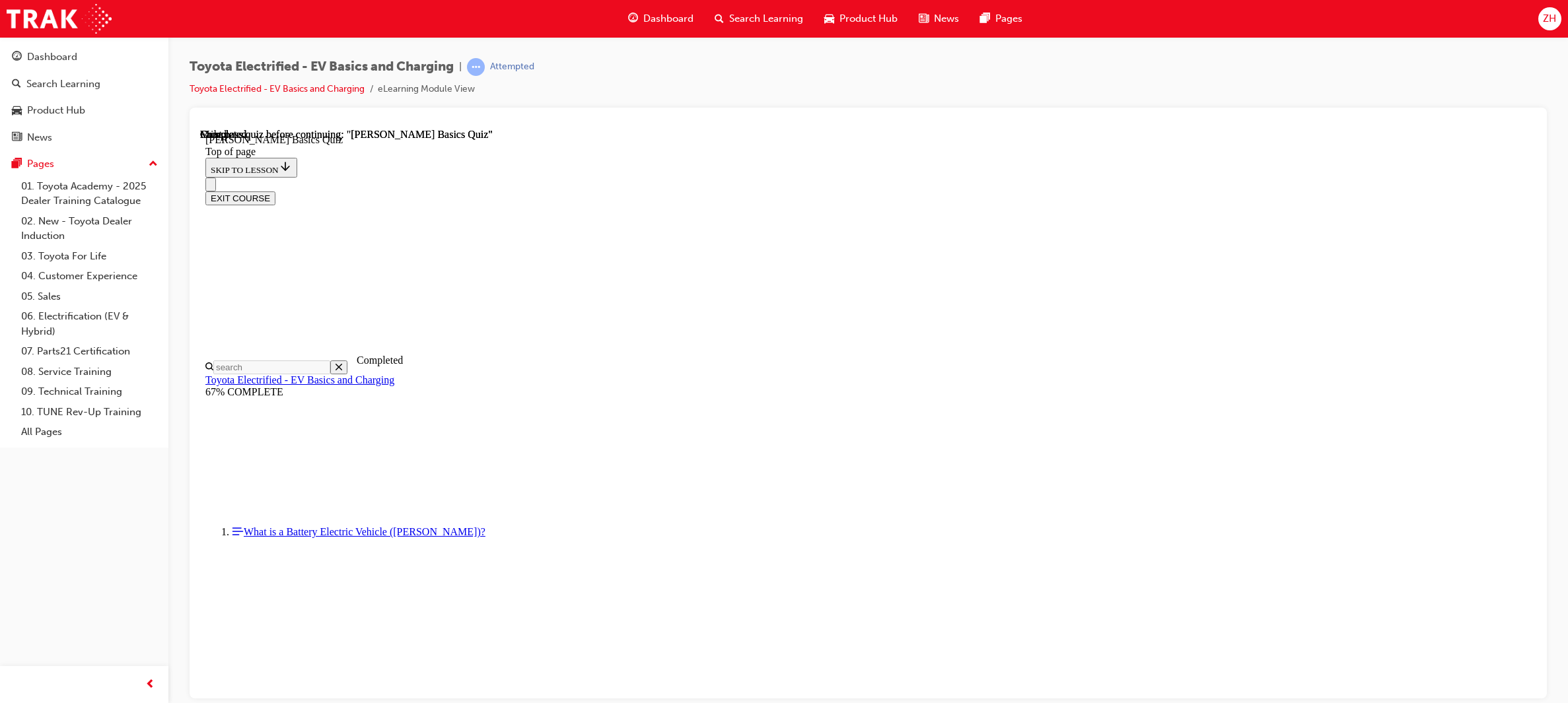
scroll to position [147, 0]
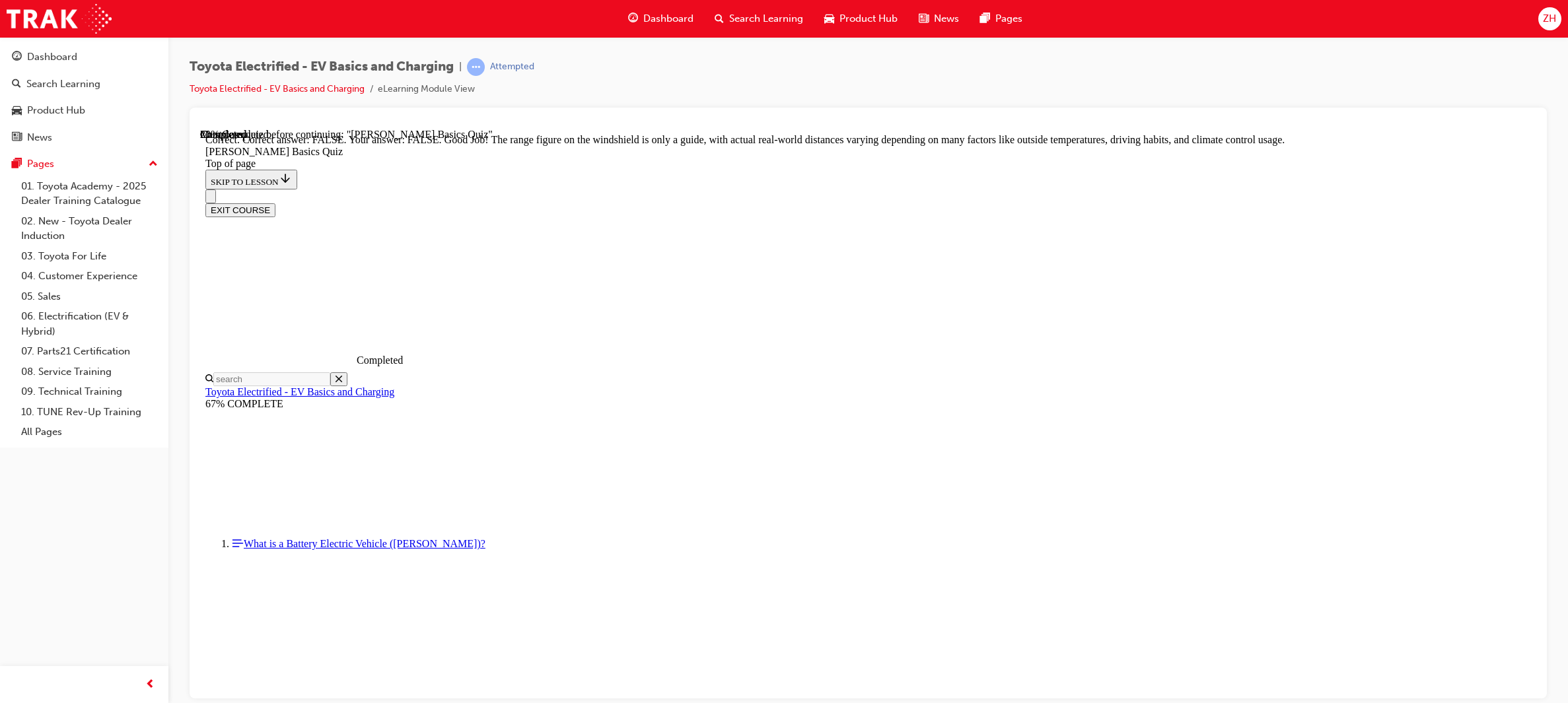
scroll to position [139, 0]
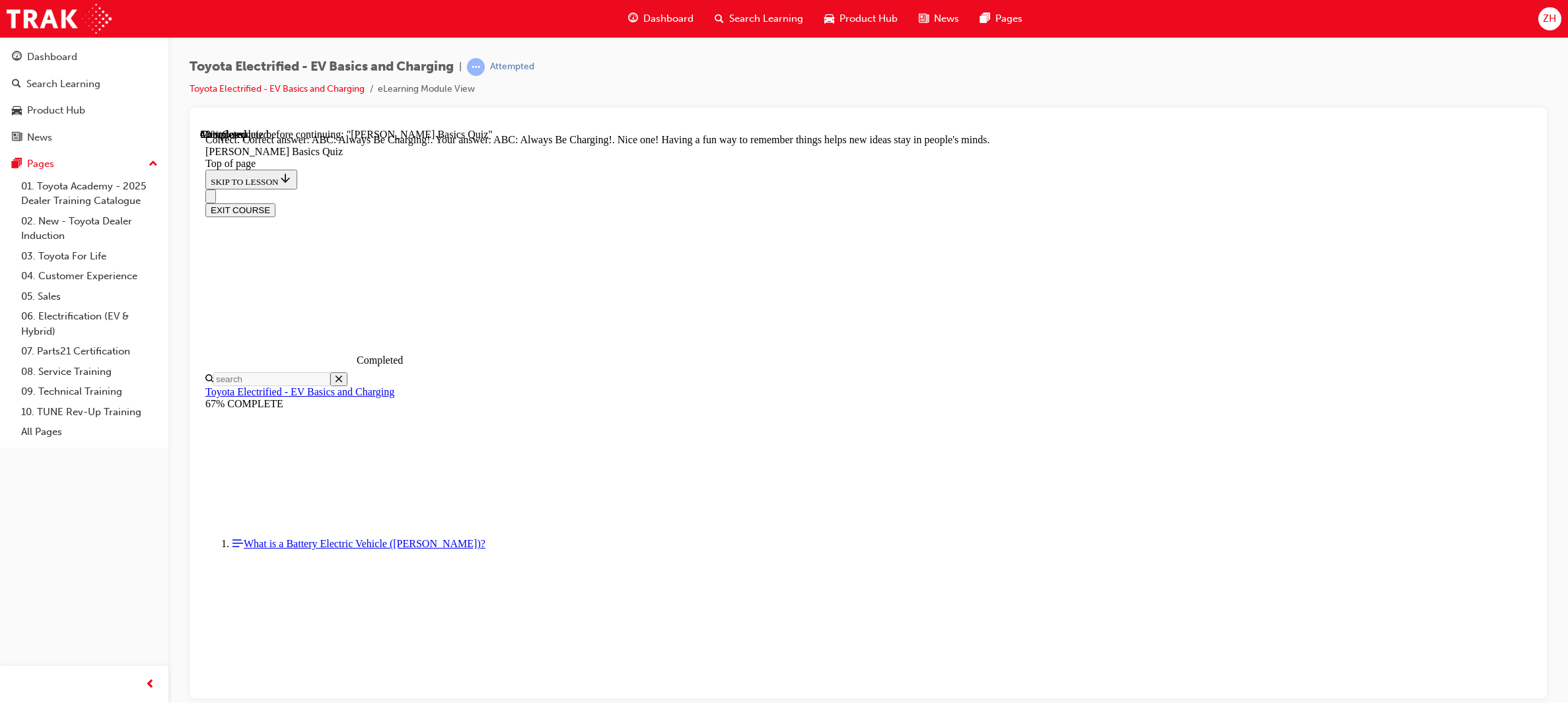
scroll to position [176, 0]
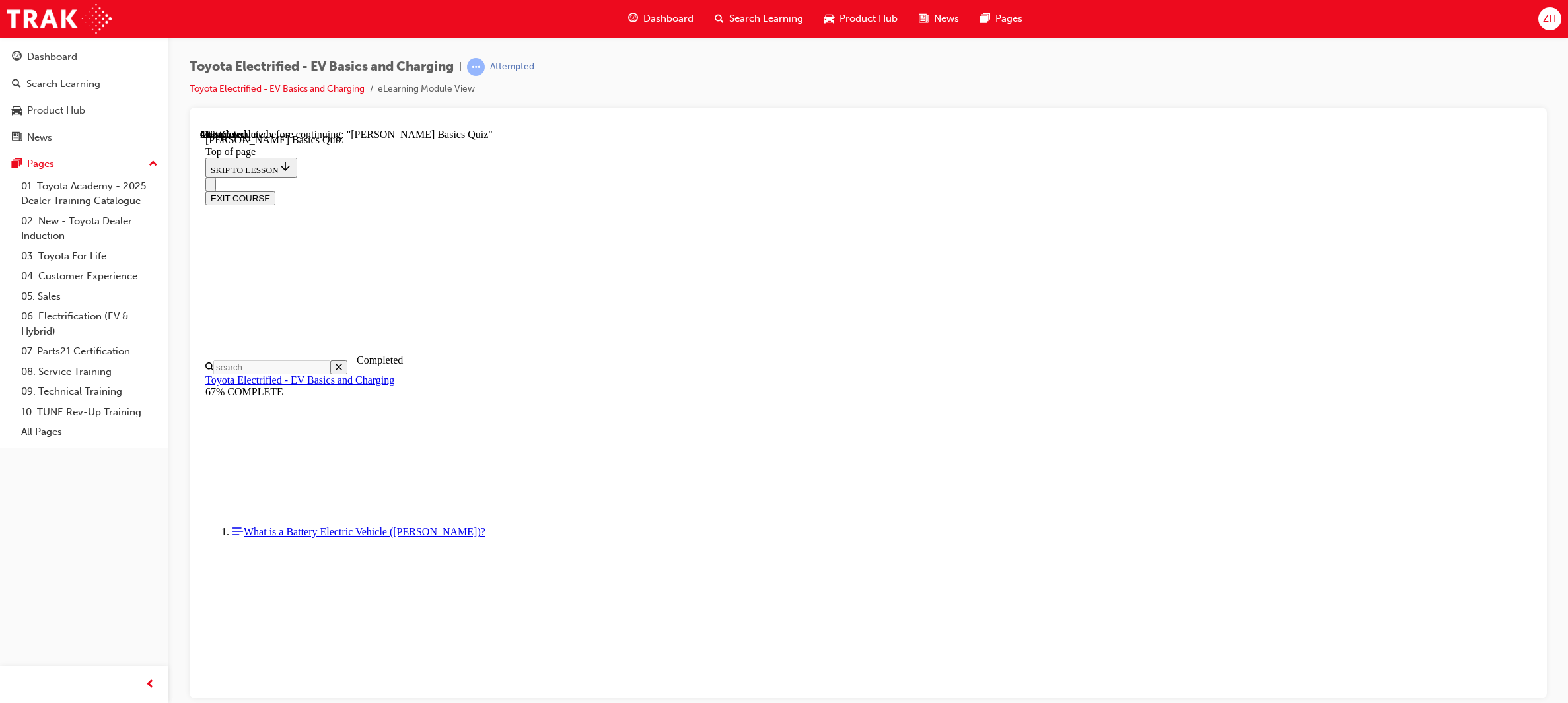
scroll to position [39, 0]
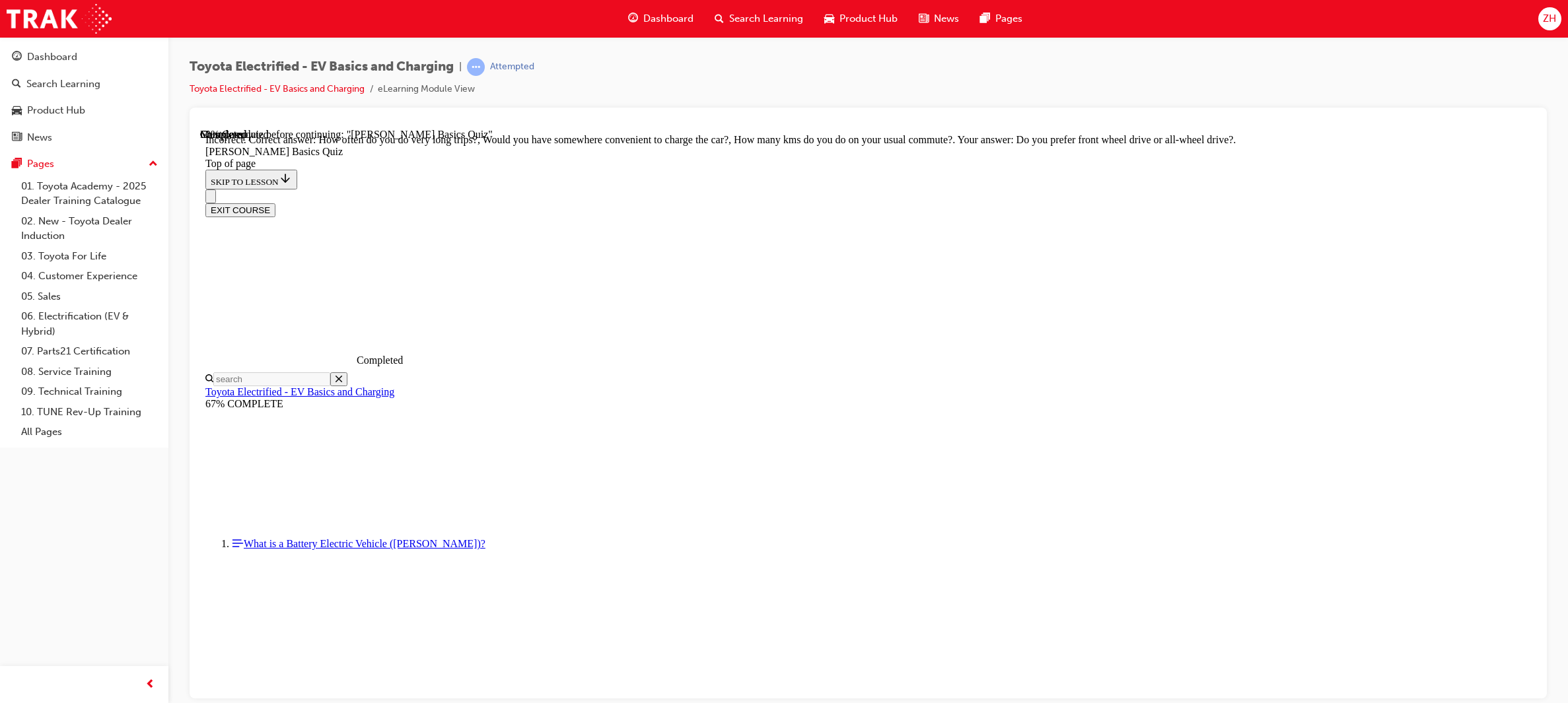
scroll to position [148, 0]
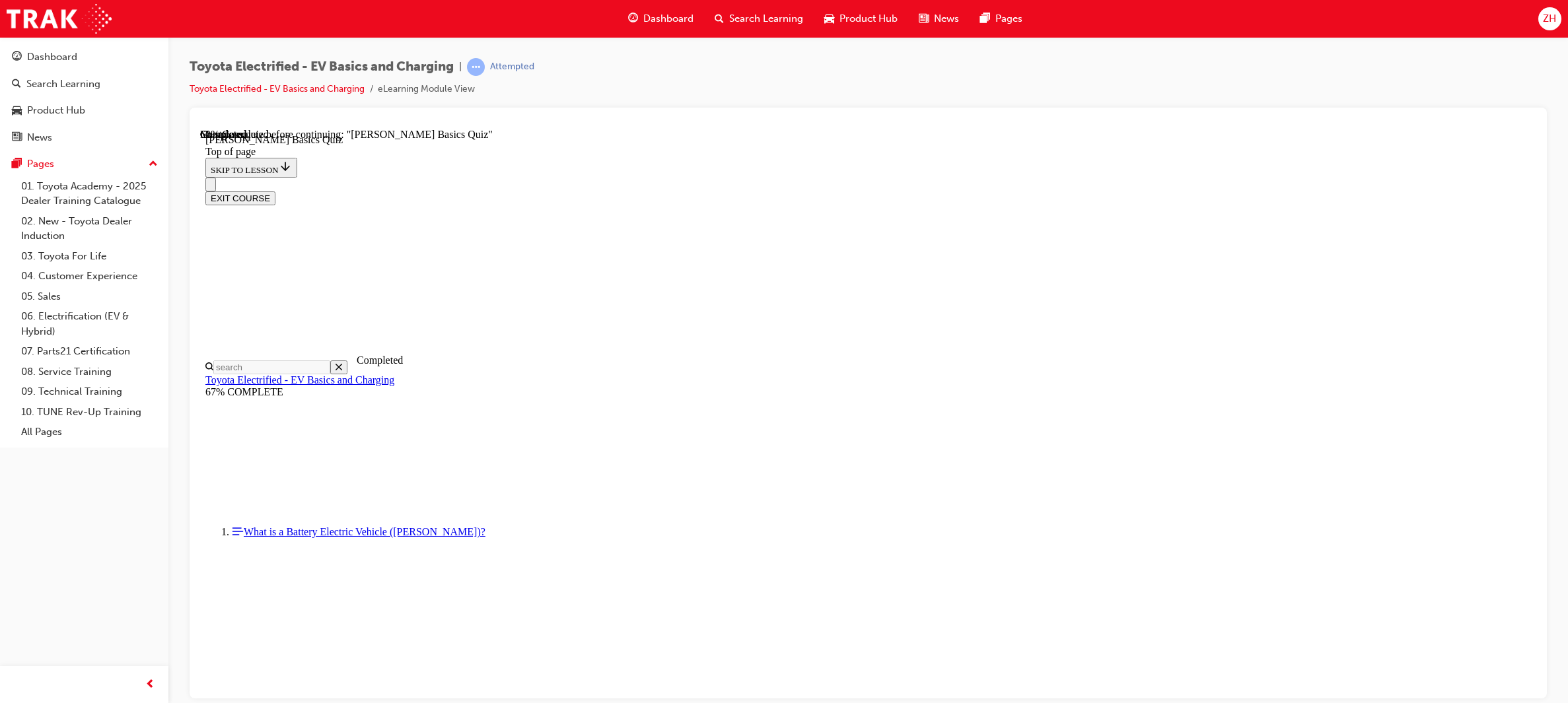
drag, startPoint x: 1283, startPoint y: 590, endPoint x: 1355, endPoint y: 594, distance: 72.1
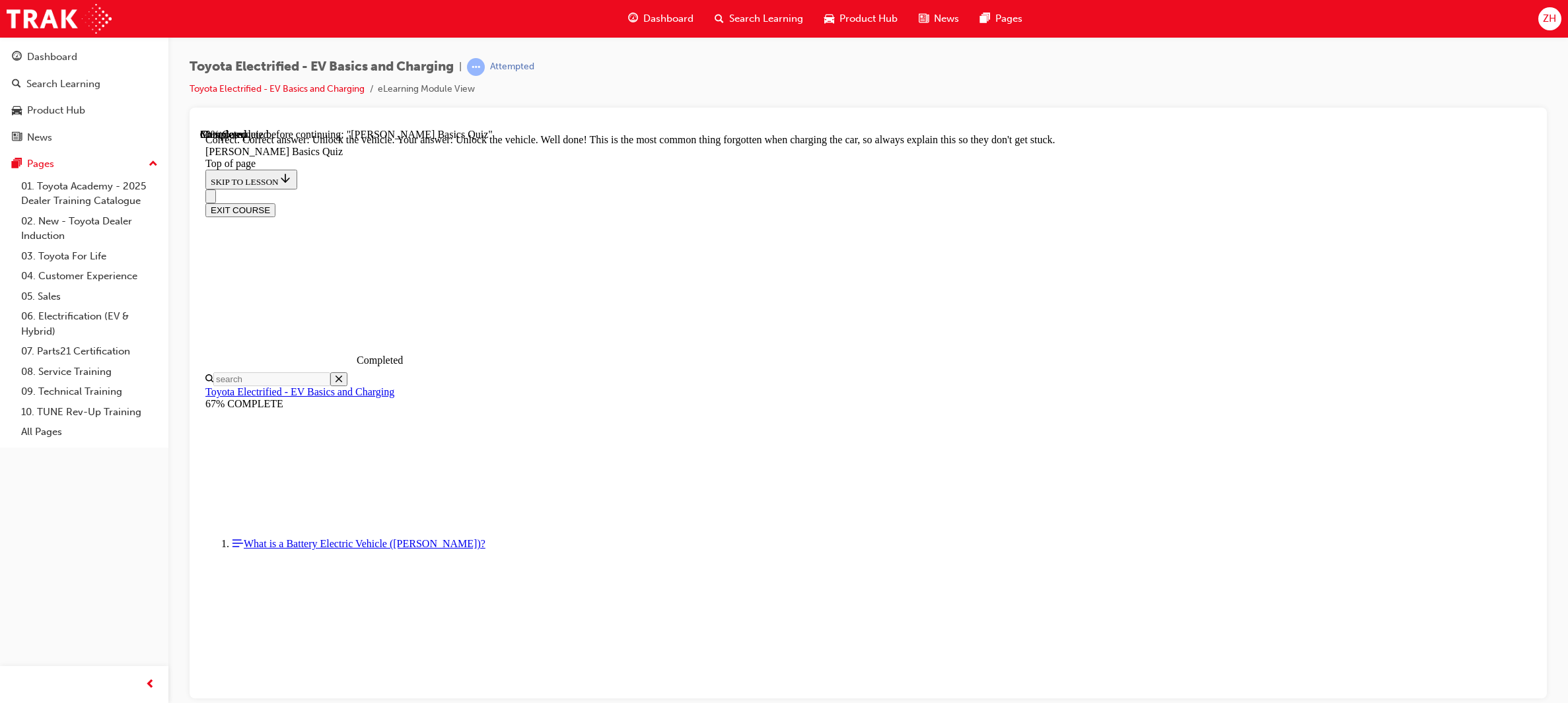
scroll to position [348, 0]
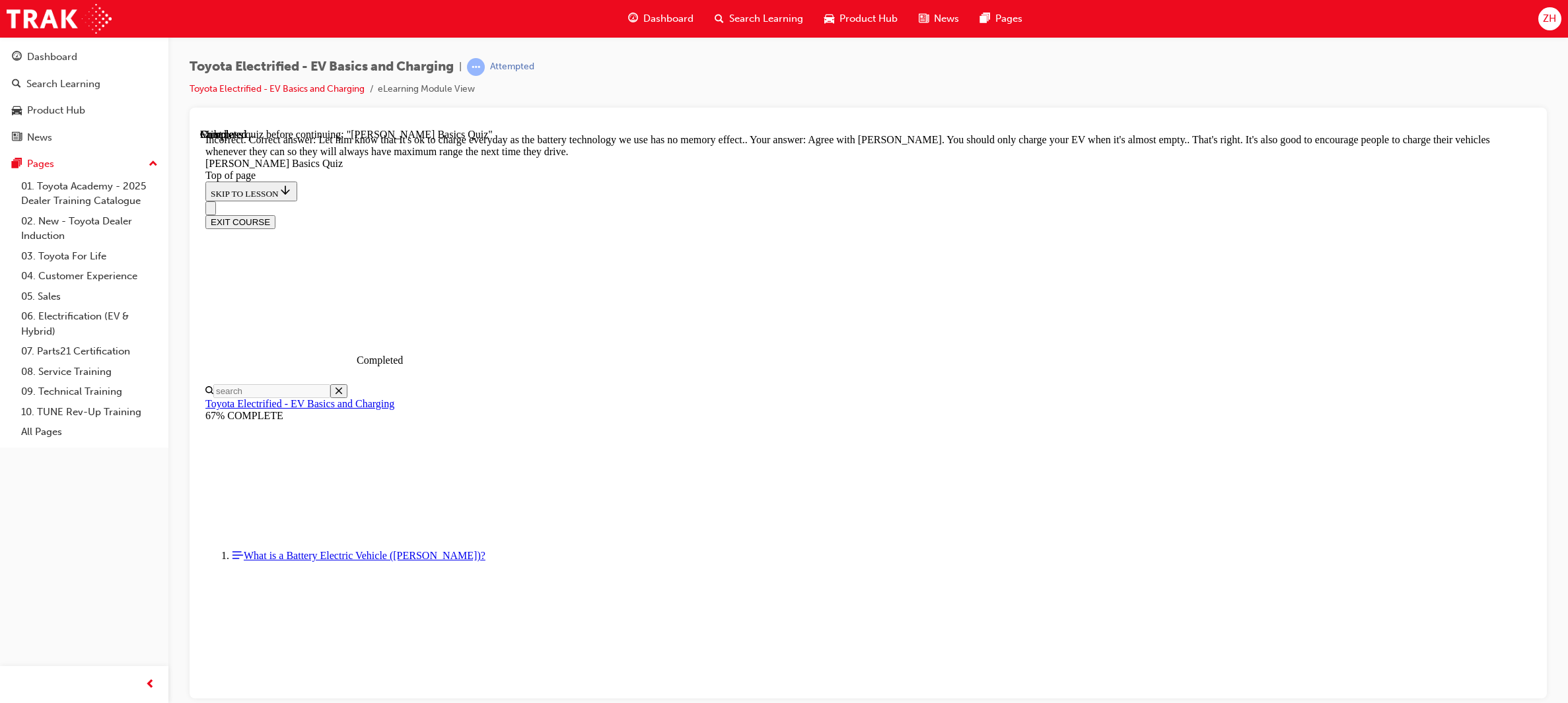
scroll to position [165, 0]
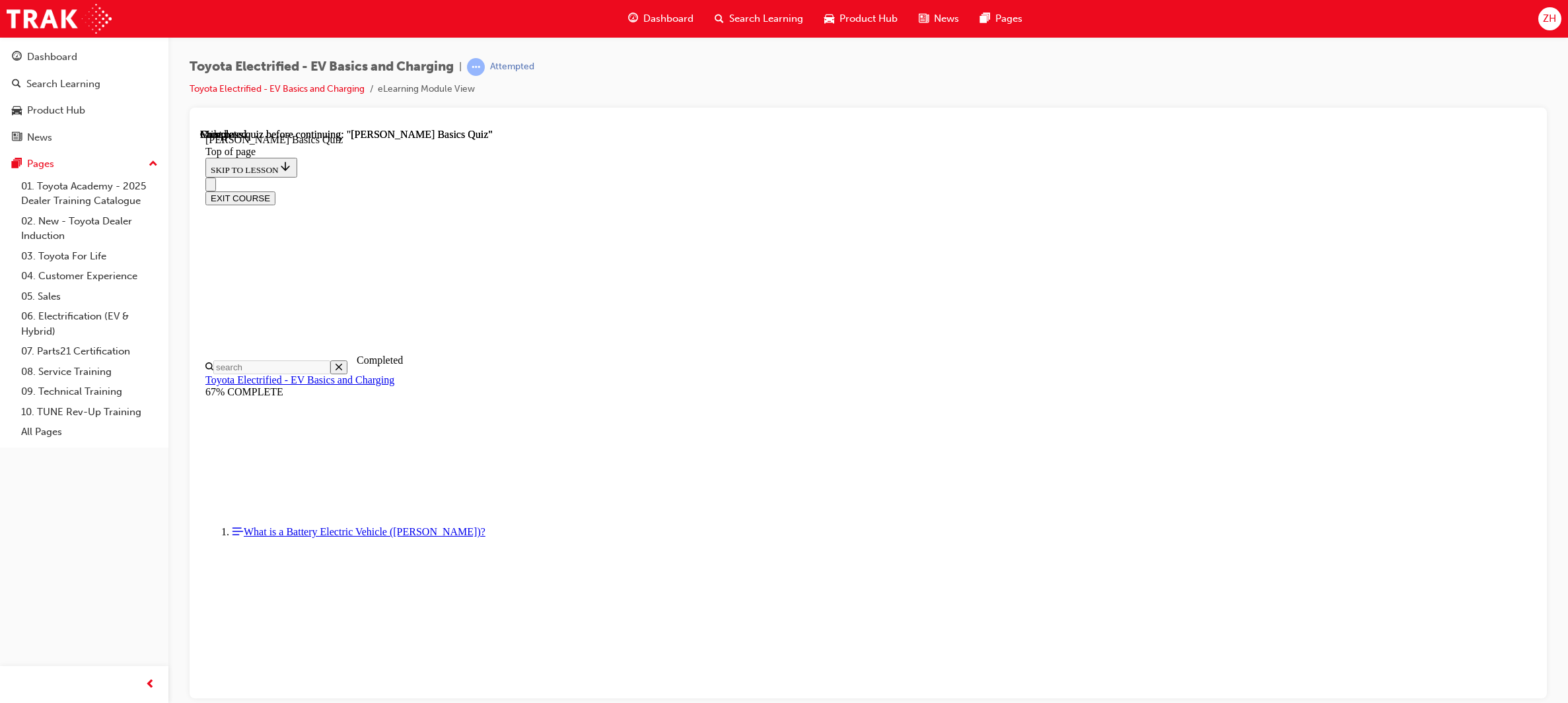
scroll to position [147, 0]
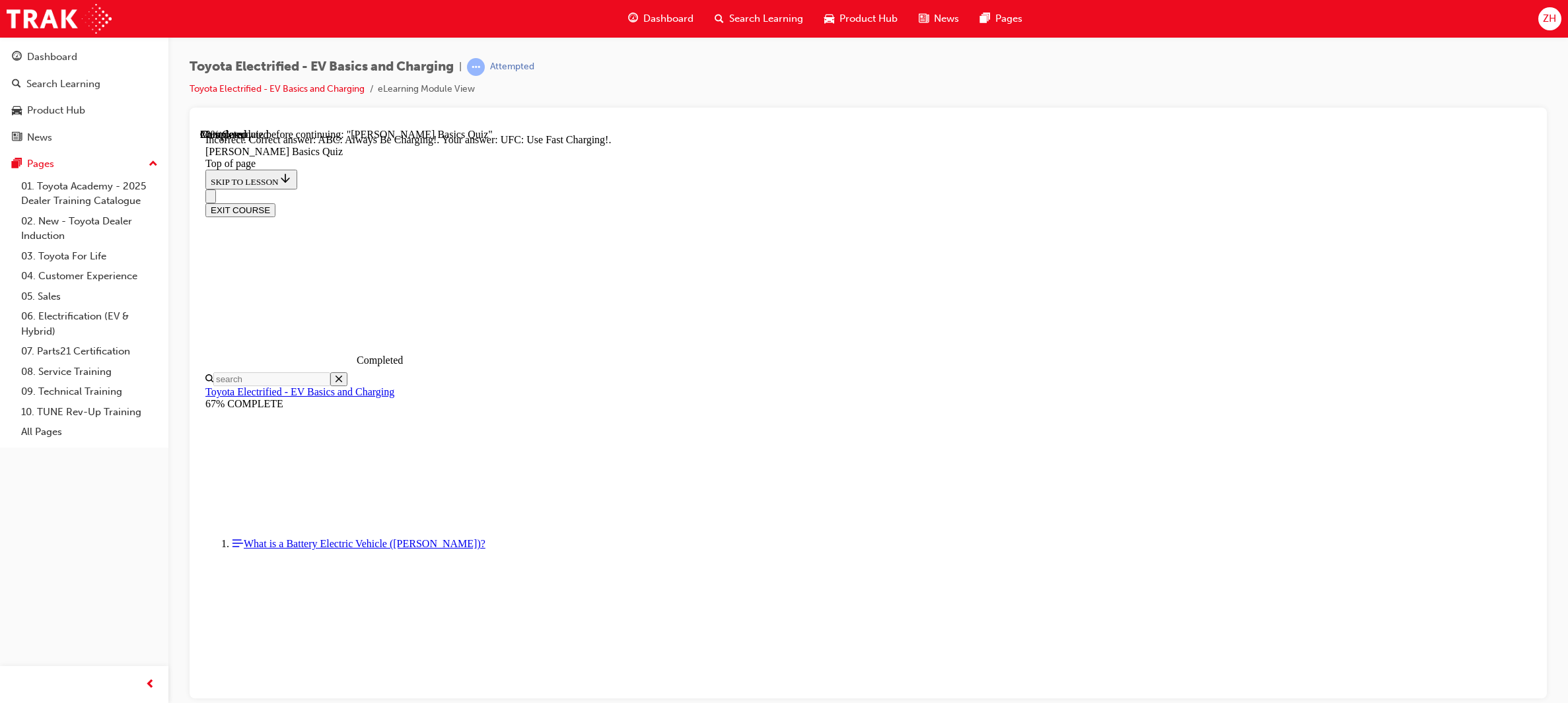
scroll to position [95, 0]
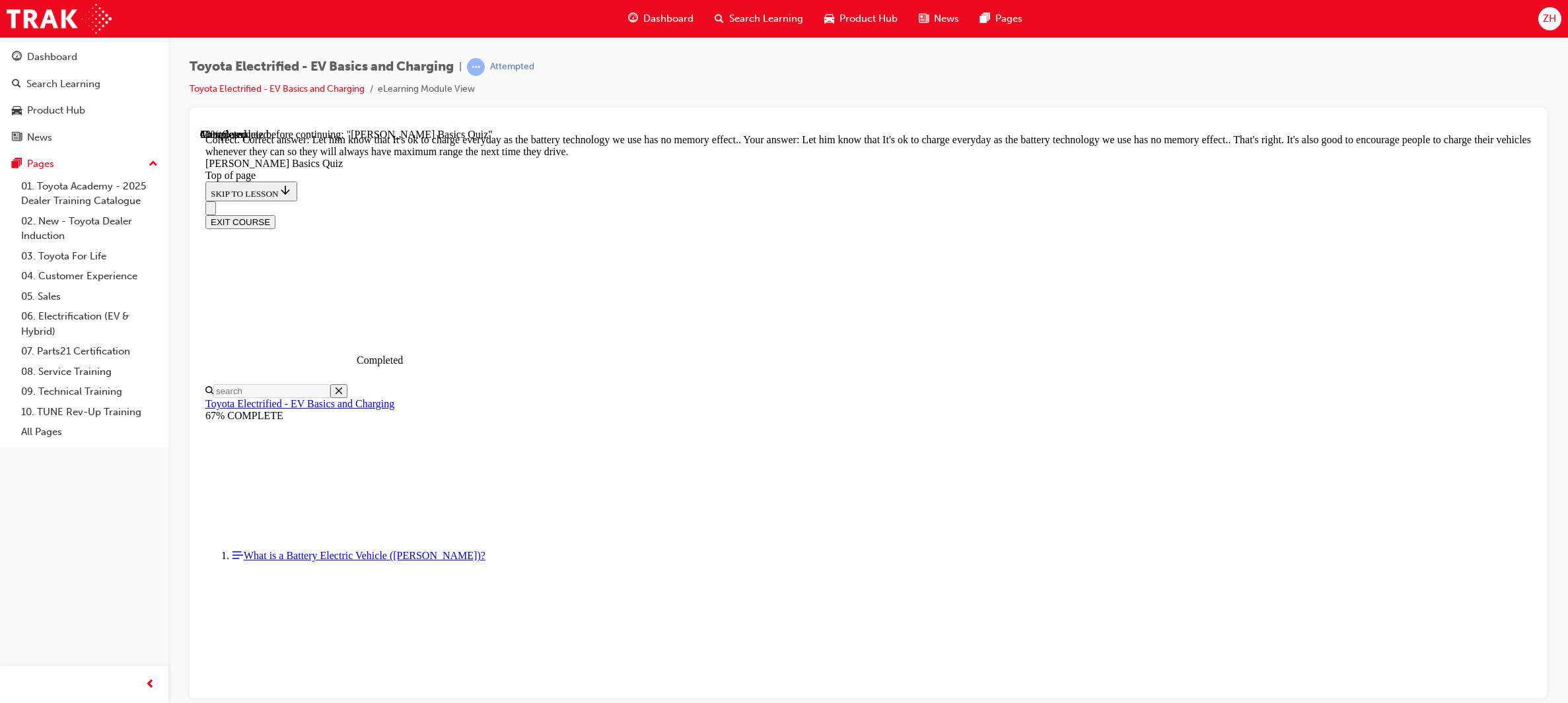
scroll to position [165, 0]
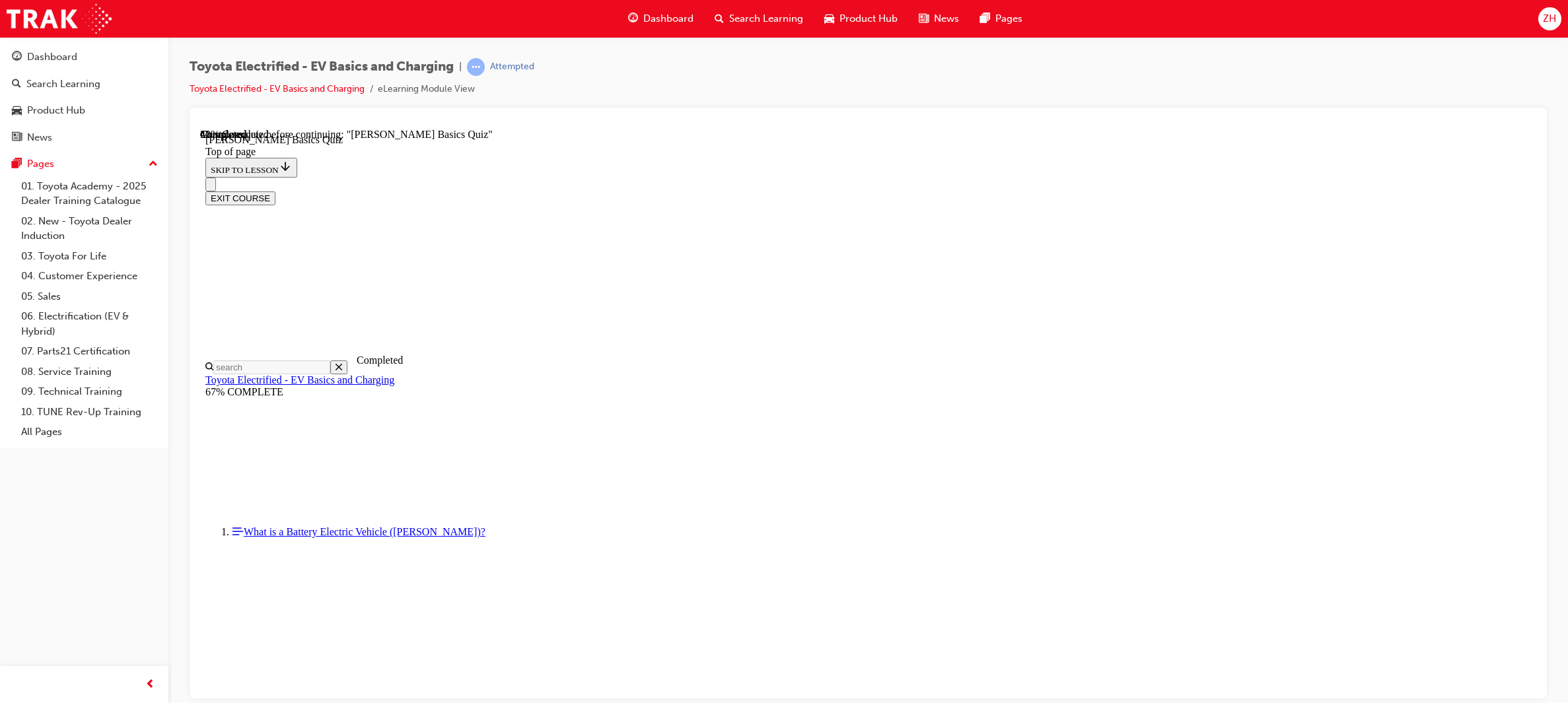
scroll to position [39, 0]
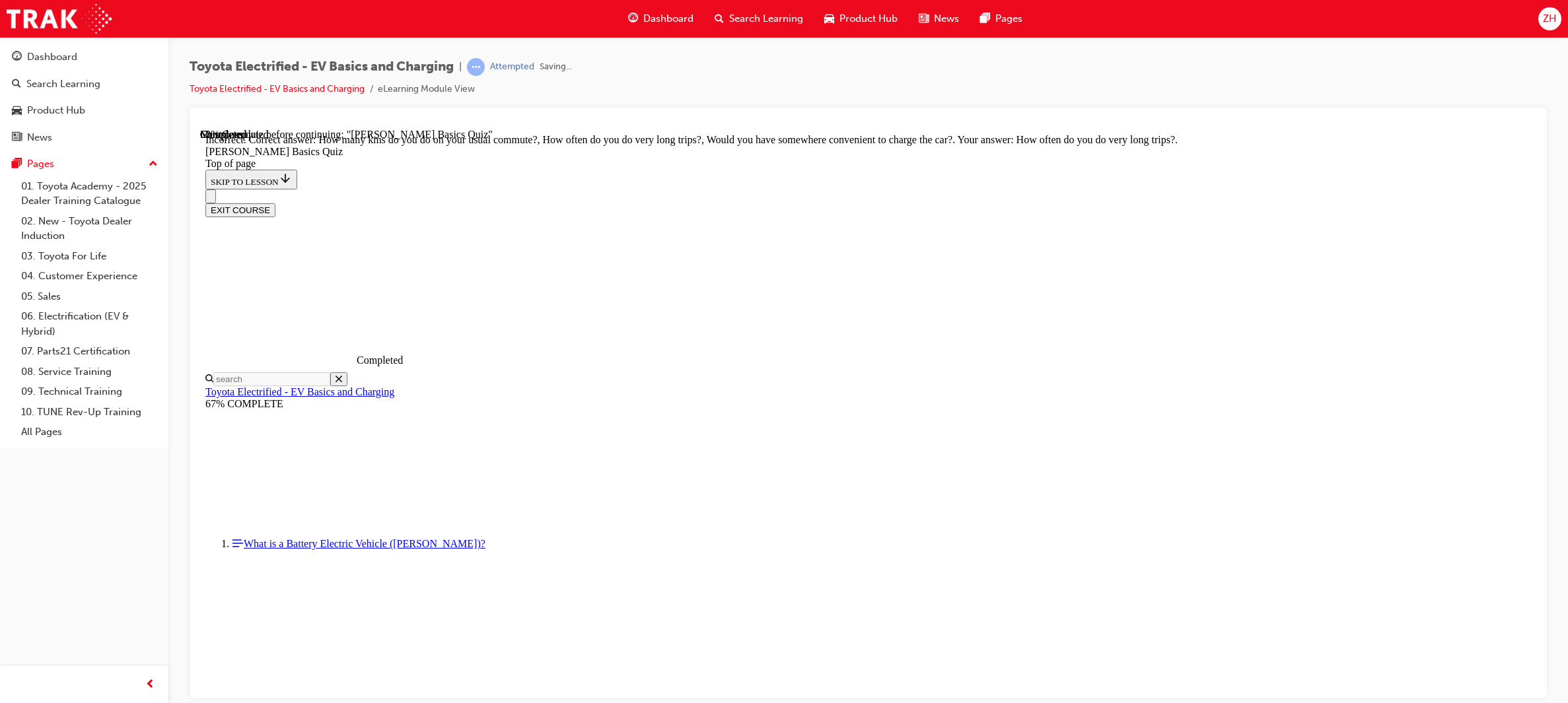
scroll to position [148, 0]
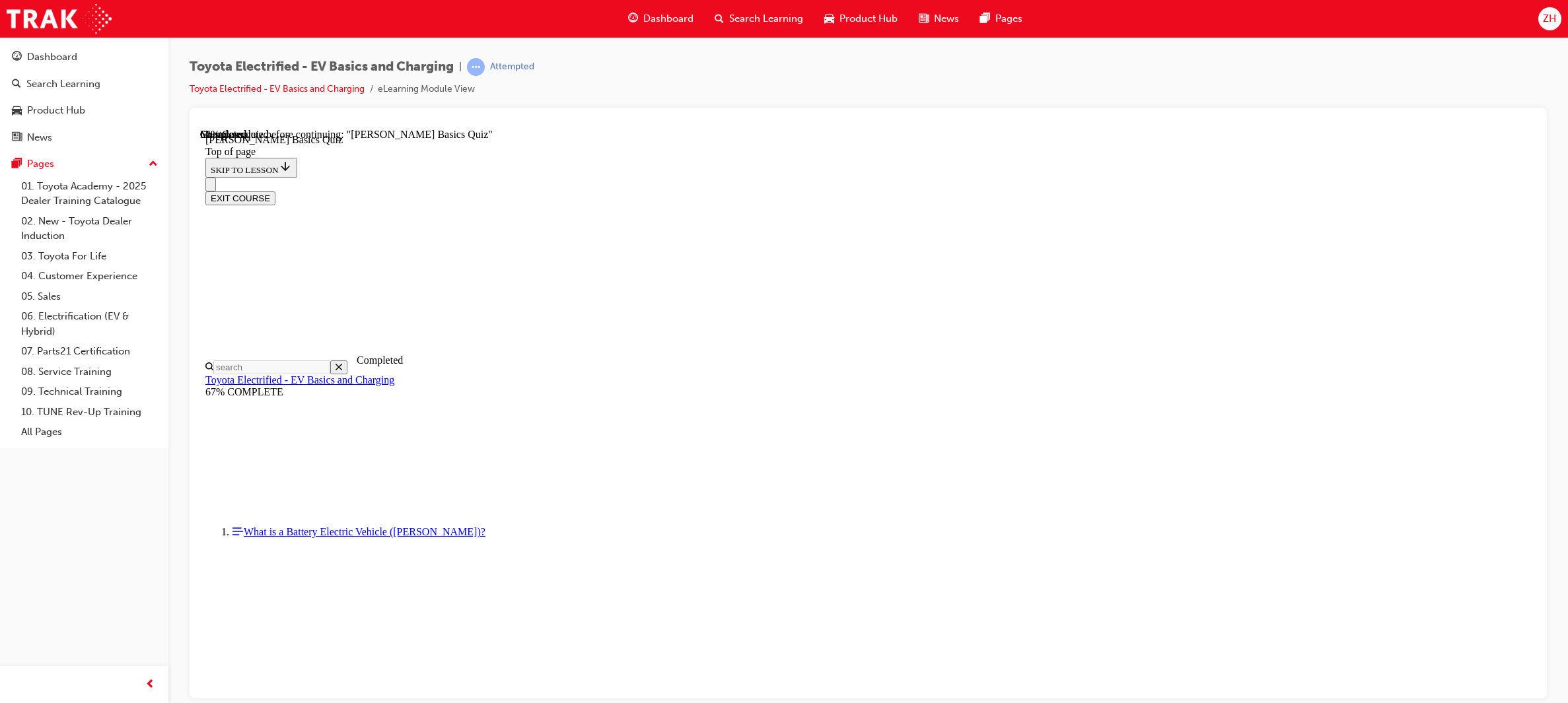
scroll to position [39, 0]
click at [1542, 424] on div at bounding box center [868, 403] width 1357 height 591
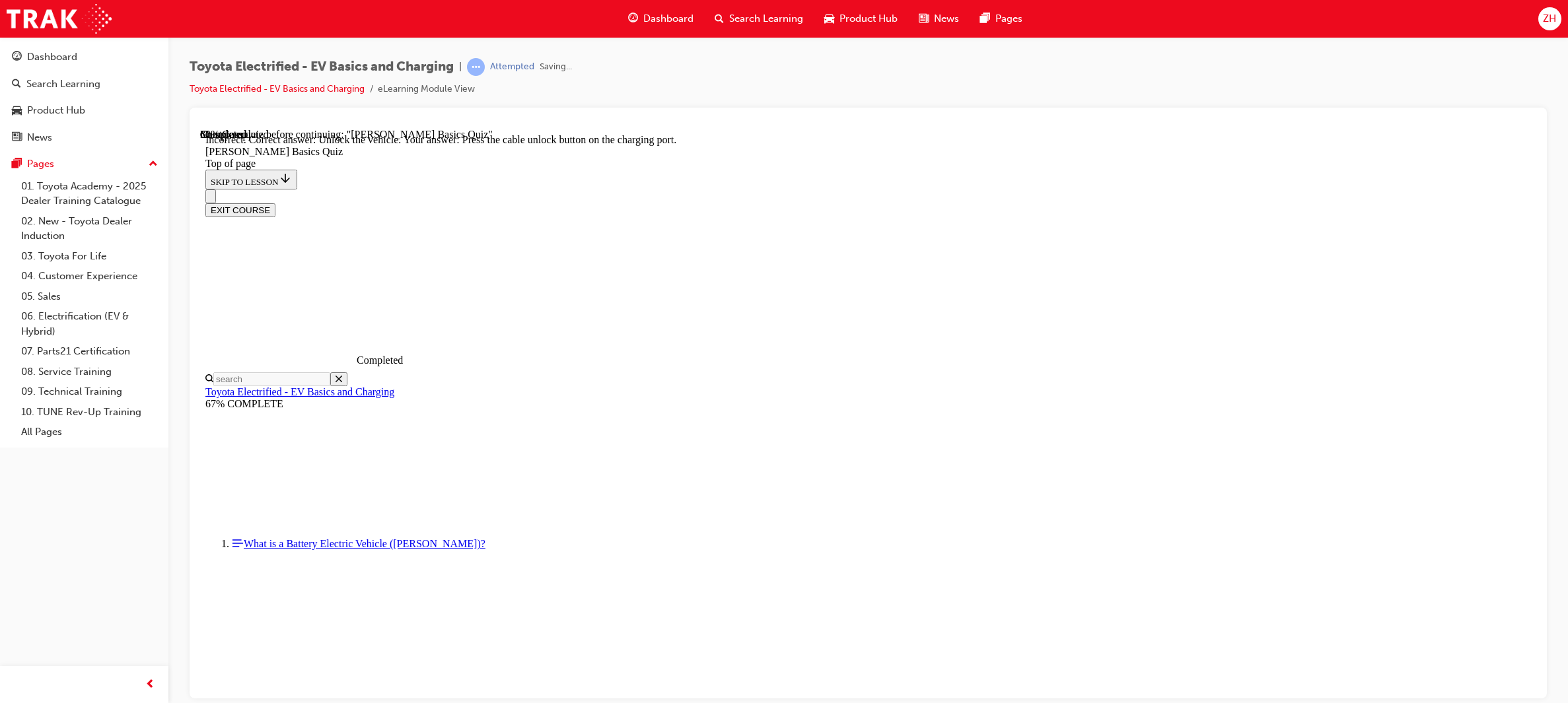
scroll to position [267, 0]
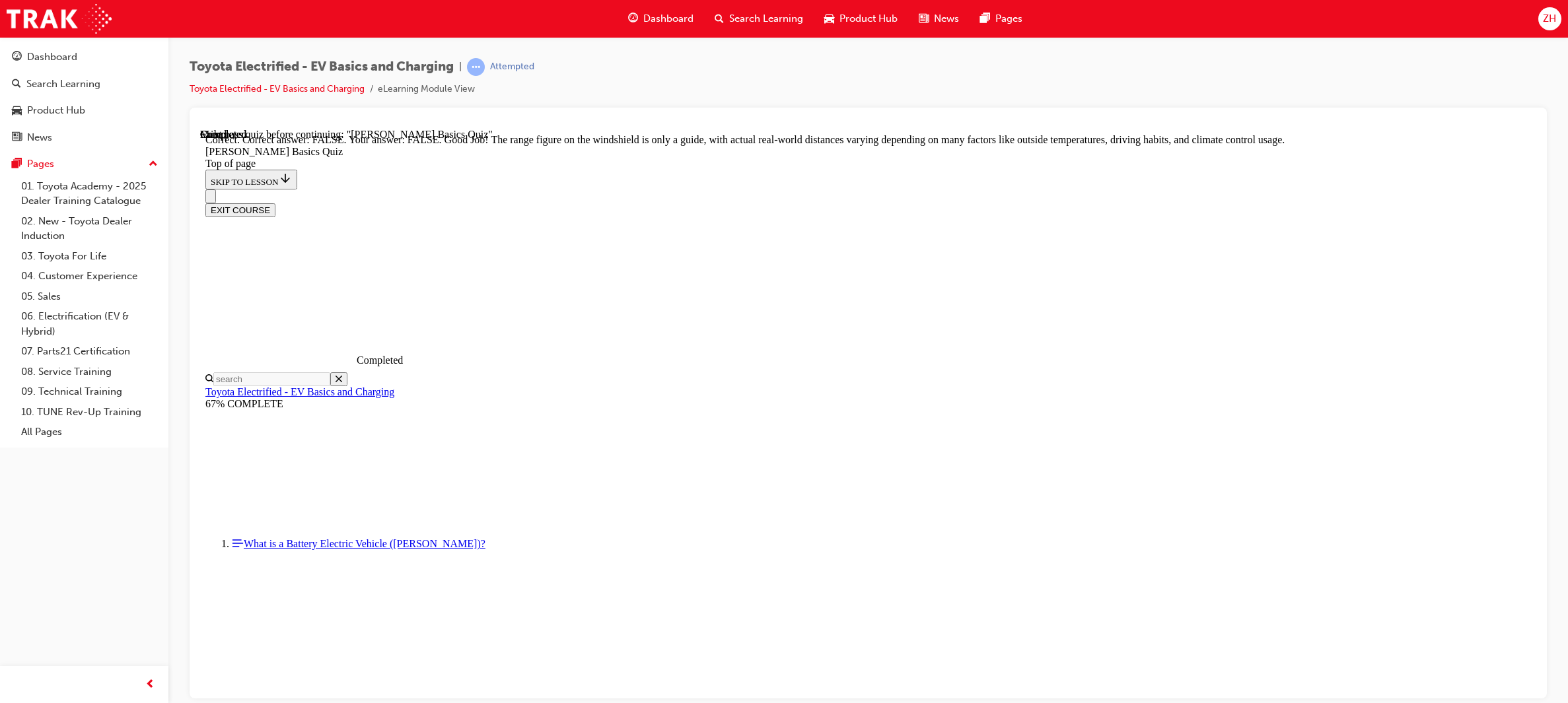
scroll to position [139, 0]
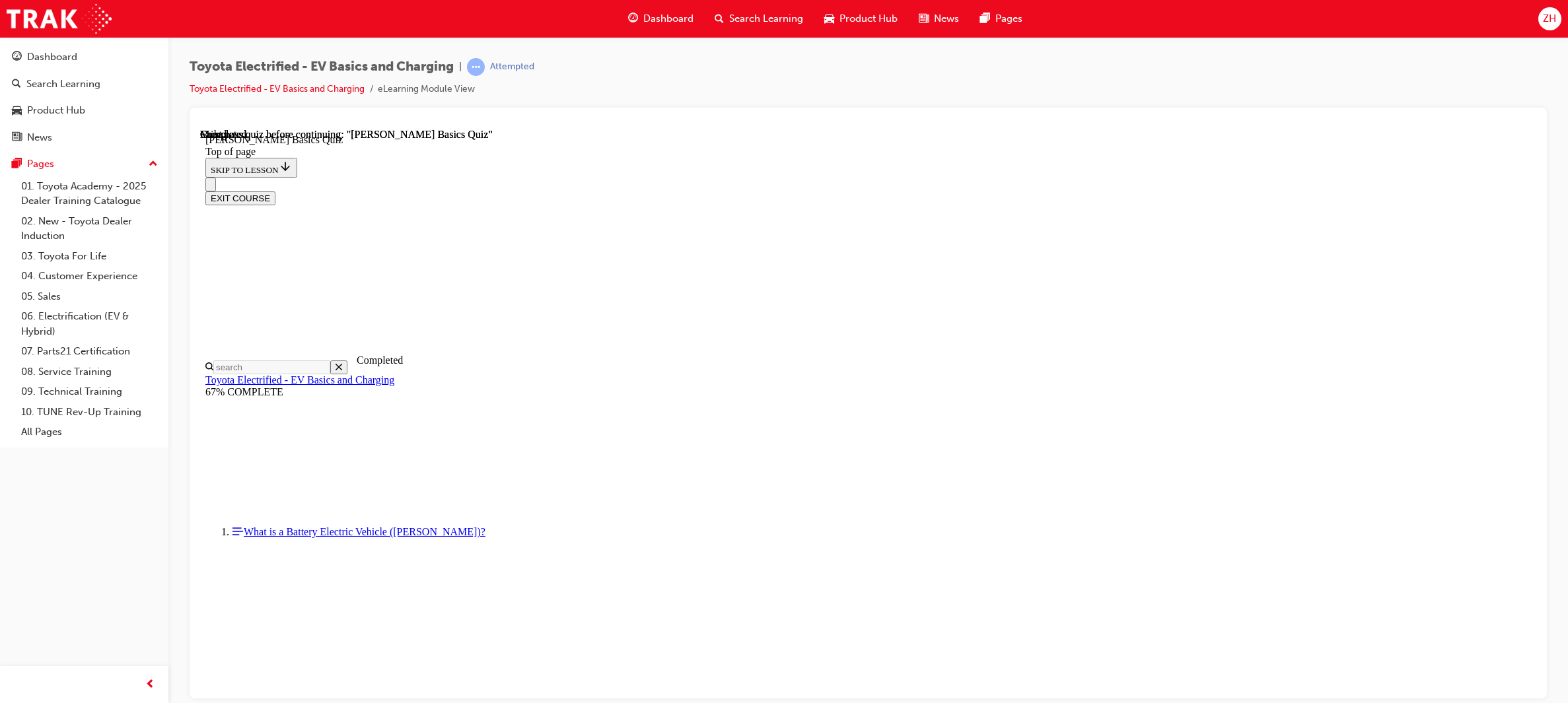
scroll to position [147, 0]
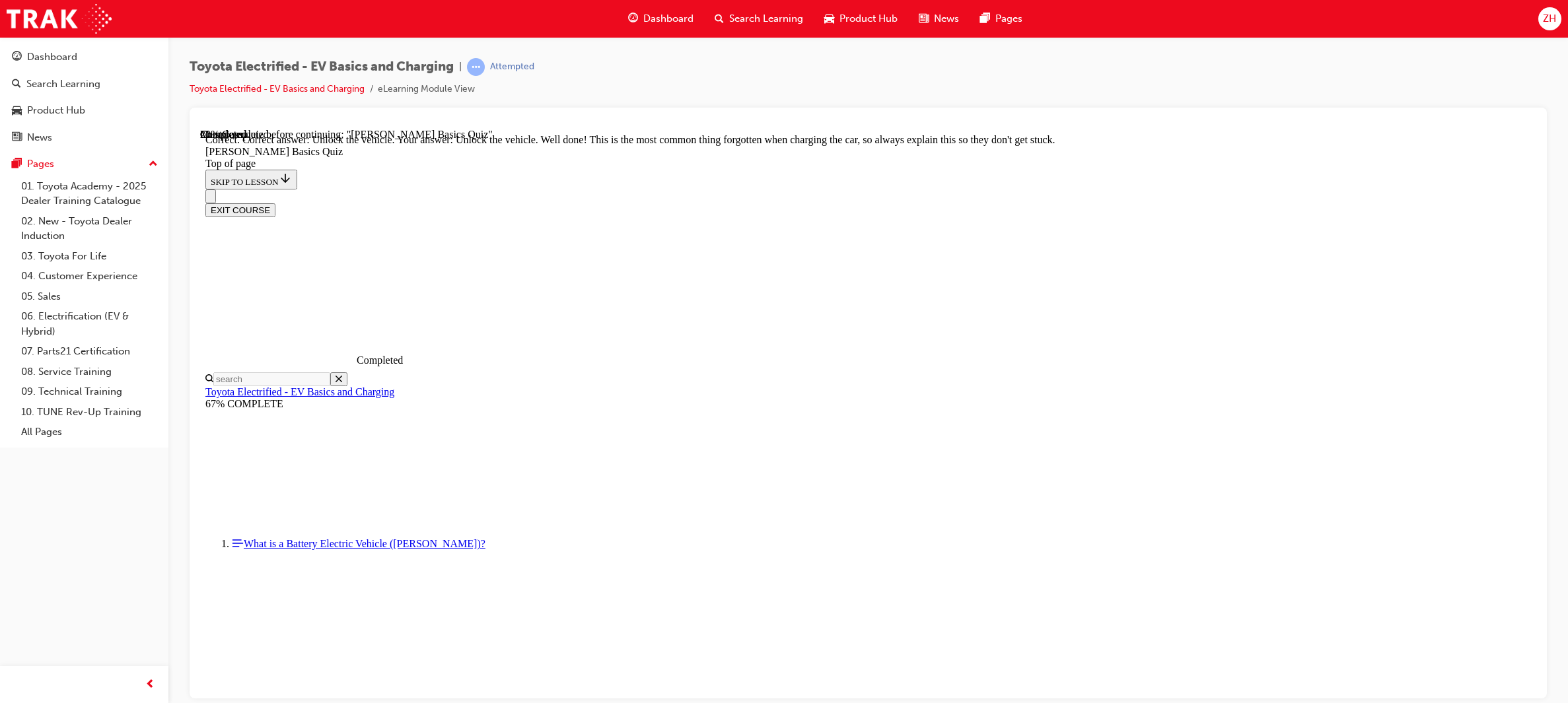
scroll to position [348, 0]
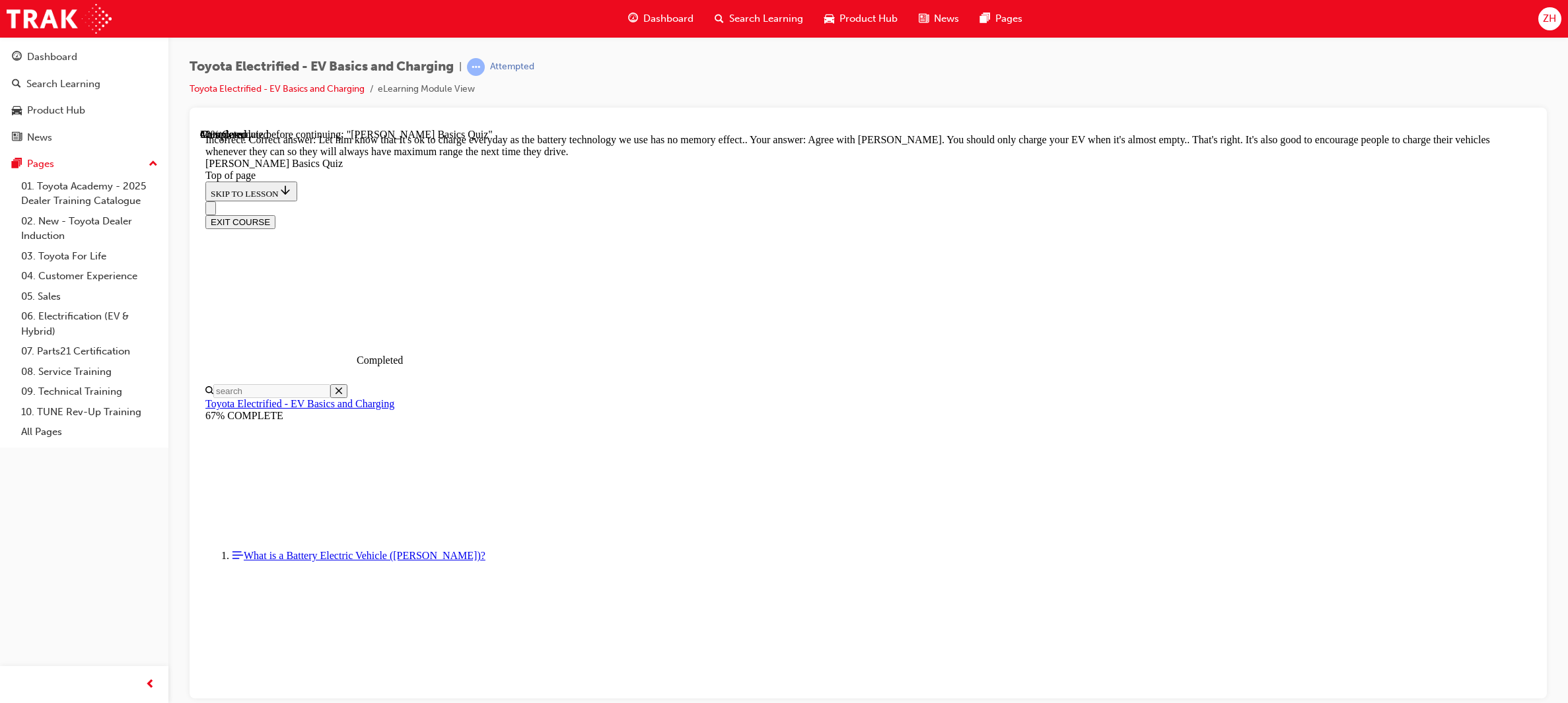
scroll to position [165, 0]
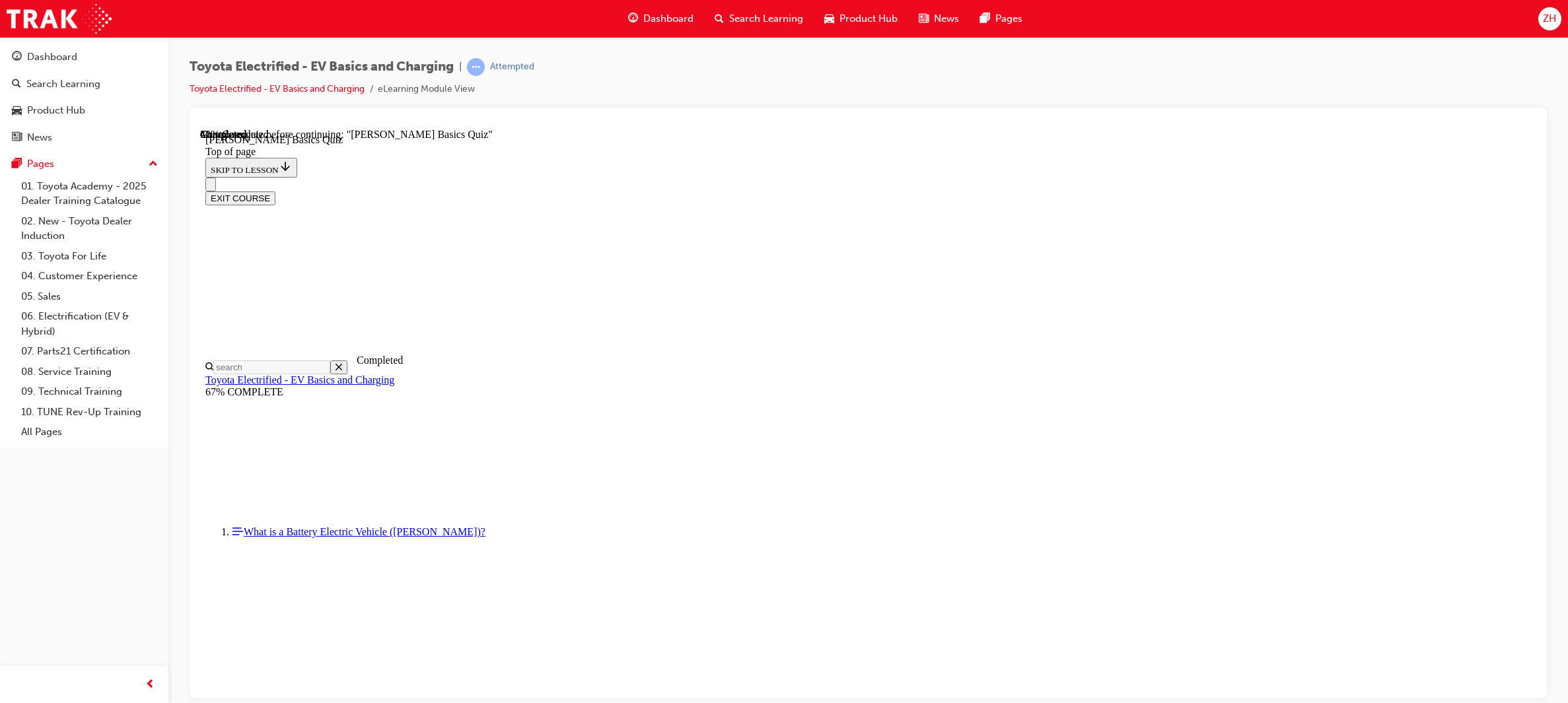
scroll to position [39, 0]
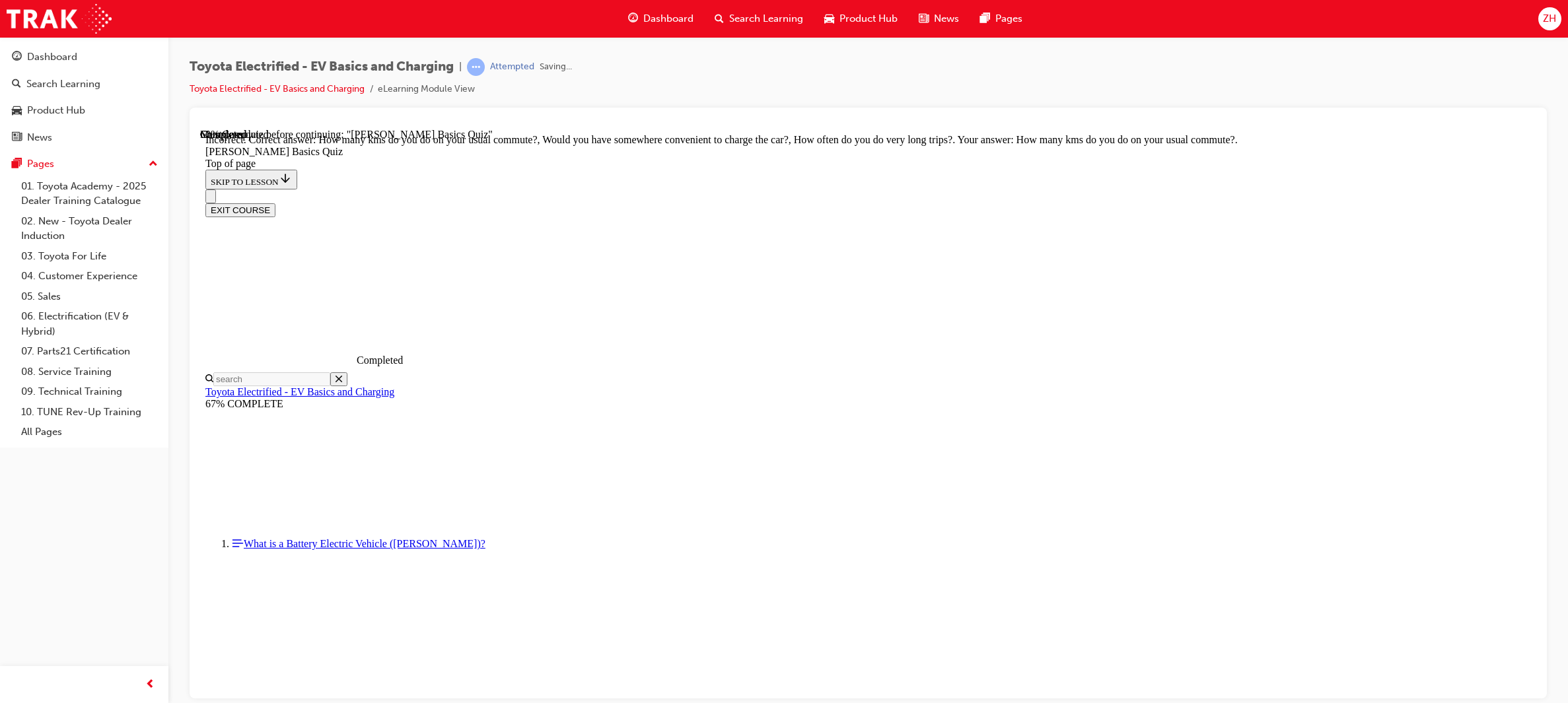
scroll to position [148, 0]
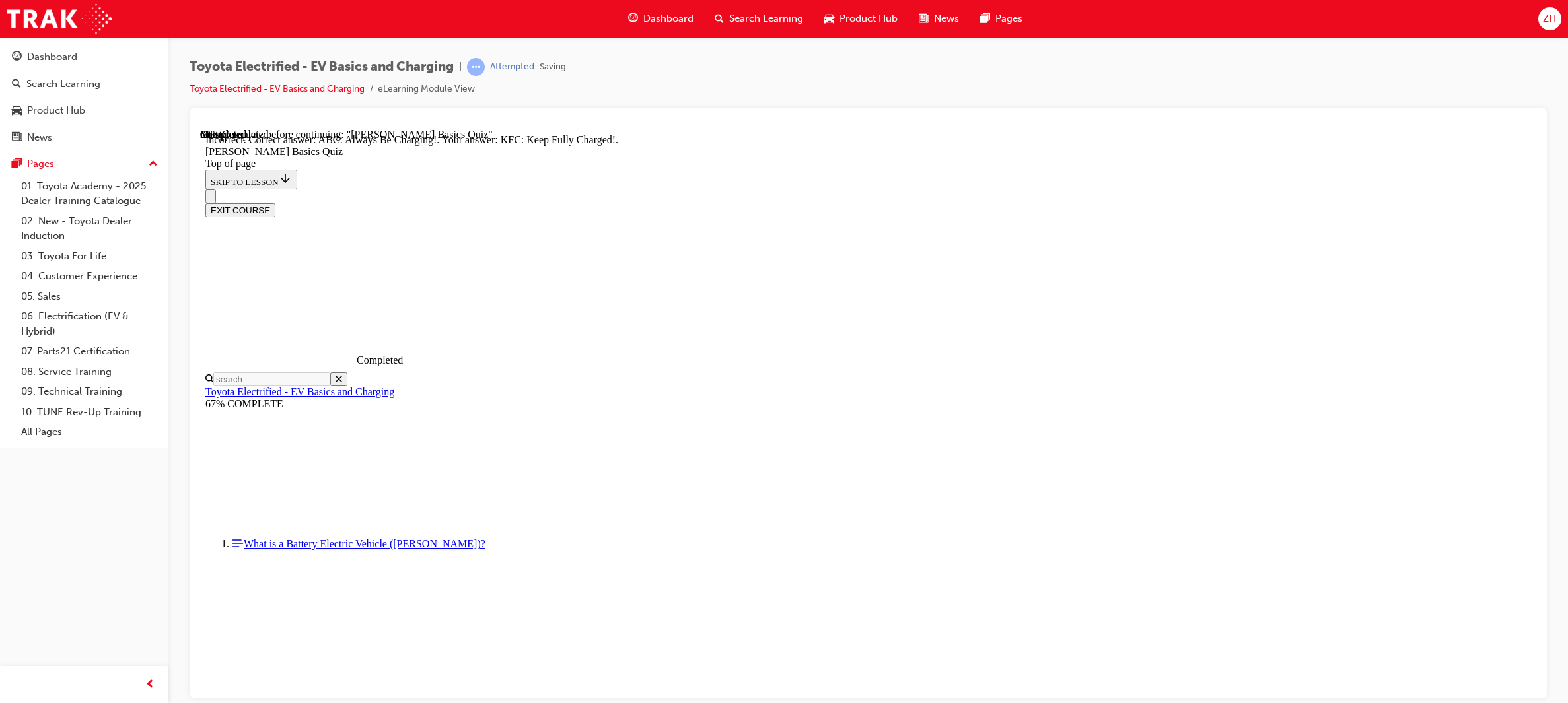
scroll to position [95, 0]
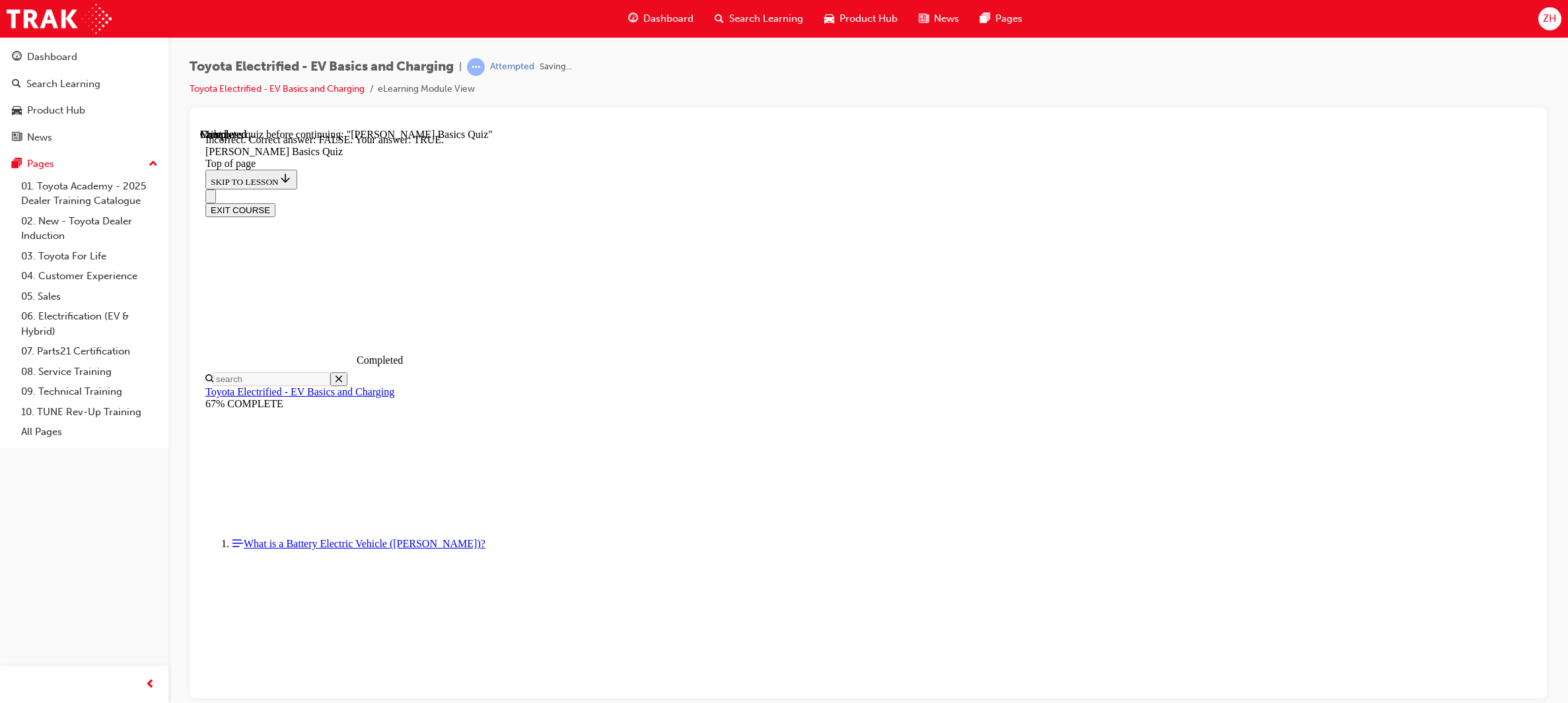
scroll to position [43, 0]
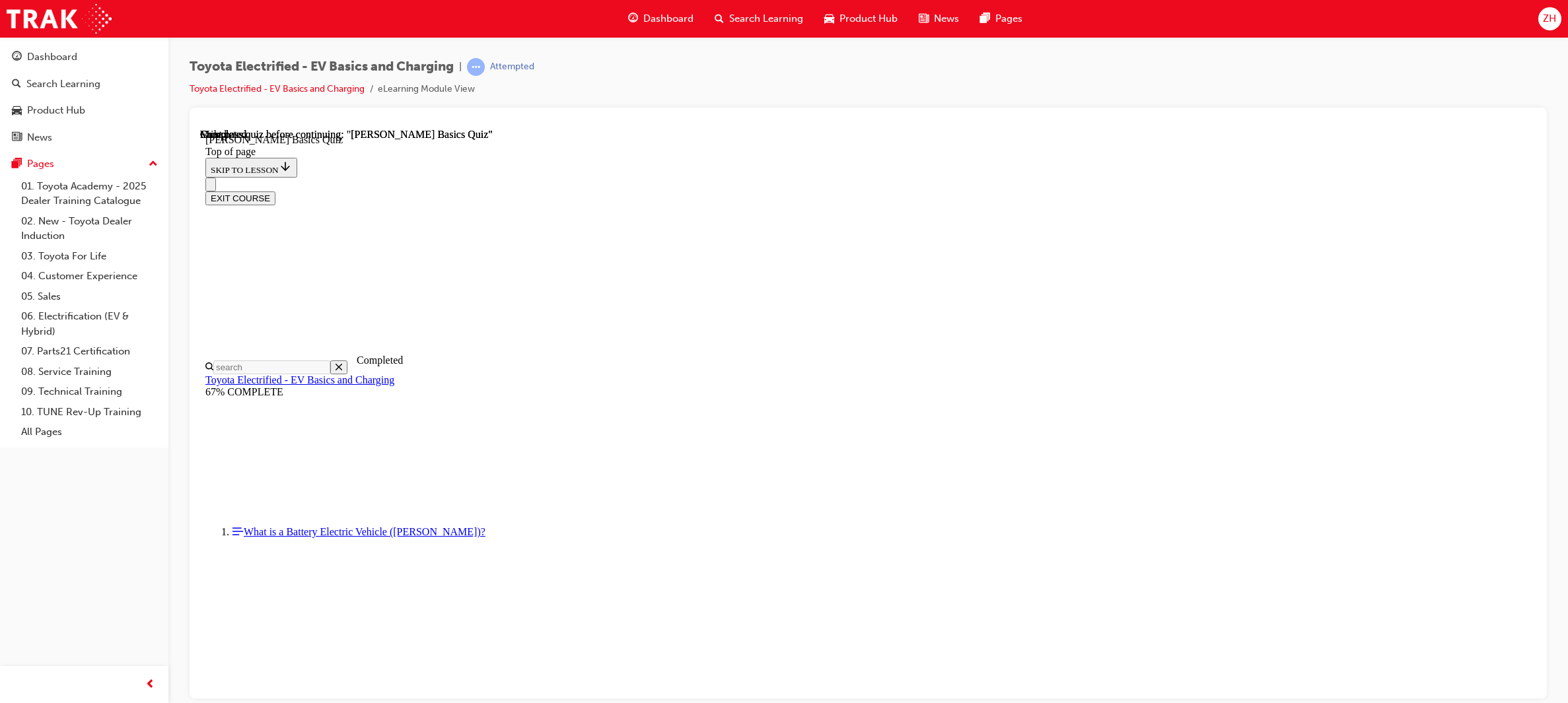
scroll to position [147, 0]
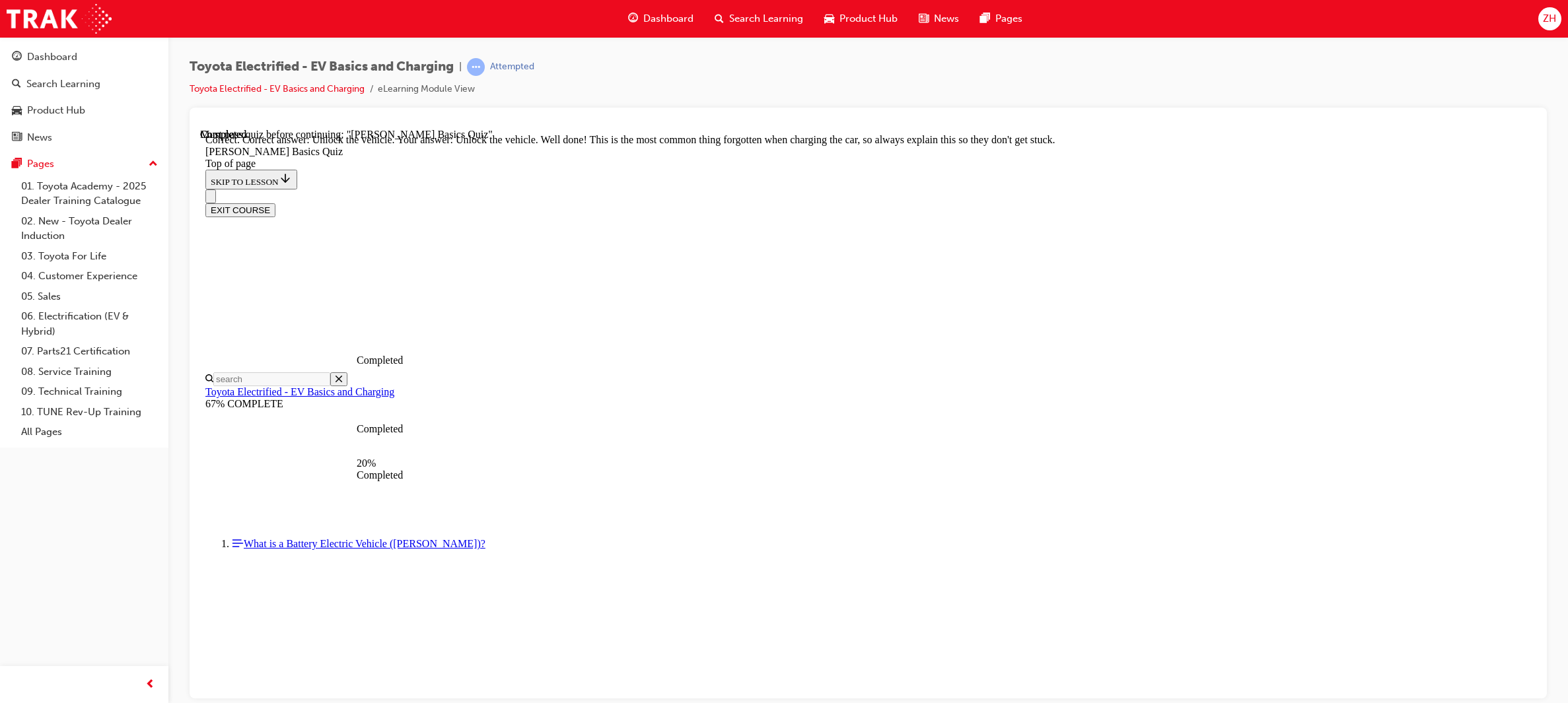
scroll to position [348, 0]
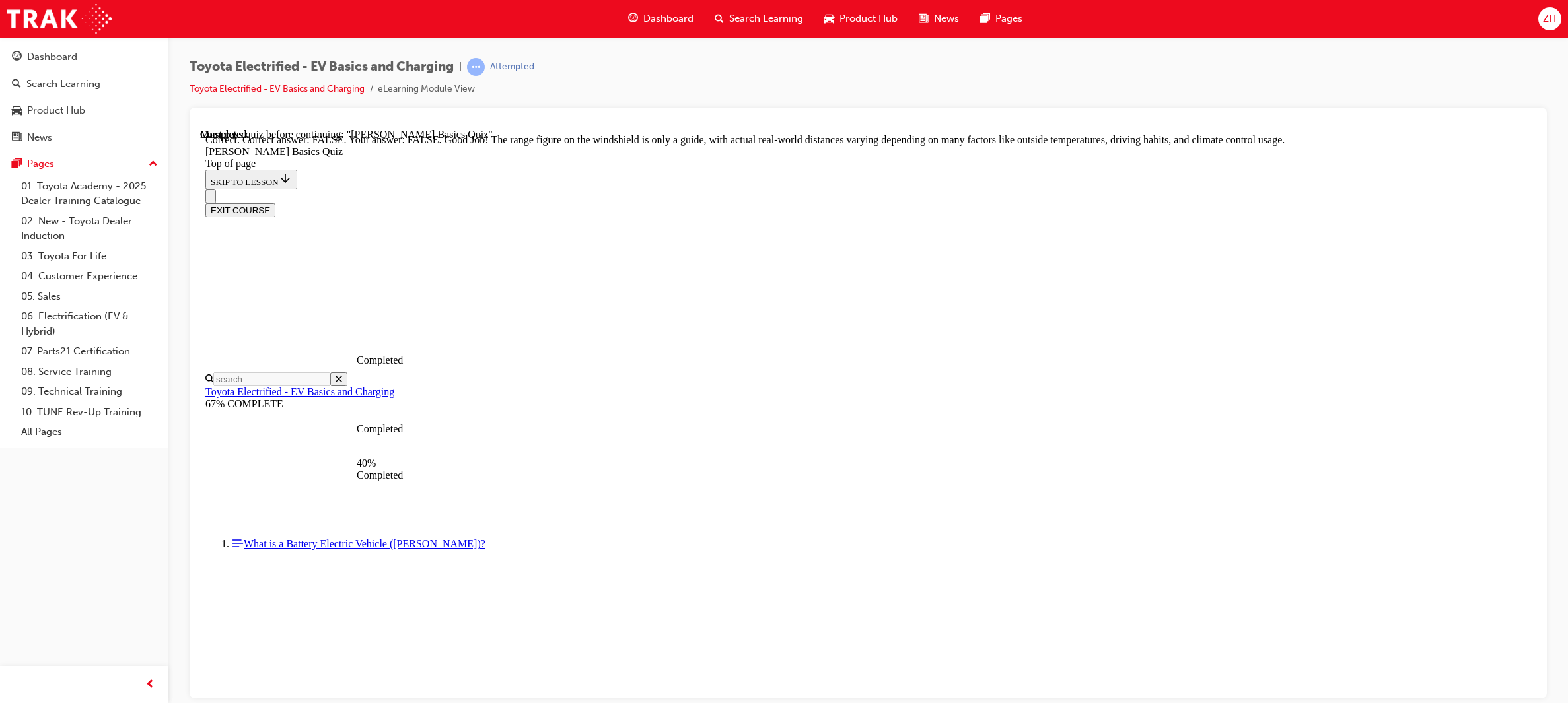
scroll to position [139, 0]
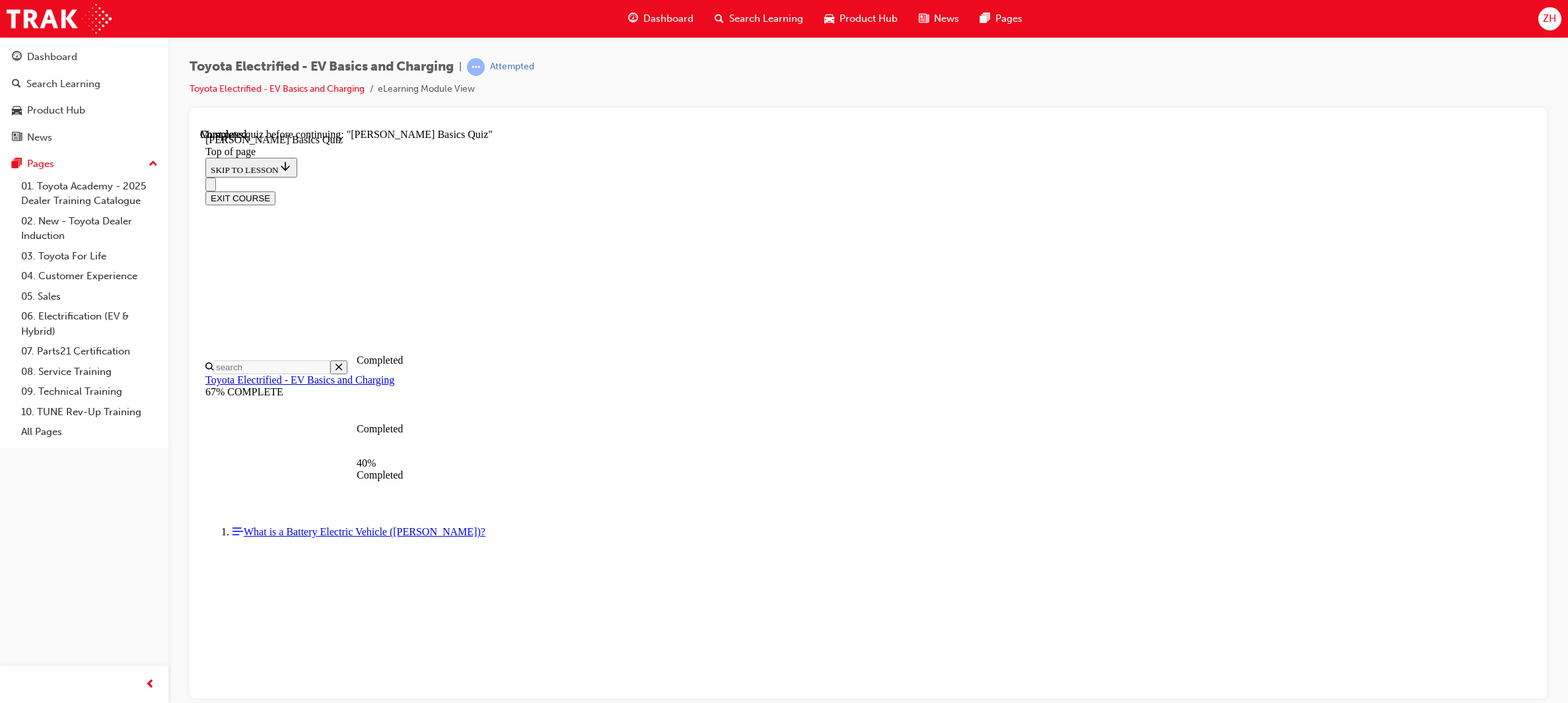
scroll to position [39, 0]
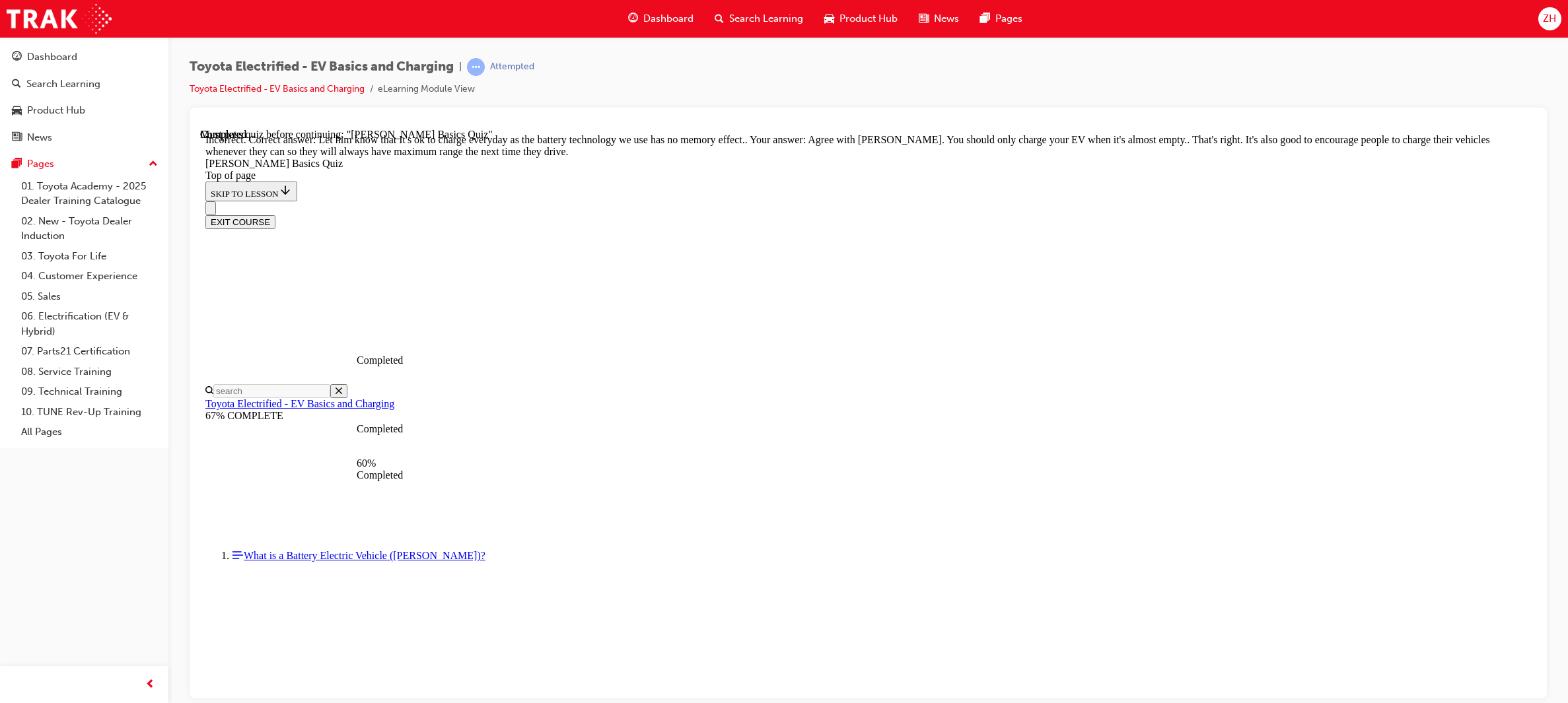
scroll to position [165, 0]
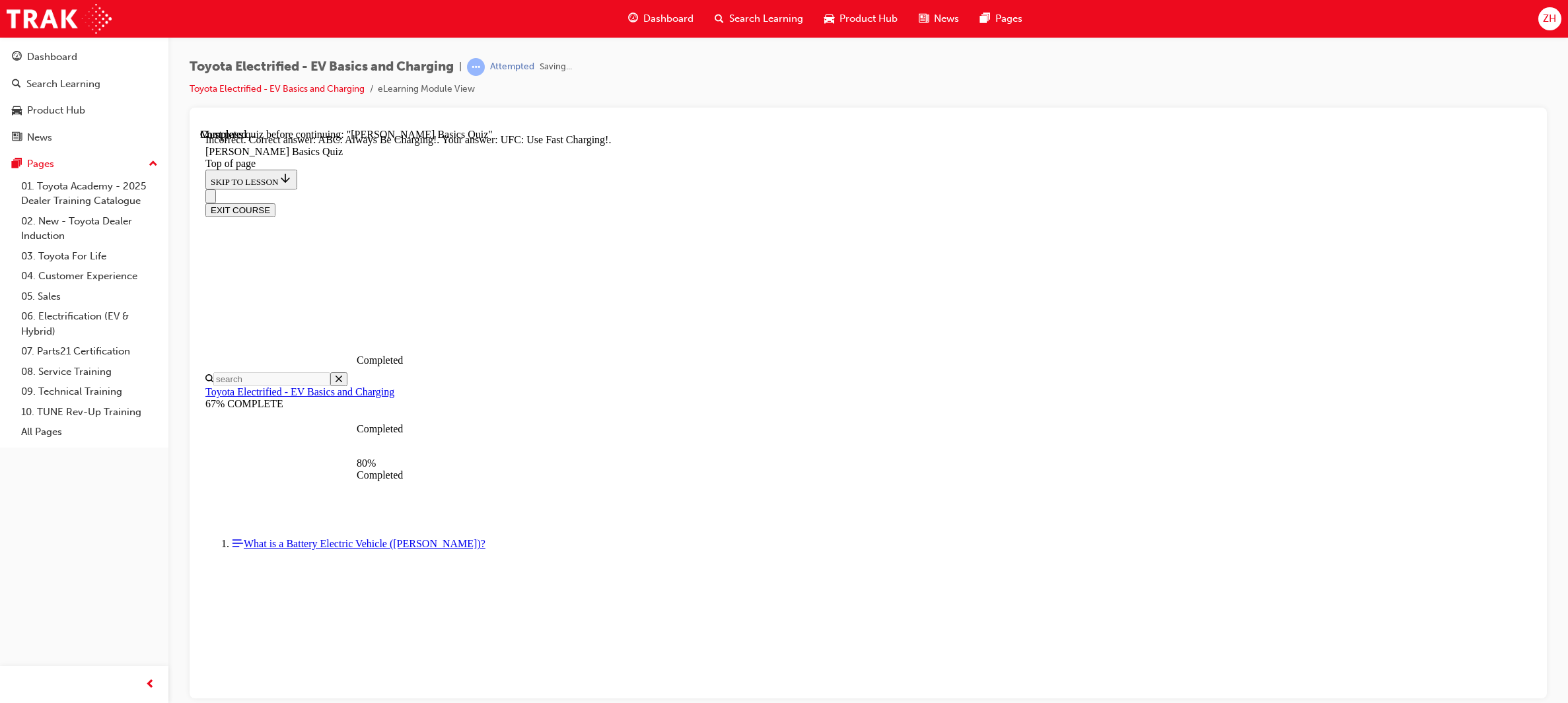
scroll to position [95, 0]
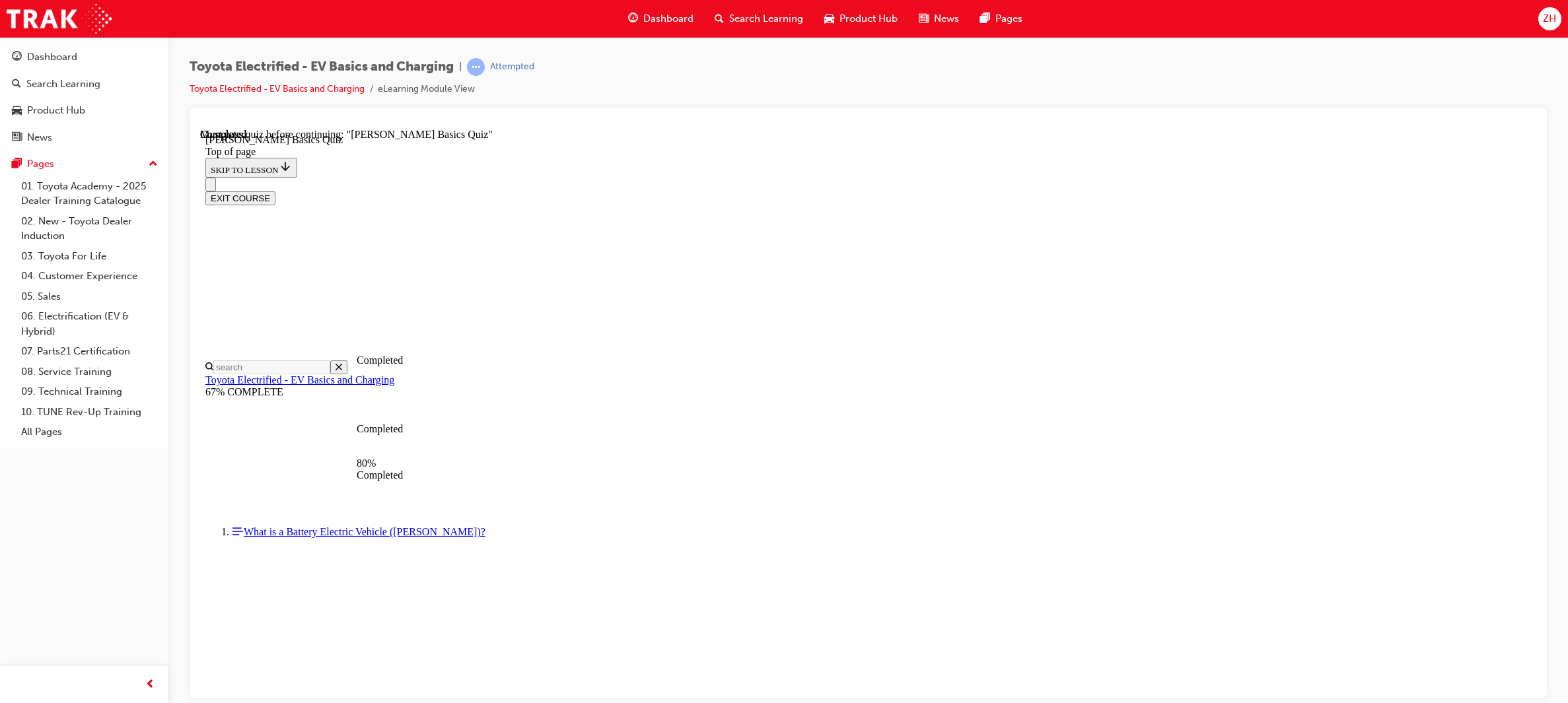
scroll to position [39, 0]
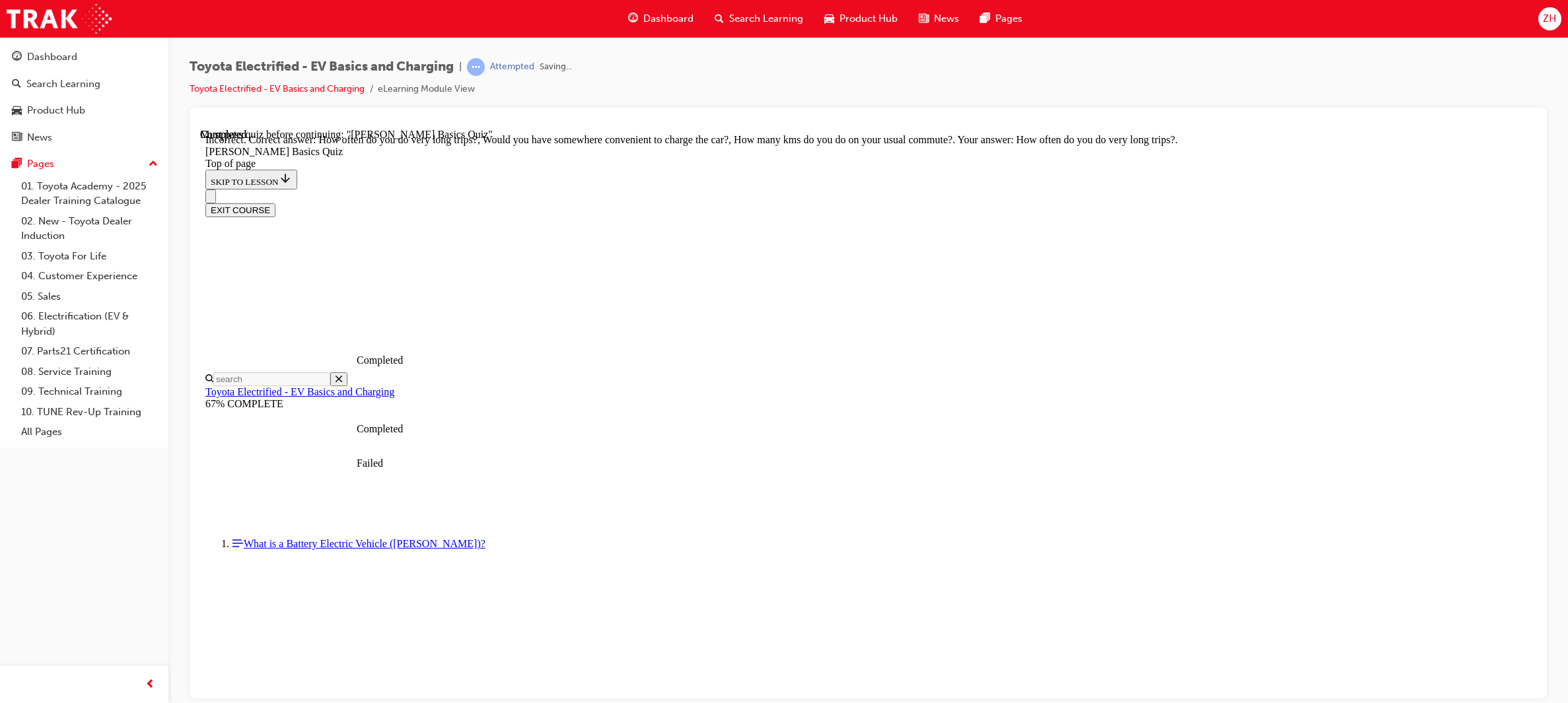
scroll to position [148, 0]
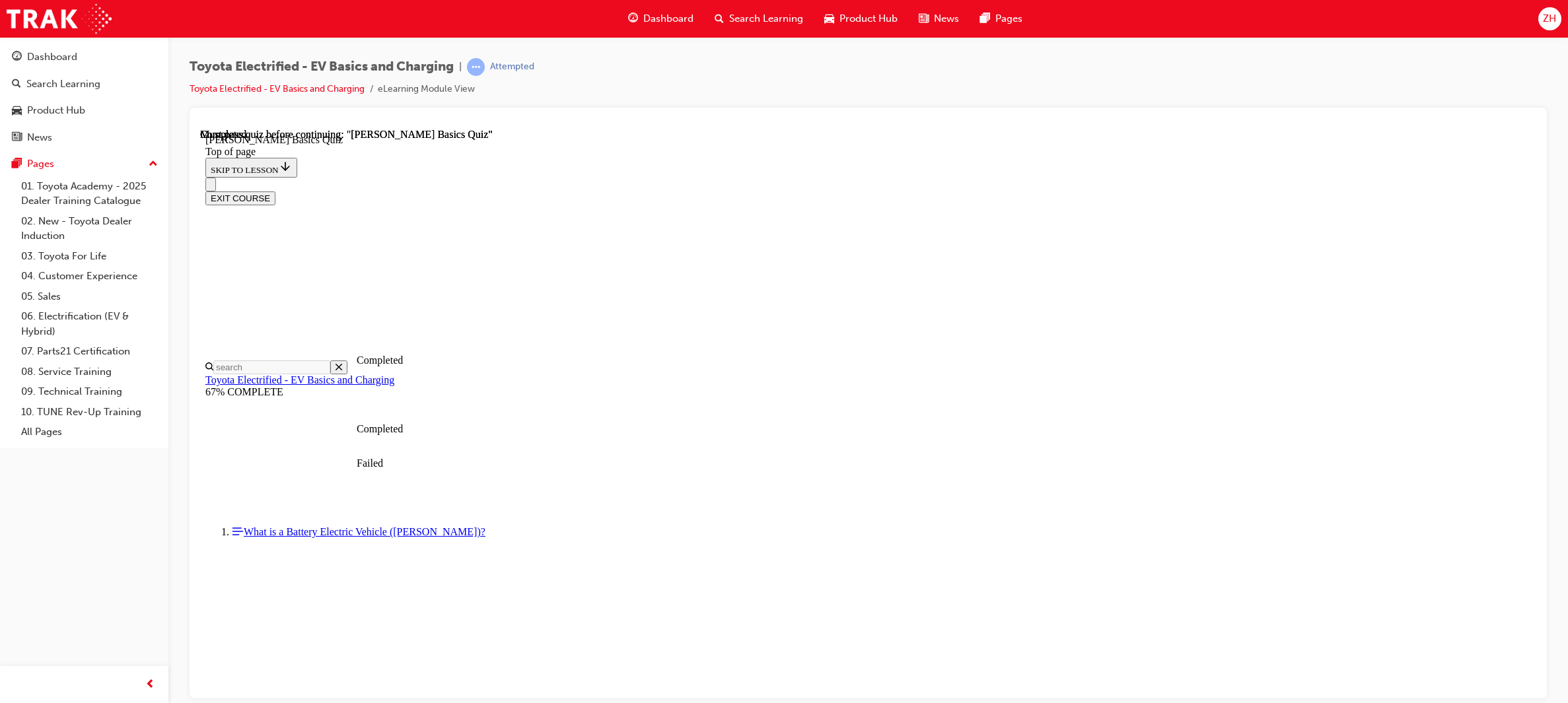
scroll to position [147, 0]
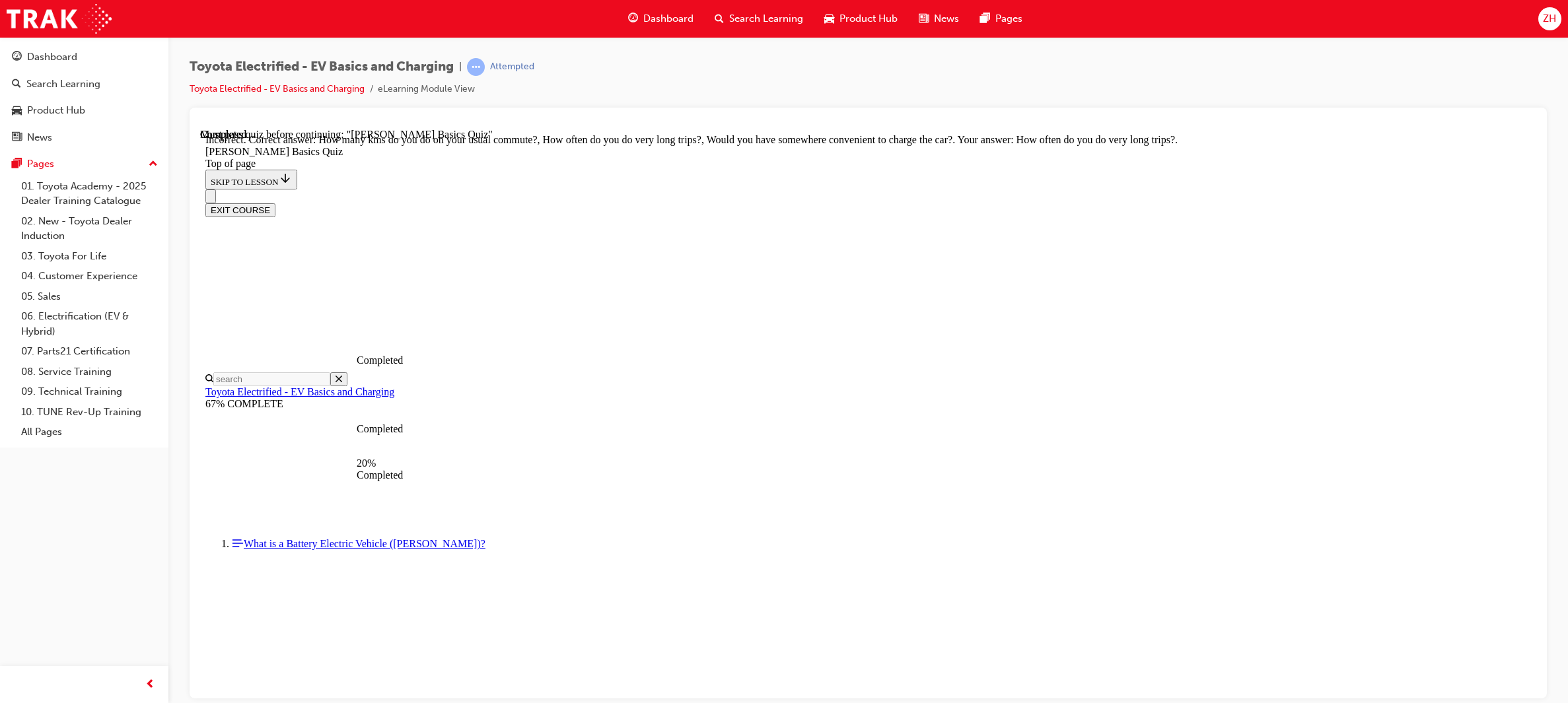
scroll to position [148, 0]
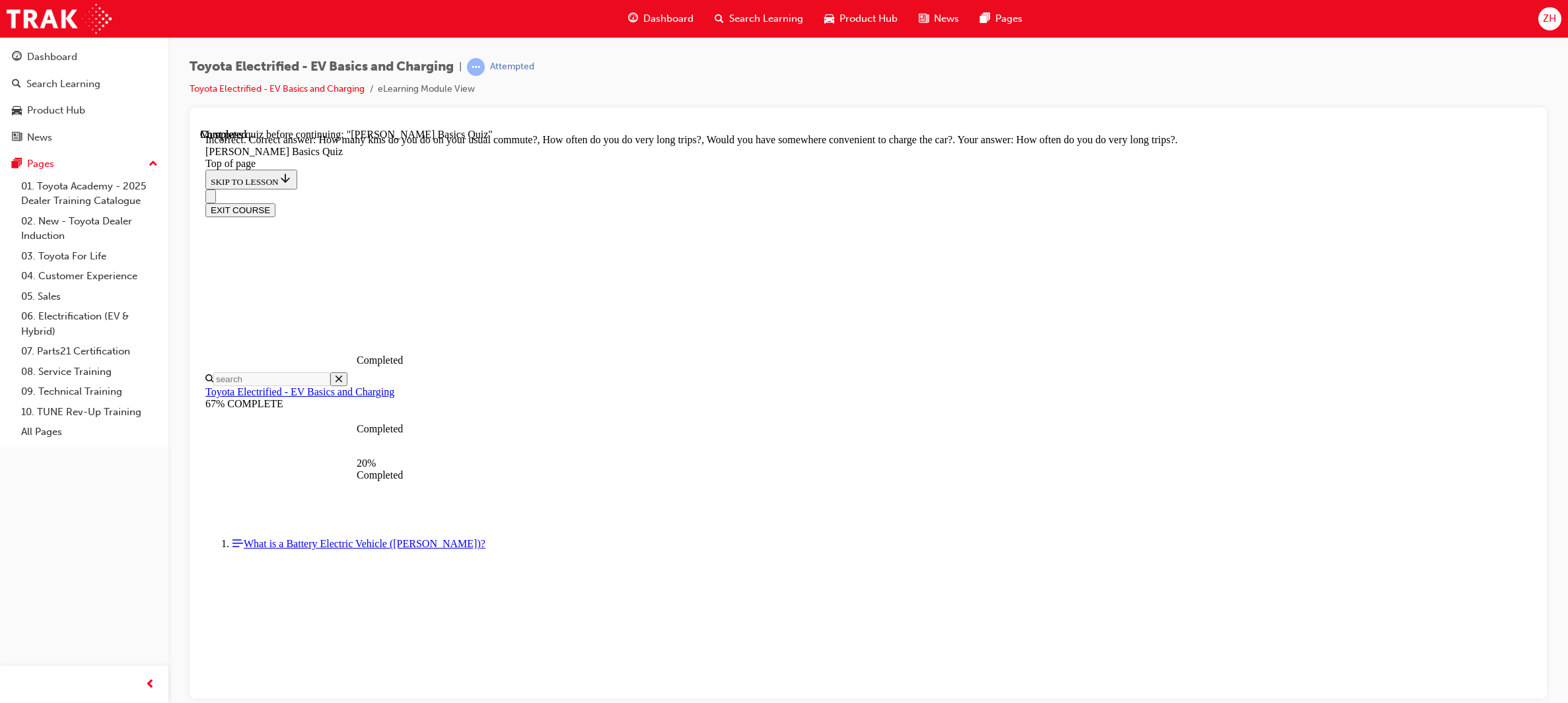
scroll to position [39, 0]
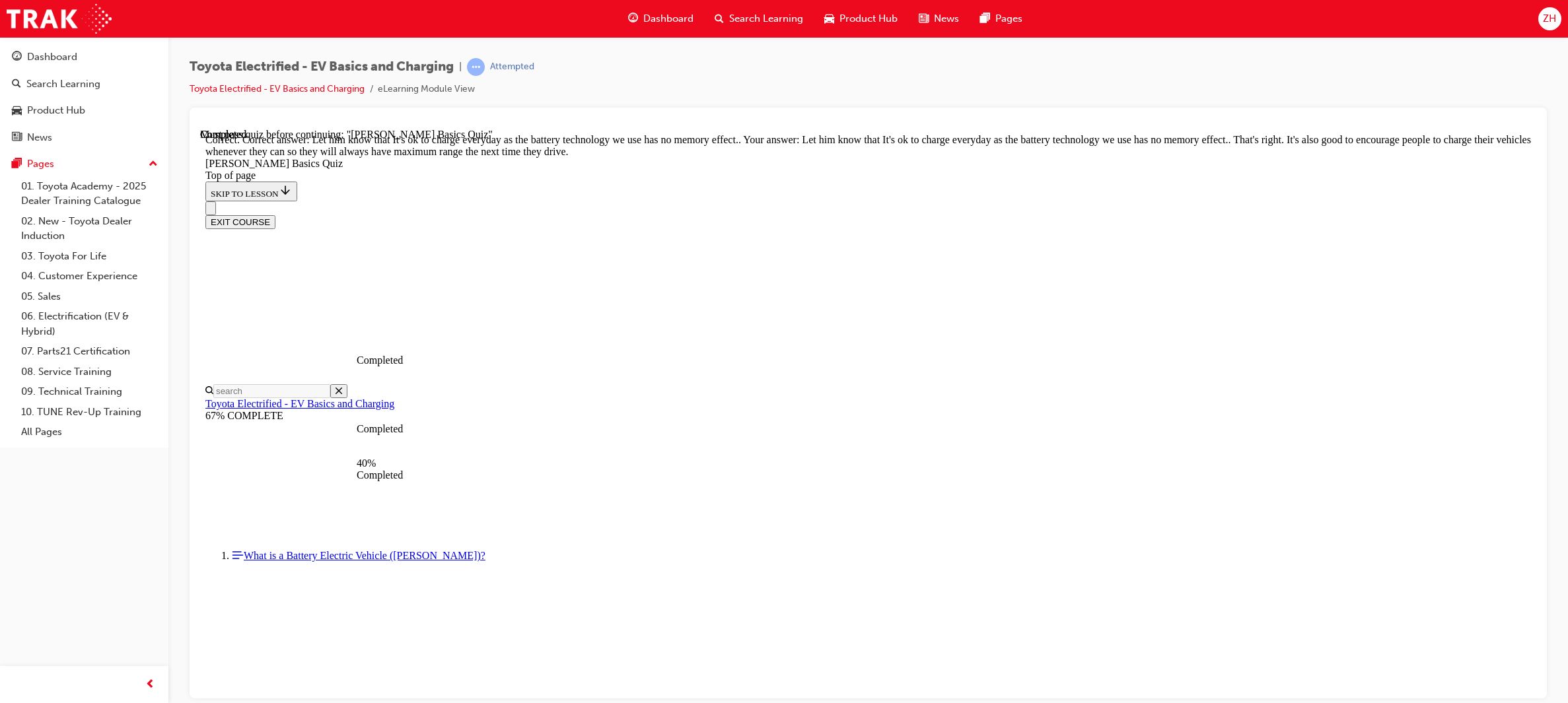
scroll to position [165, 0]
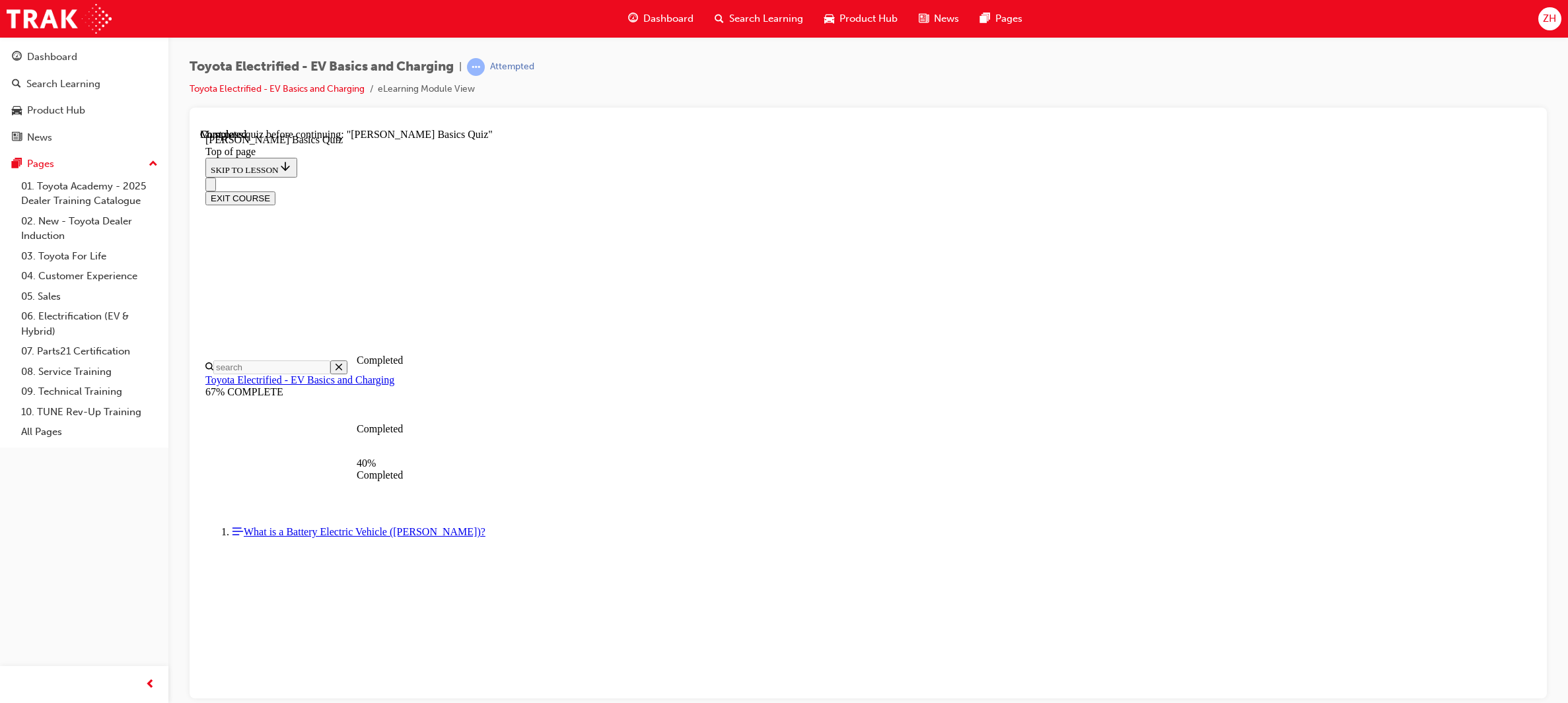
scroll to position [145, 0]
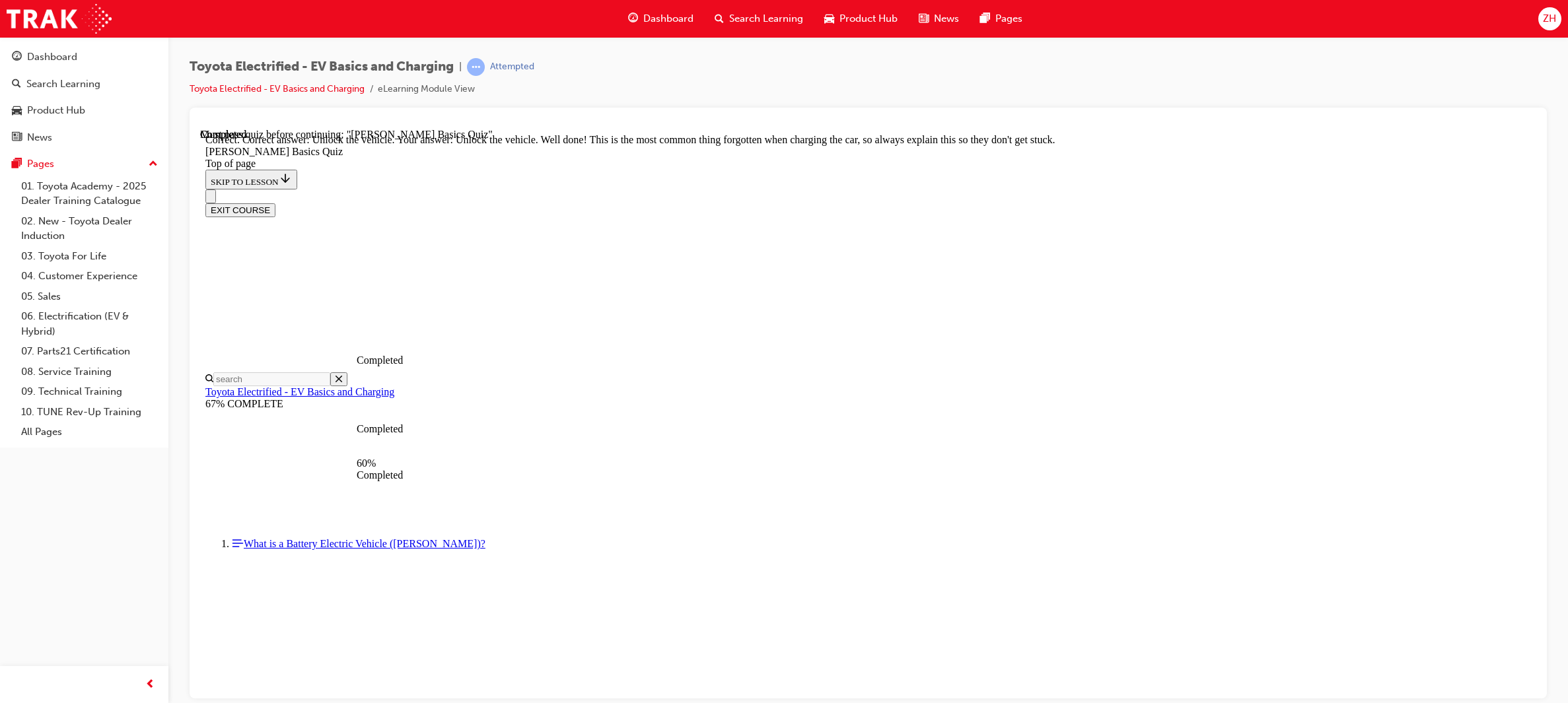
scroll to position [348, 0]
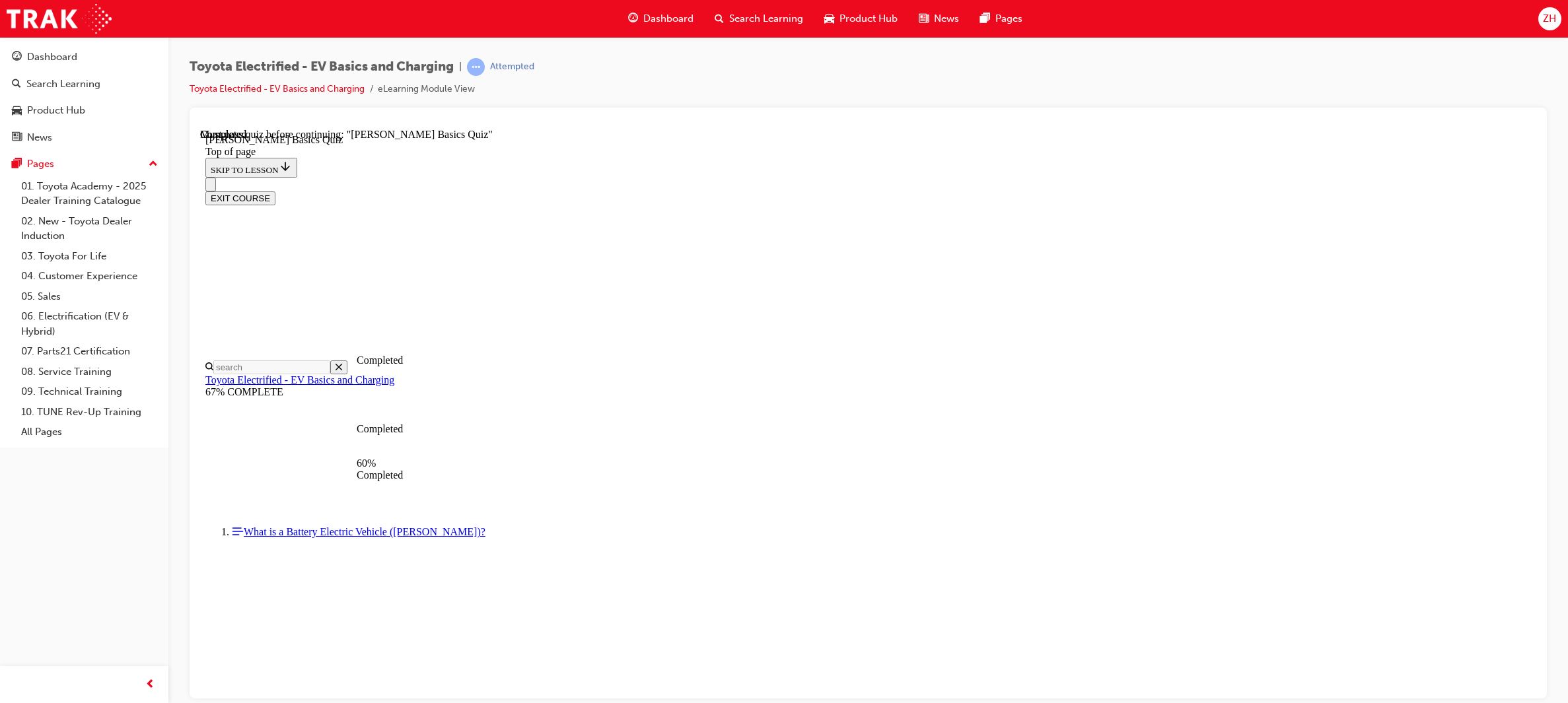
scroll to position [39, 0]
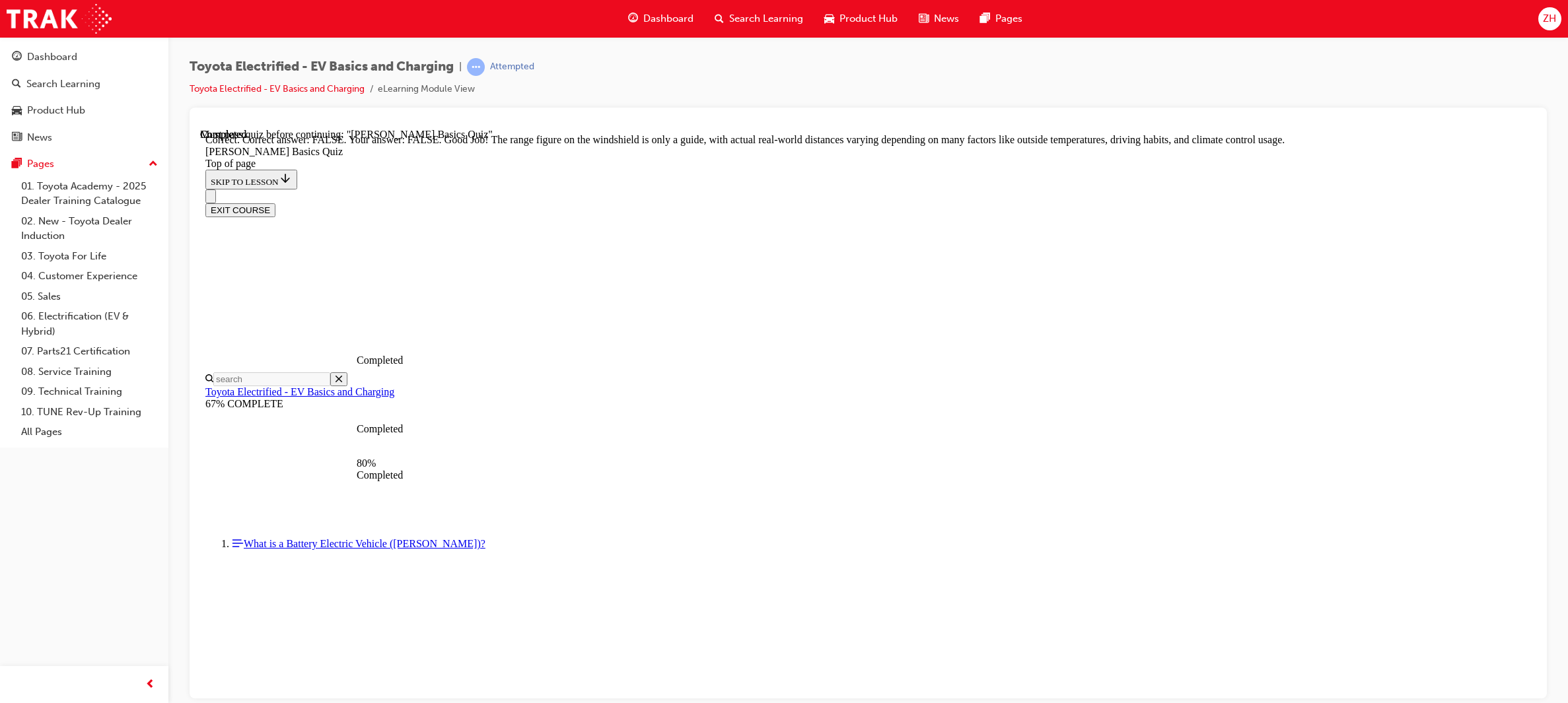
scroll to position [139, 0]
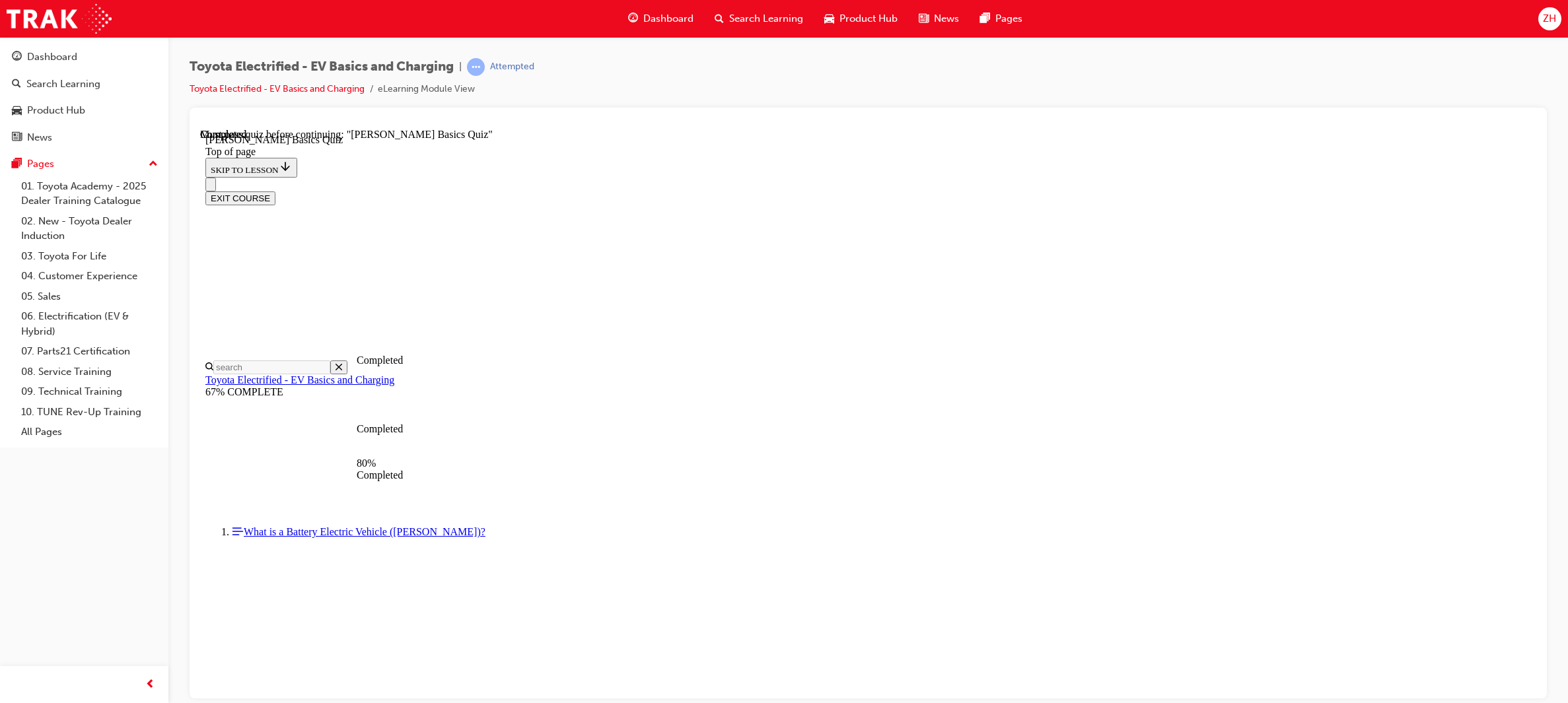
scroll to position [39, 0]
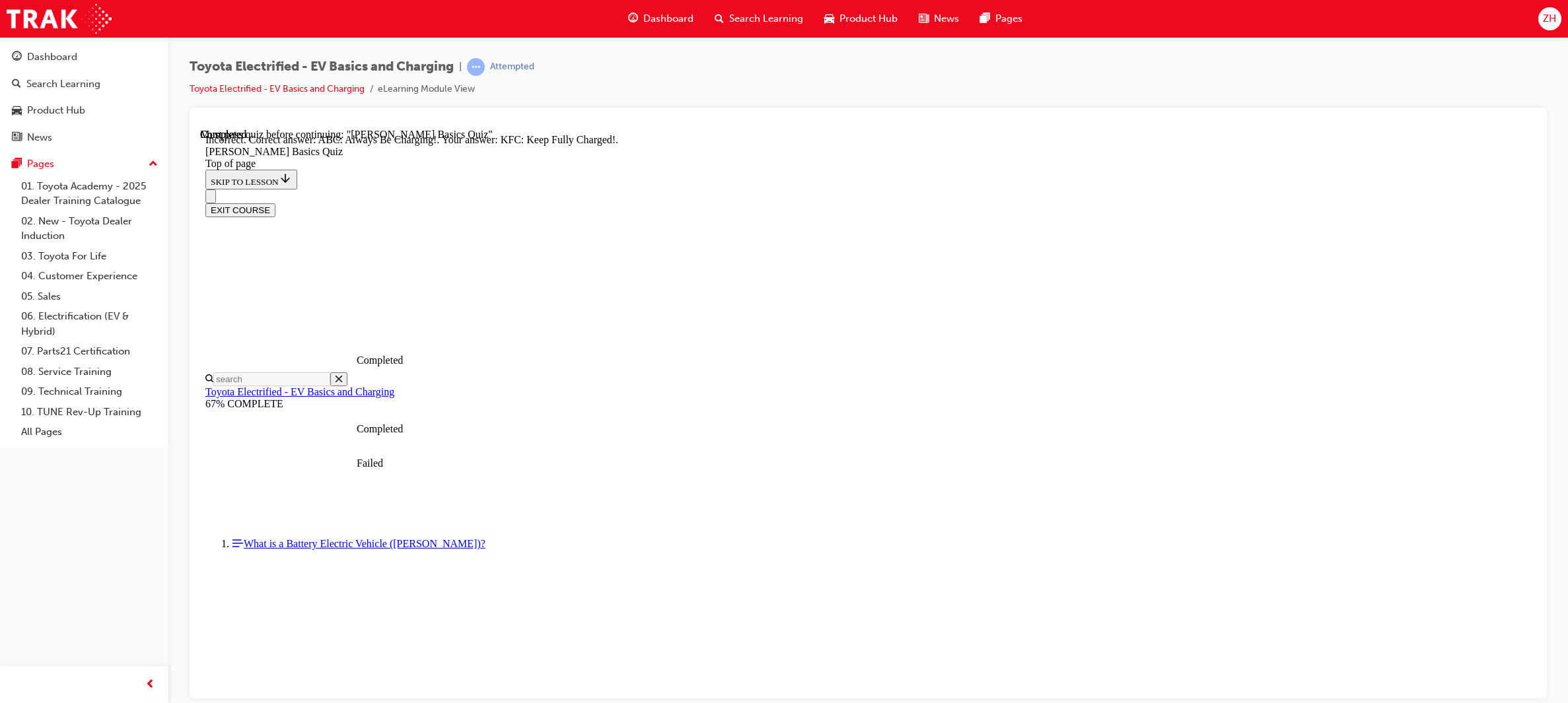
scroll to position [95, 0]
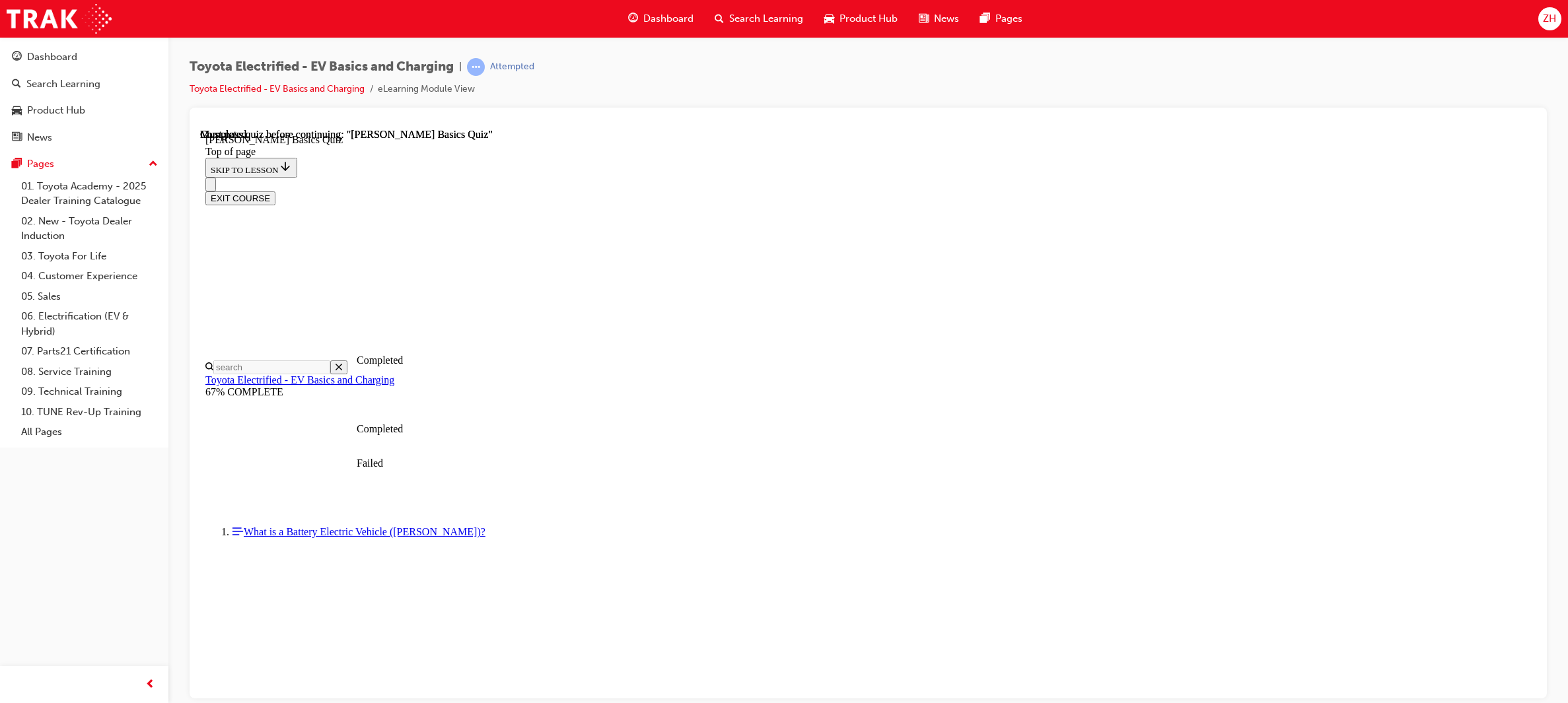
scroll to position [147, 0]
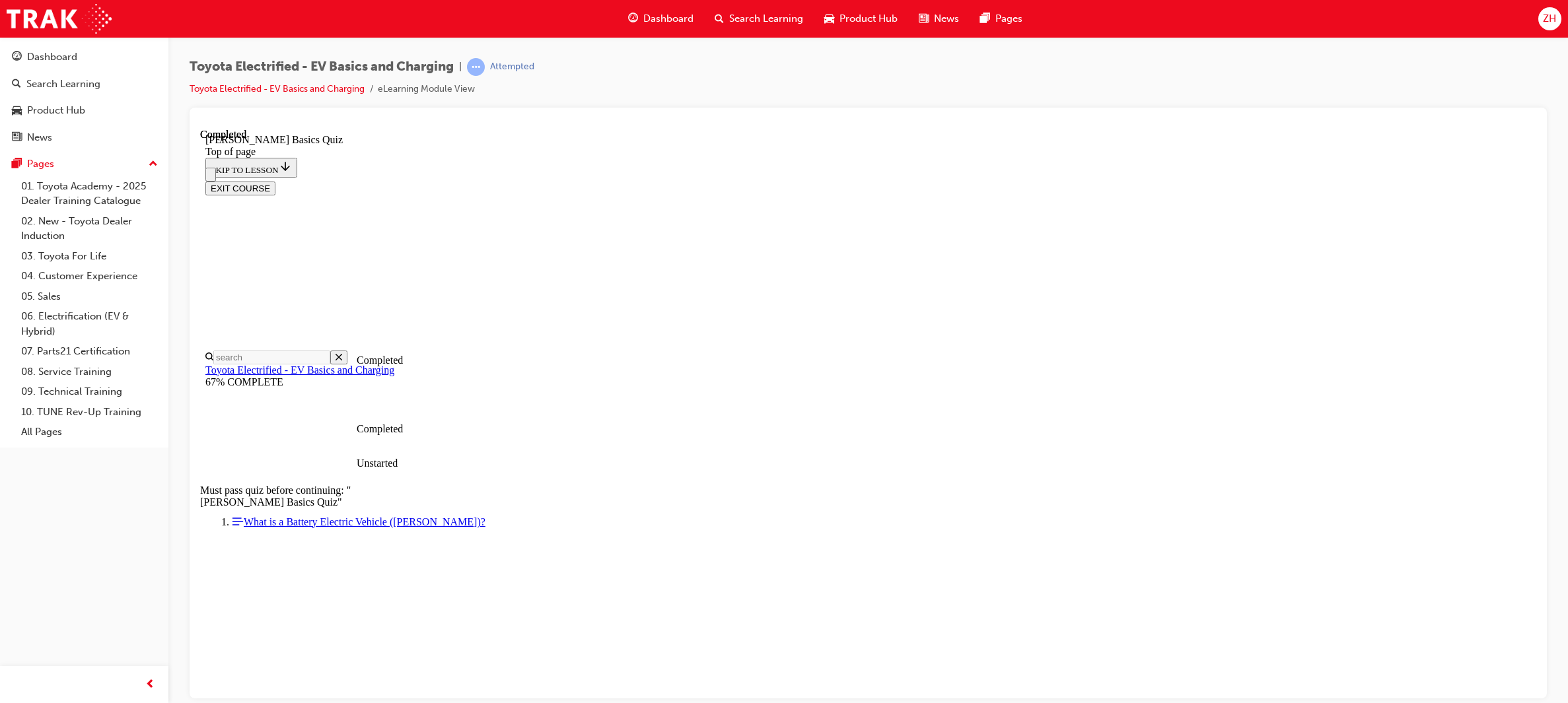
scroll to position [51, 0]
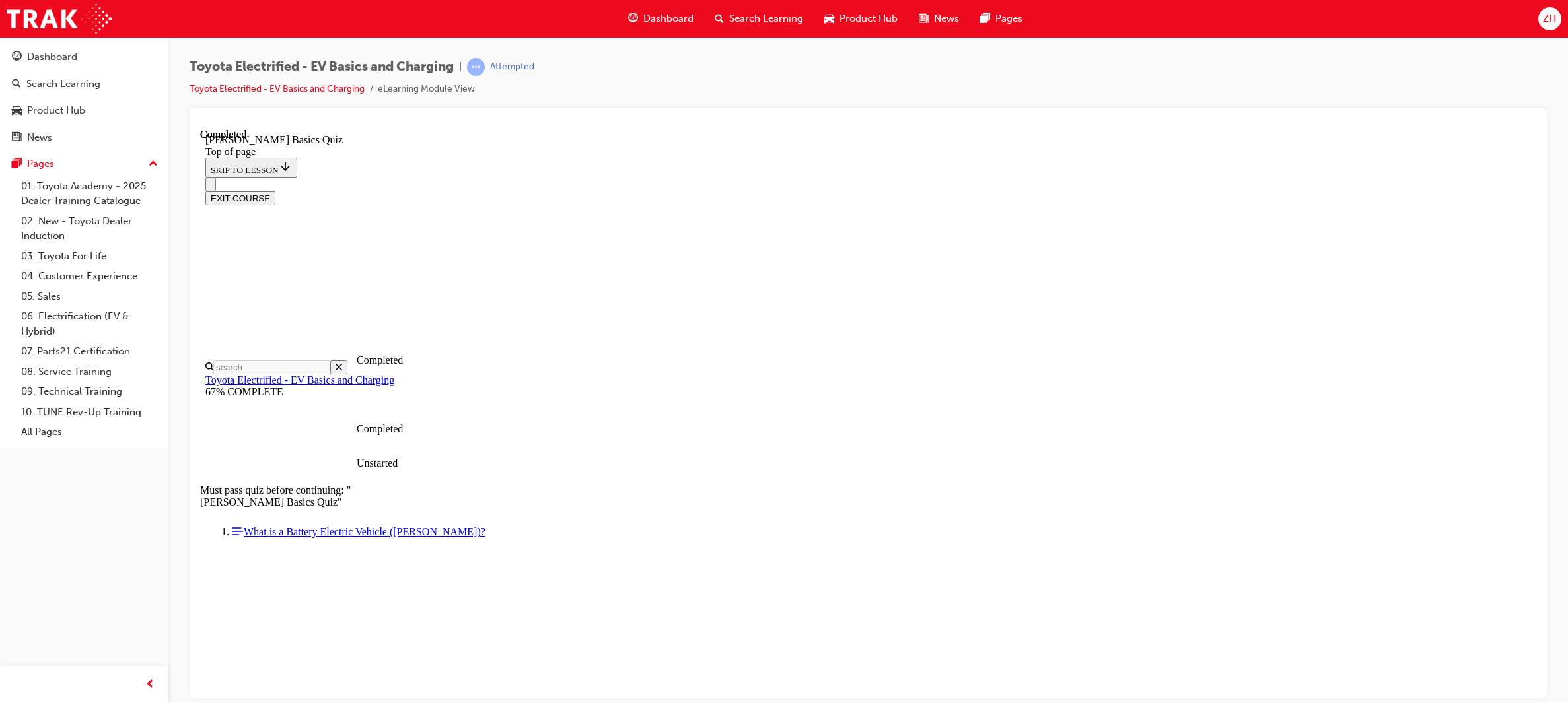
click at [1544, 332] on div at bounding box center [868, 403] width 1357 height 591
drag, startPoint x: 1508, startPoint y: 317, endPoint x: 1522, endPoint y: 517, distance: 200.5
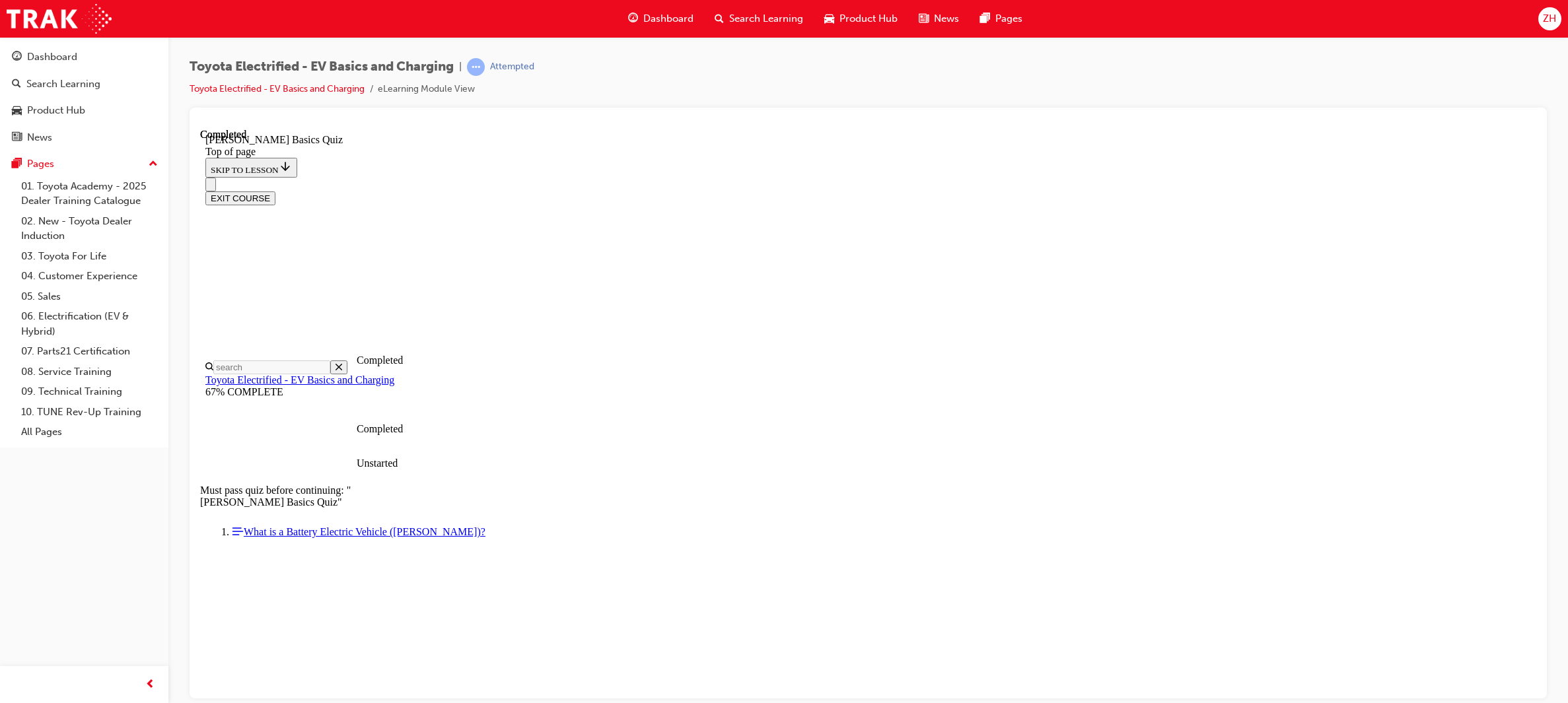
scroll to position [224, 0]
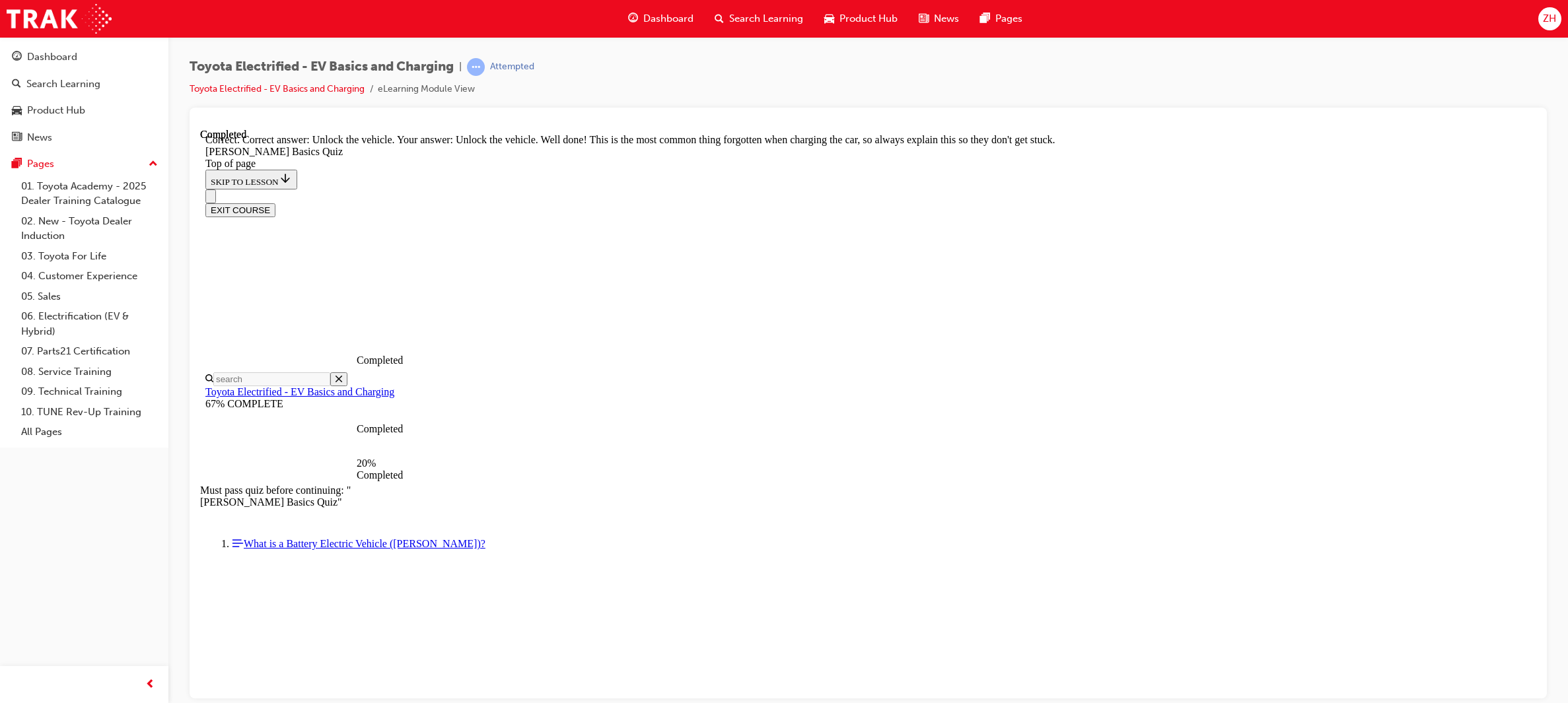
scroll to position [348, 0]
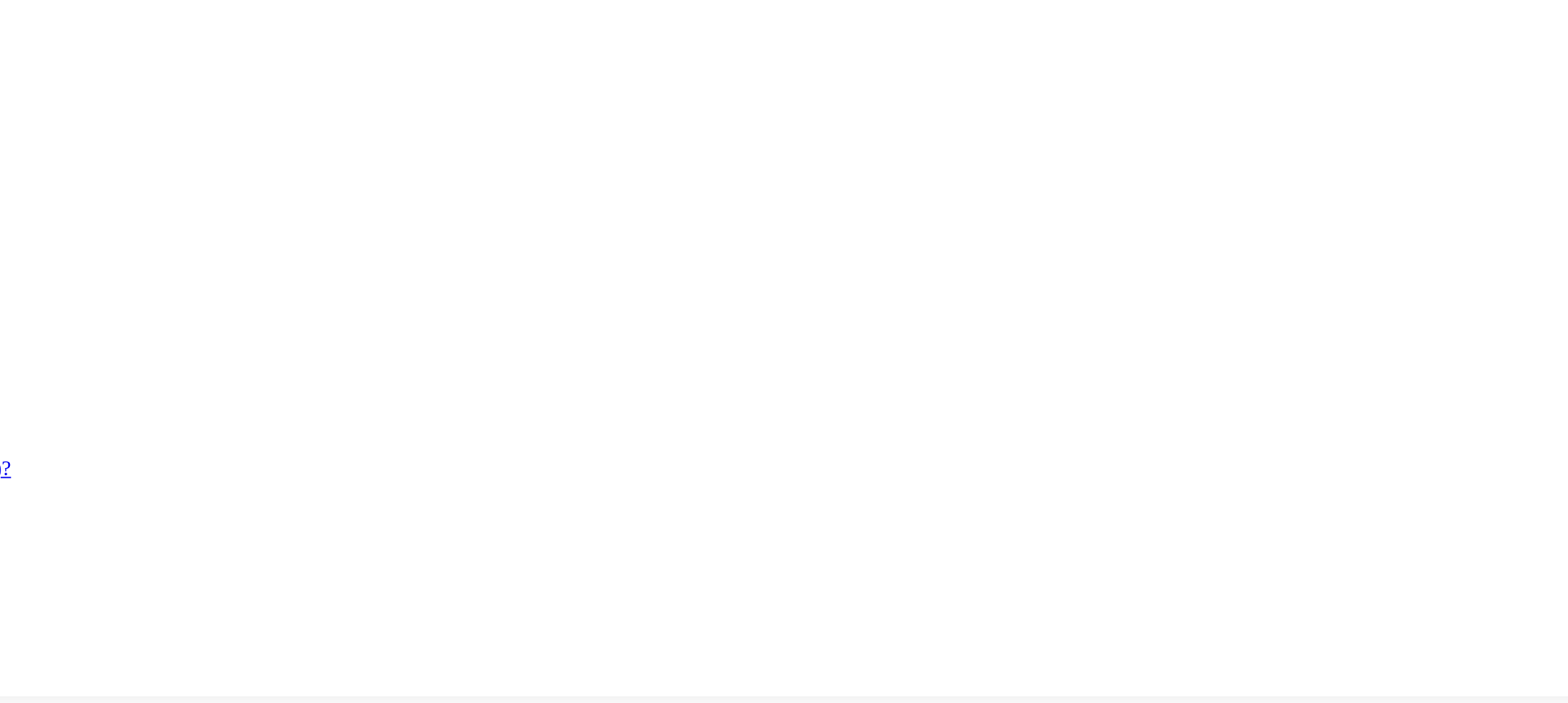
scroll to position [0, 0]
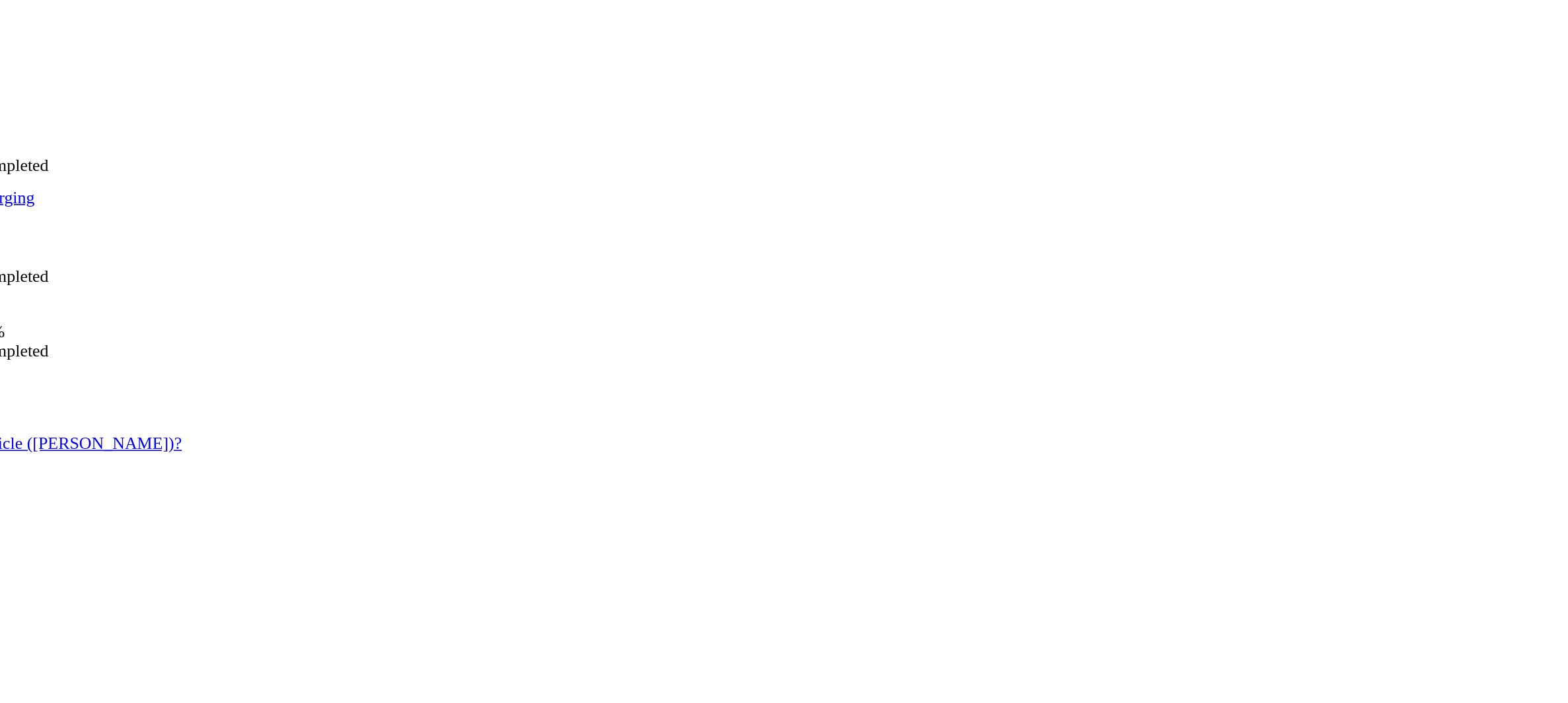
scroll to position [39, 0]
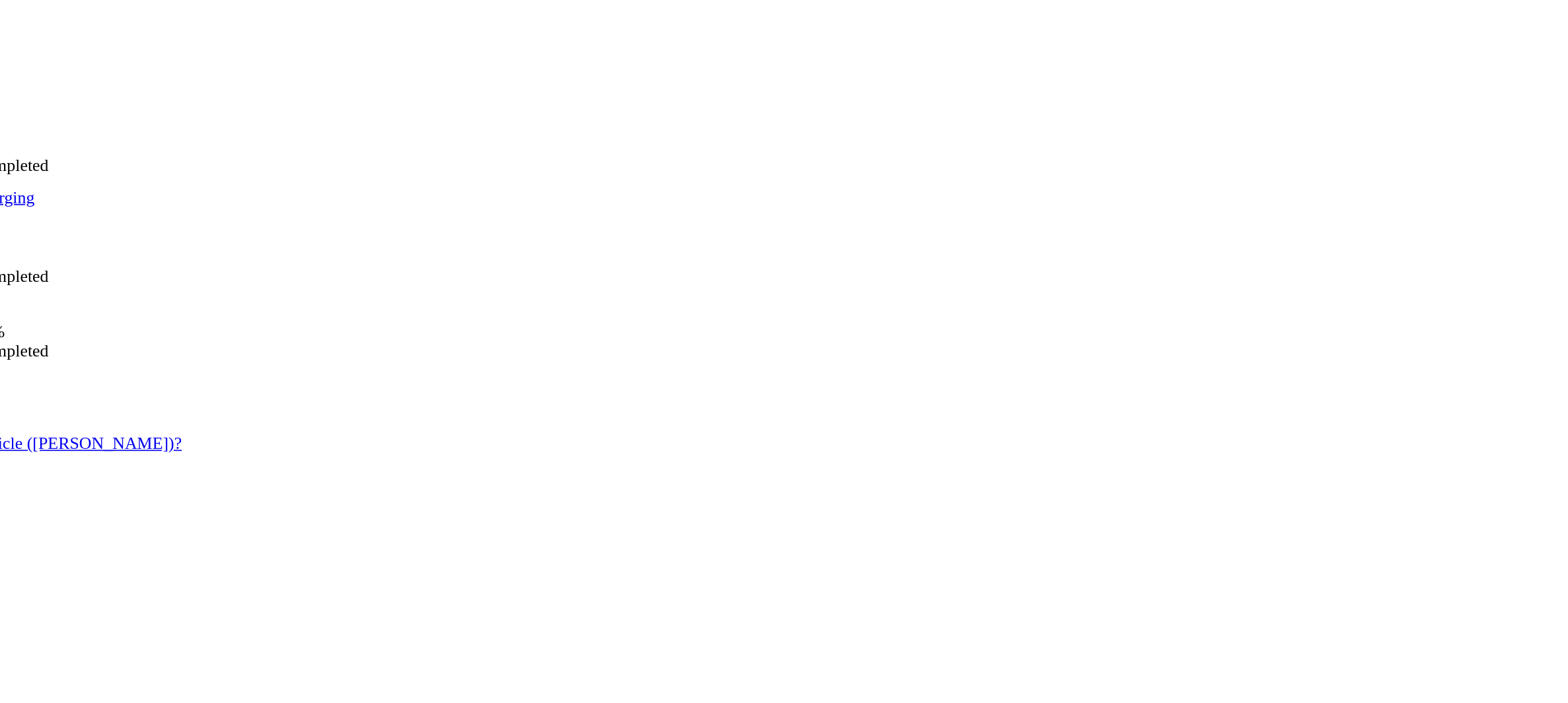
scroll to position [39, 0]
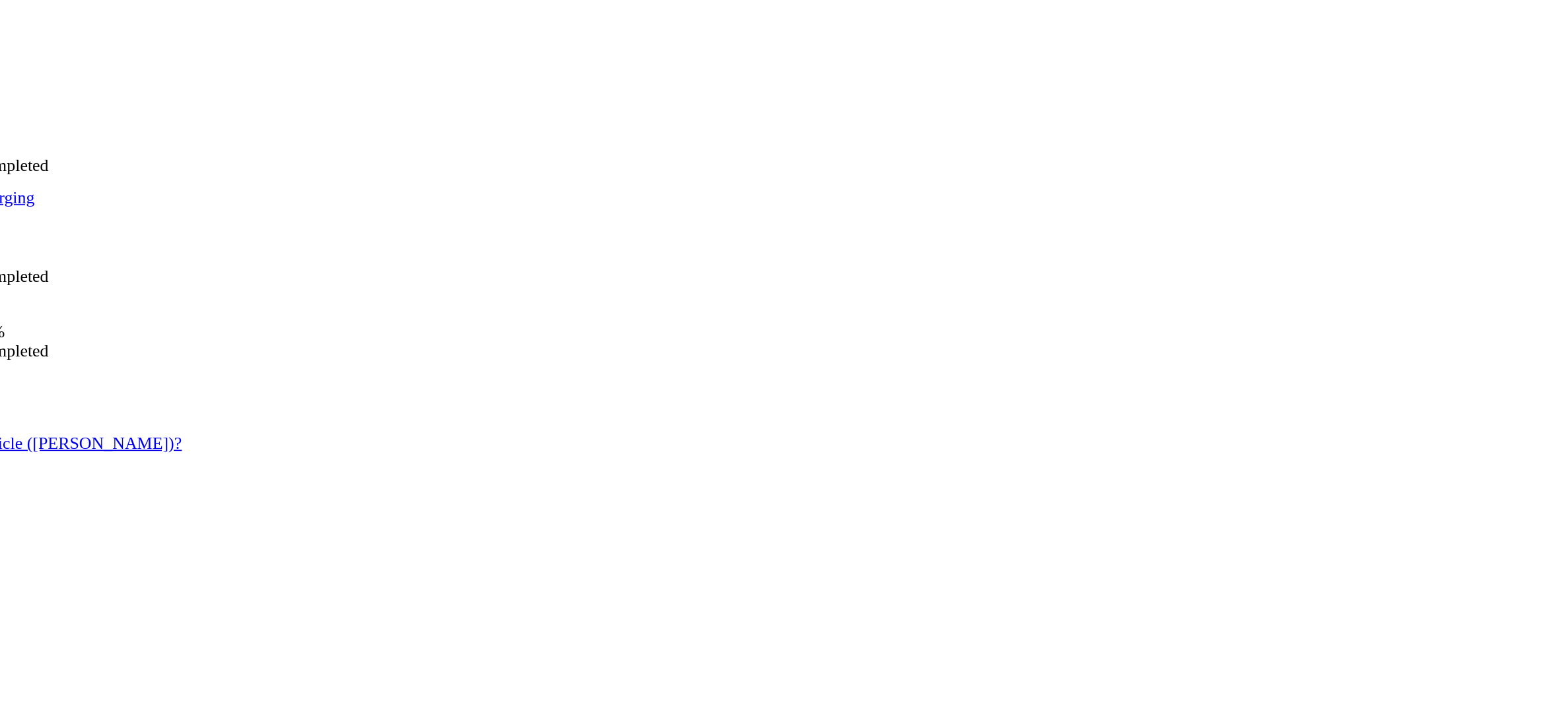
scroll to position [39, 0]
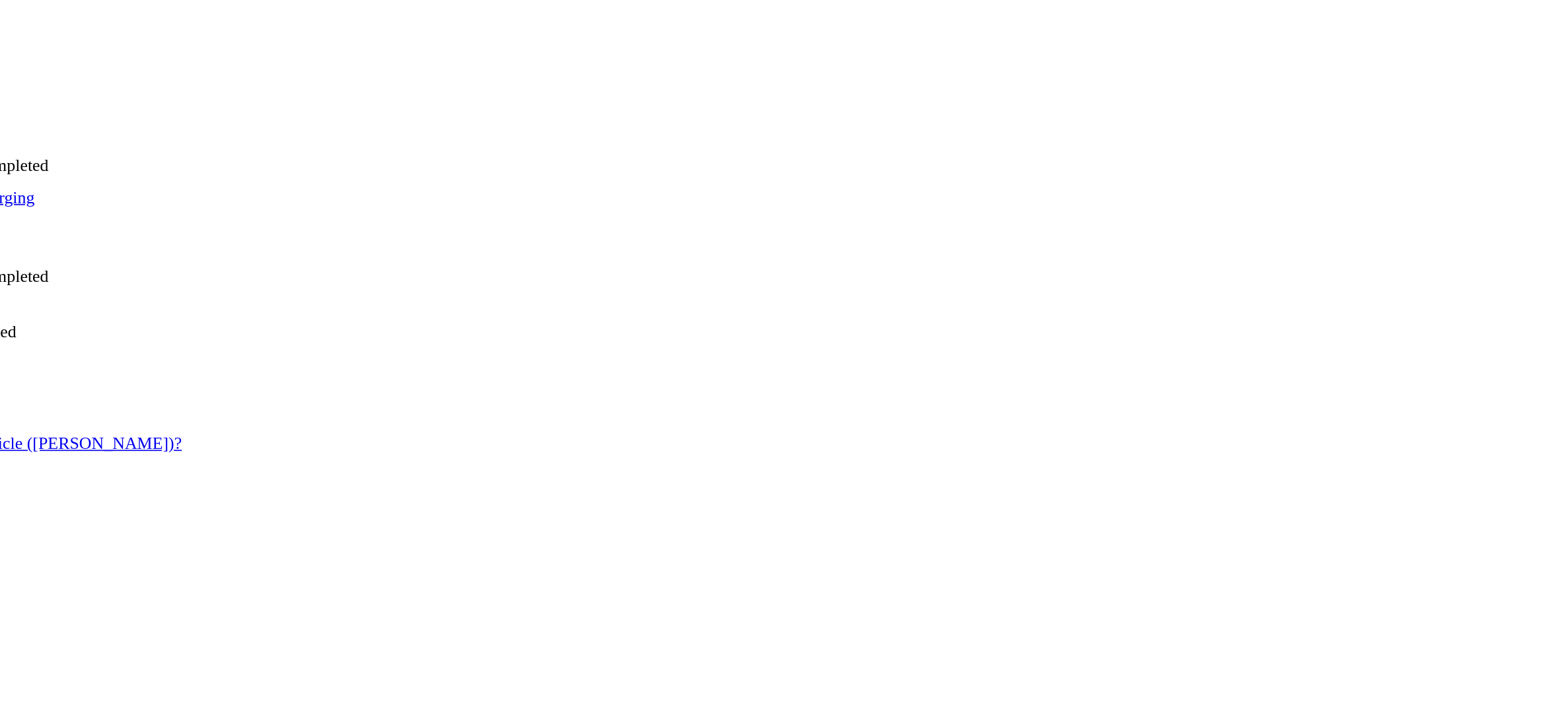
scroll to position [147, 0]
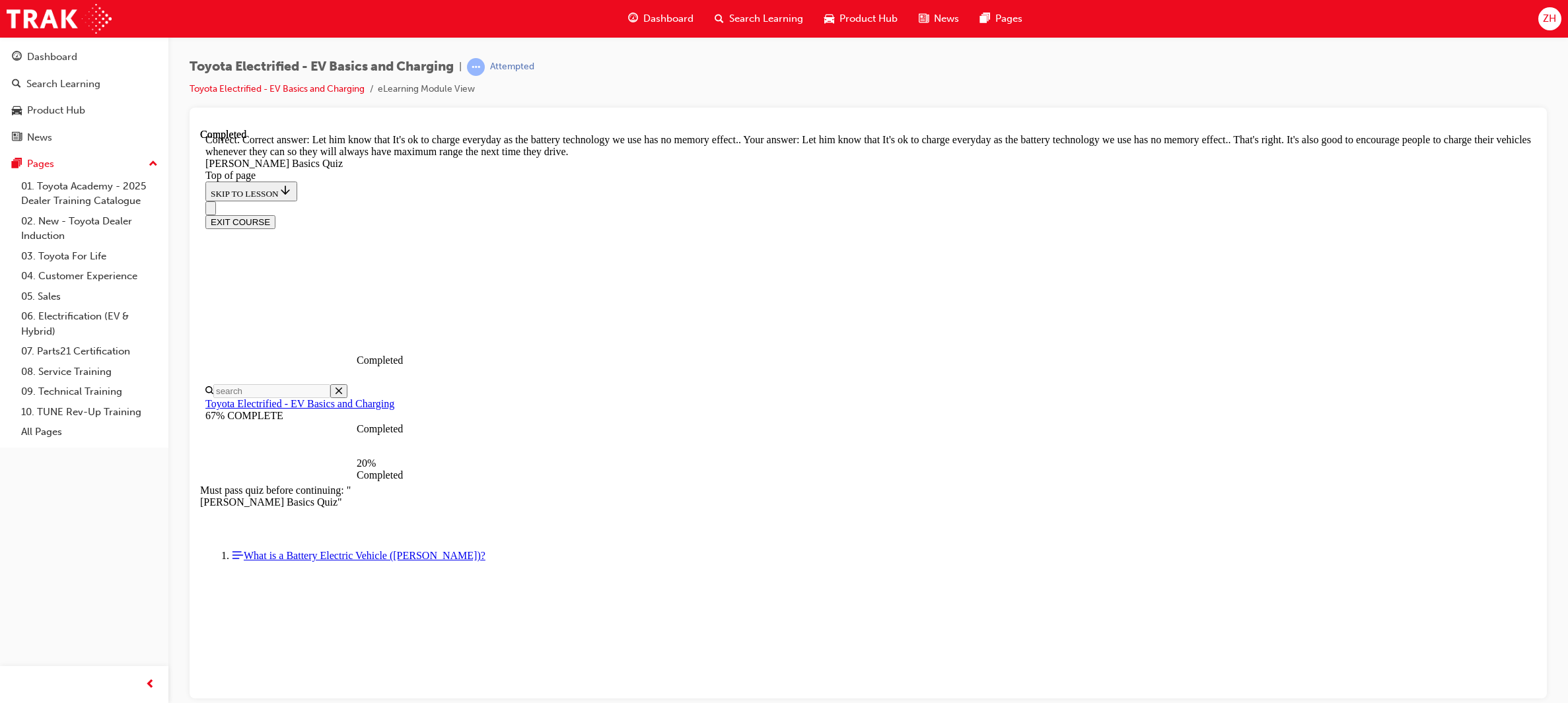
scroll to position [165, 0]
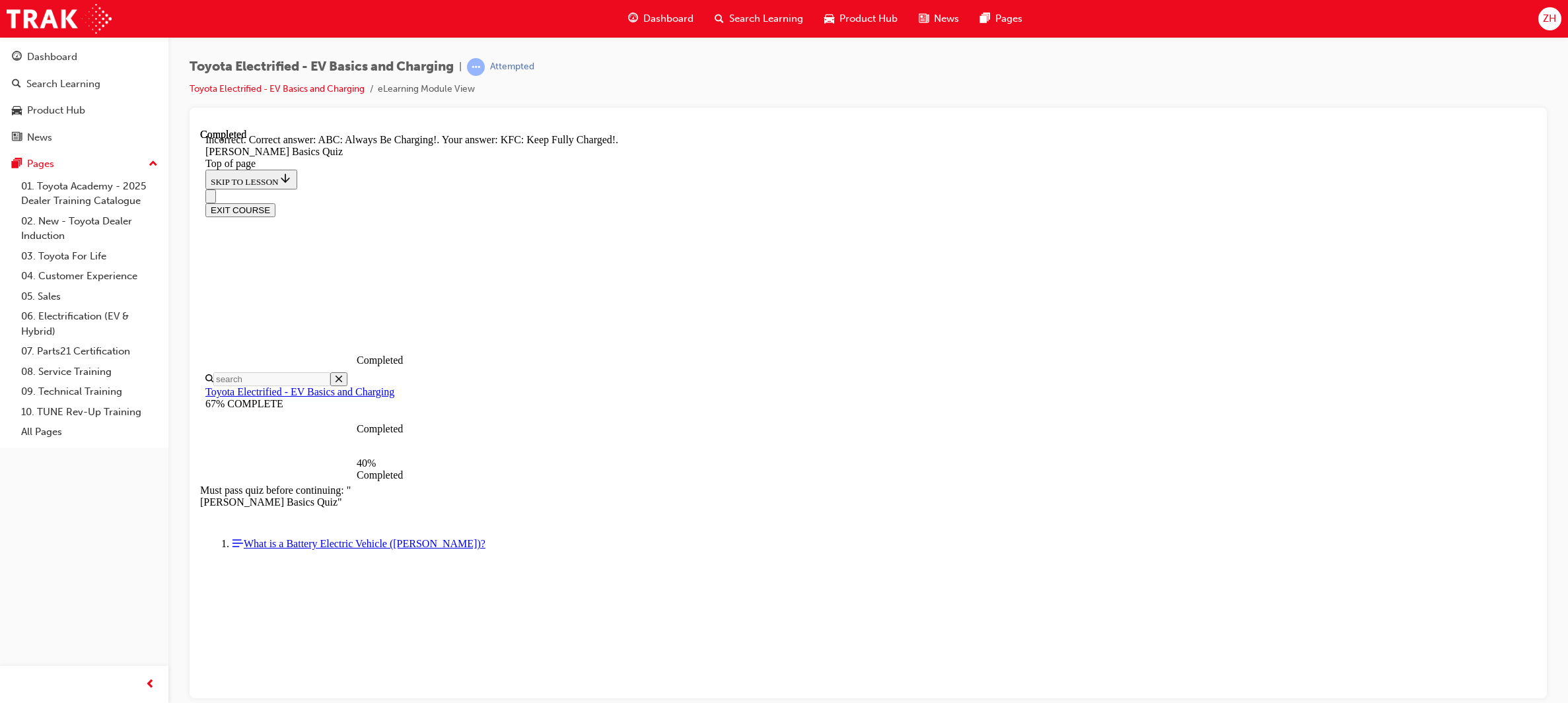
scroll to position [95, 0]
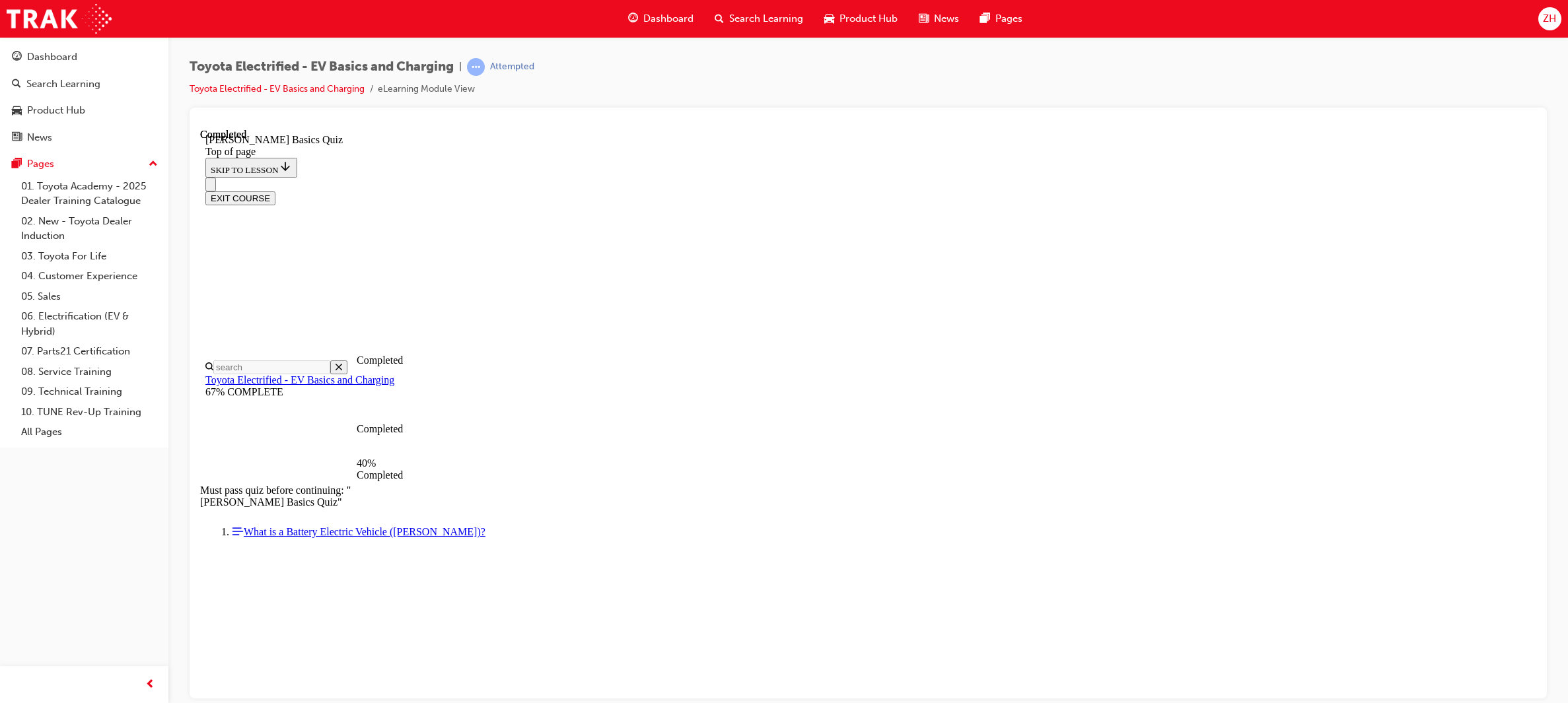
scroll to position [39, 0]
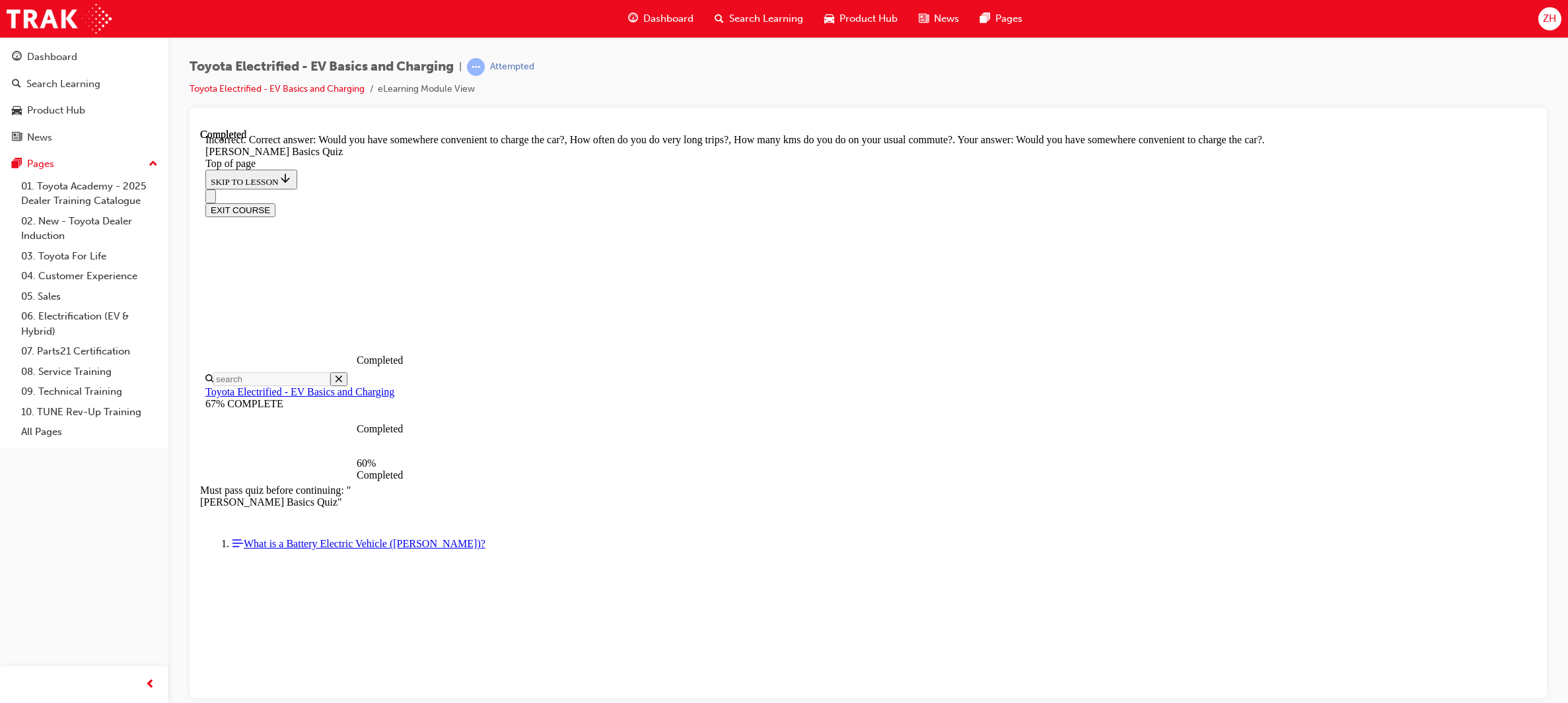
scroll to position [148, 0]
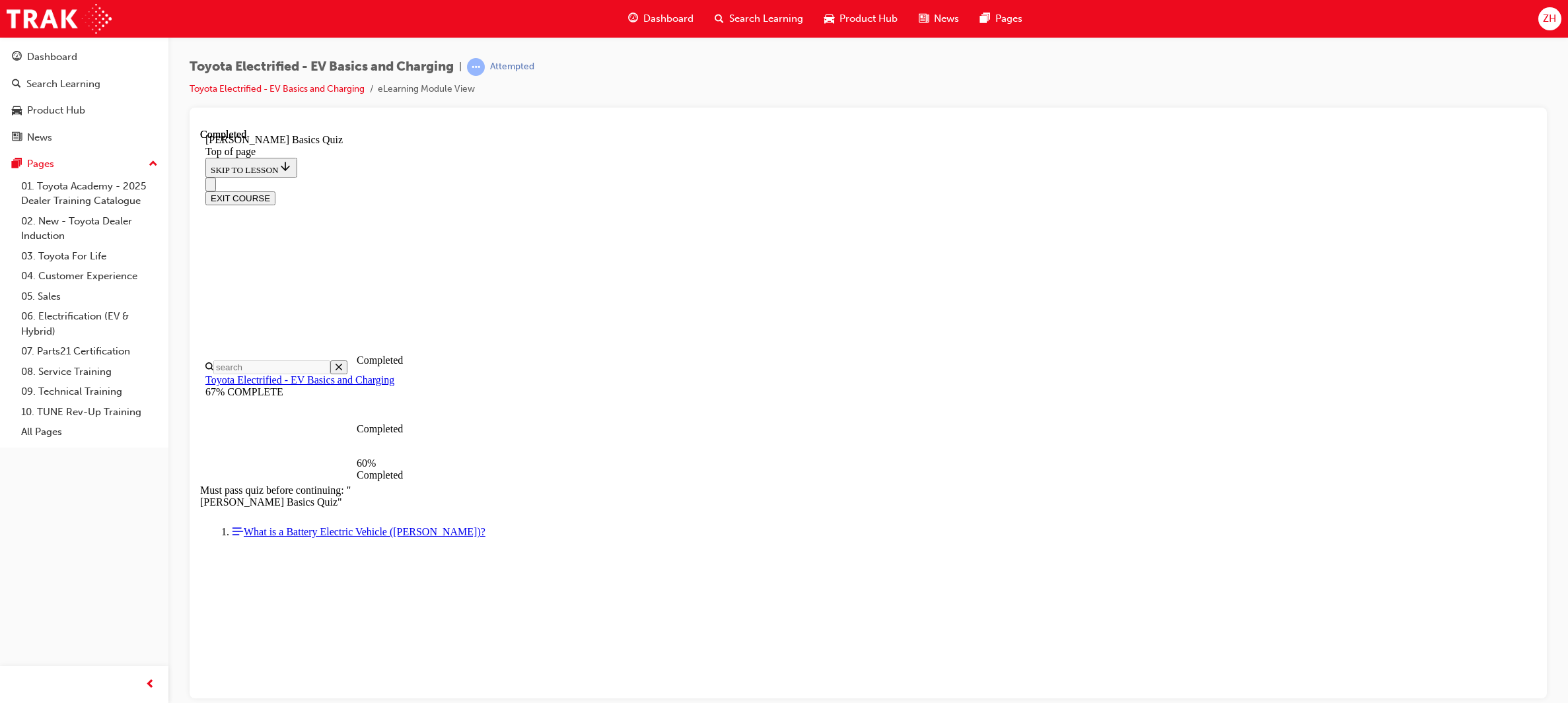
scroll to position [39, 0]
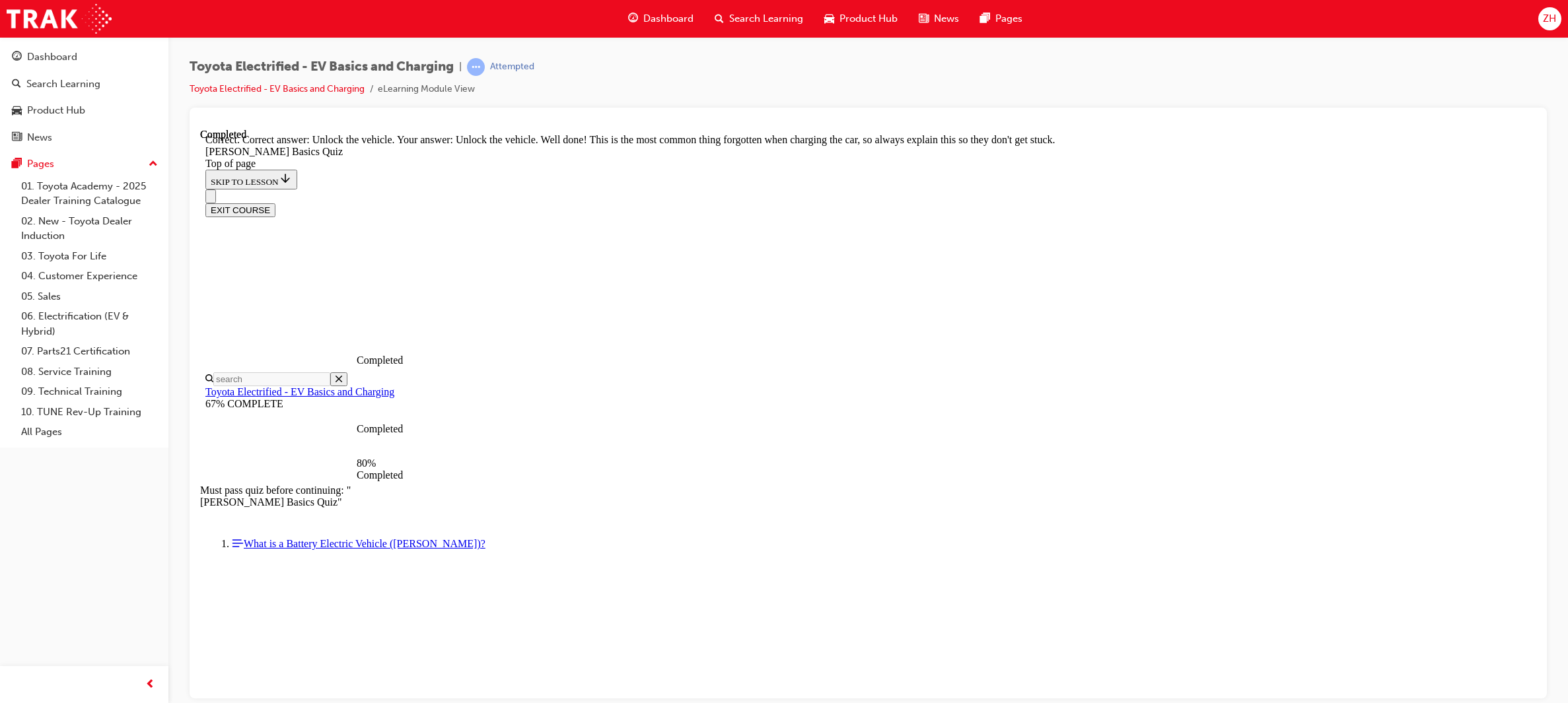
scroll to position [348, 0]
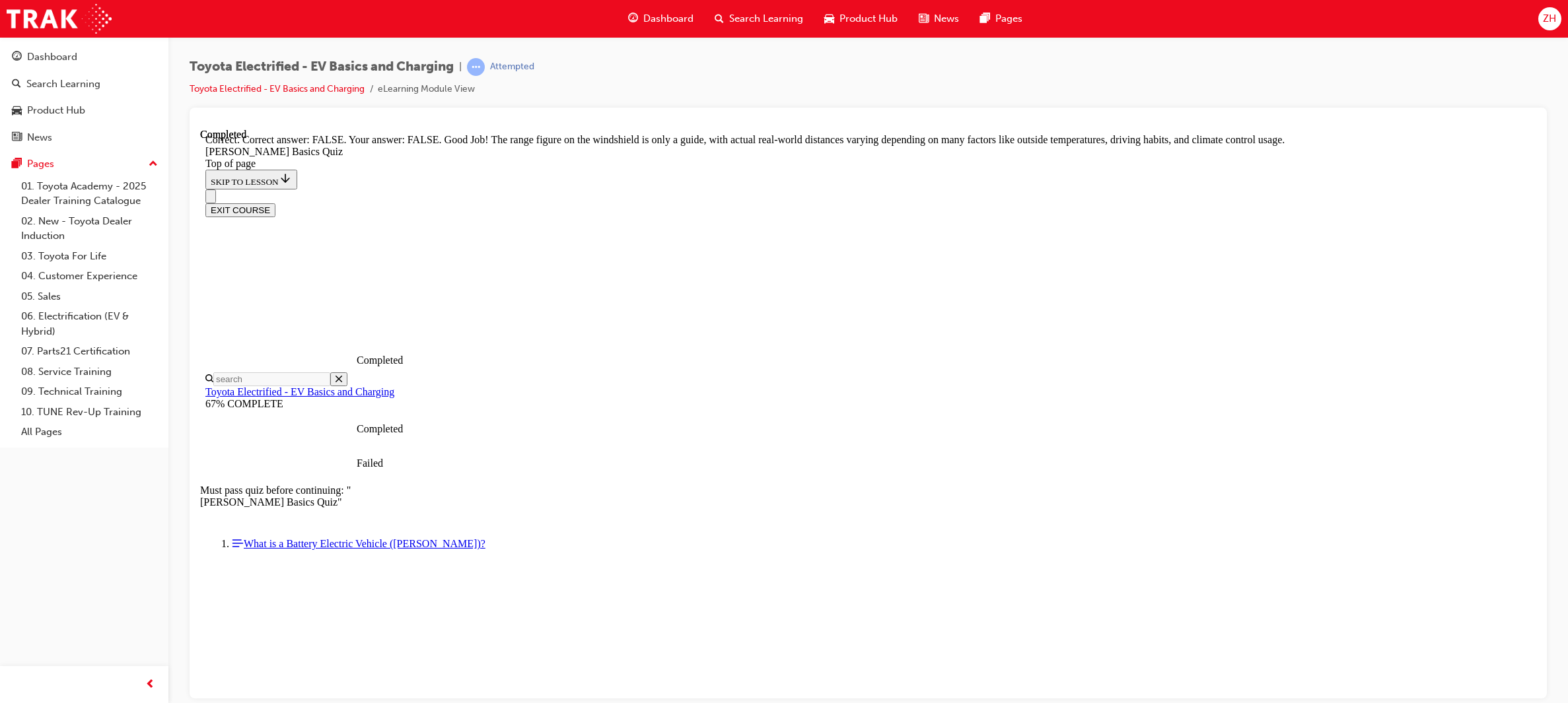
scroll to position [139, 0]
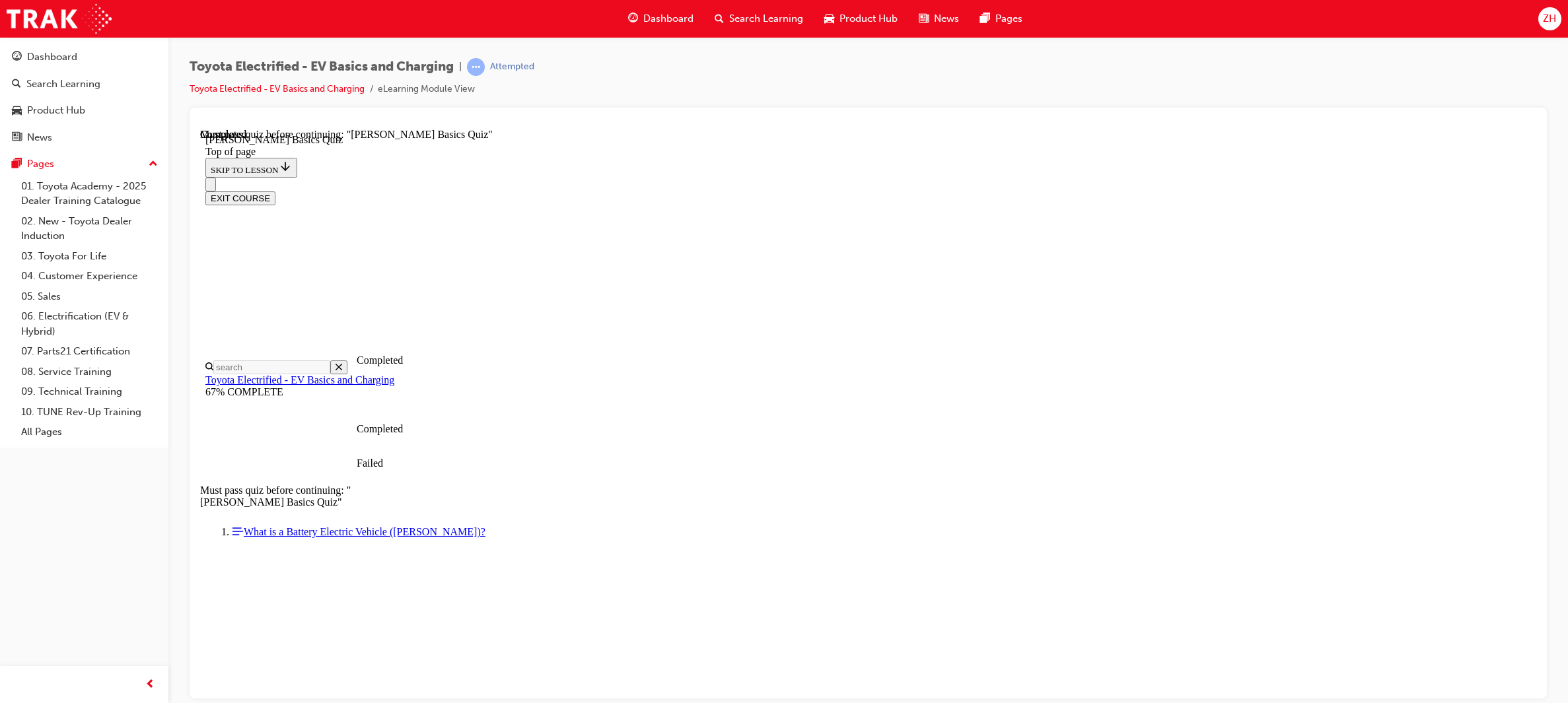
scroll to position [147, 0]
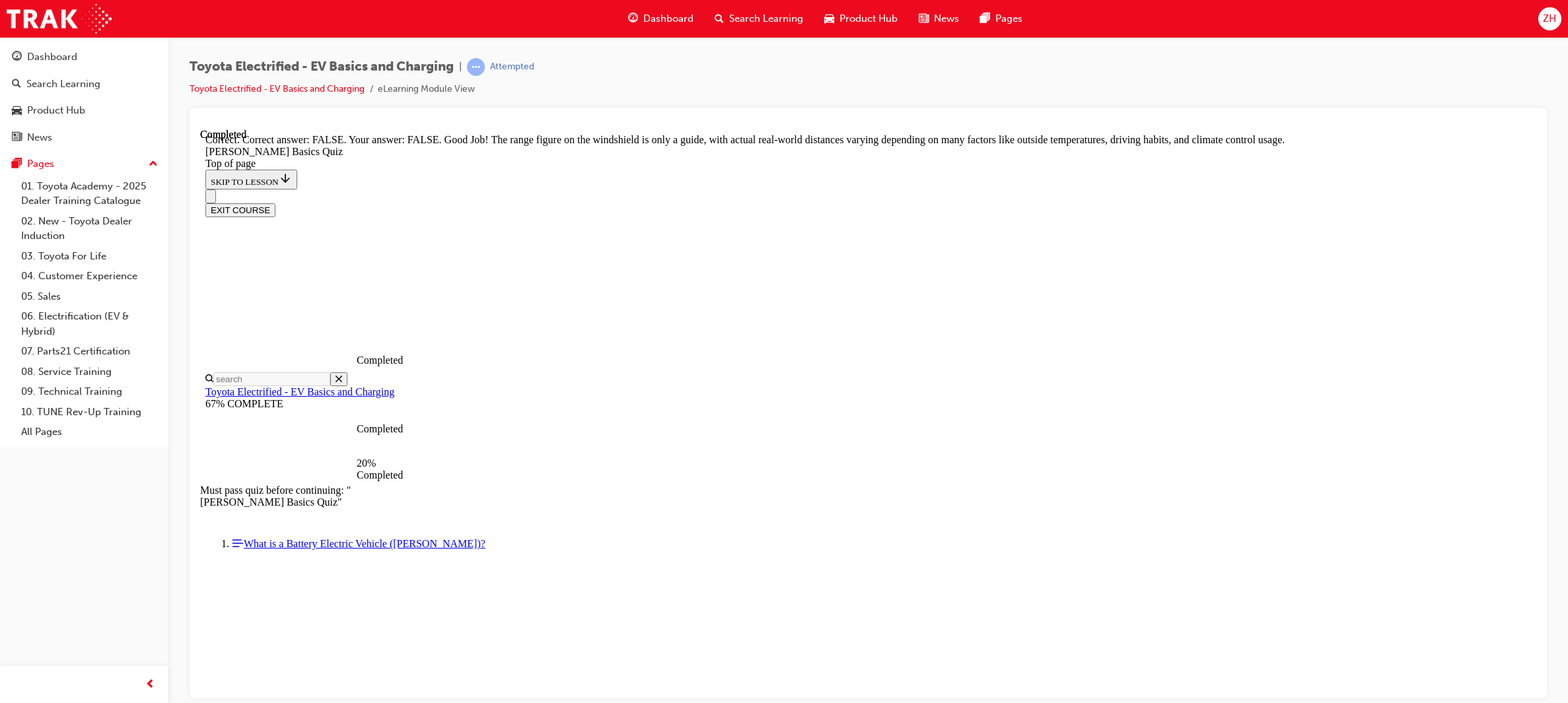
scroll to position [139, 0]
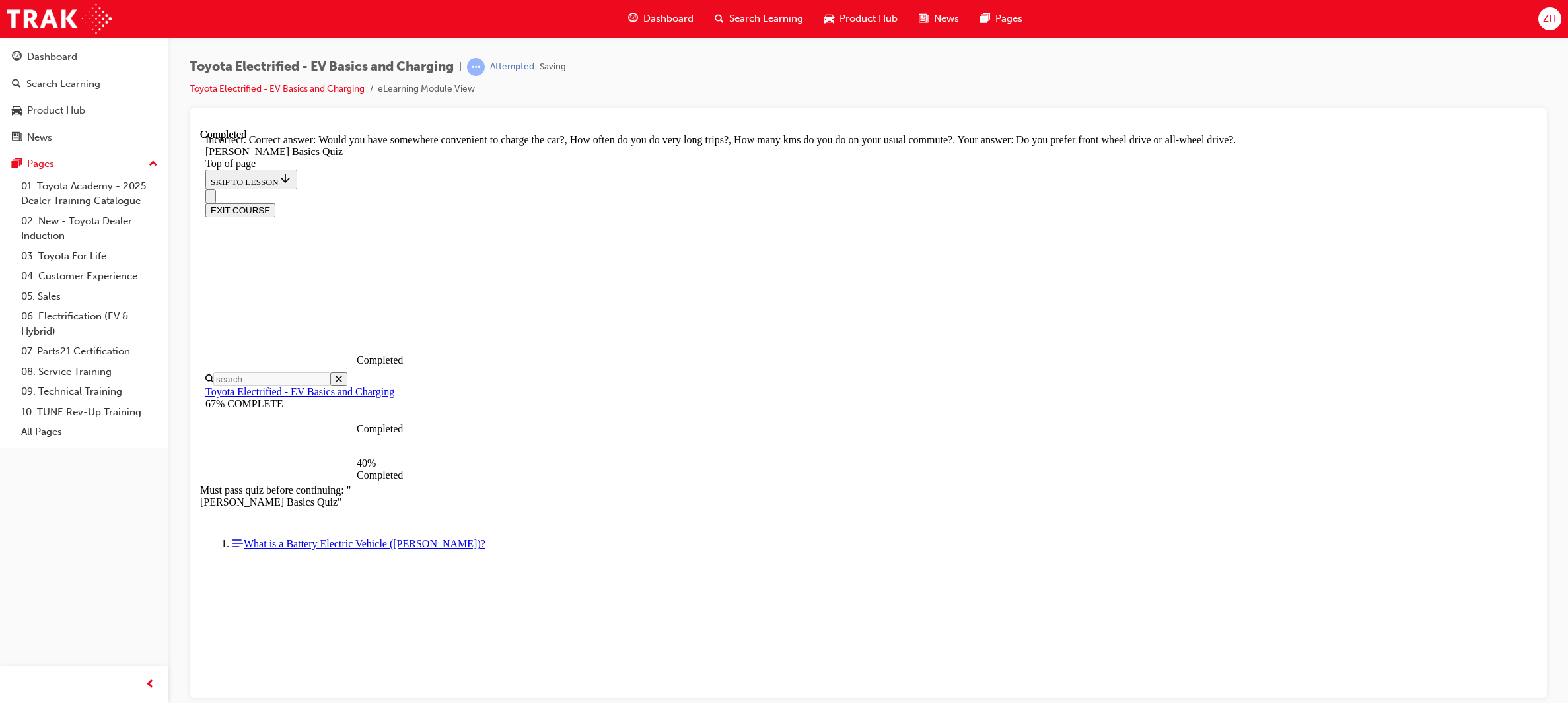
scroll to position [148, 0]
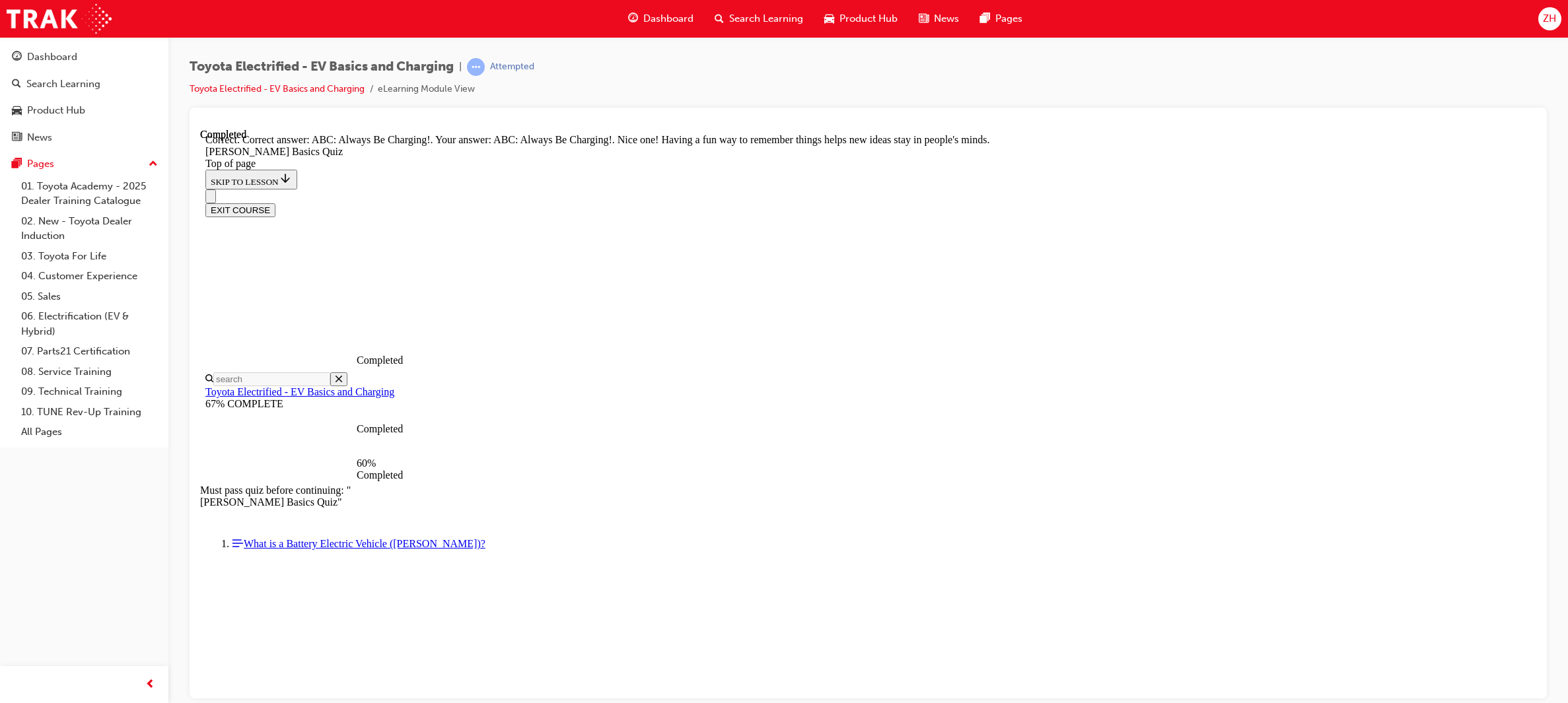
scroll to position [176, 0]
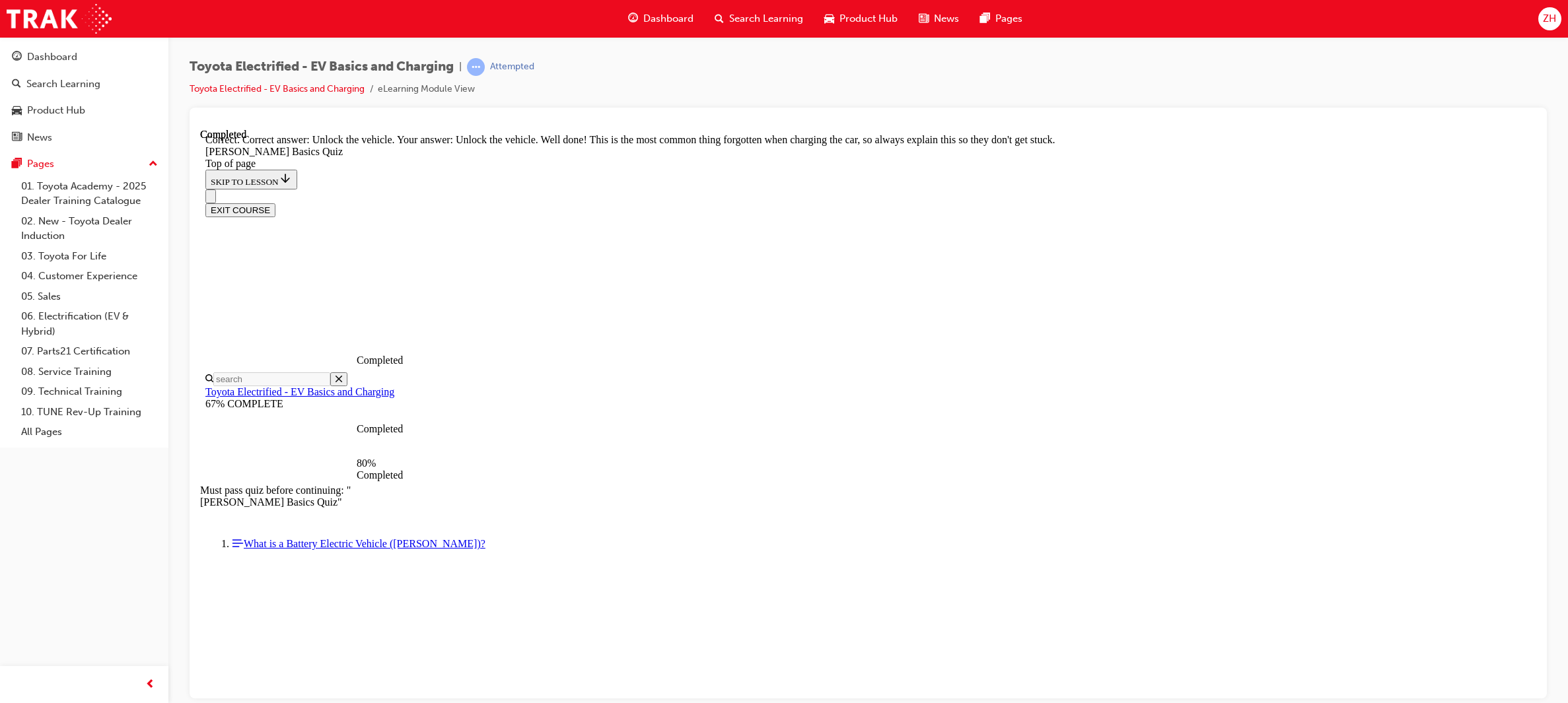
scroll to position [348, 0]
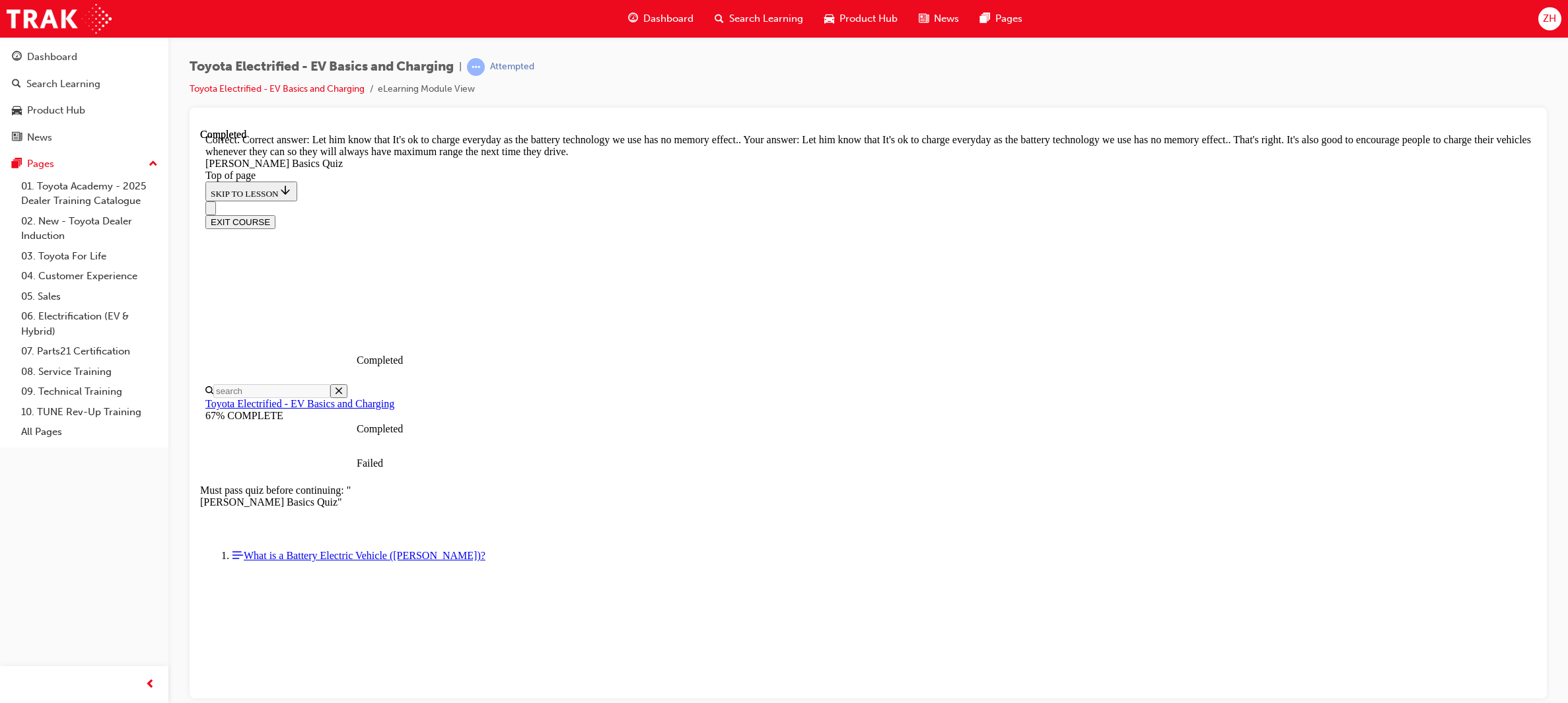
scroll to position [165, 0]
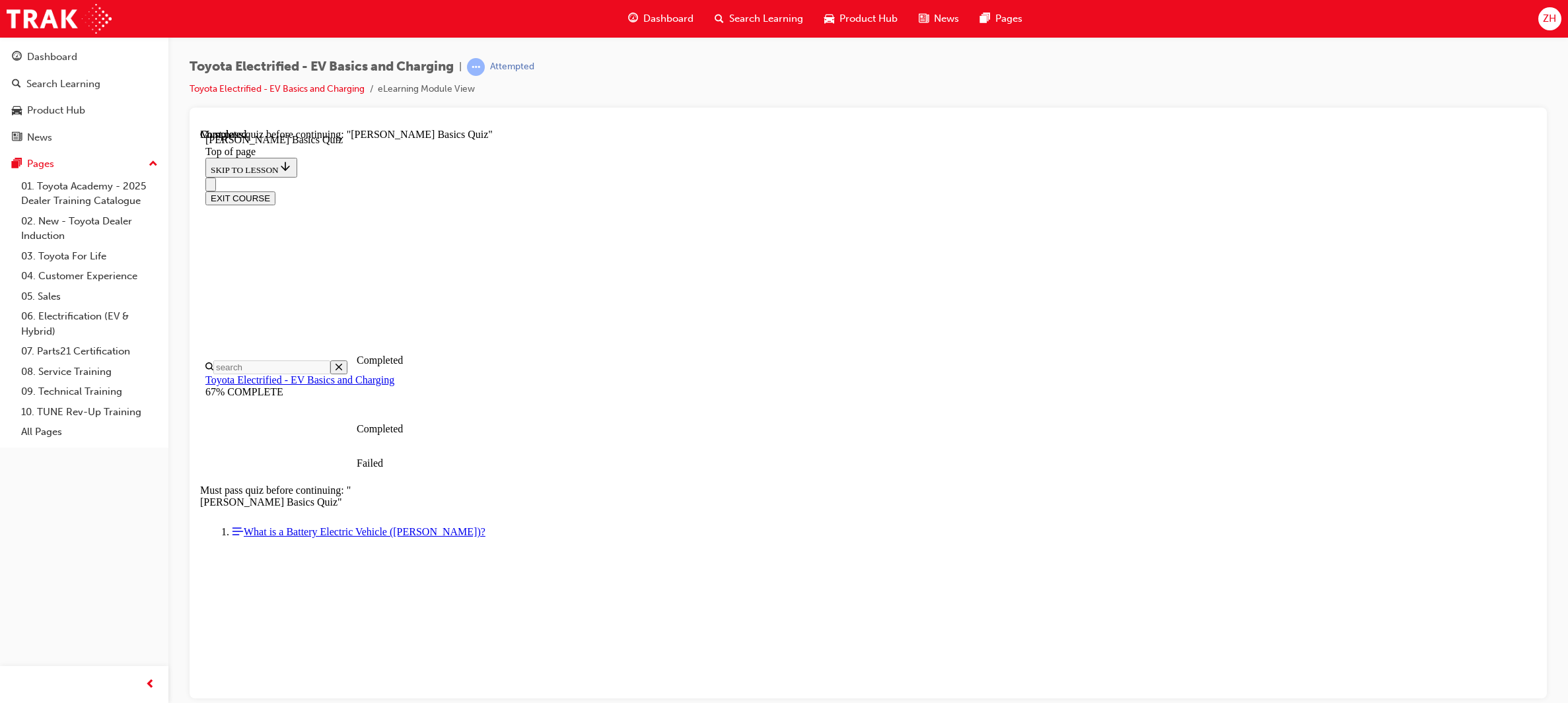
scroll to position [147, 0]
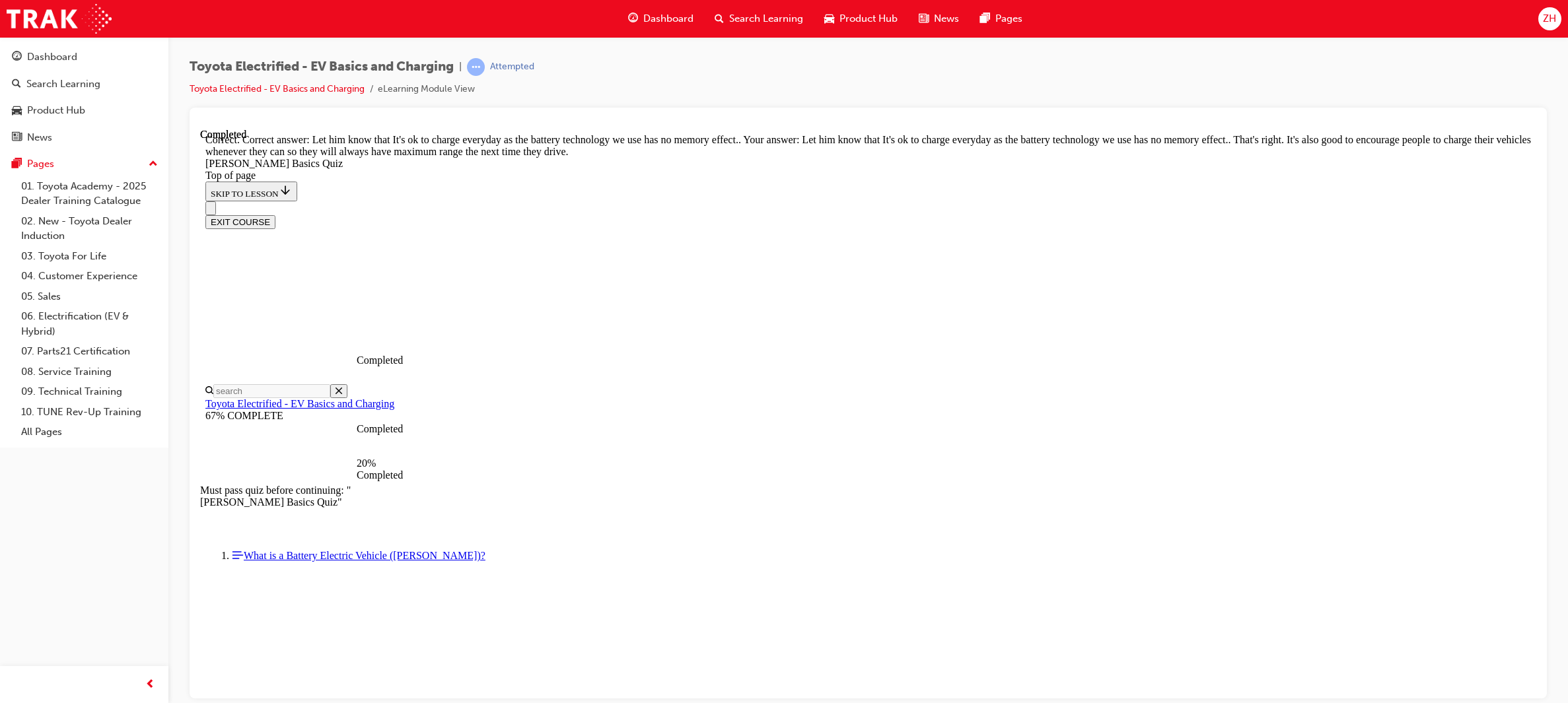
scroll to position [165, 0]
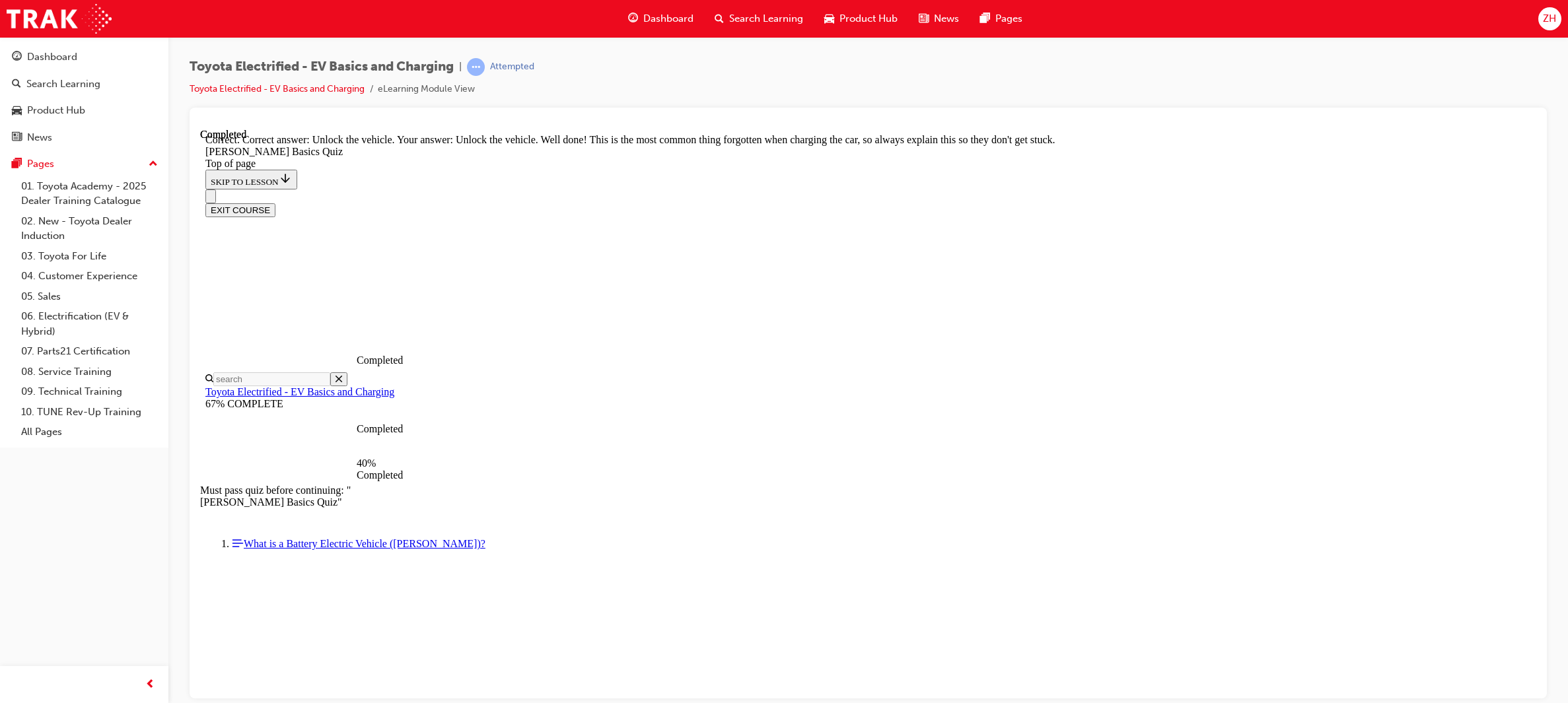
scroll to position [348, 0]
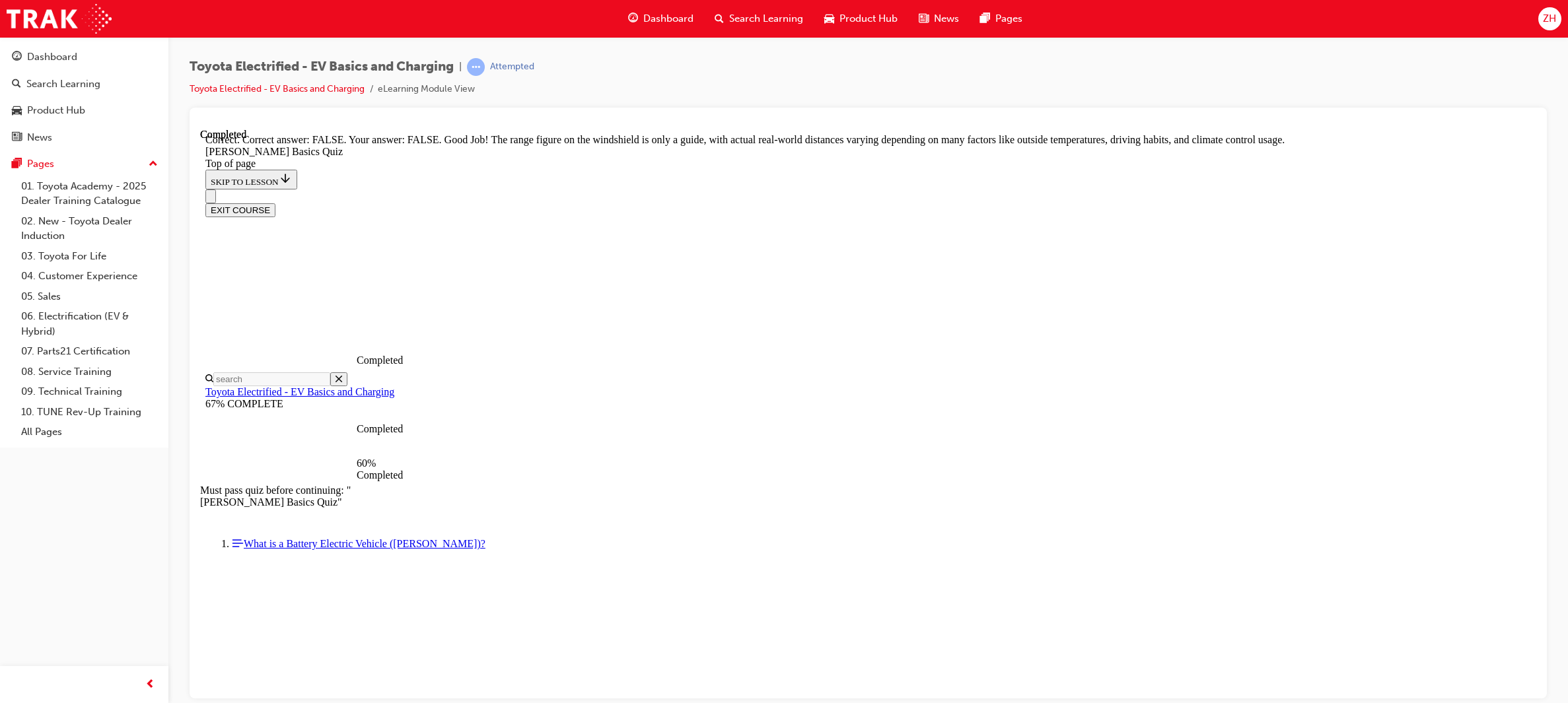
scroll to position [139, 0]
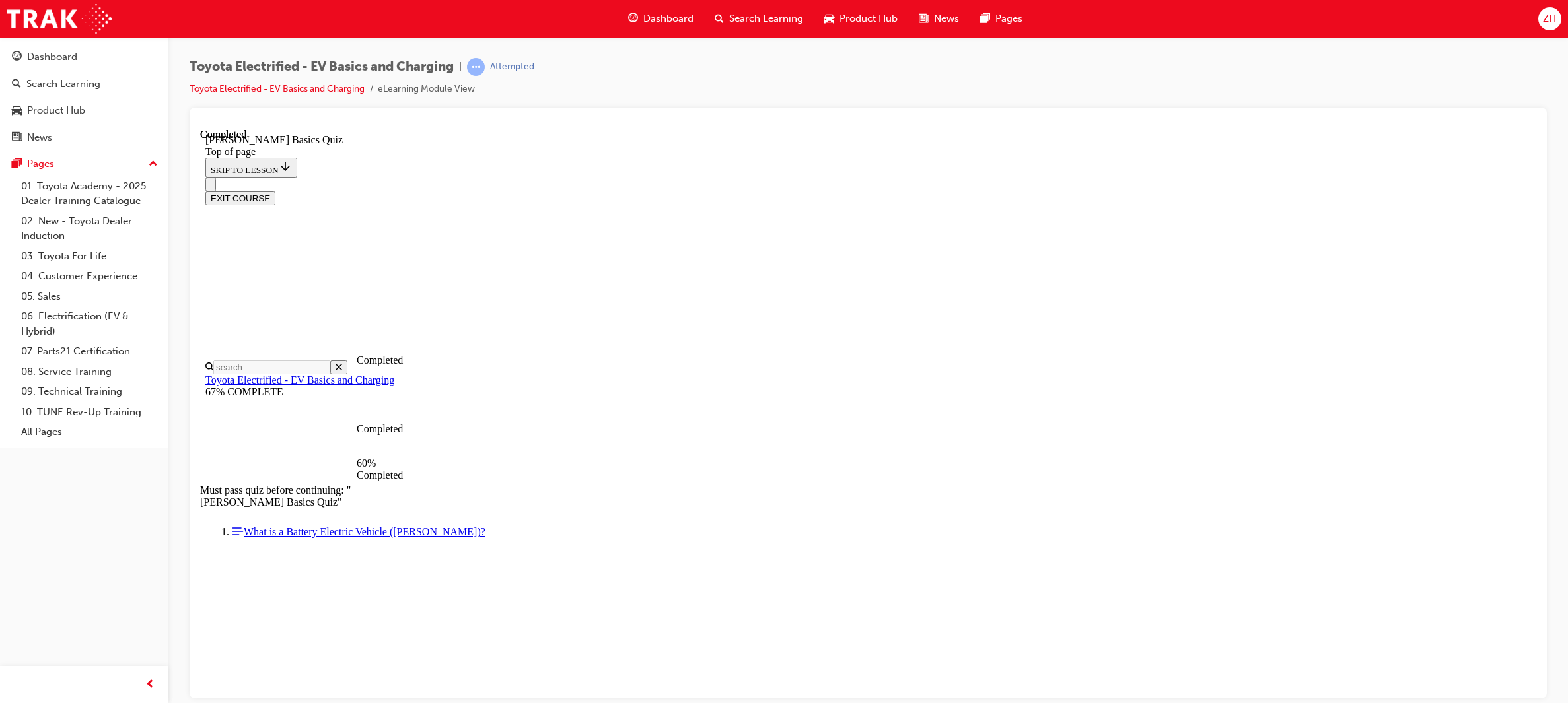
scroll to position [39, 0]
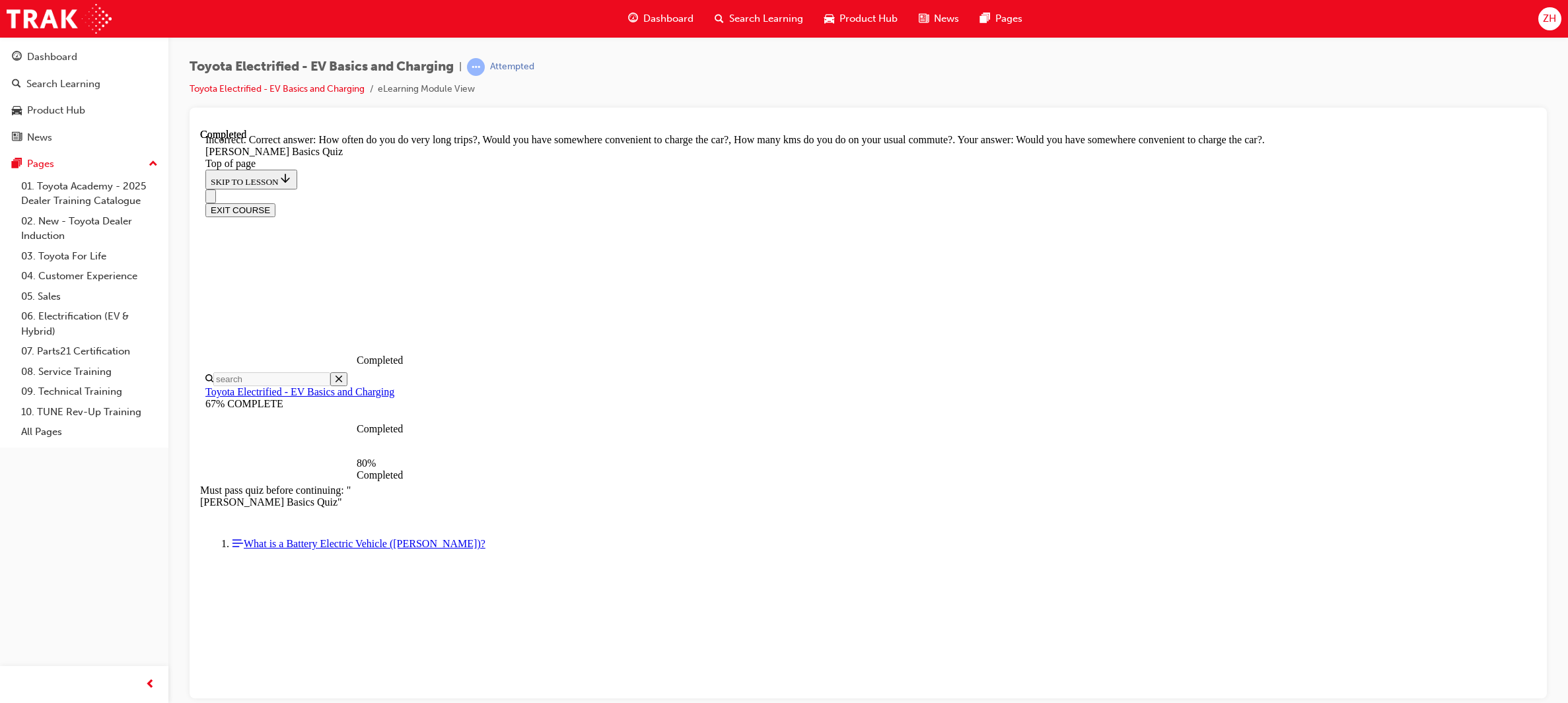
scroll to position [148, 0]
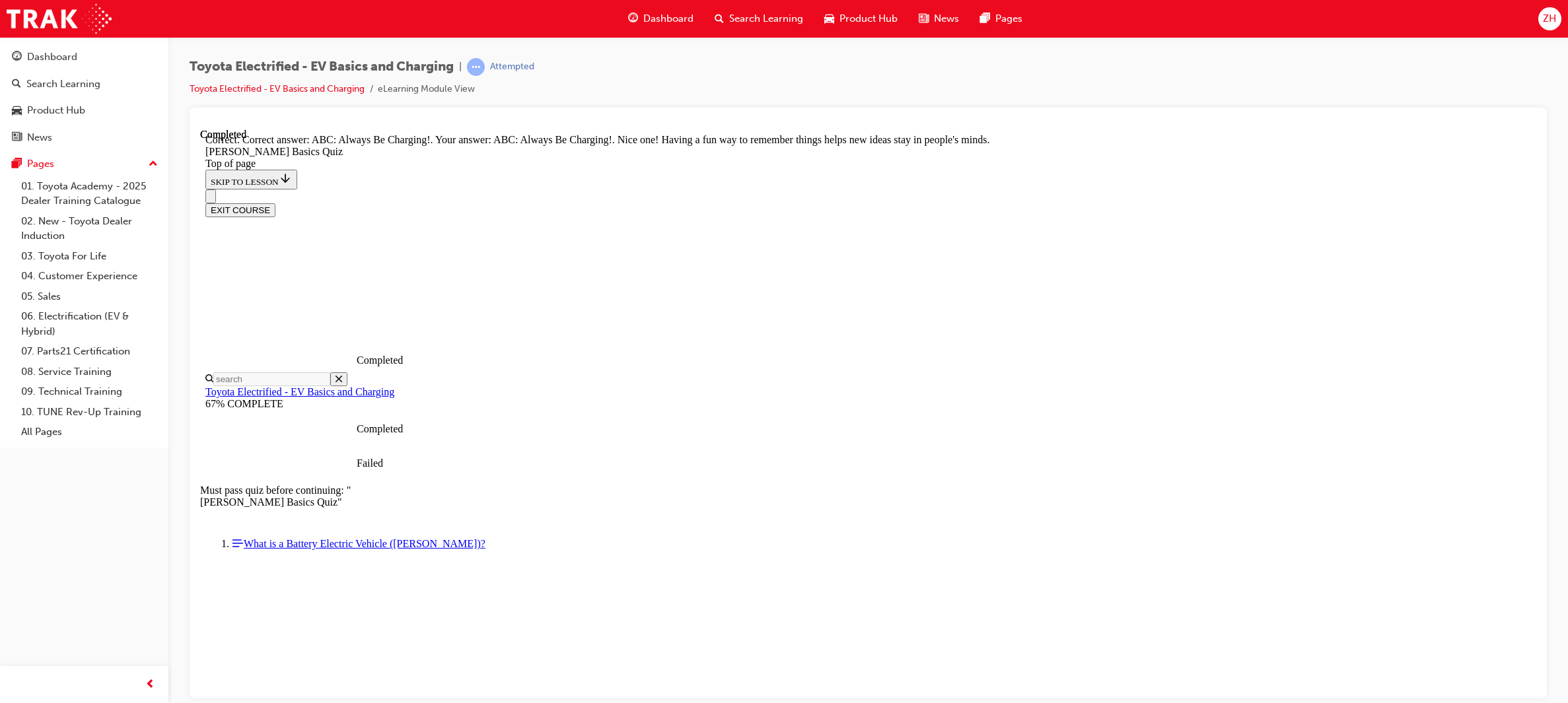
scroll to position [176, 0]
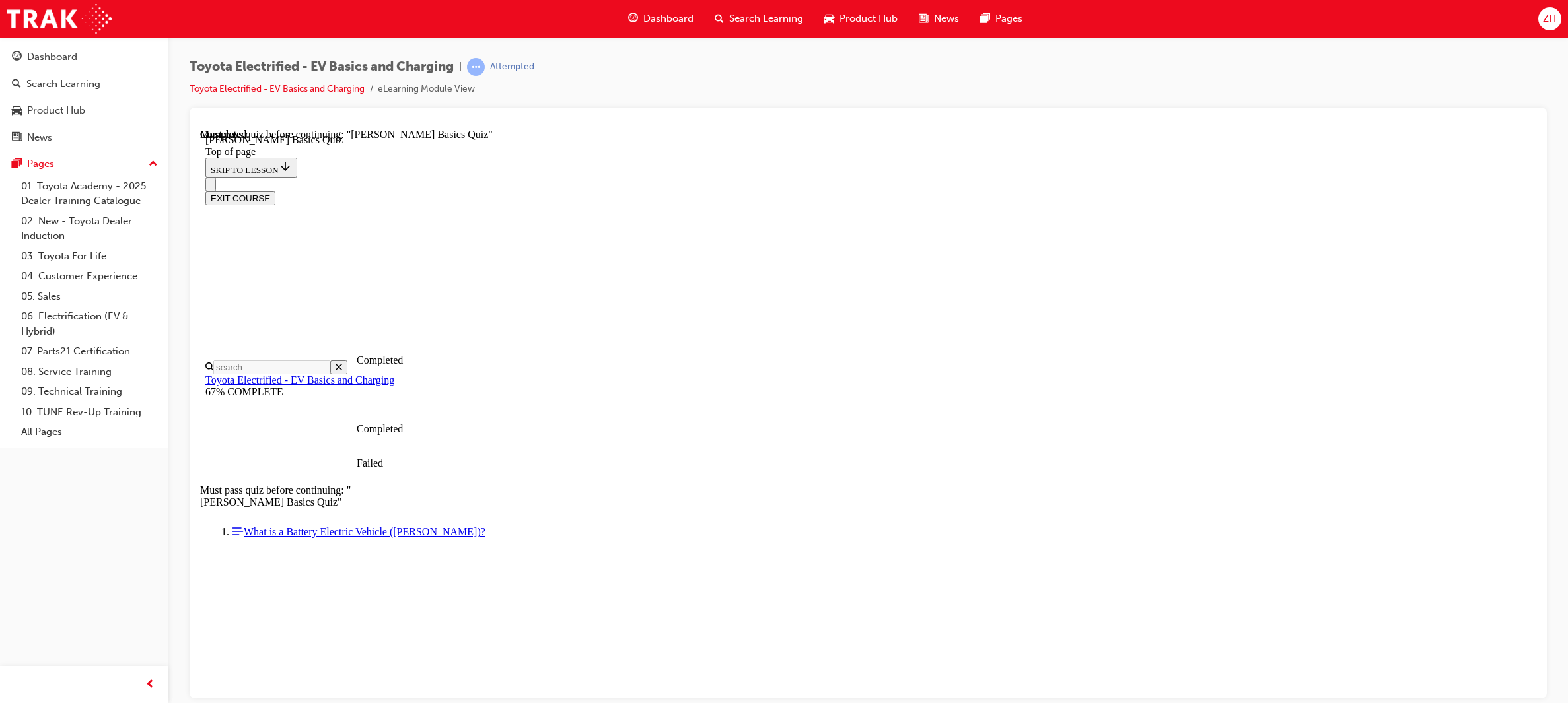
scroll to position [147, 0]
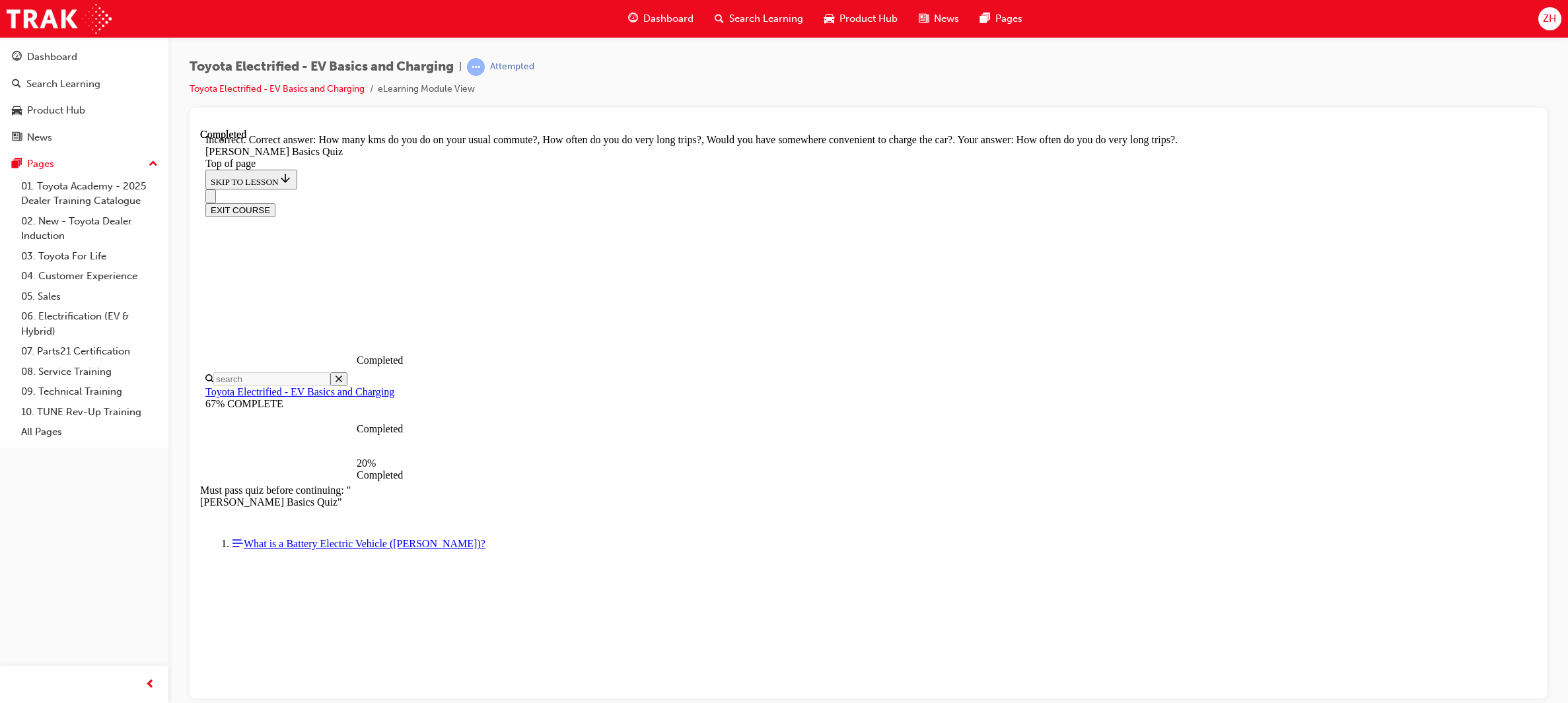
scroll to position [148, 0]
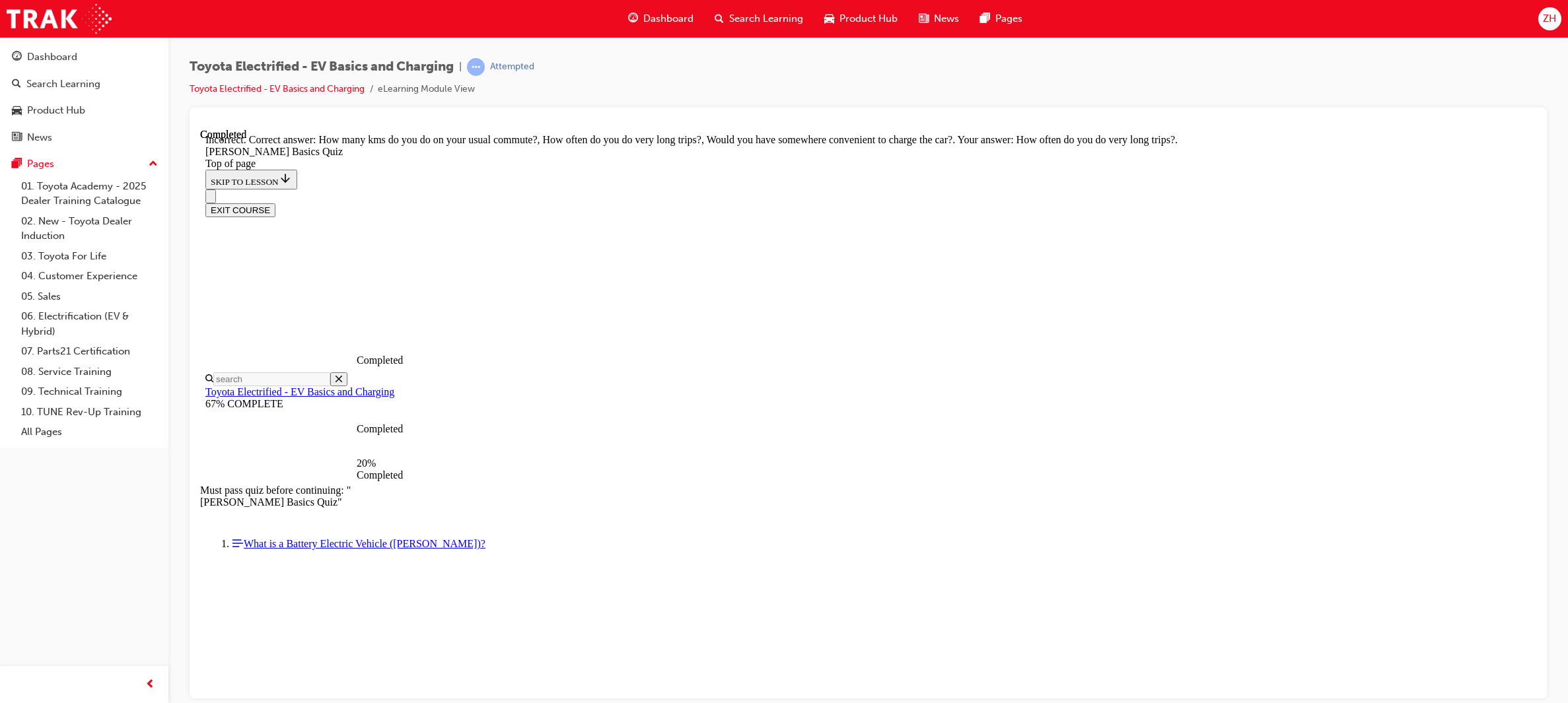
scroll to position [224, 0]
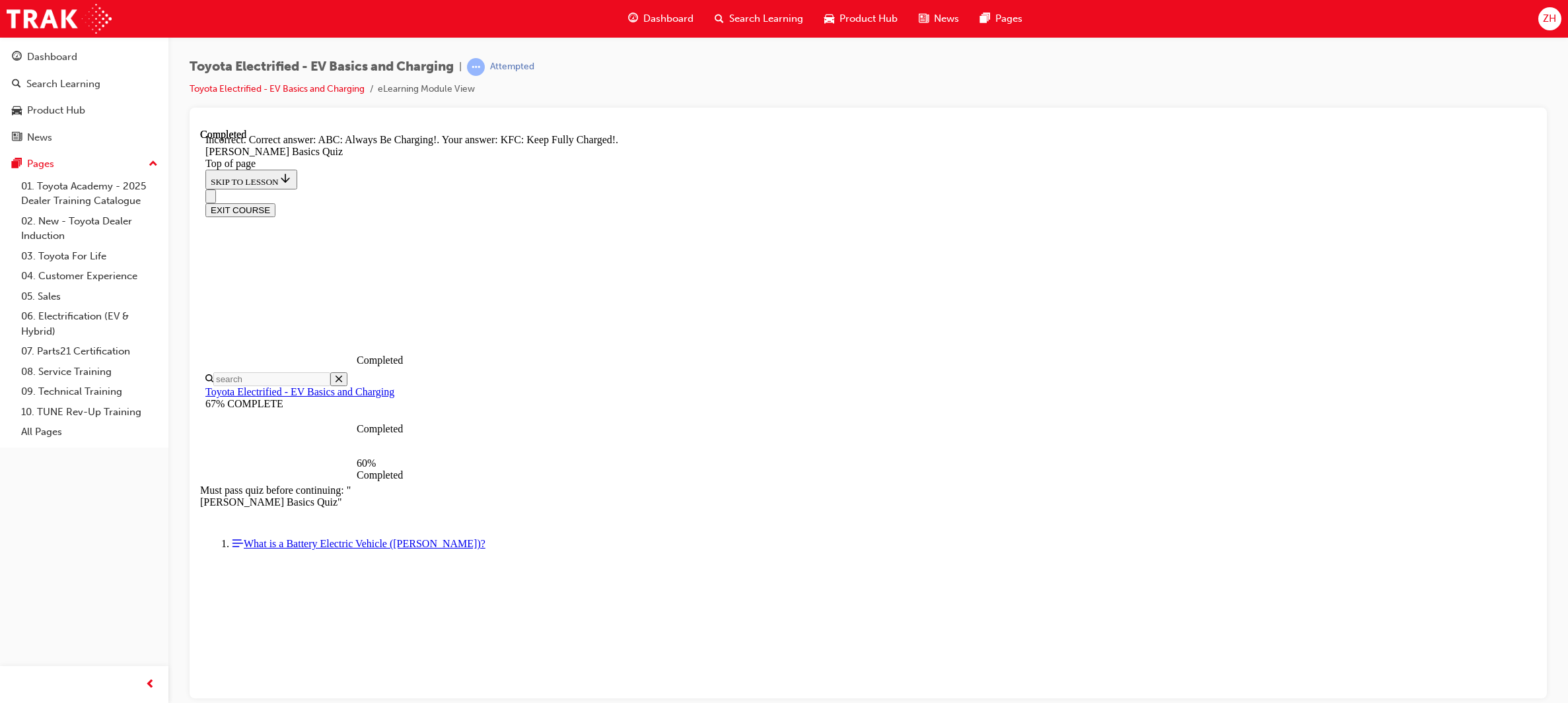
scroll to position [95, 0]
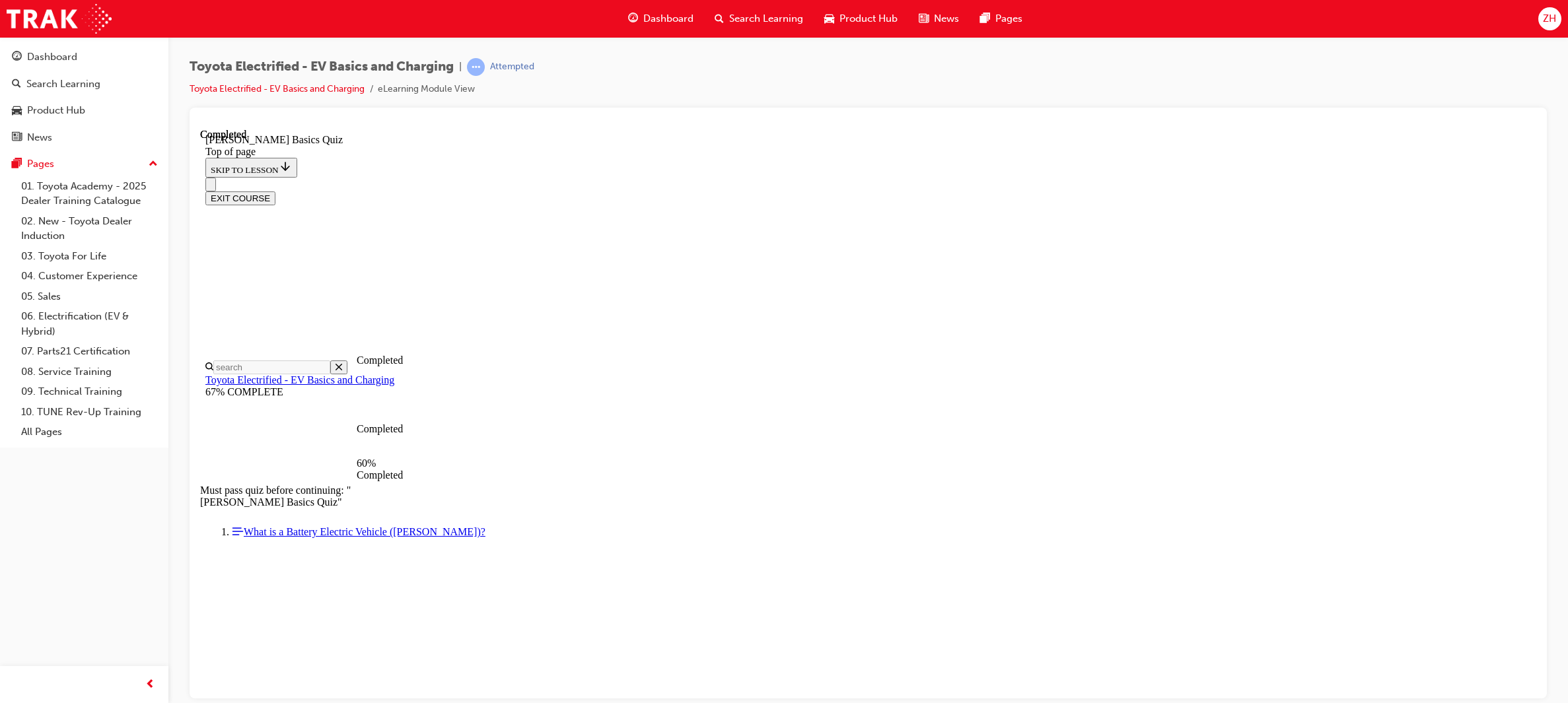
scroll to position [39, 0]
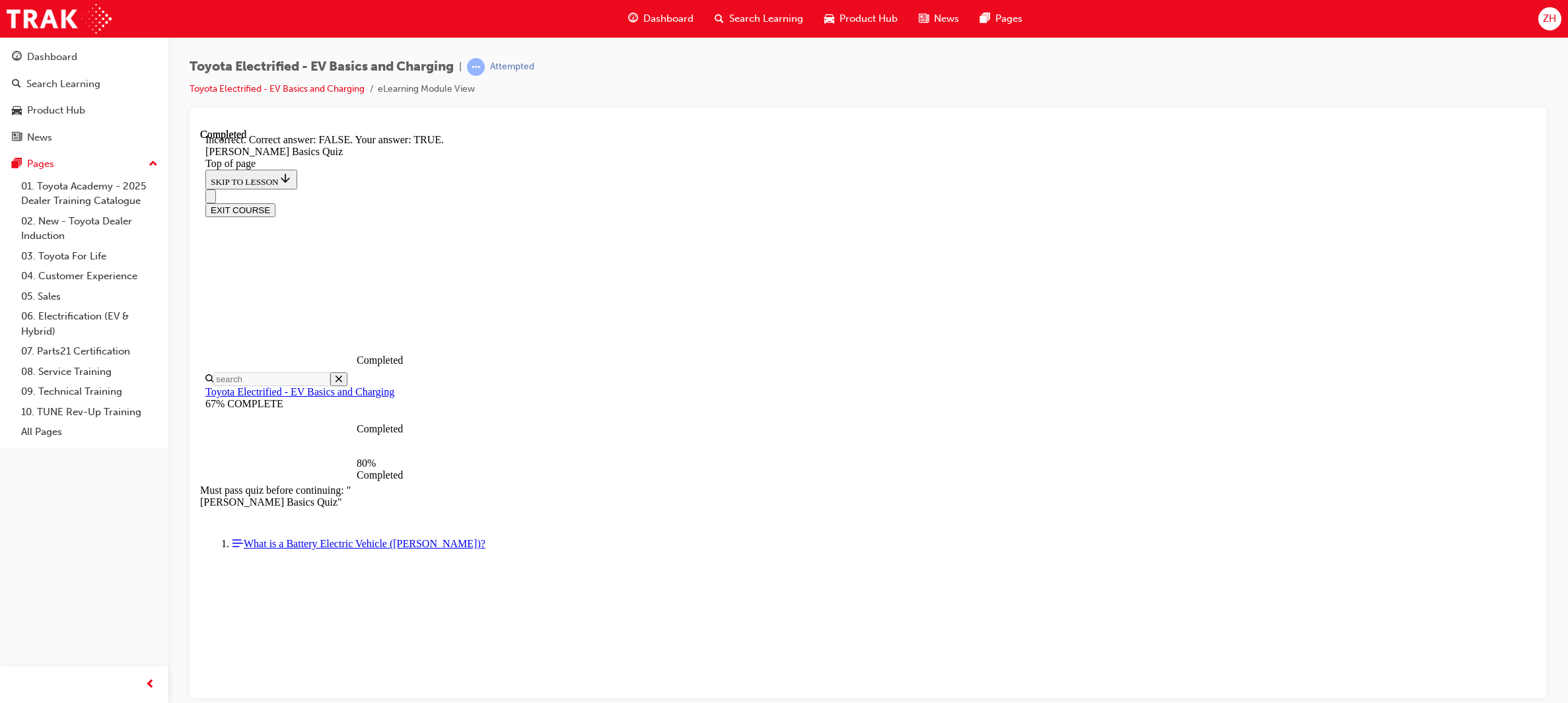
scroll to position [43, 0]
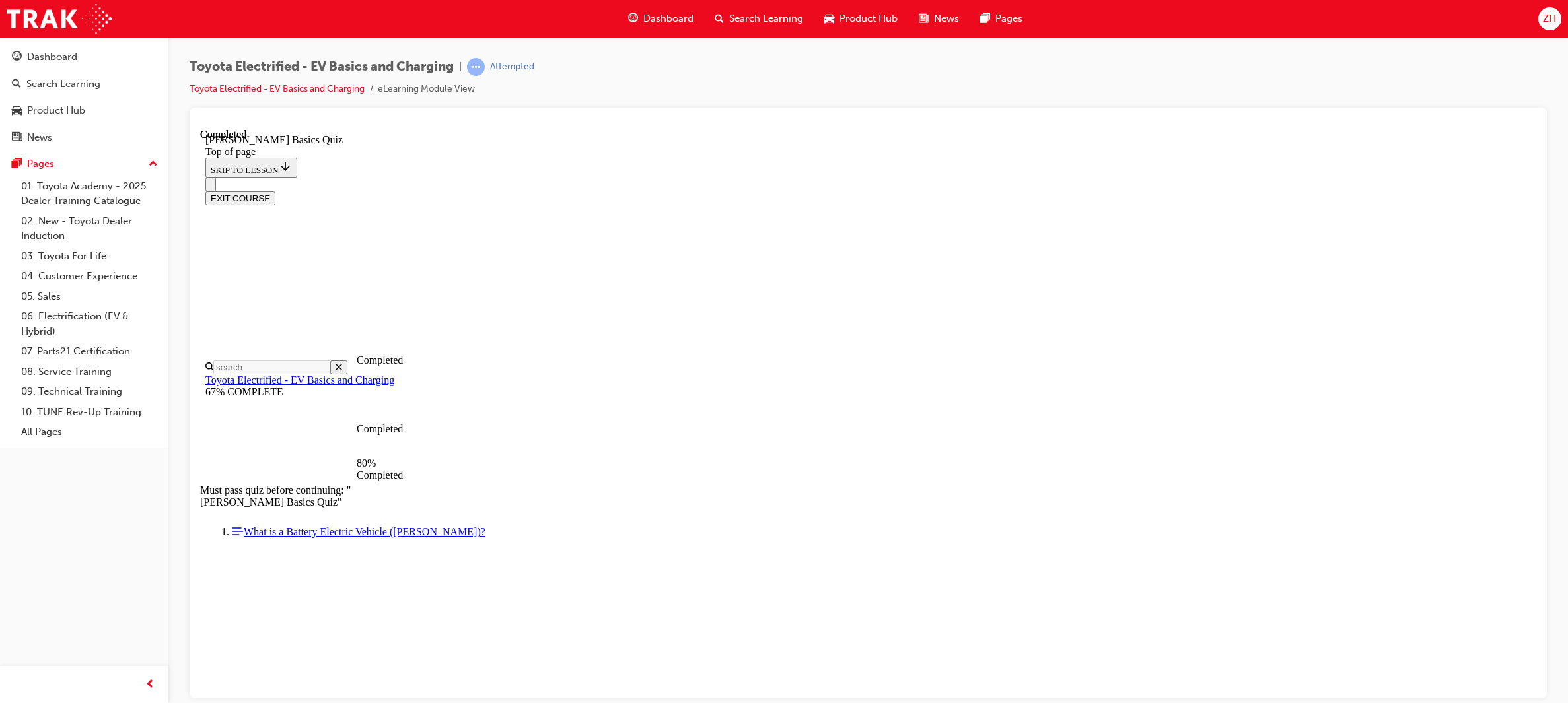
scroll to position [39, 0]
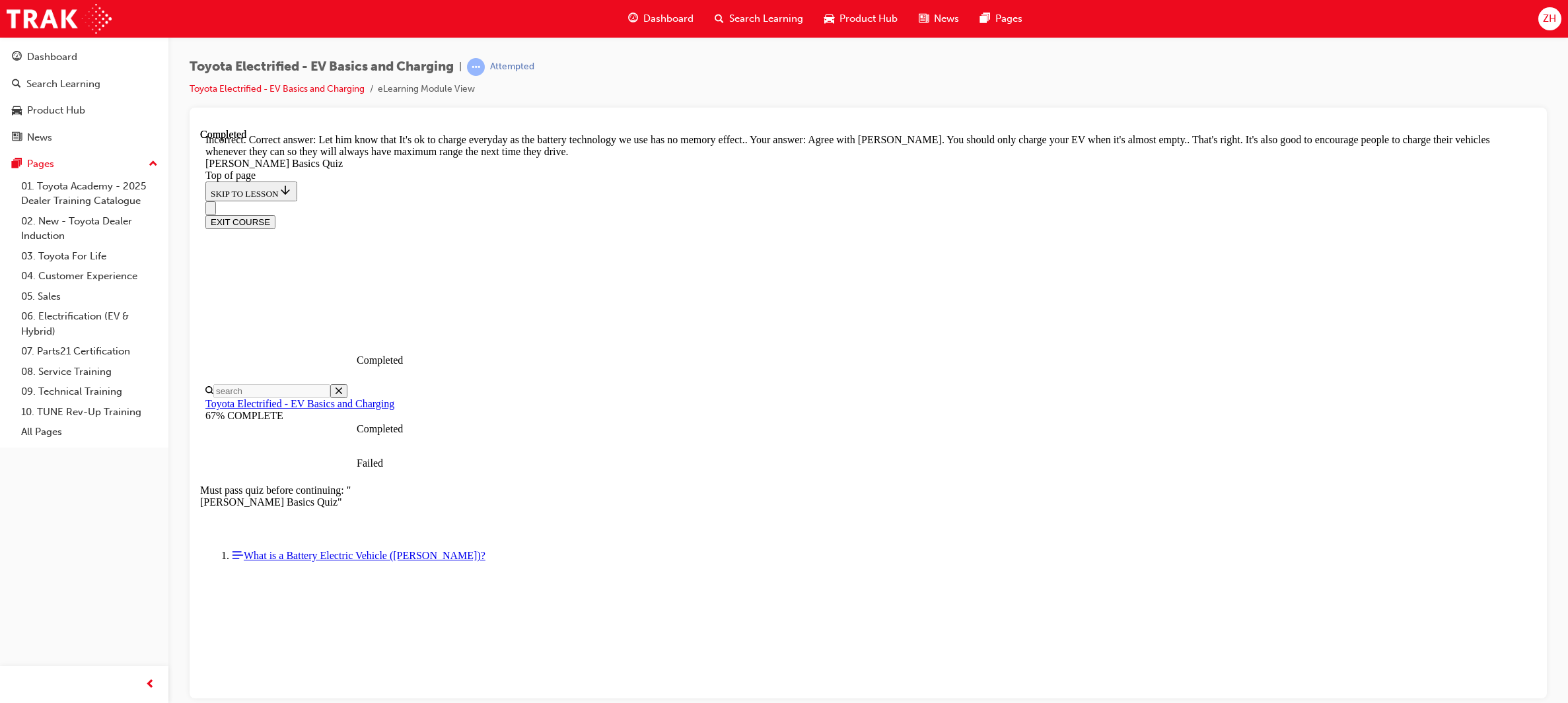
scroll to position [165, 0]
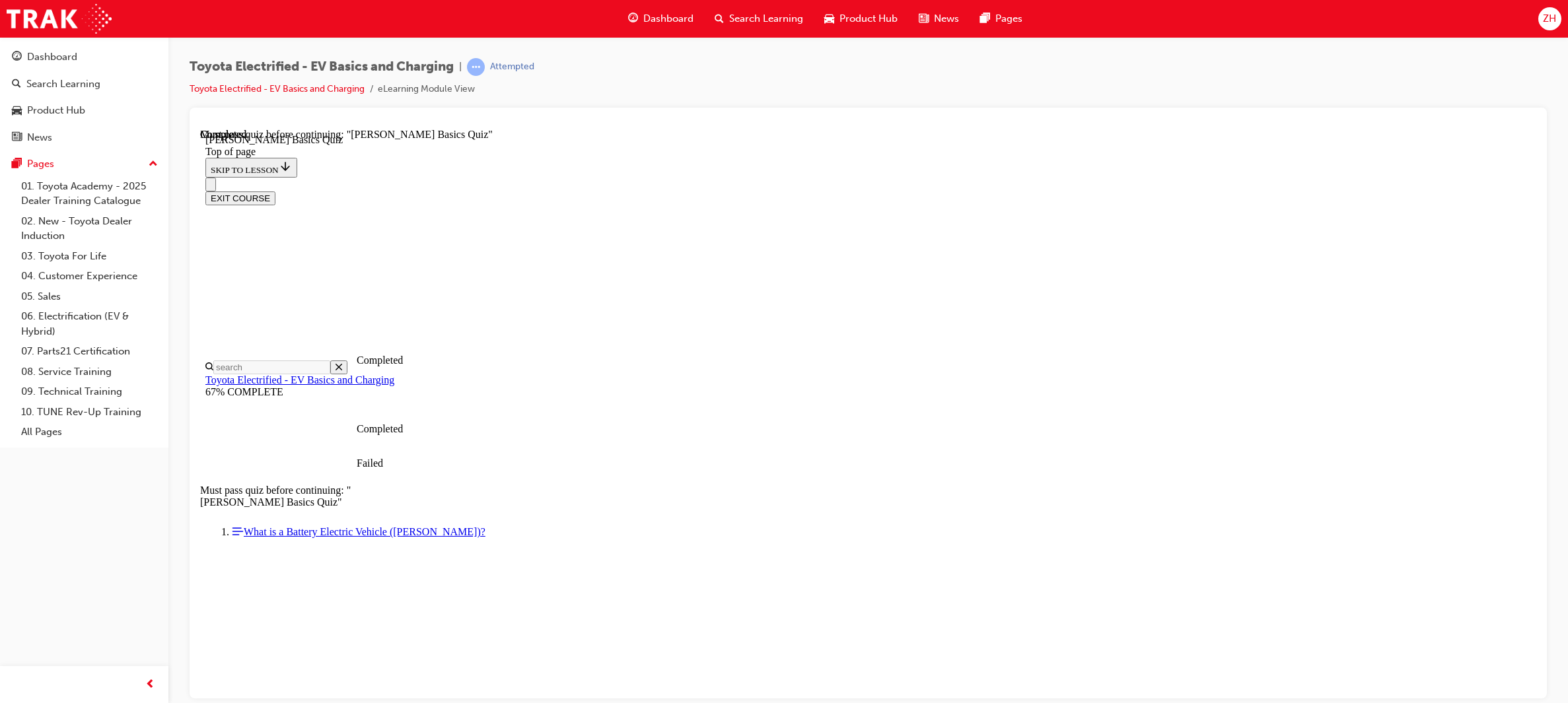
scroll to position [147, 0]
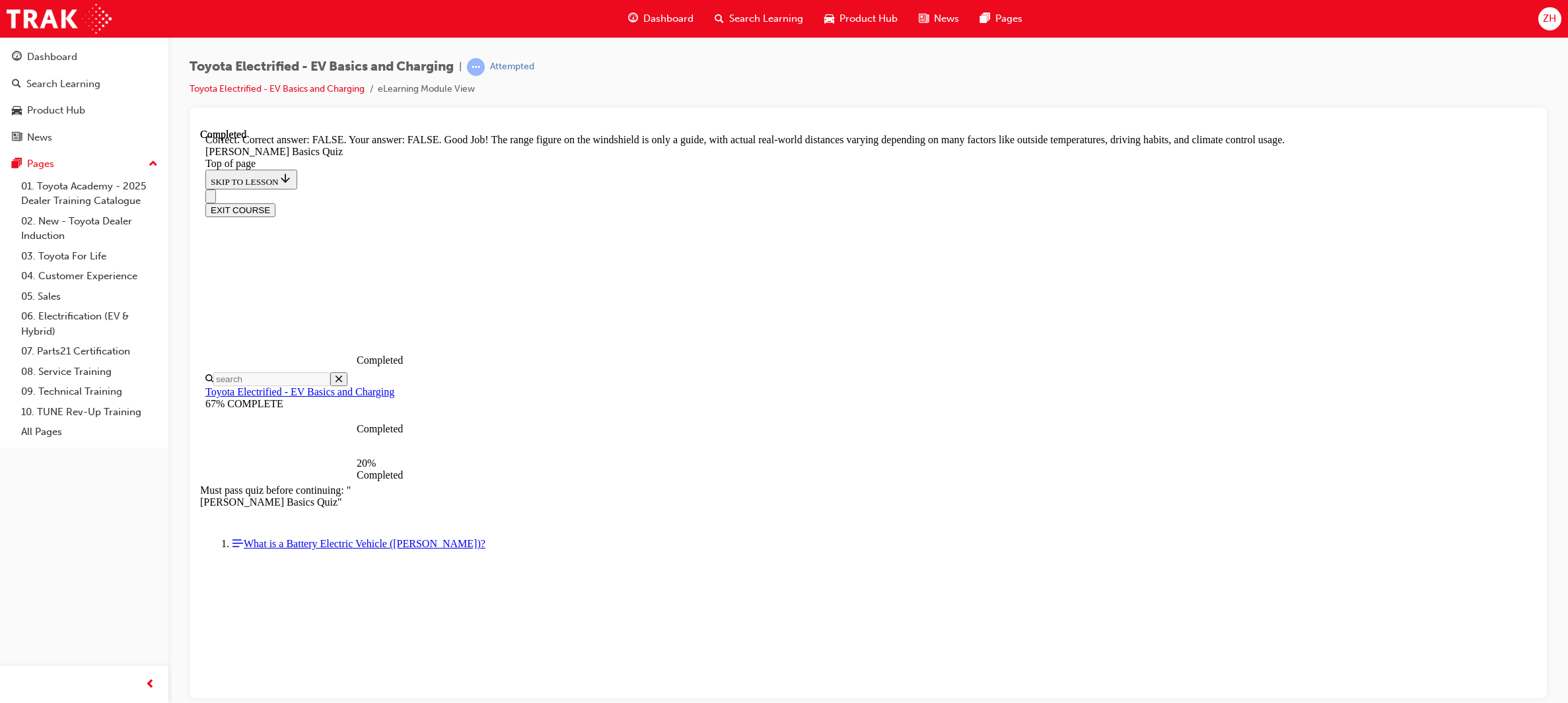
scroll to position [139, 0]
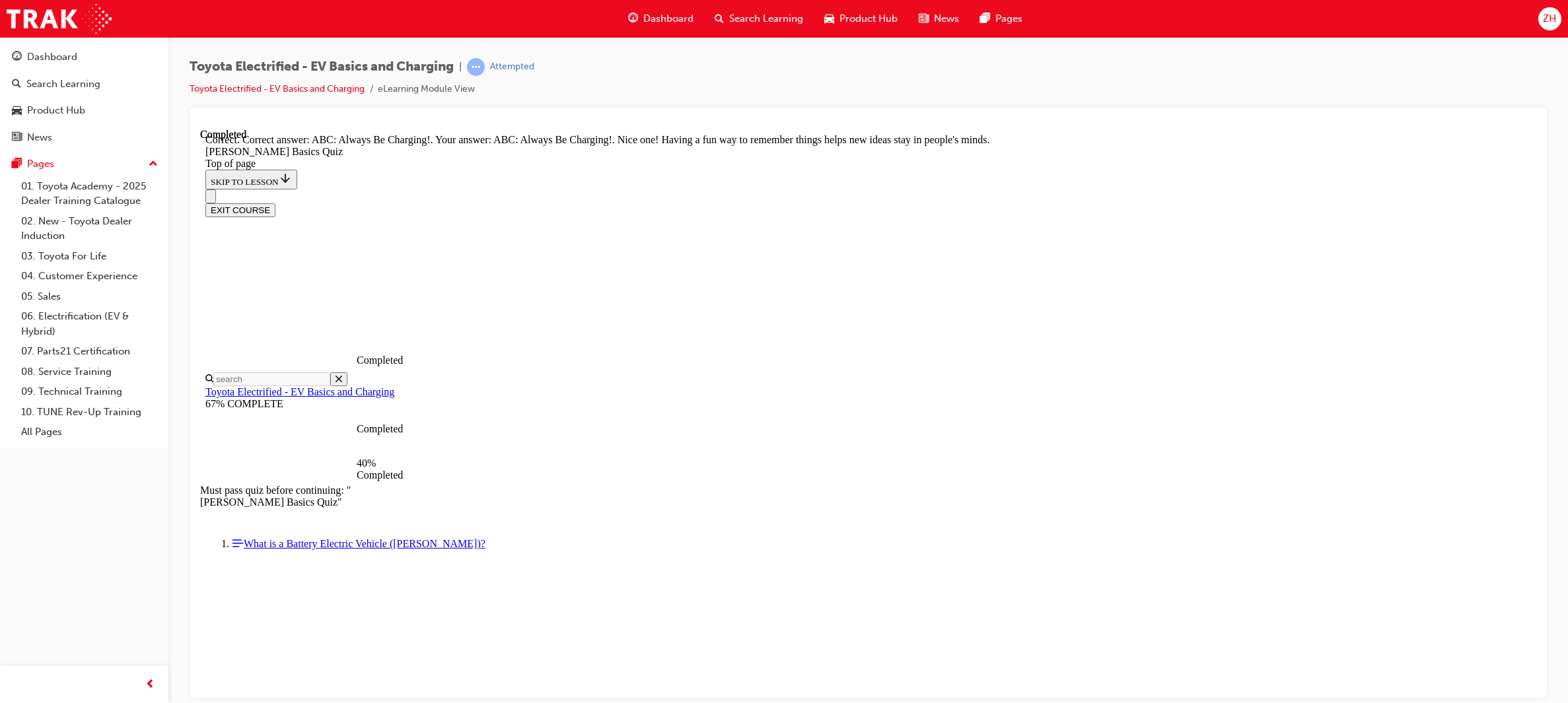
scroll to position [176, 0]
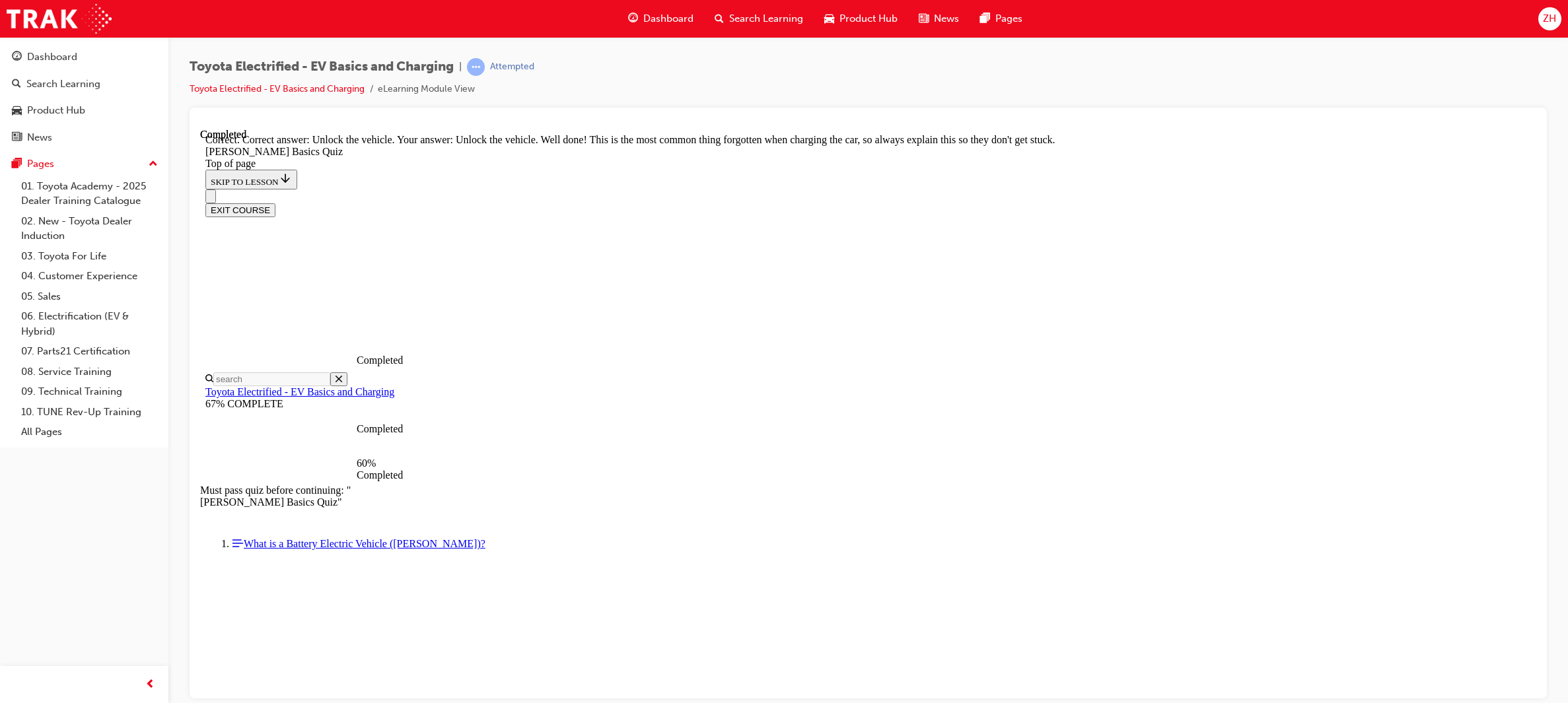
scroll to position [348, 0]
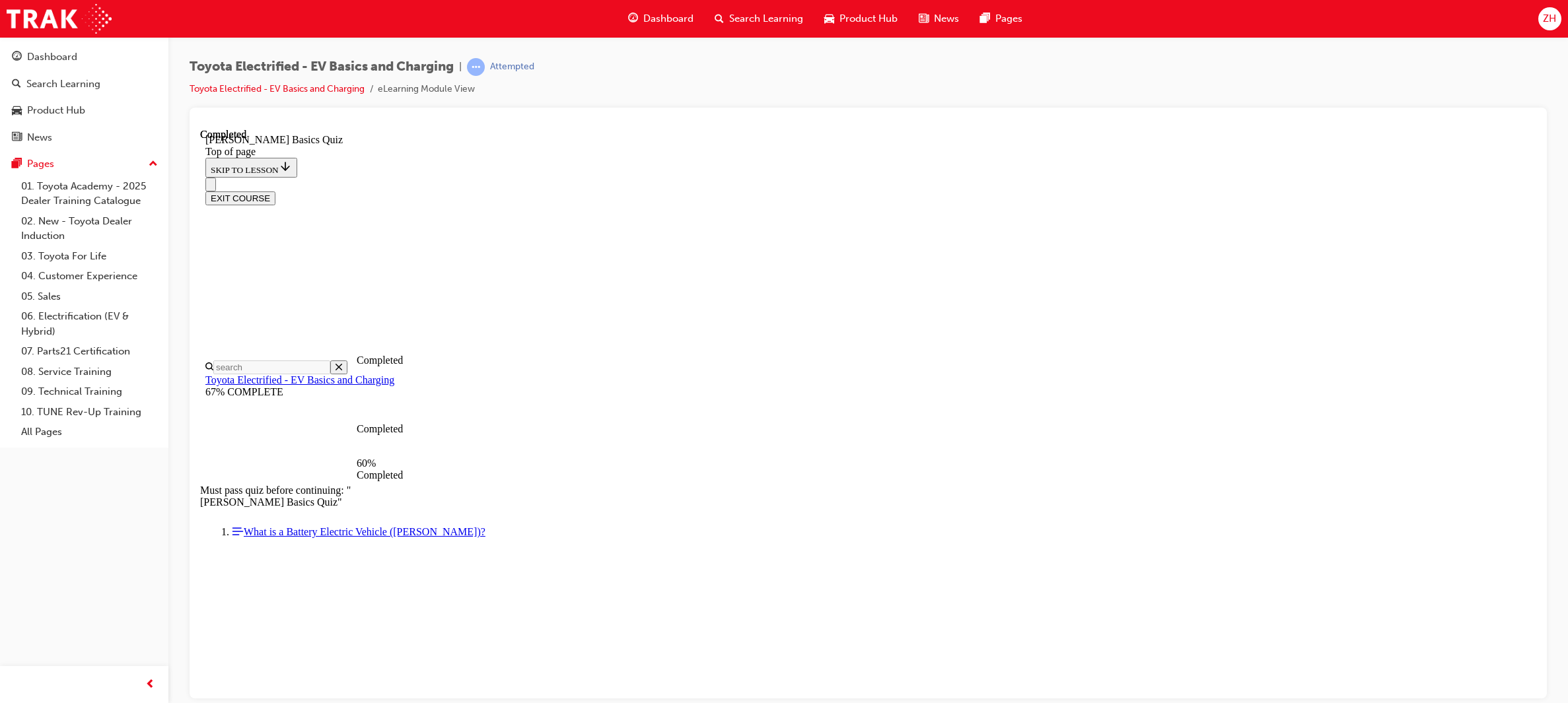
scroll to position [39, 0]
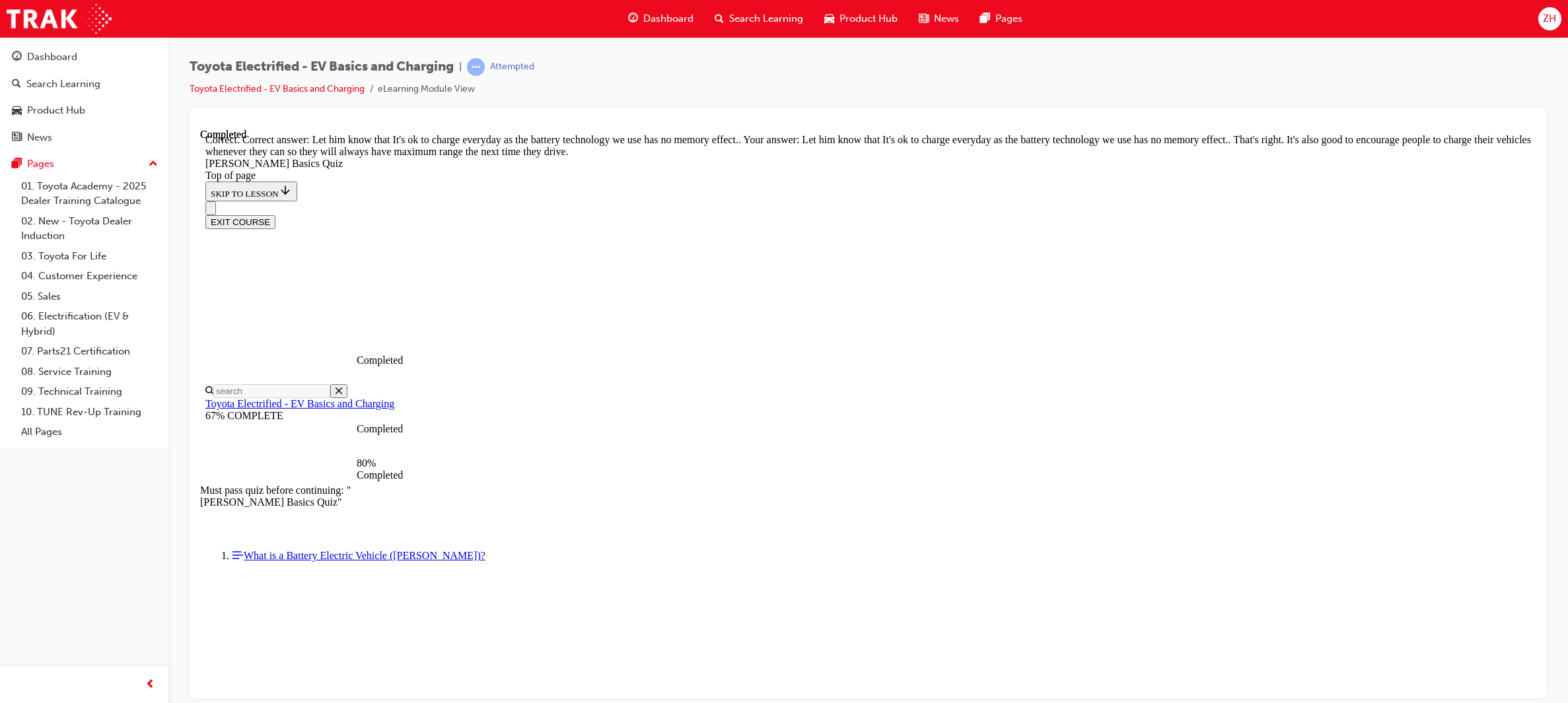
scroll to position [165, 0]
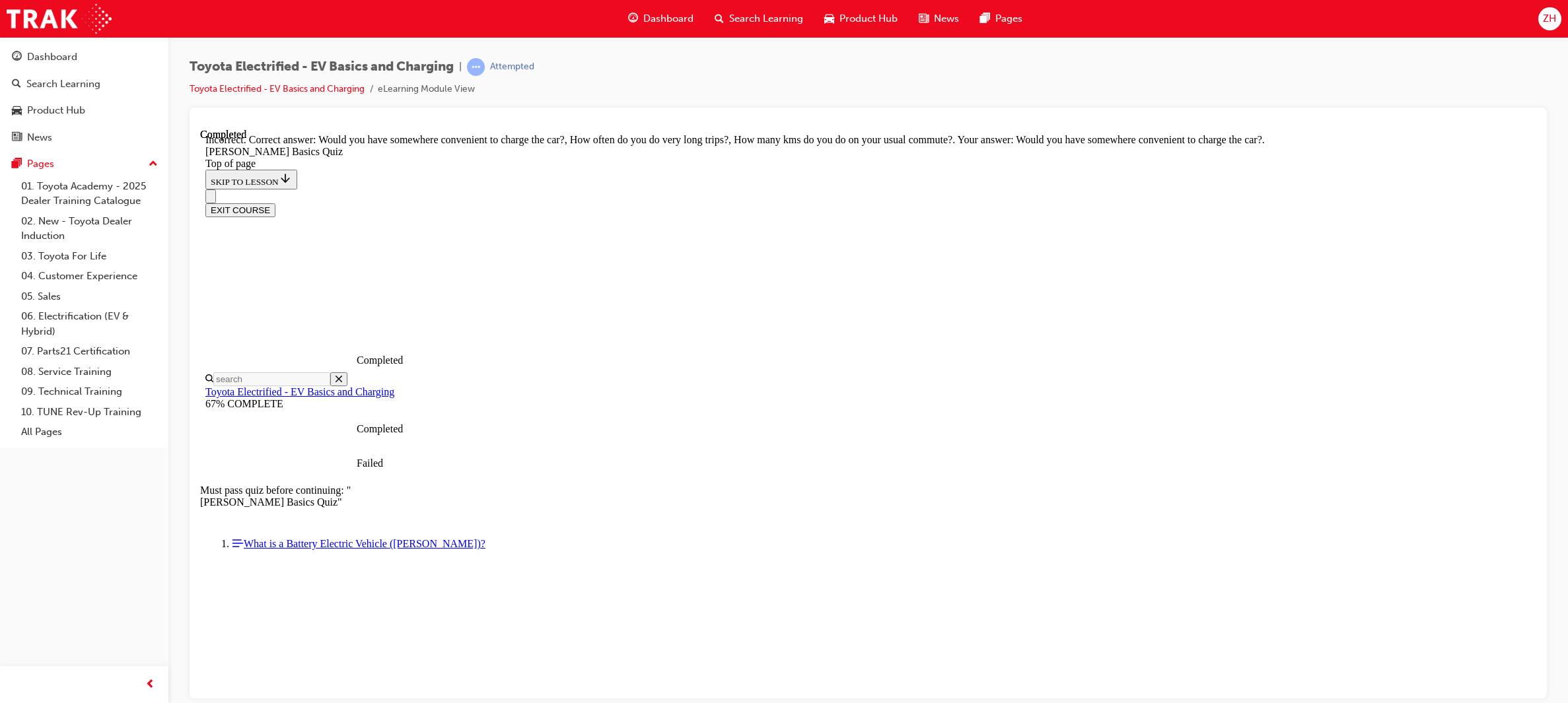
scroll to position [148, 0]
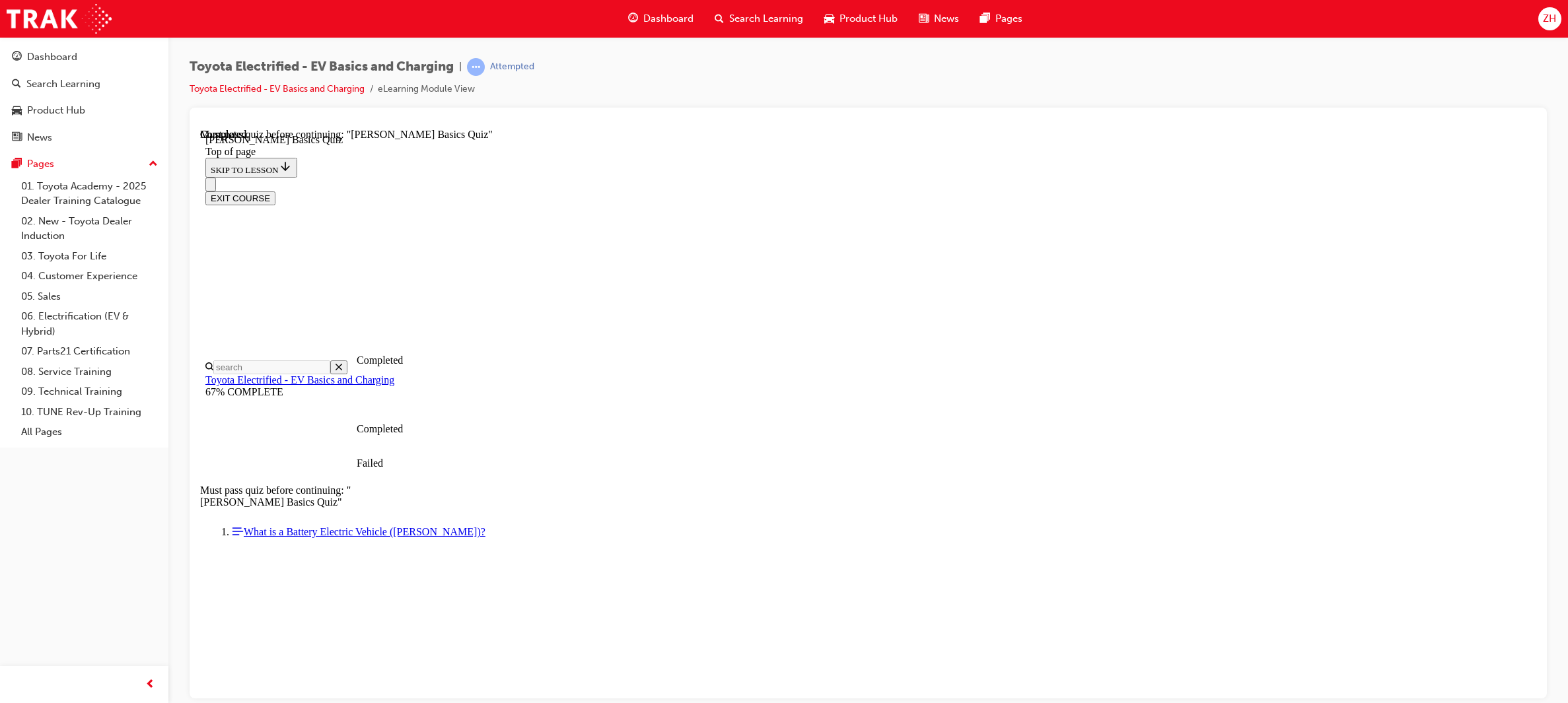
scroll to position [147, 0]
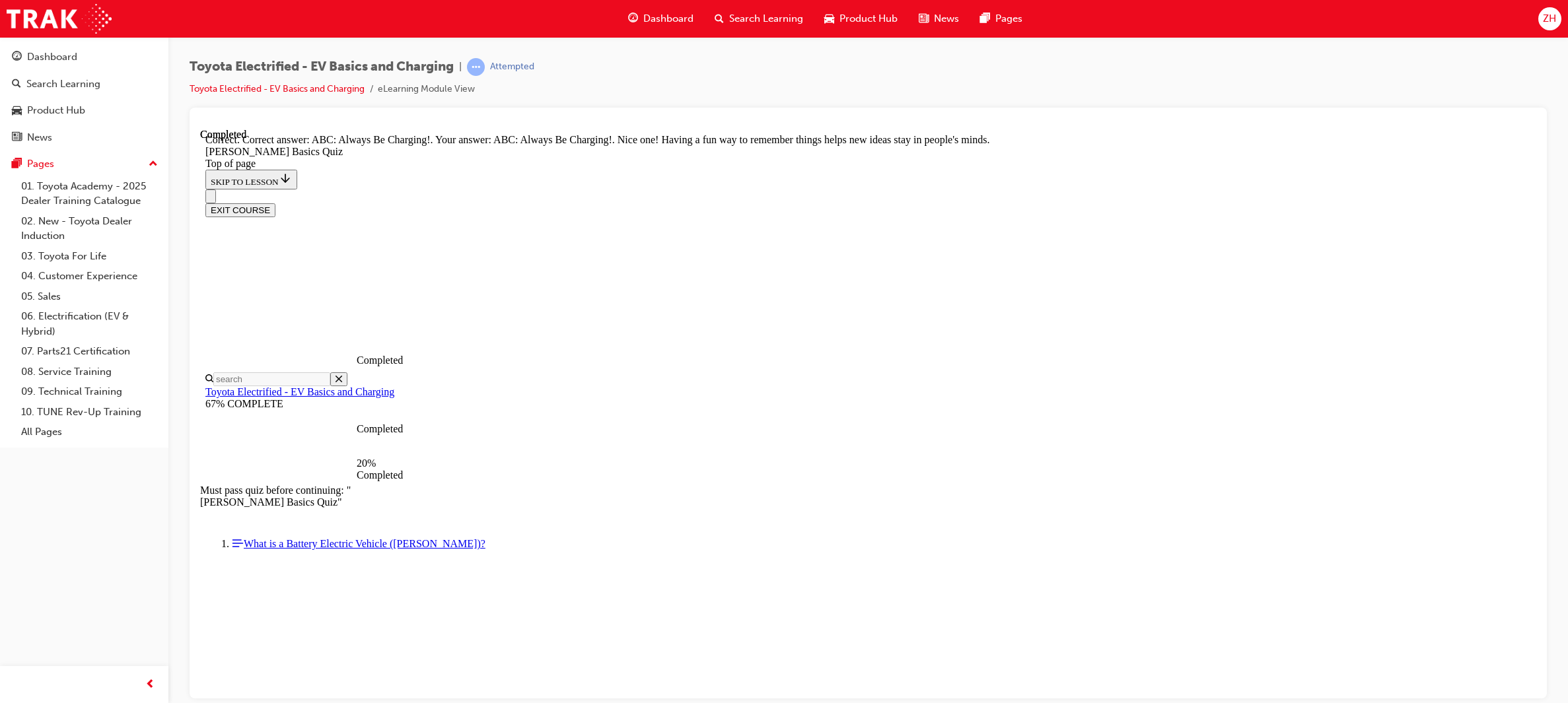
scroll to position [176, 0]
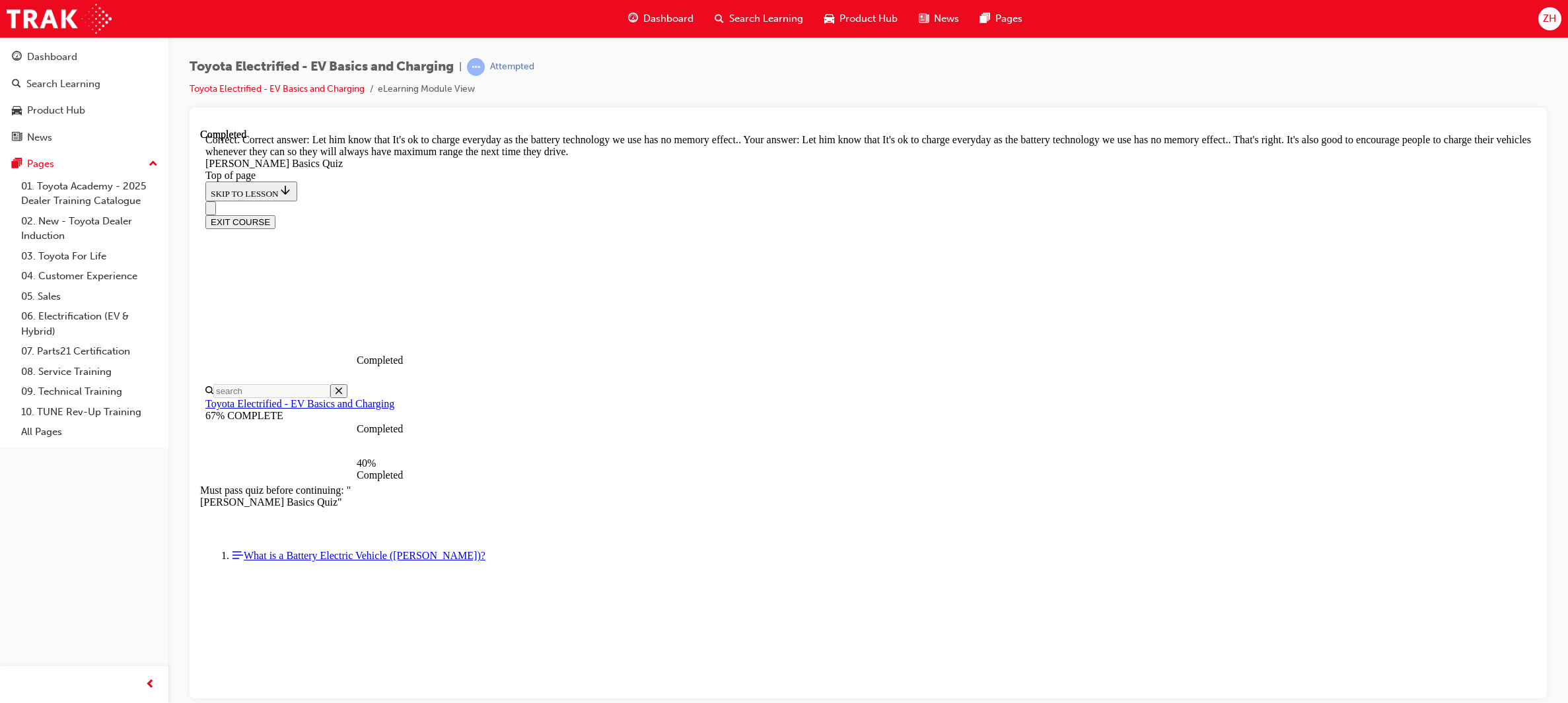
scroll to position [165, 0]
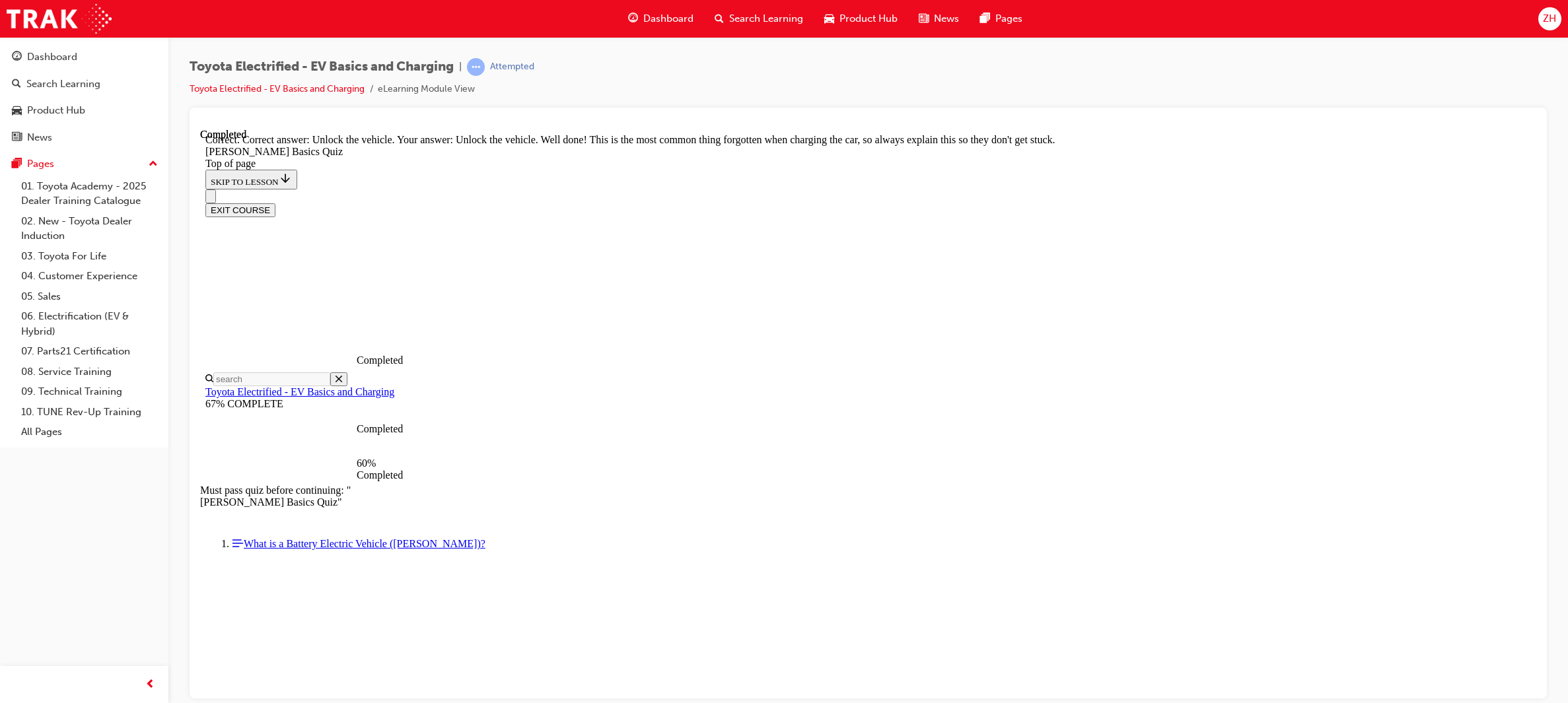
scroll to position [348, 0]
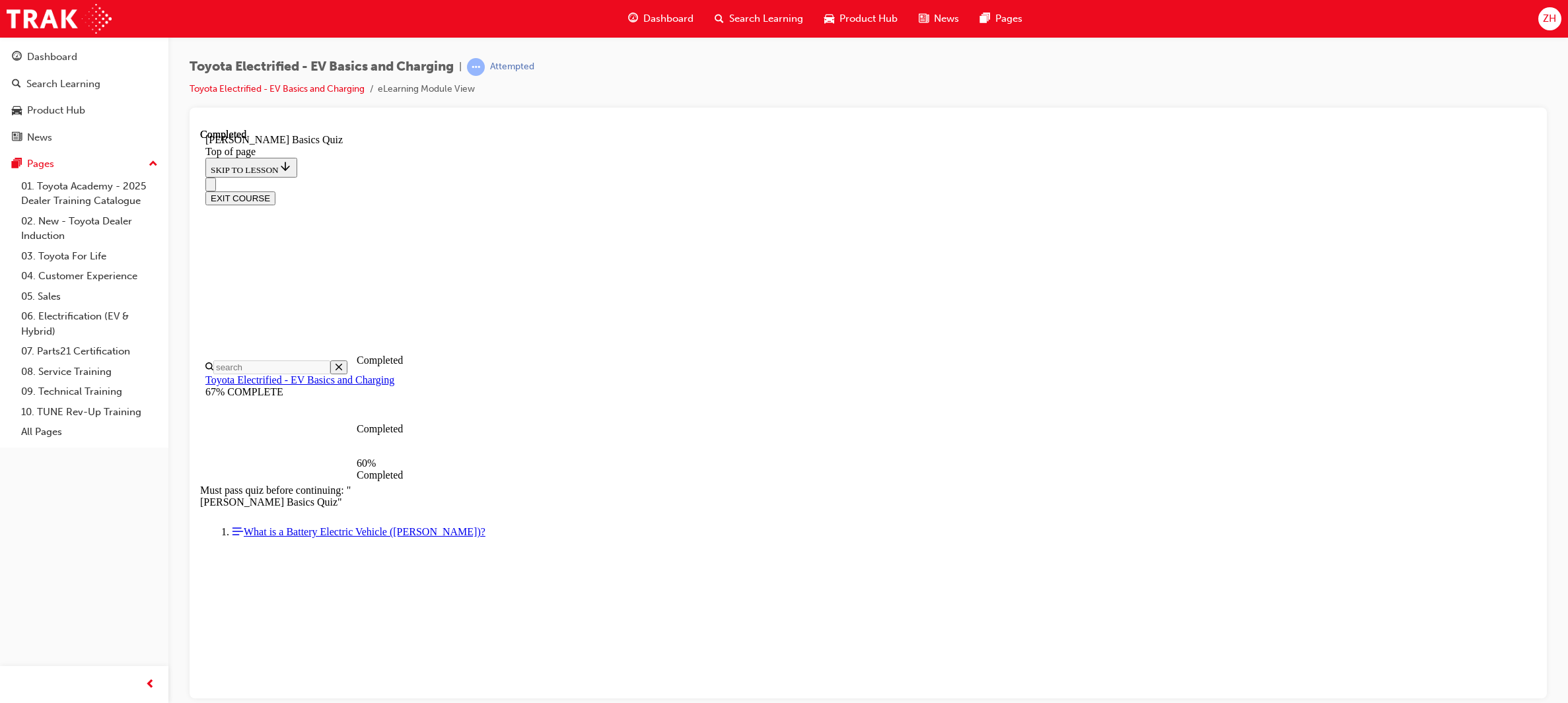
scroll to position [39, 0]
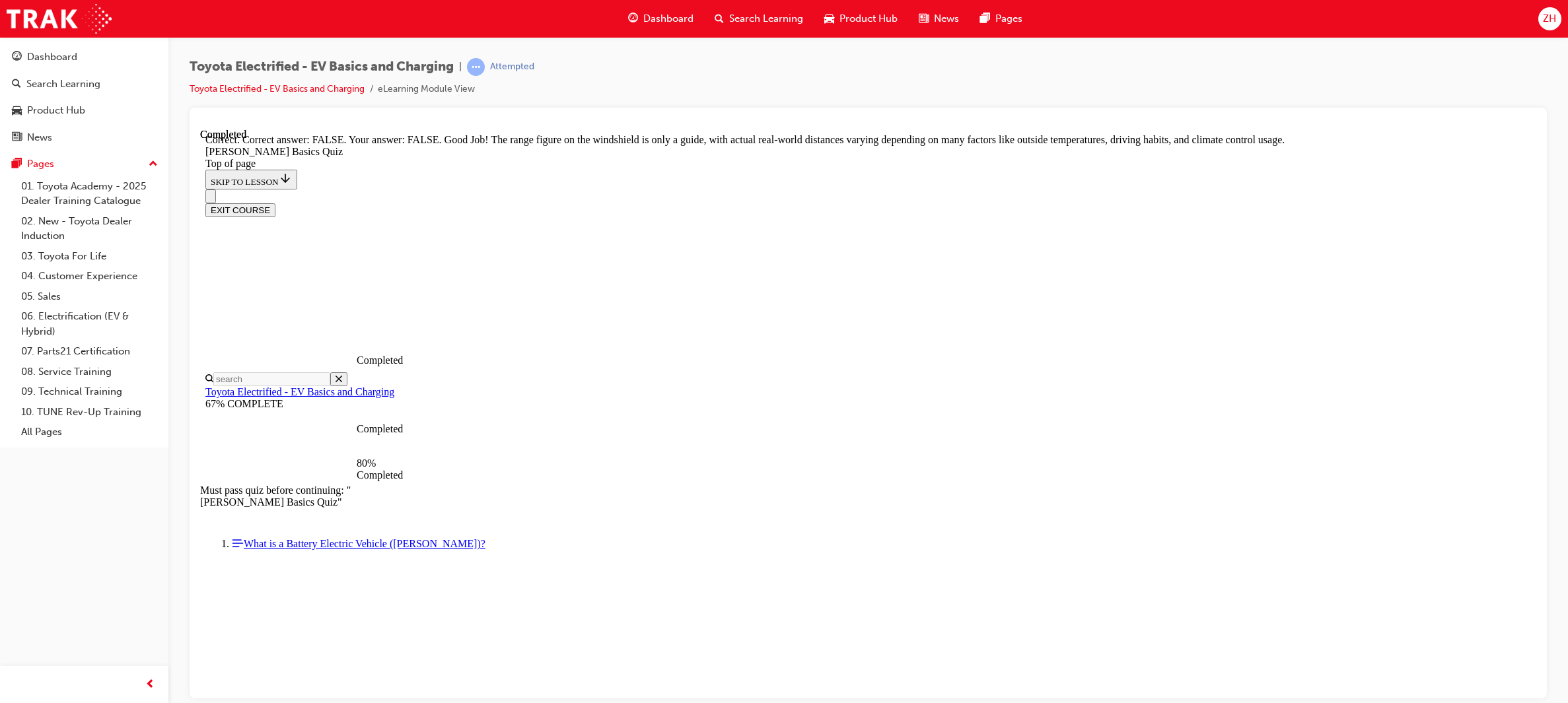
scroll to position [139, 0]
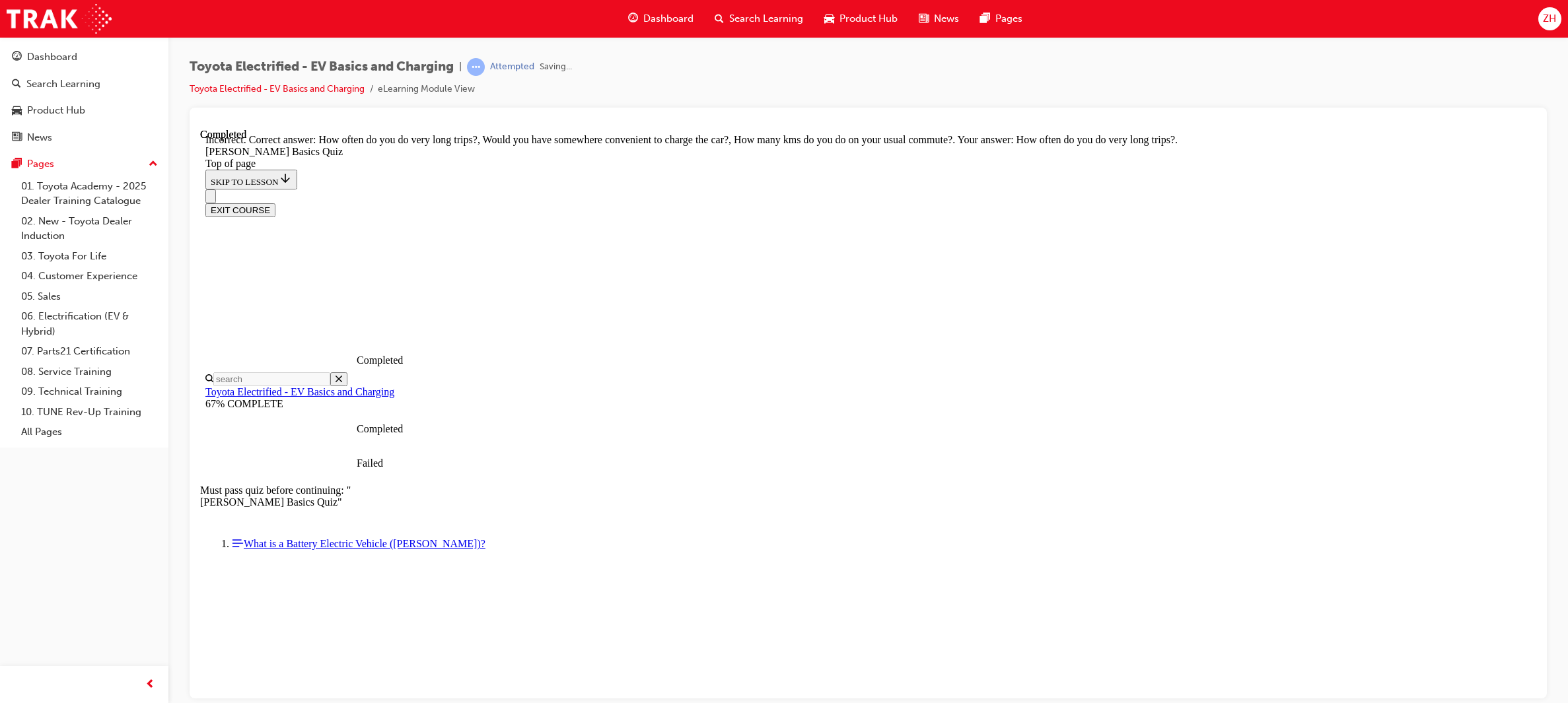
scroll to position [148, 0]
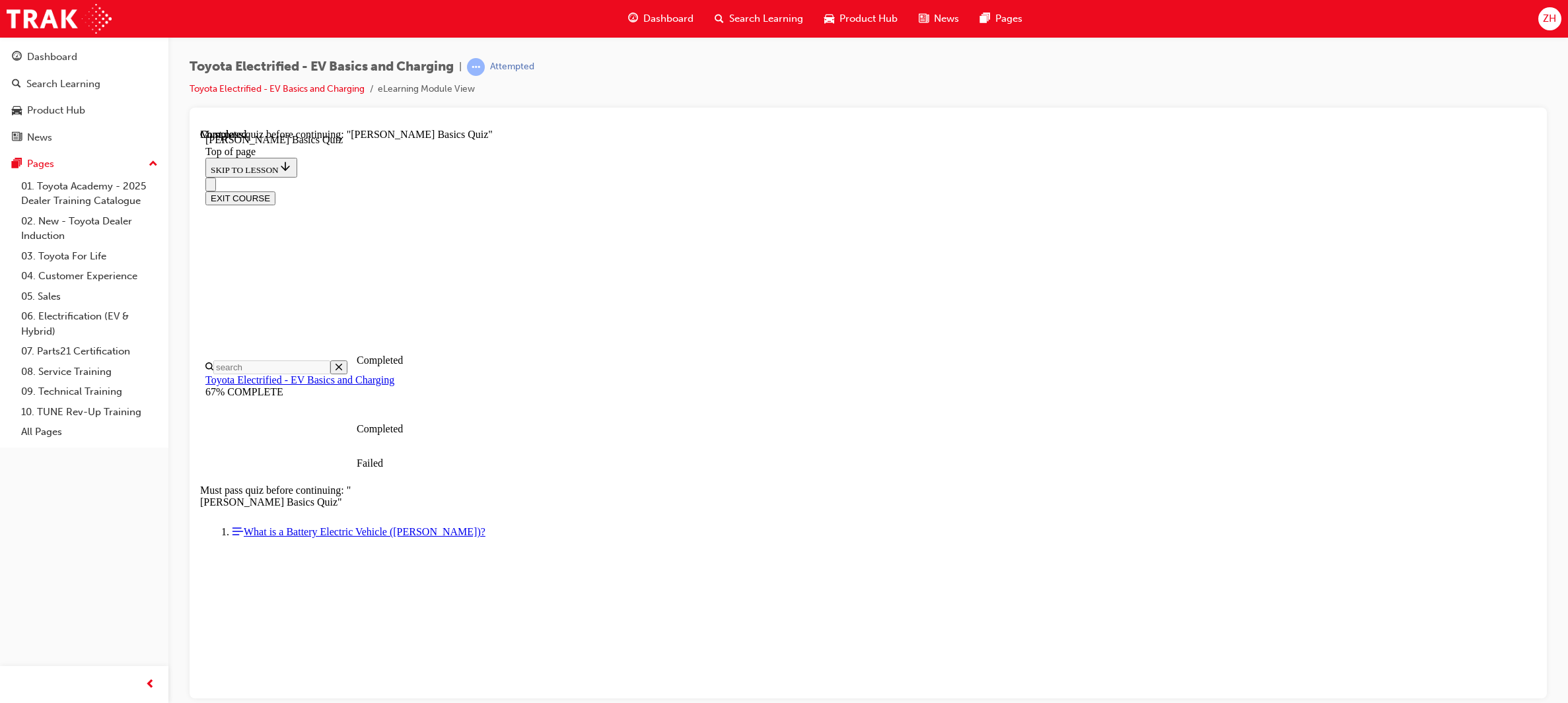
scroll to position [147, 0]
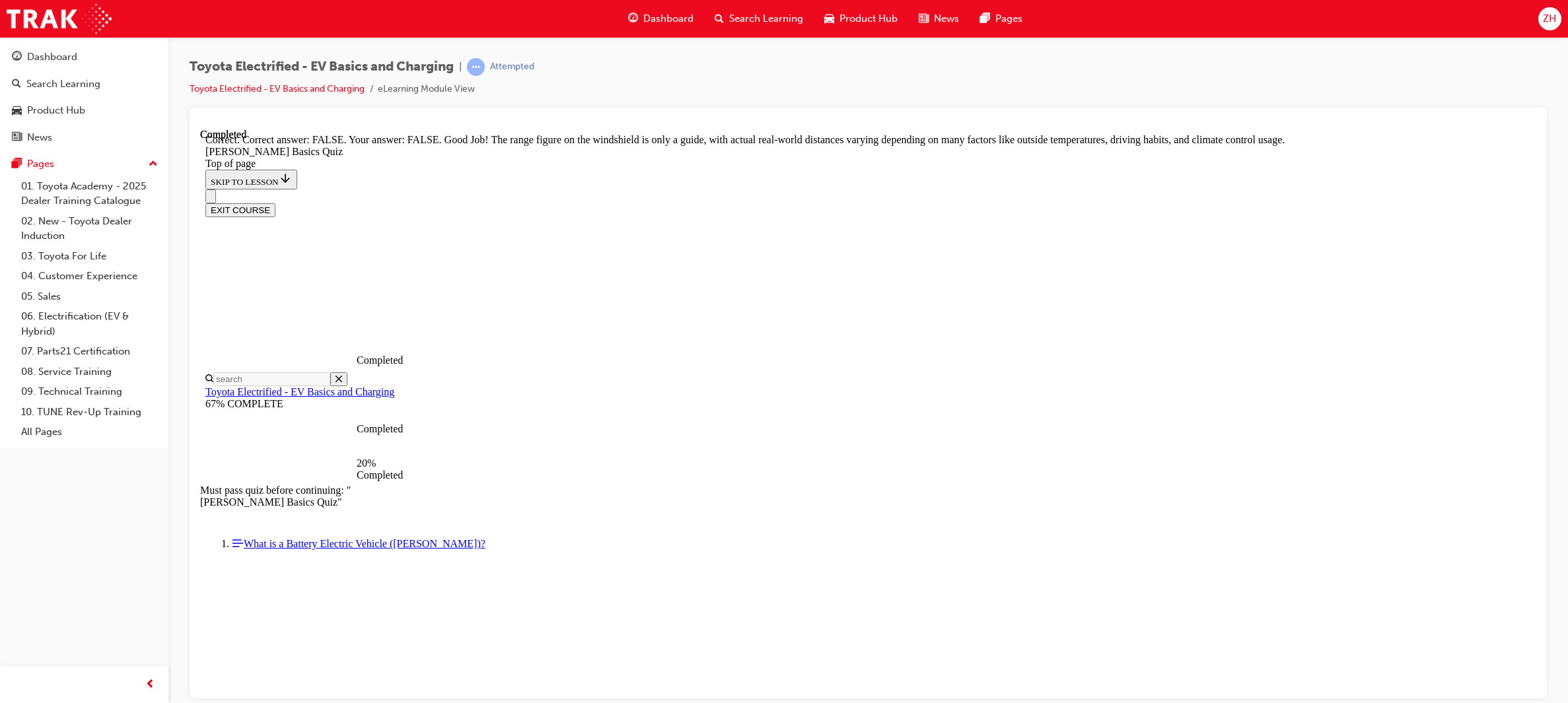
scroll to position [139, 0]
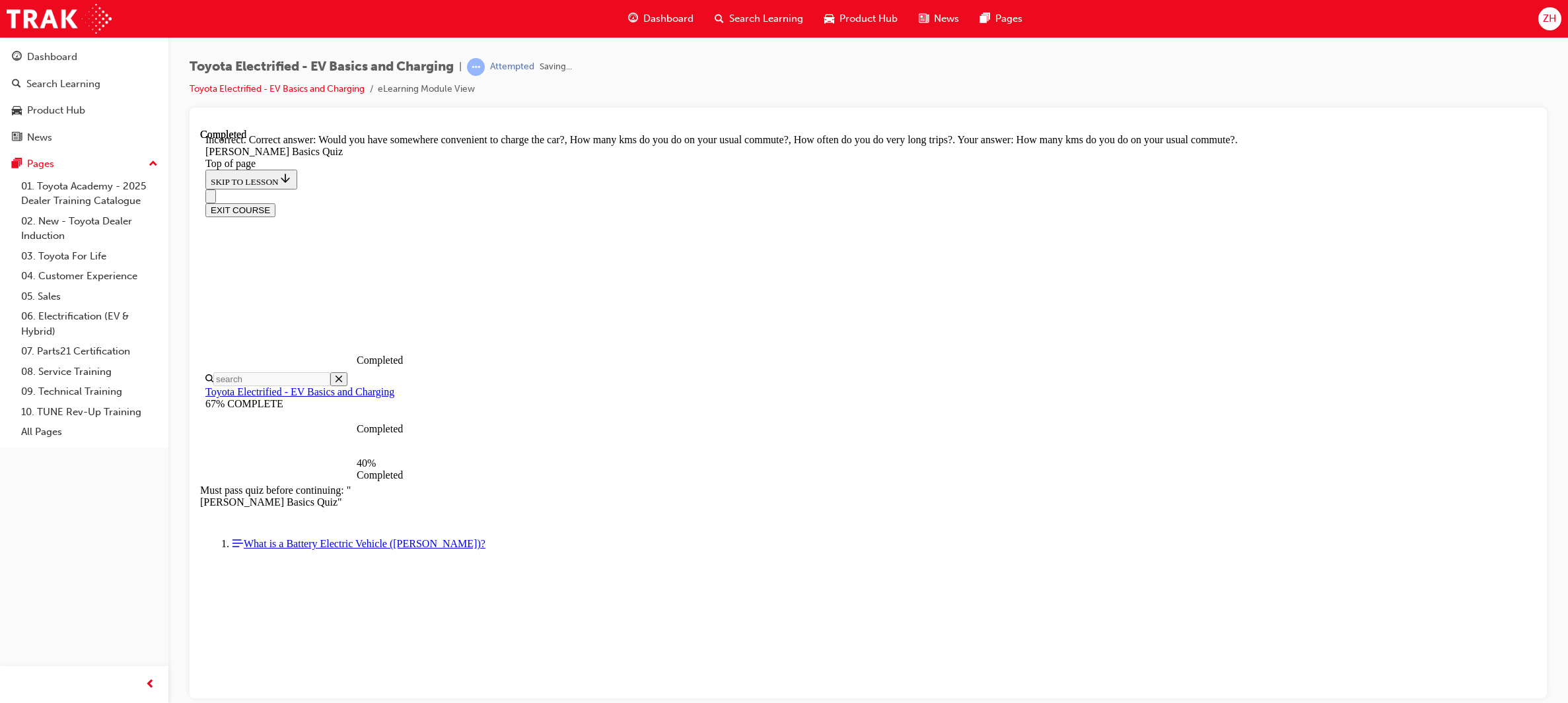
scroll to position [148, 0]
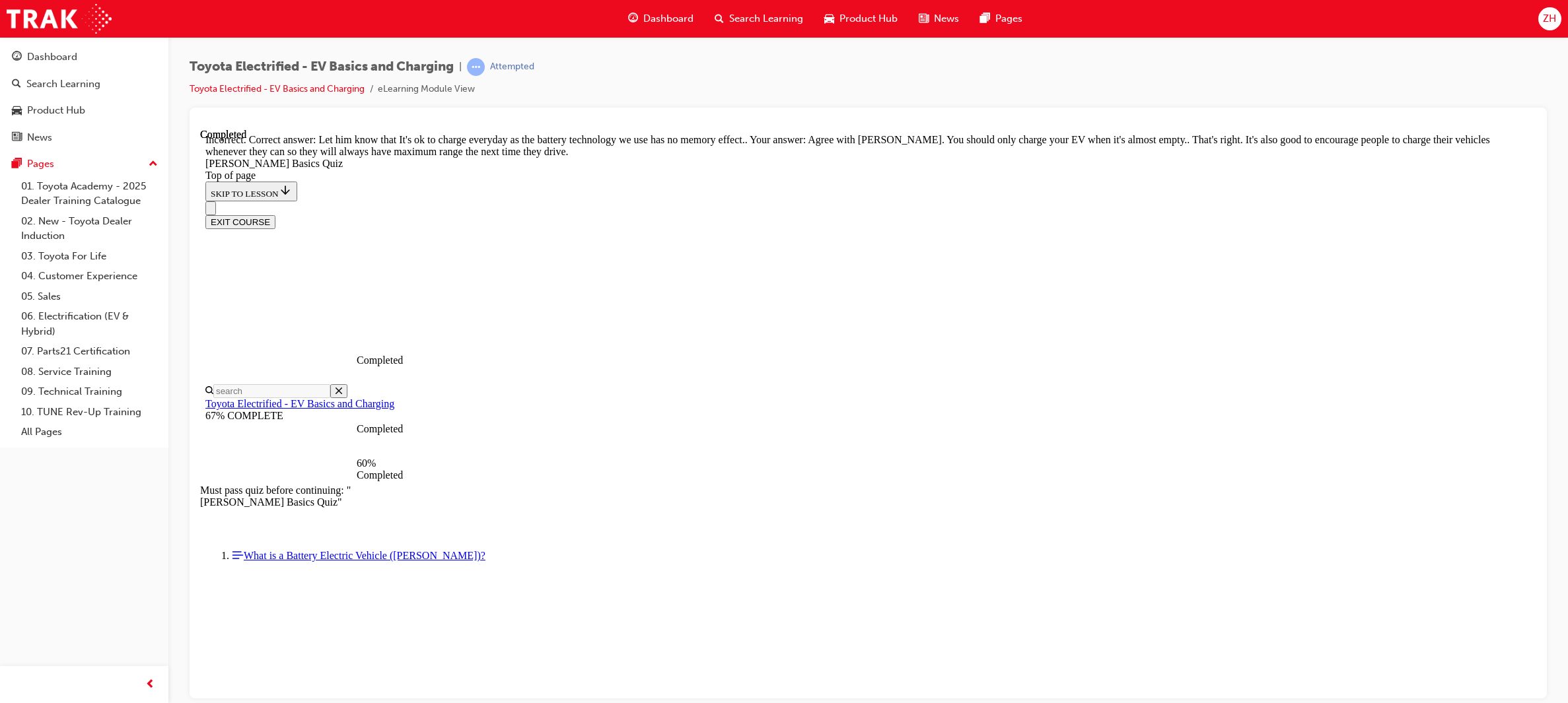
scroll to position [165, 0]
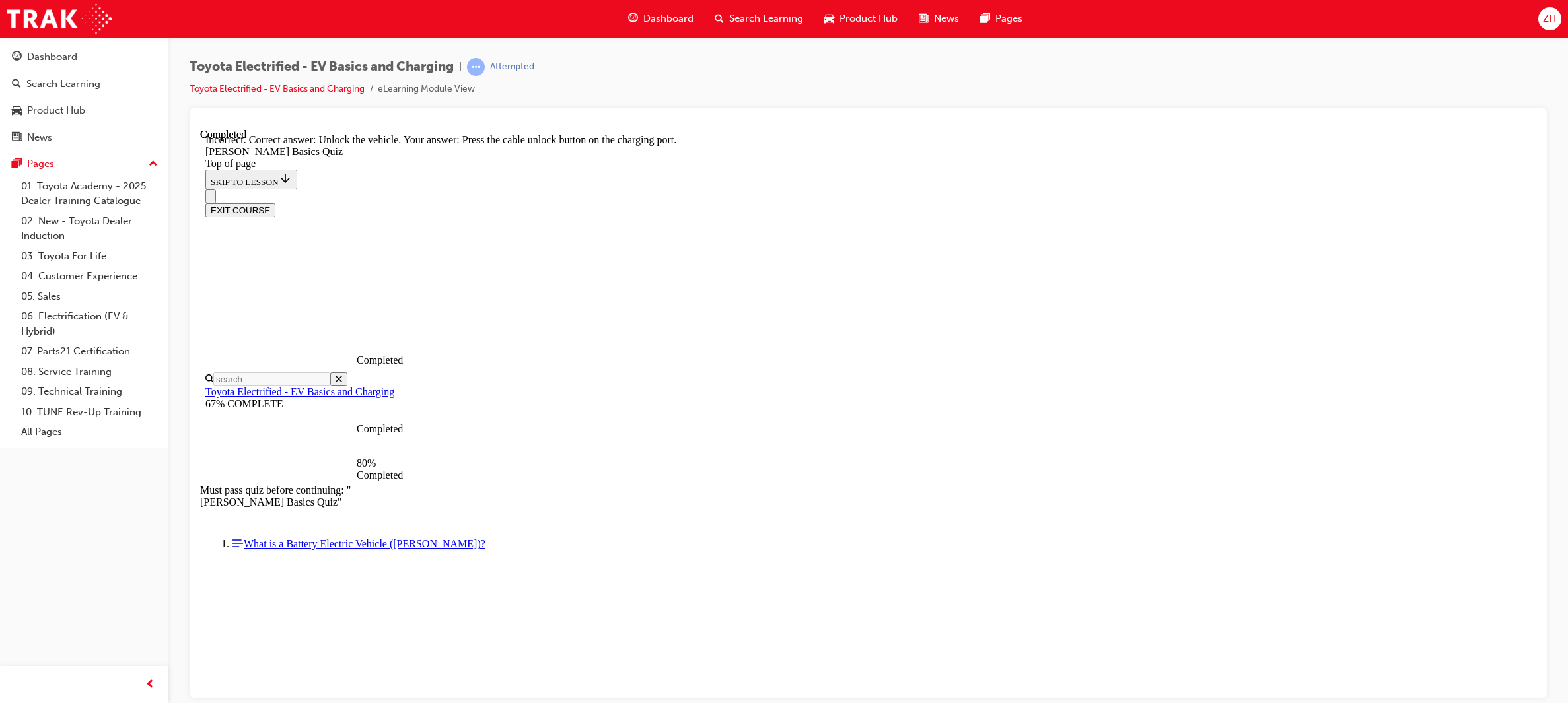
scroll to position [267, 0]
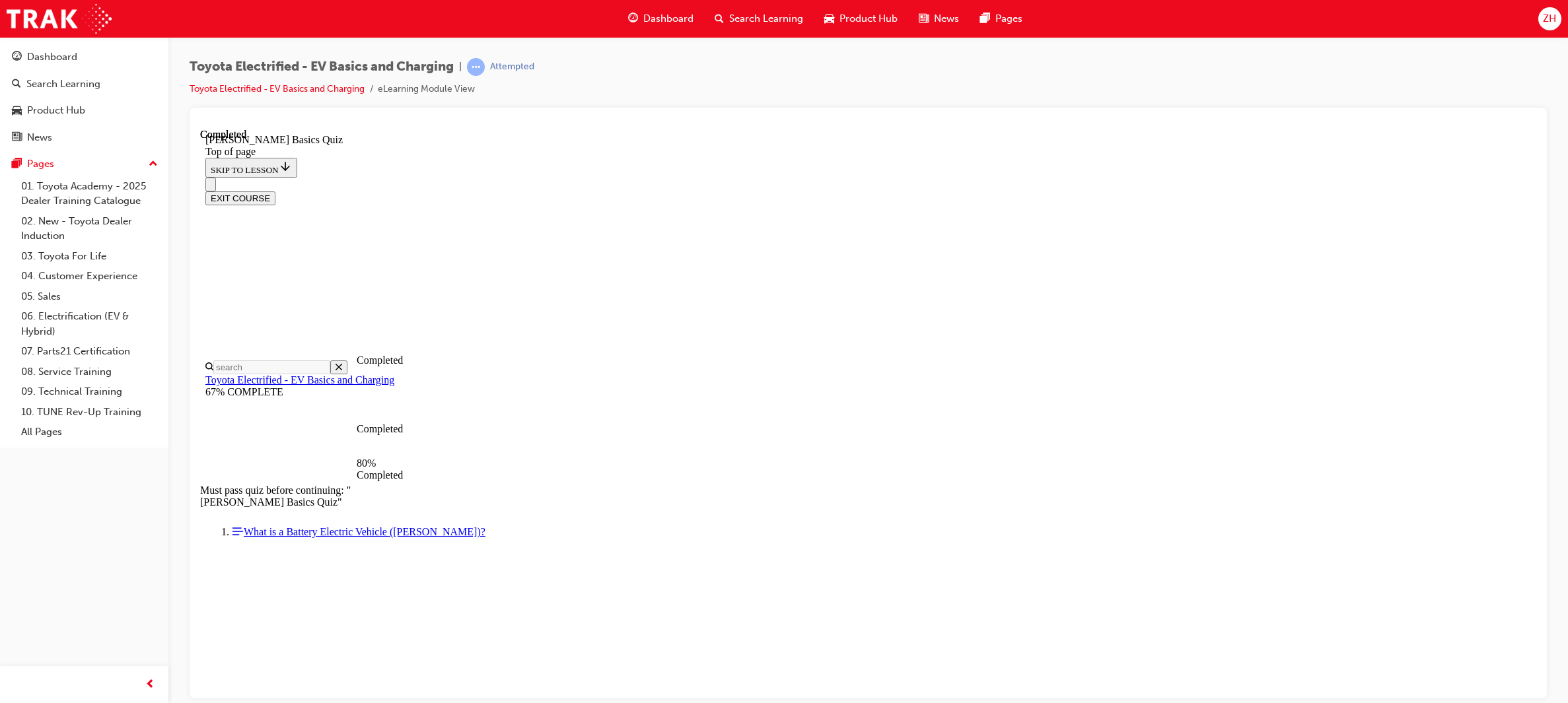
scroll to position [39, 0]
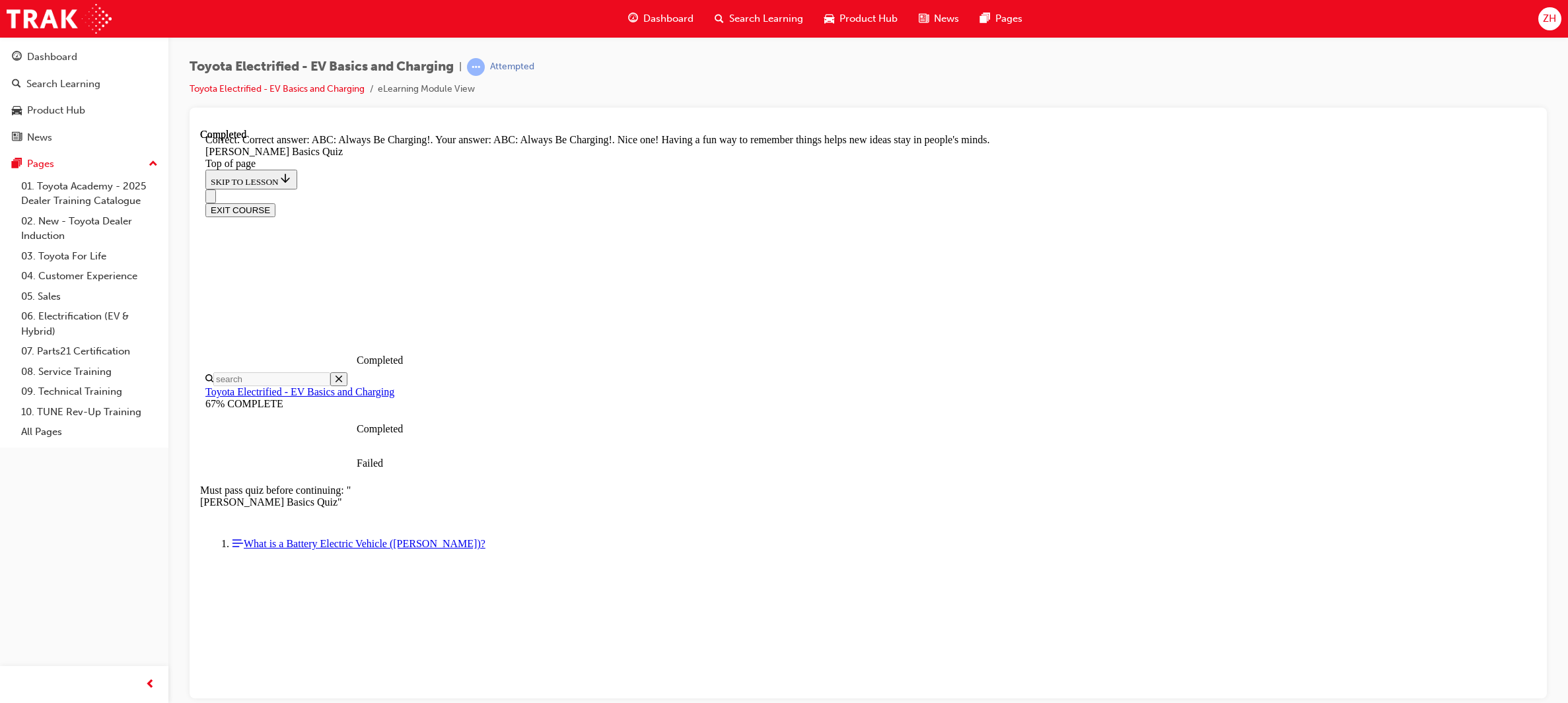
scroll to position [176, 0]
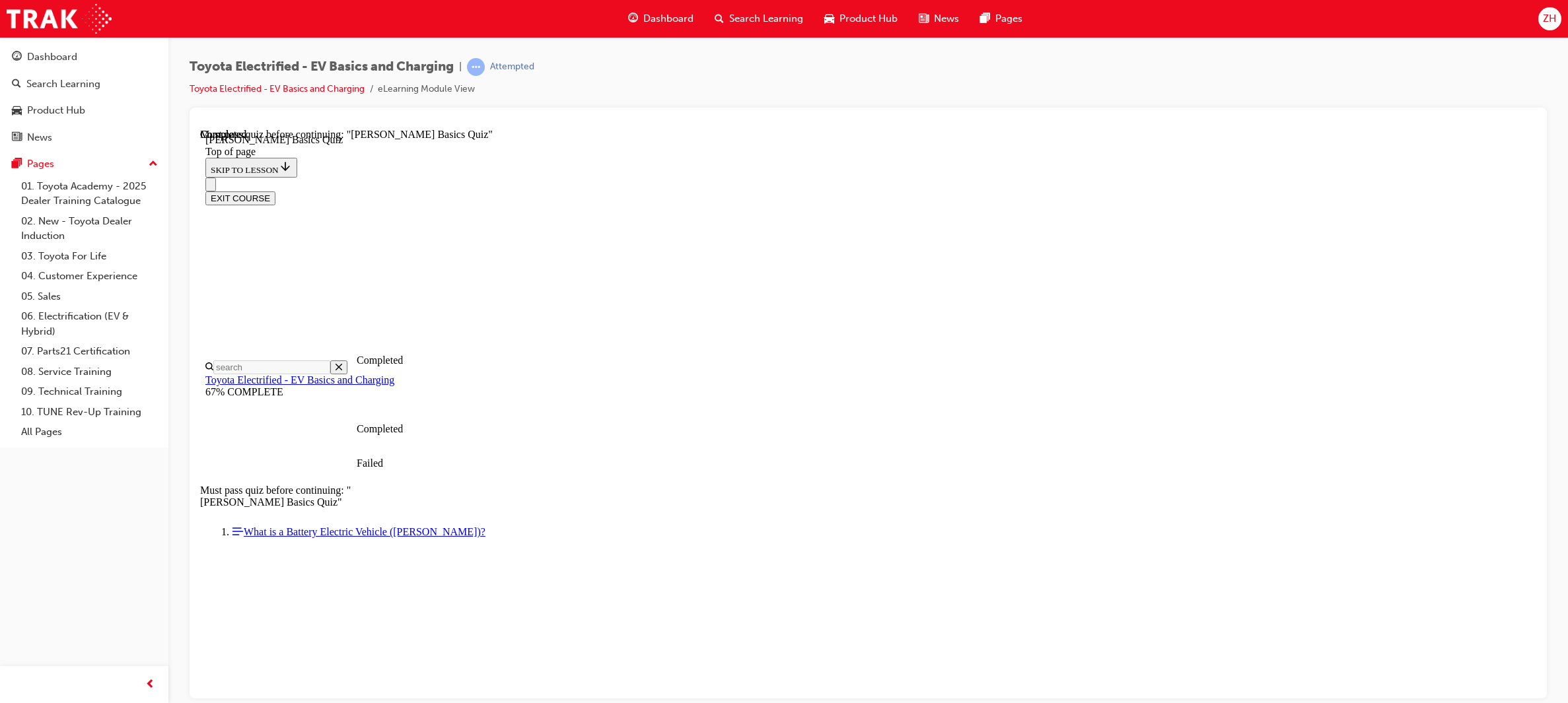
scroll to position [147, 0]
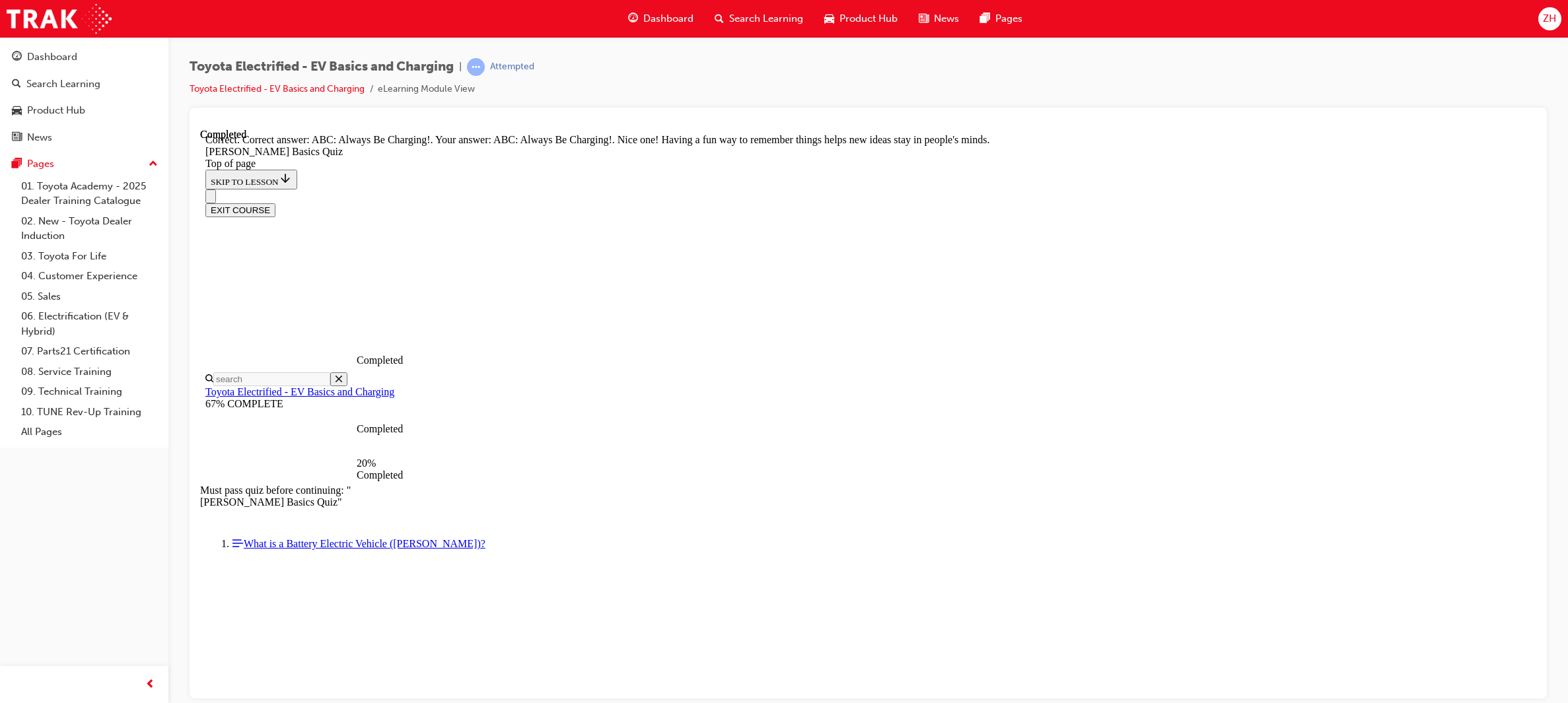
scroll to position [176, 0]
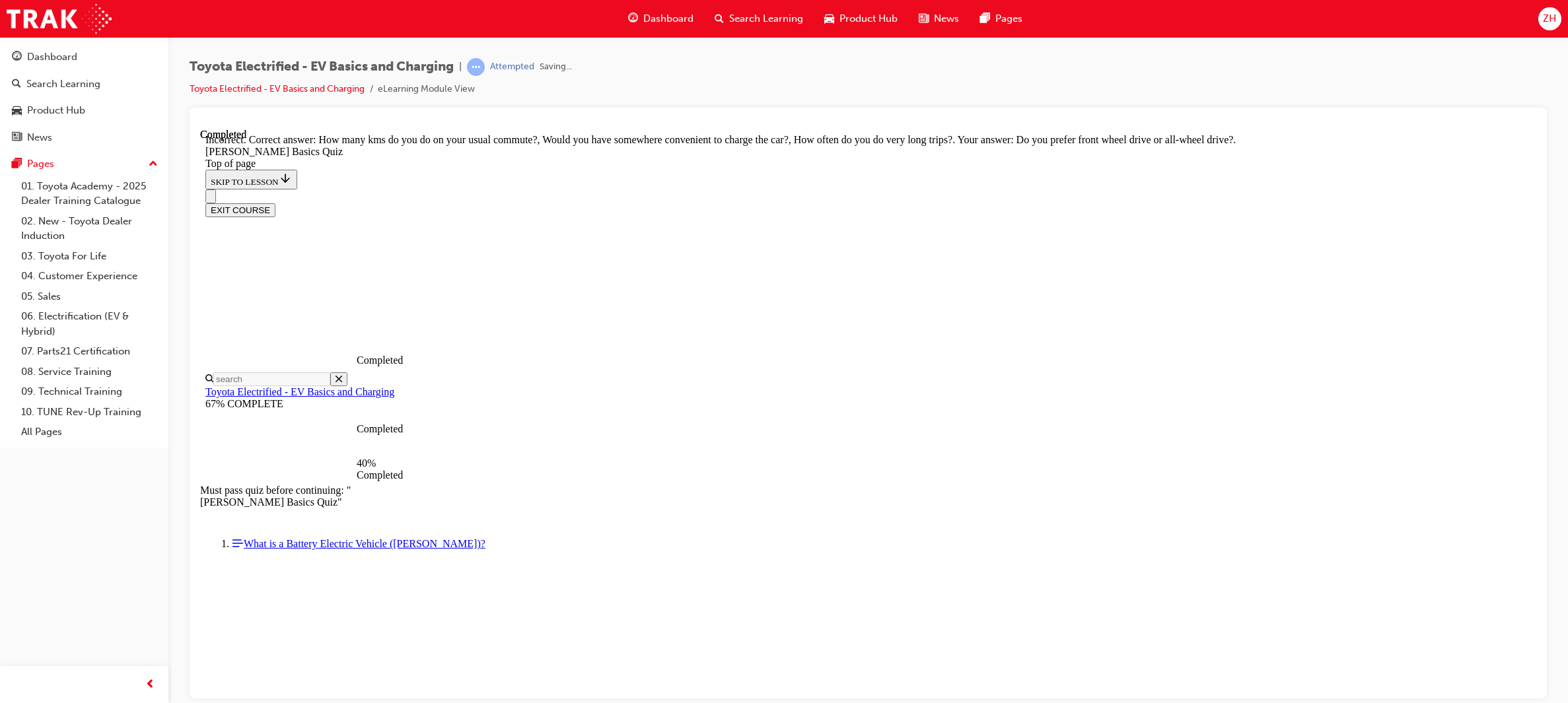
scroll to position [148, 0]
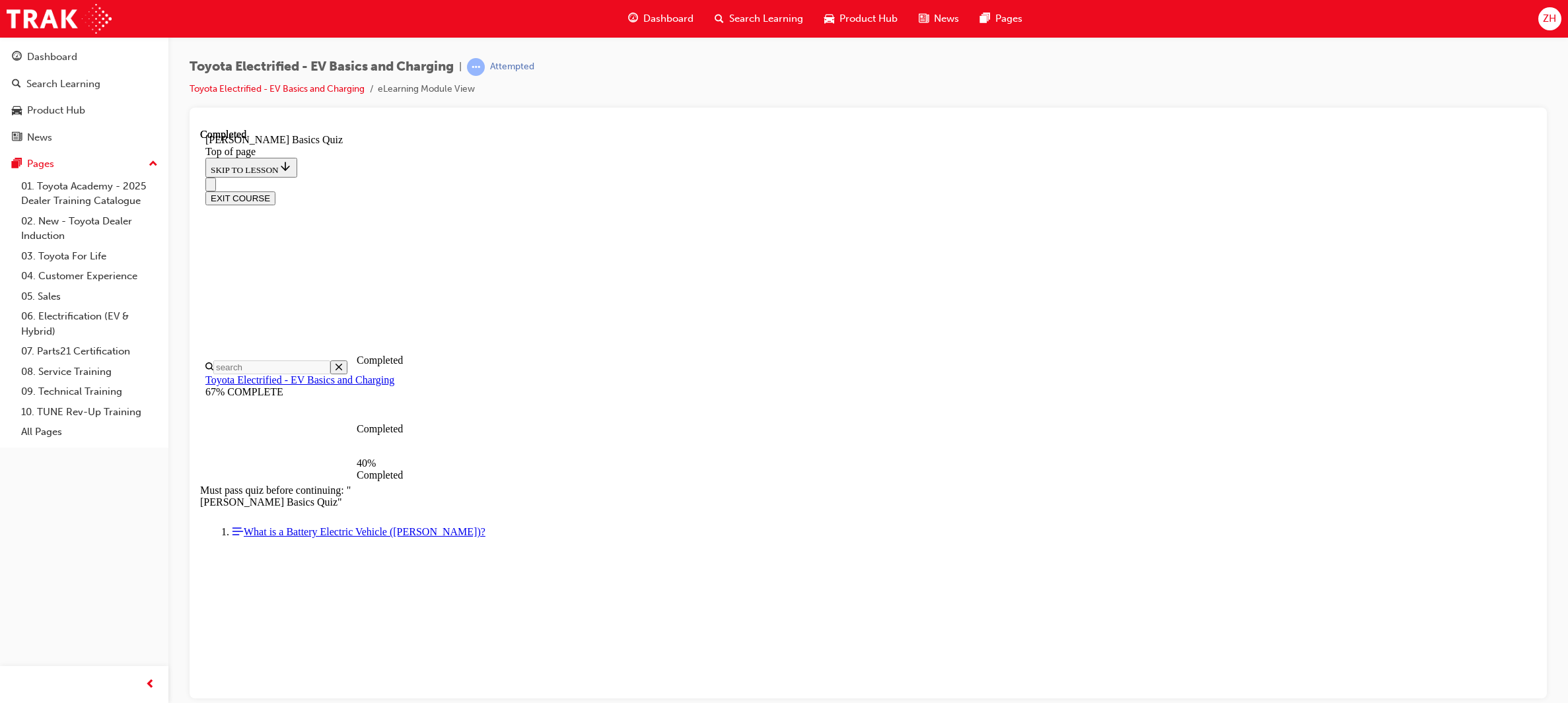
scroll to position [39, 0]
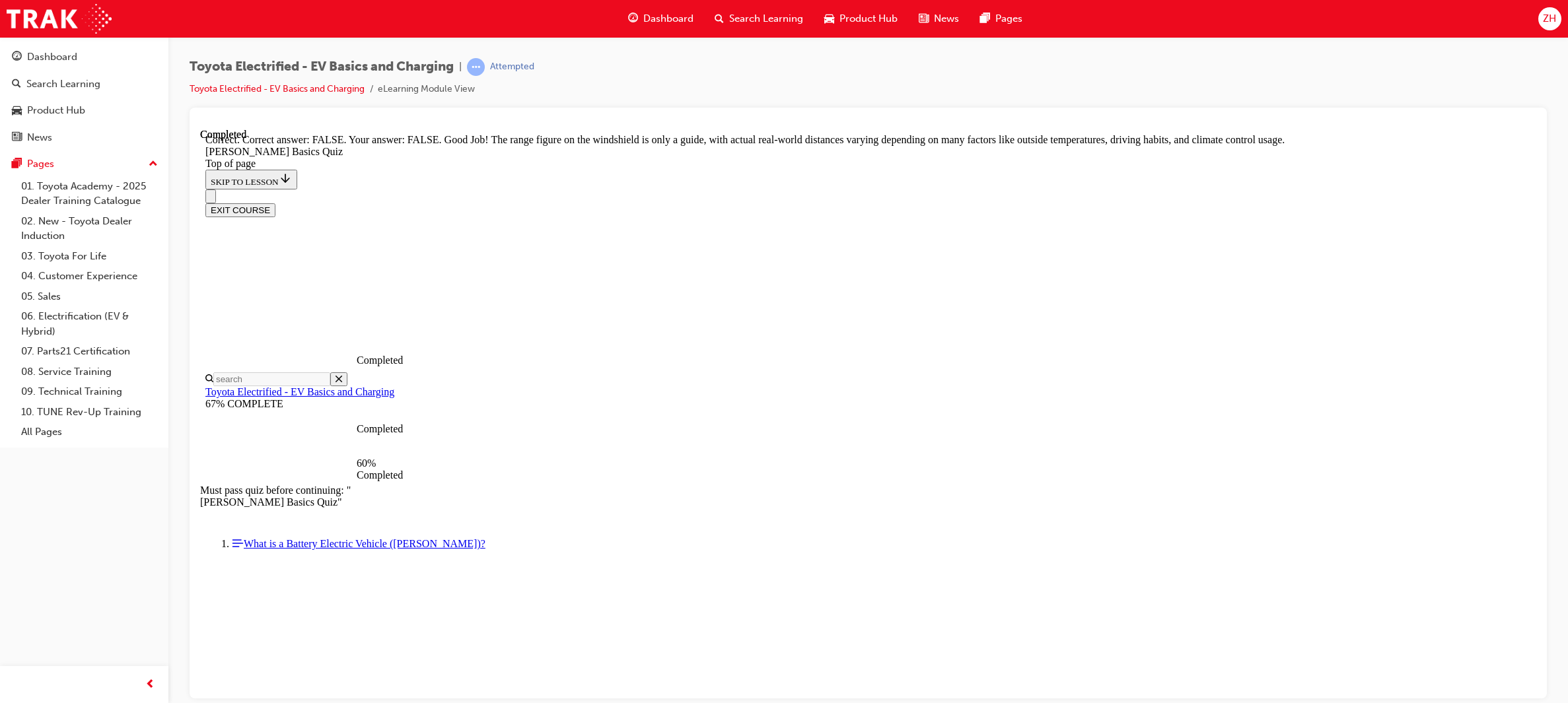
scroll to position [139, 0]
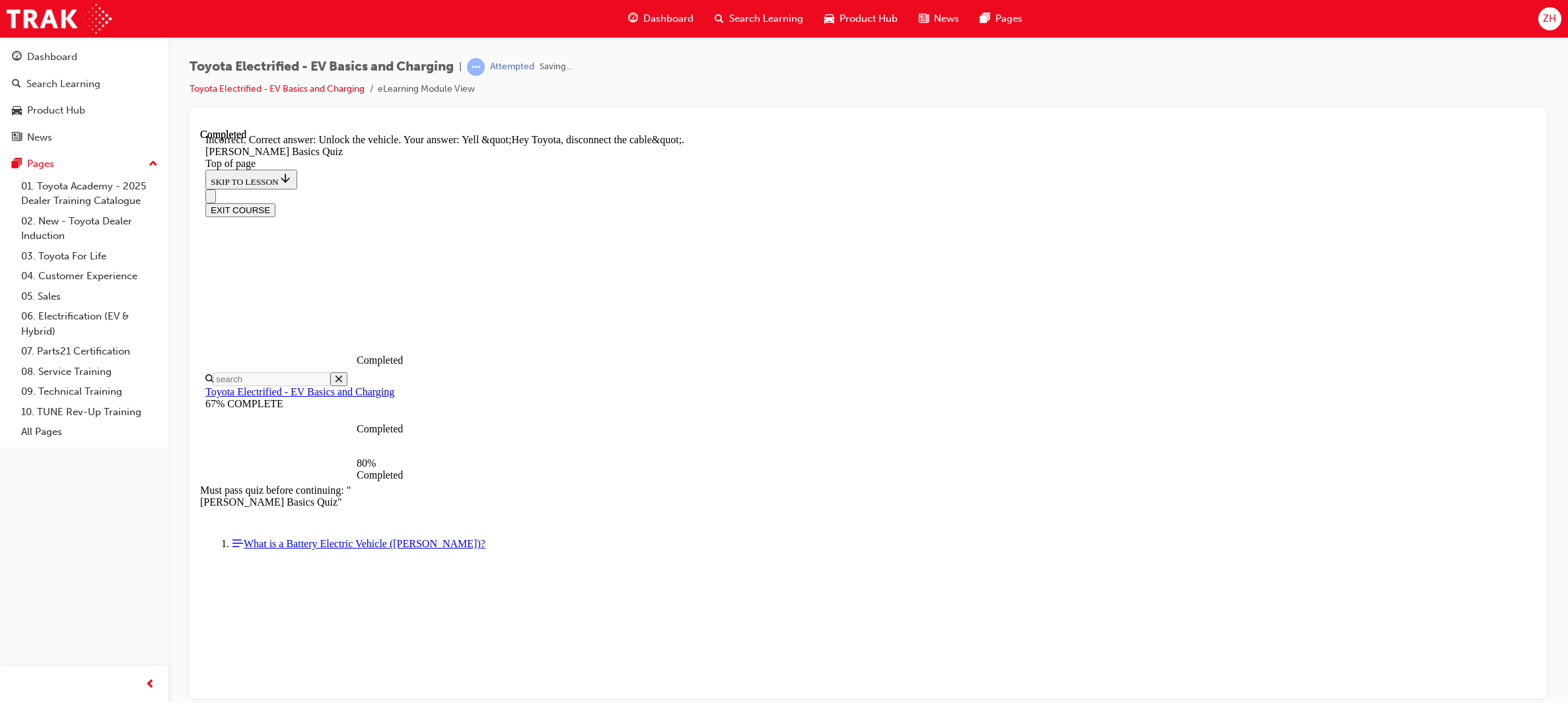
scroll to position [267, 0]
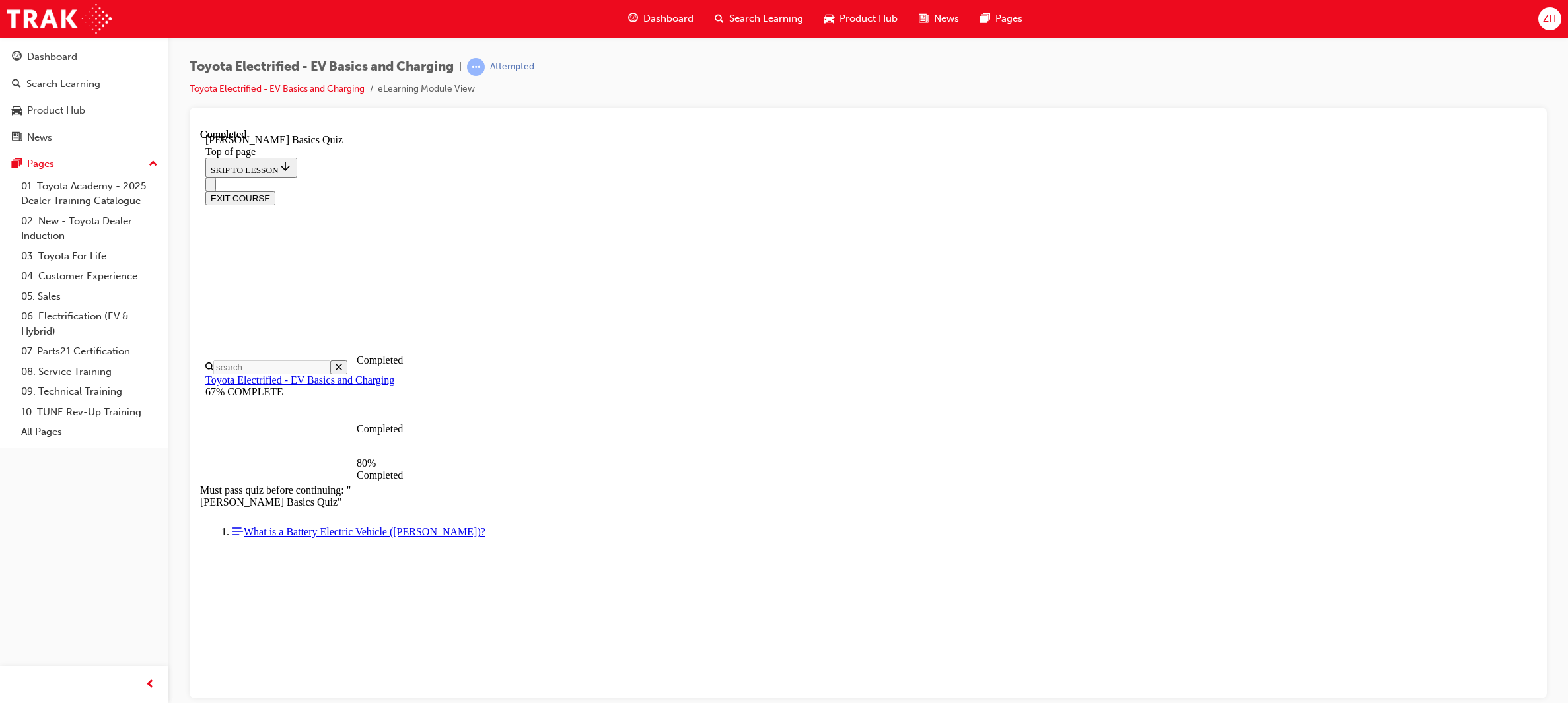
scroll to position [39, 0]
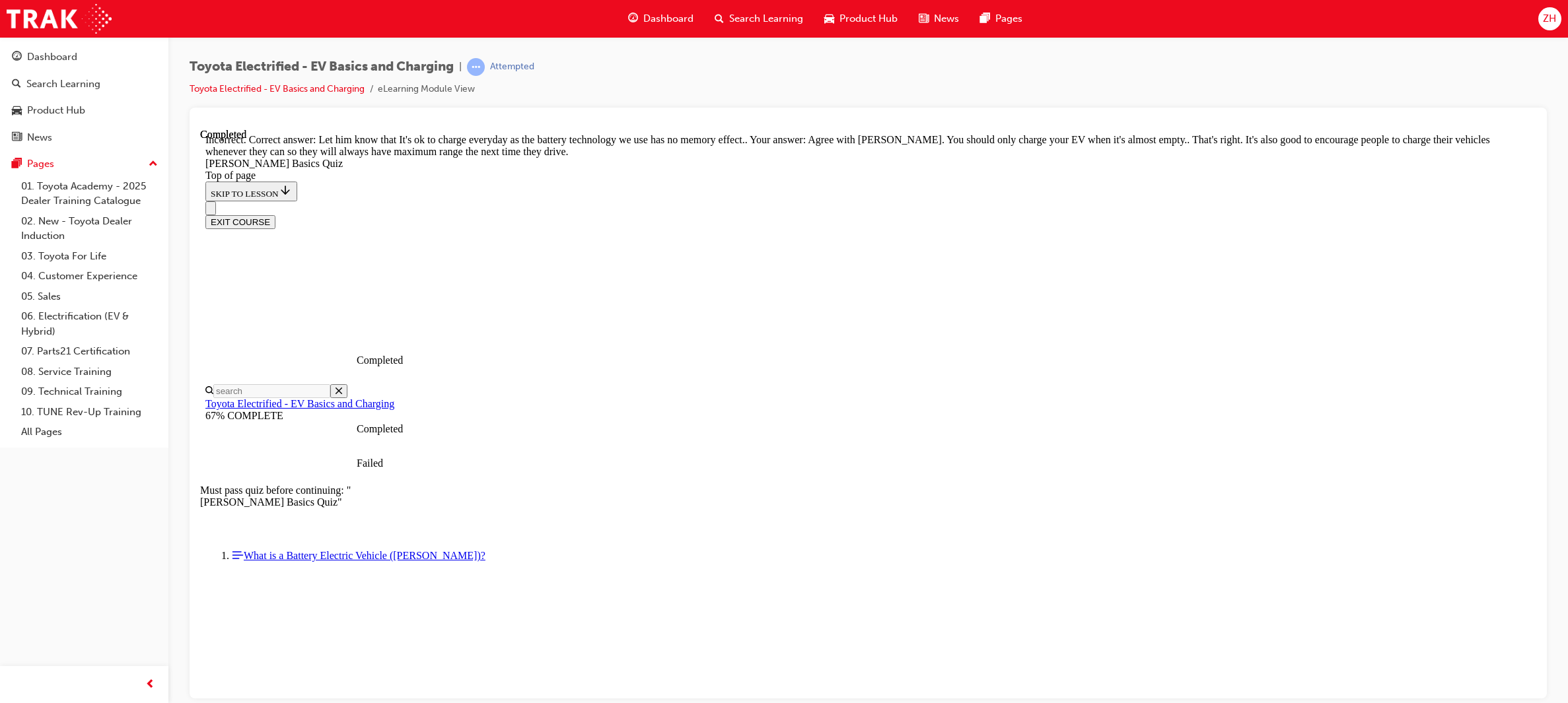
scroll to position [165, 0]
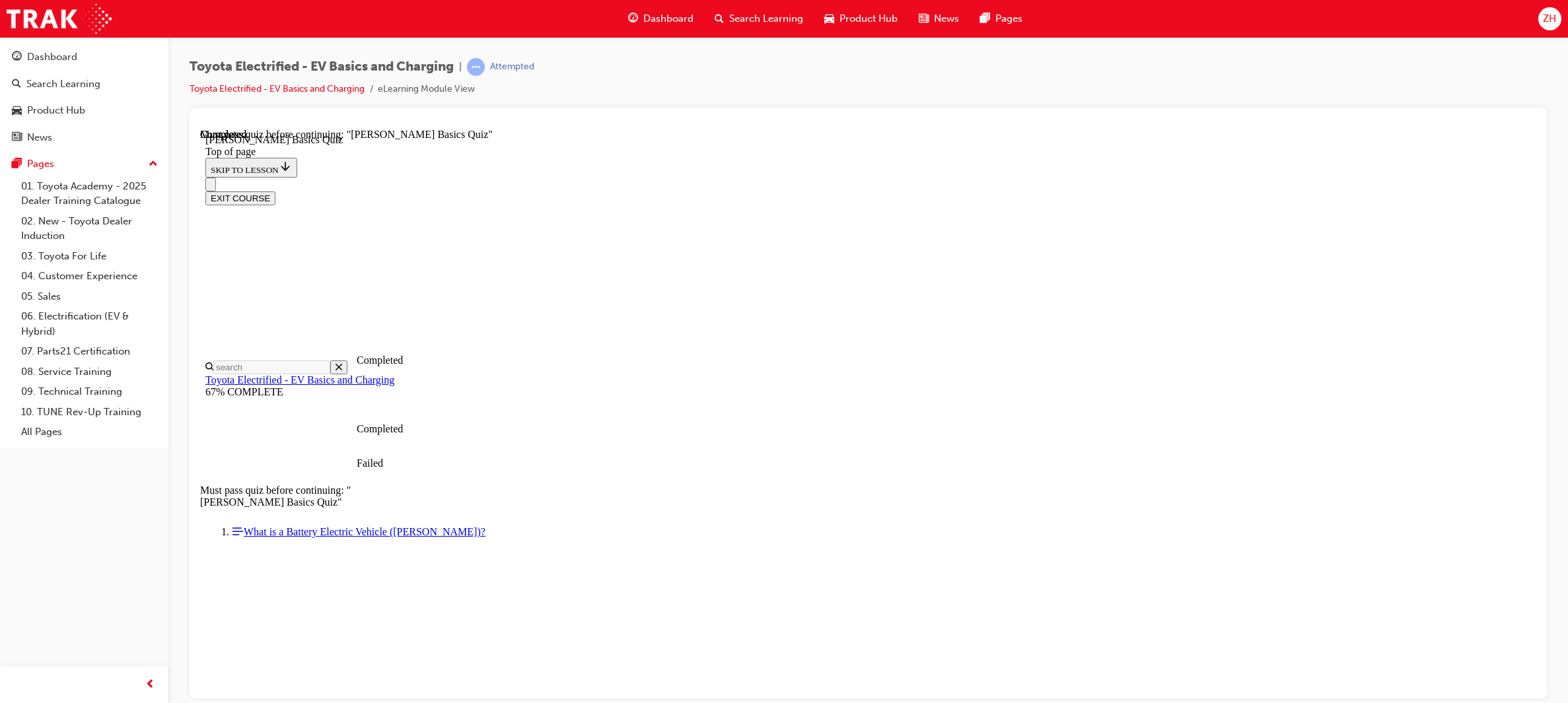
scroll to position [147, 0]
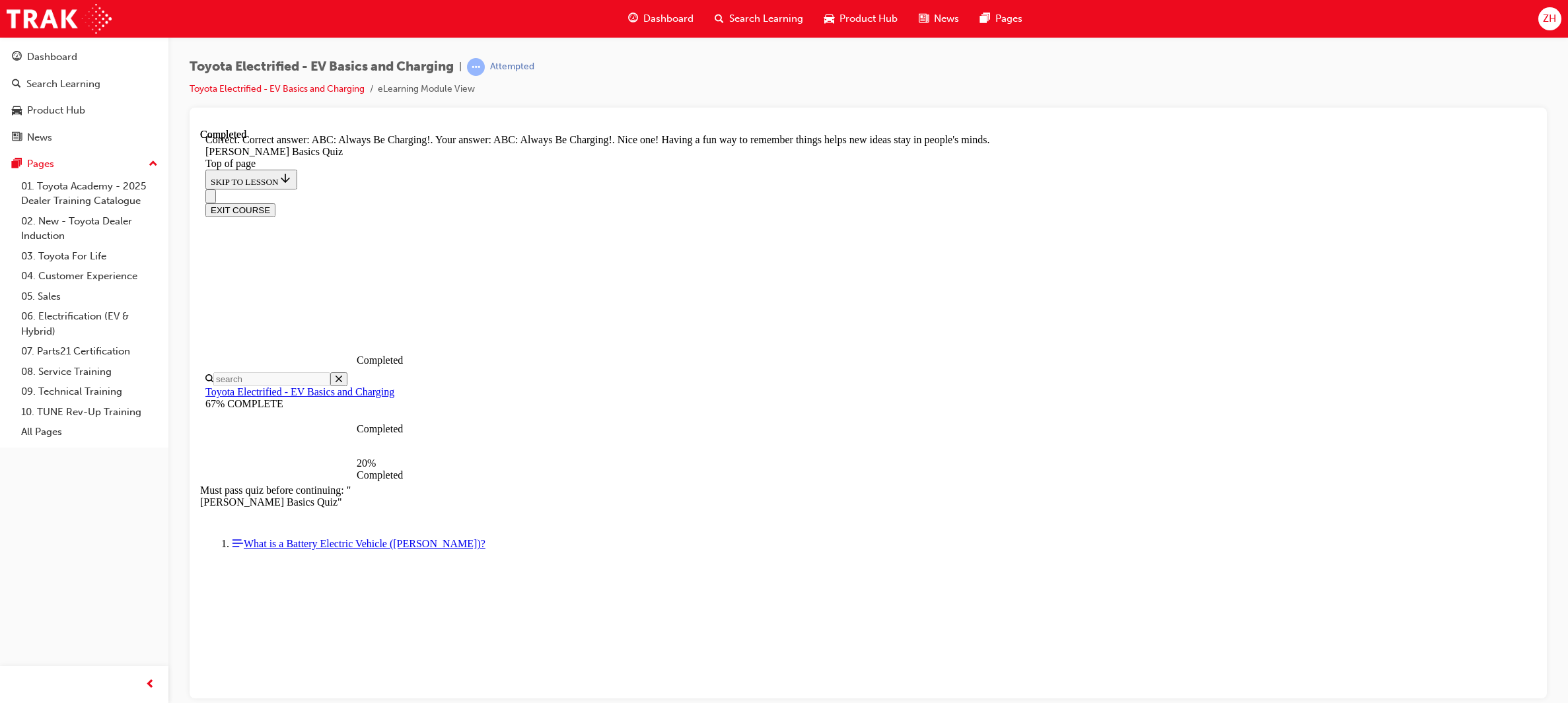
scroll to position [176, 0]
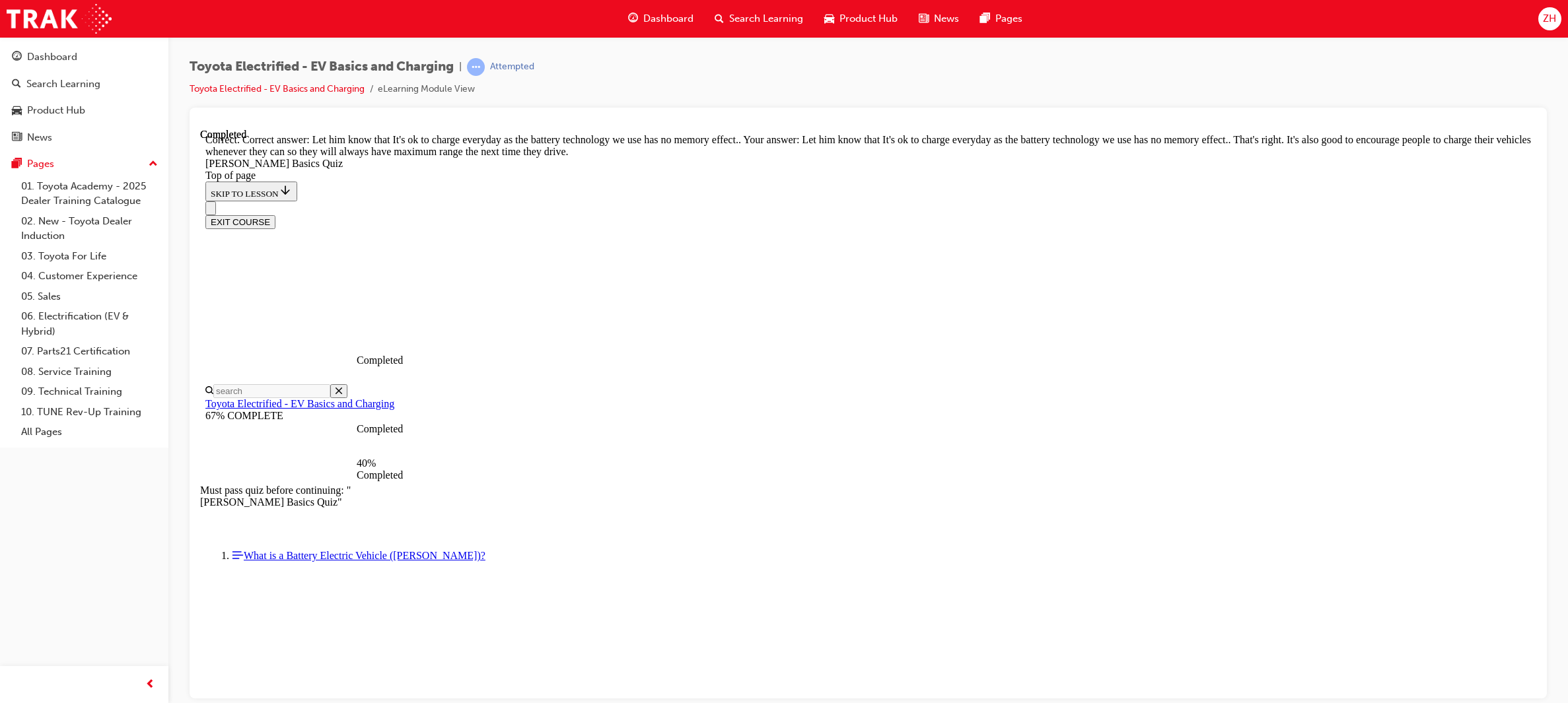
scroll to position [165, 0]
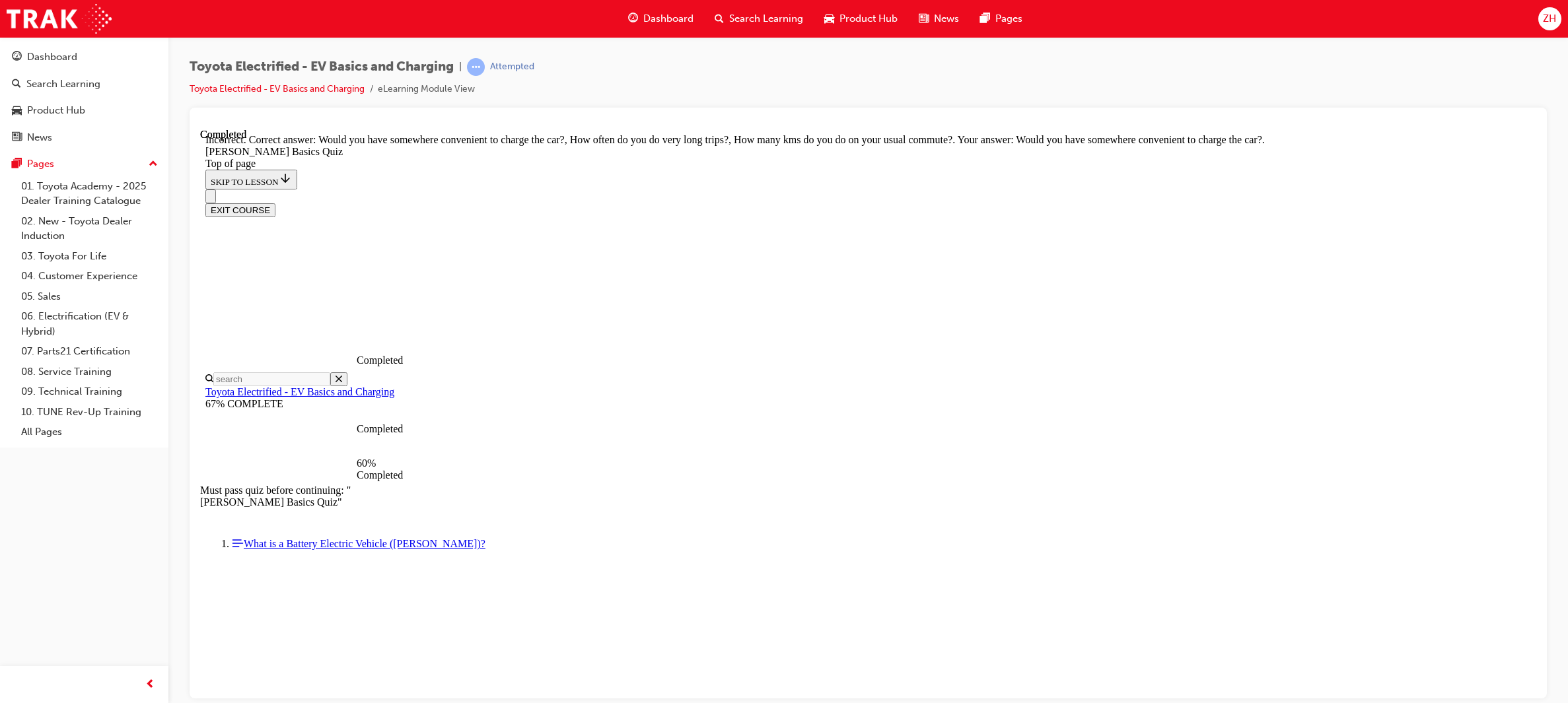
scroll to position [148, 0]
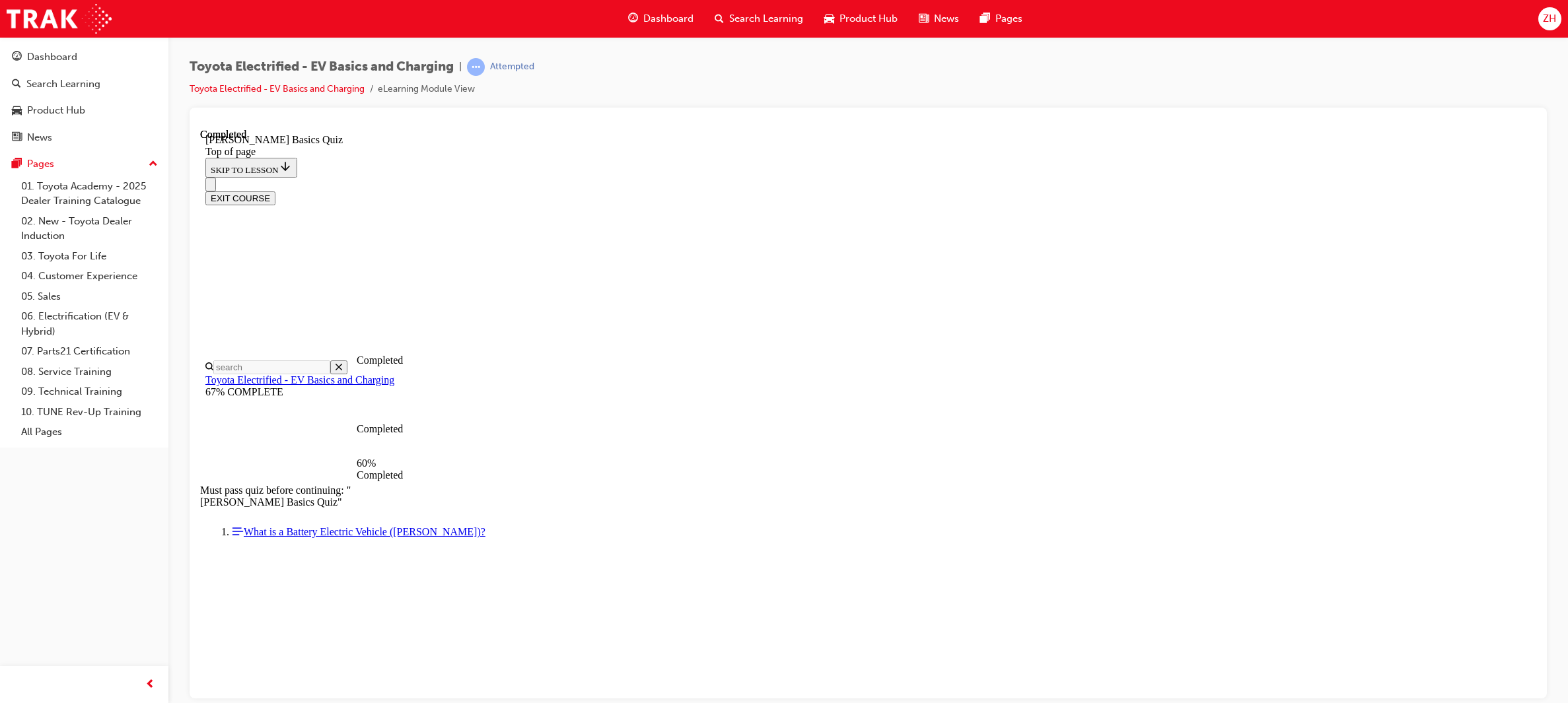
scroll to position [39, 0]
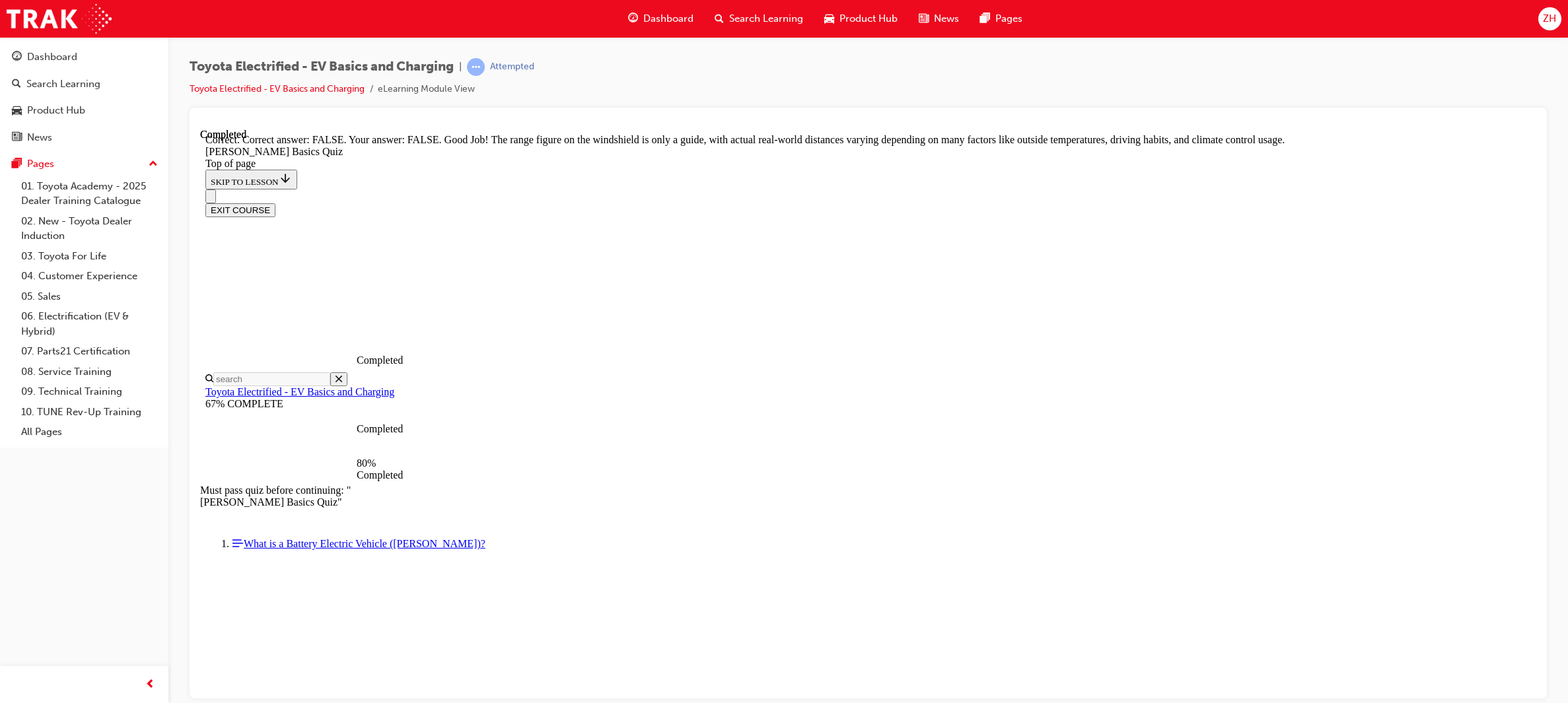
scroll to position [139, 0]
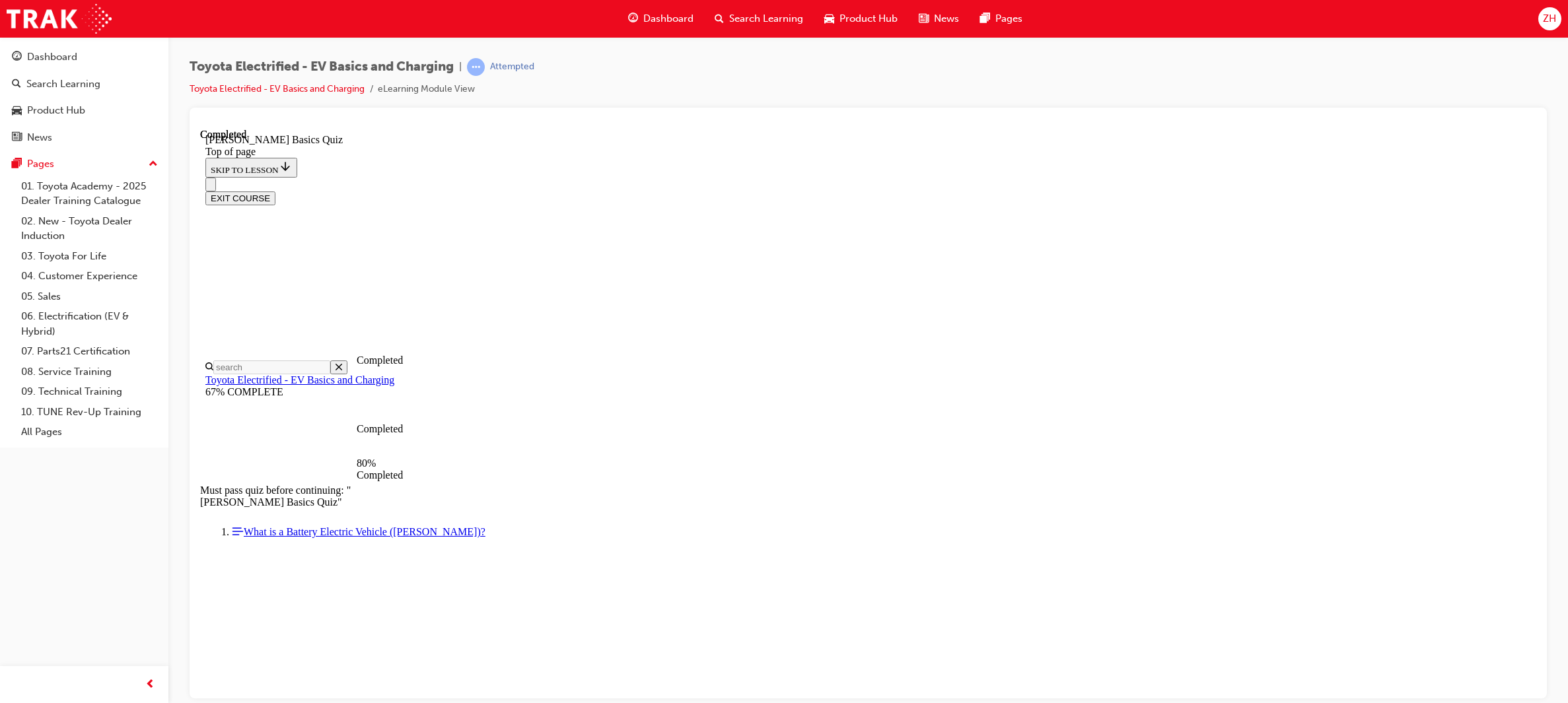
scroll to position [39, 0]
click at [1540, 320] on div at bounding box center [868, 403] width 1357 height 591
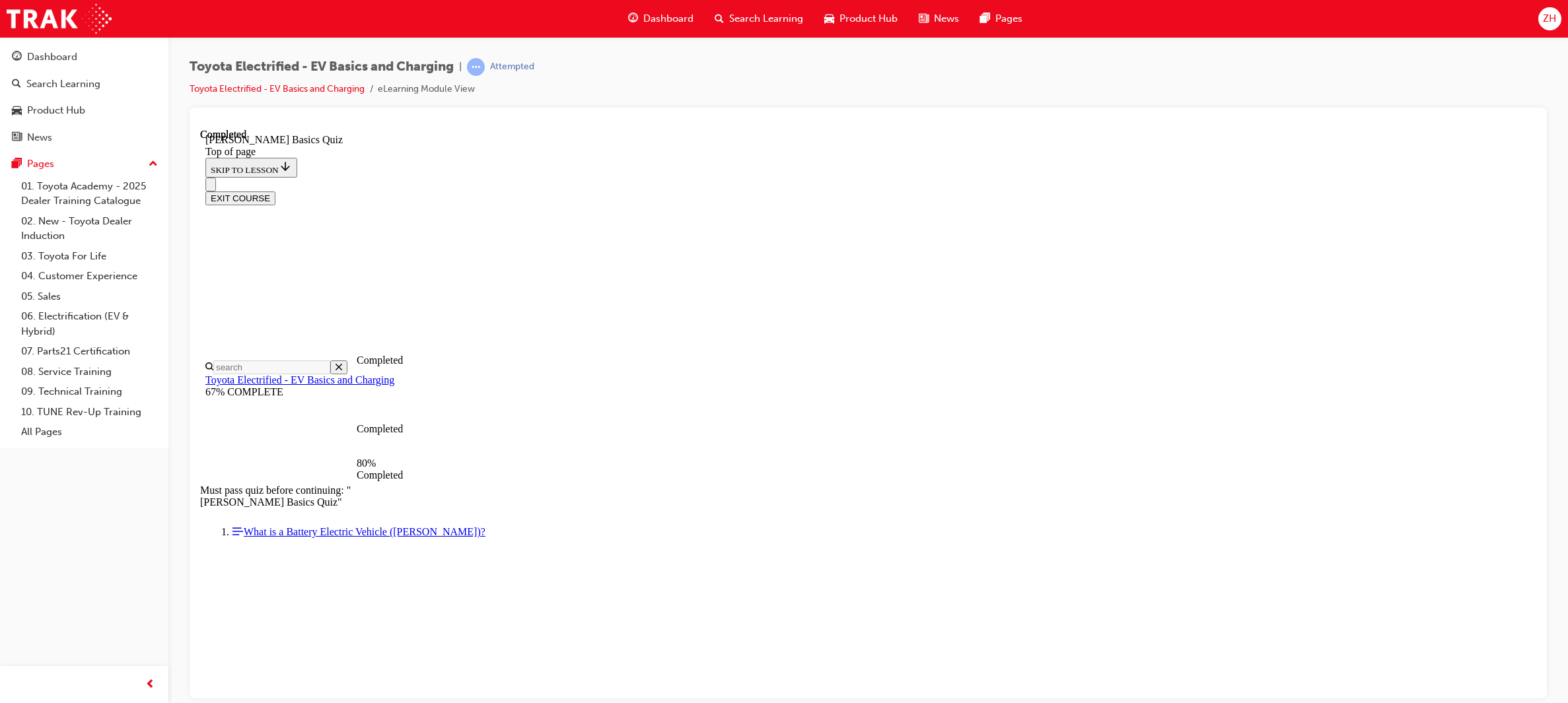
click at [1540, 320] on div at bounding box center [868, 403] width 1357 height 591
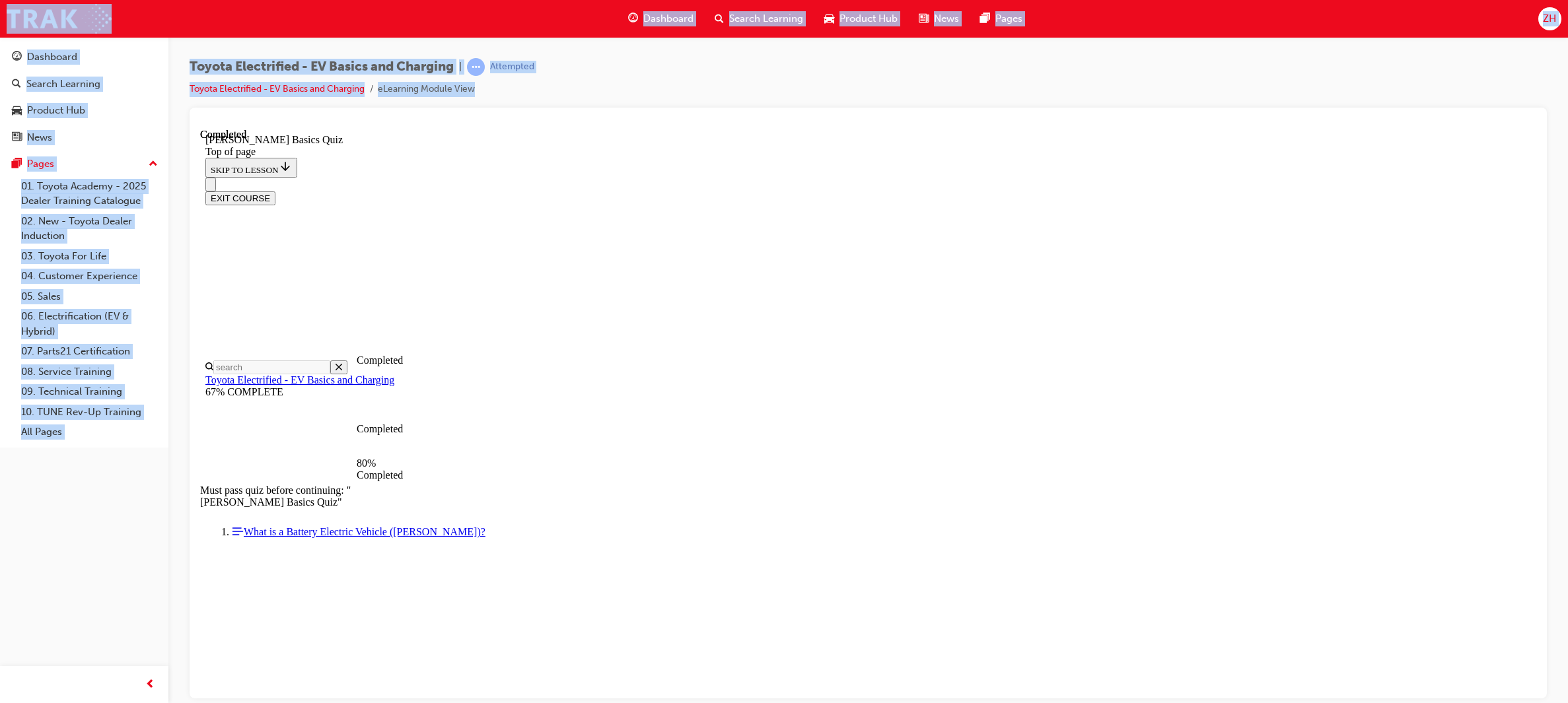
click at [1538, 319] on div at bounding box center [868, 403] width 1357 height 591
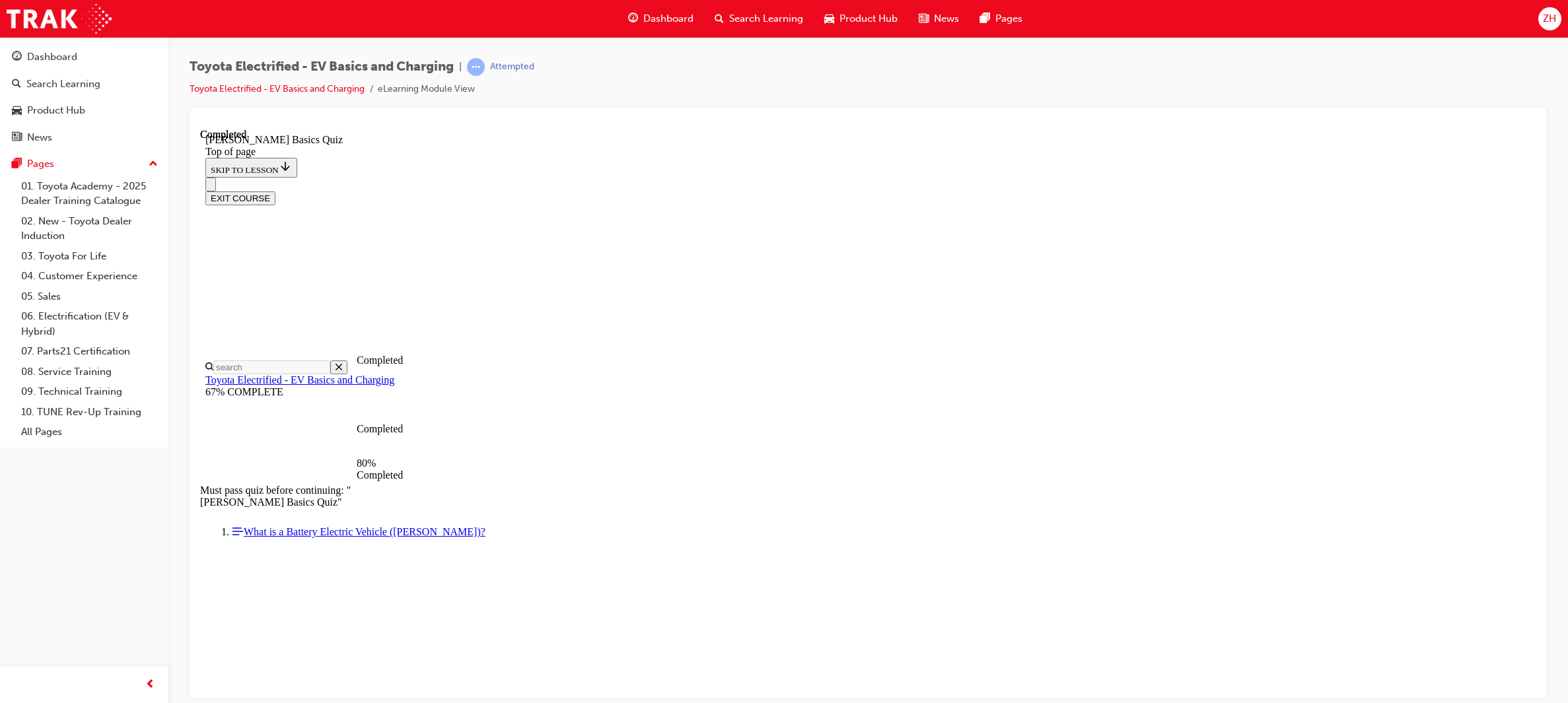
click at [1538, 319] on div at bounding box center [868, 403] width 1357 height 591
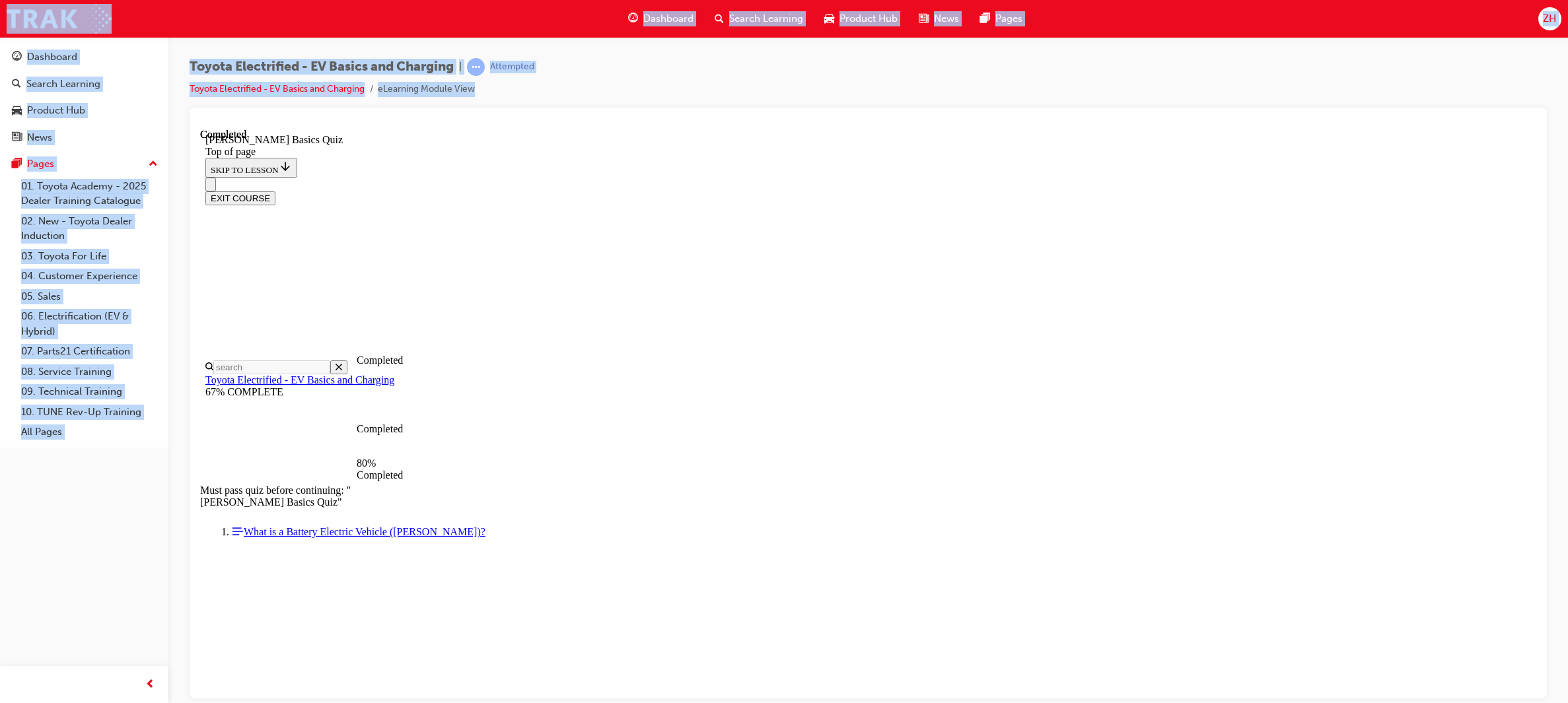
click at [1538, 319] on div at bounding box center [868, 403] width 1357 height 591
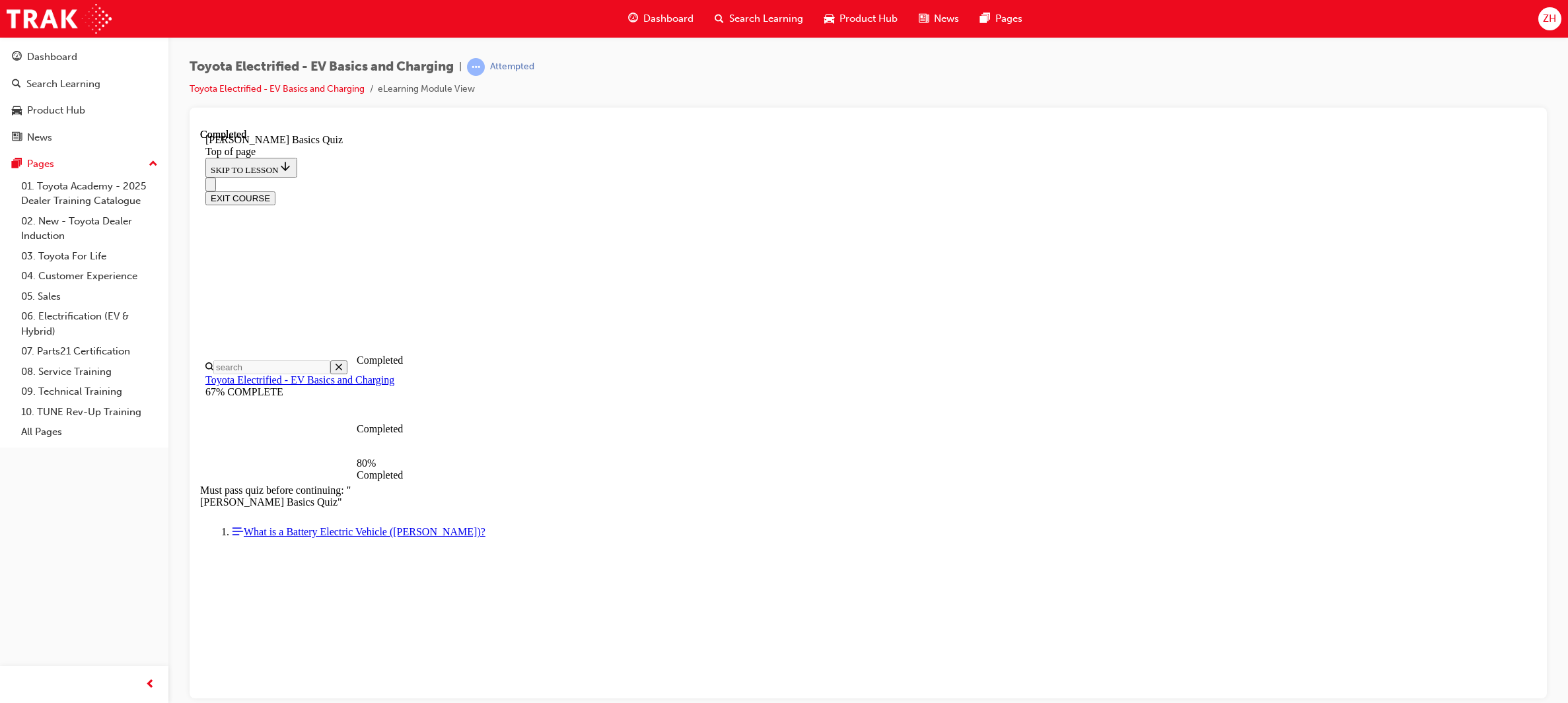
click at [1538, 319] on div at bounding box center [868, 403] width 1357 height 591
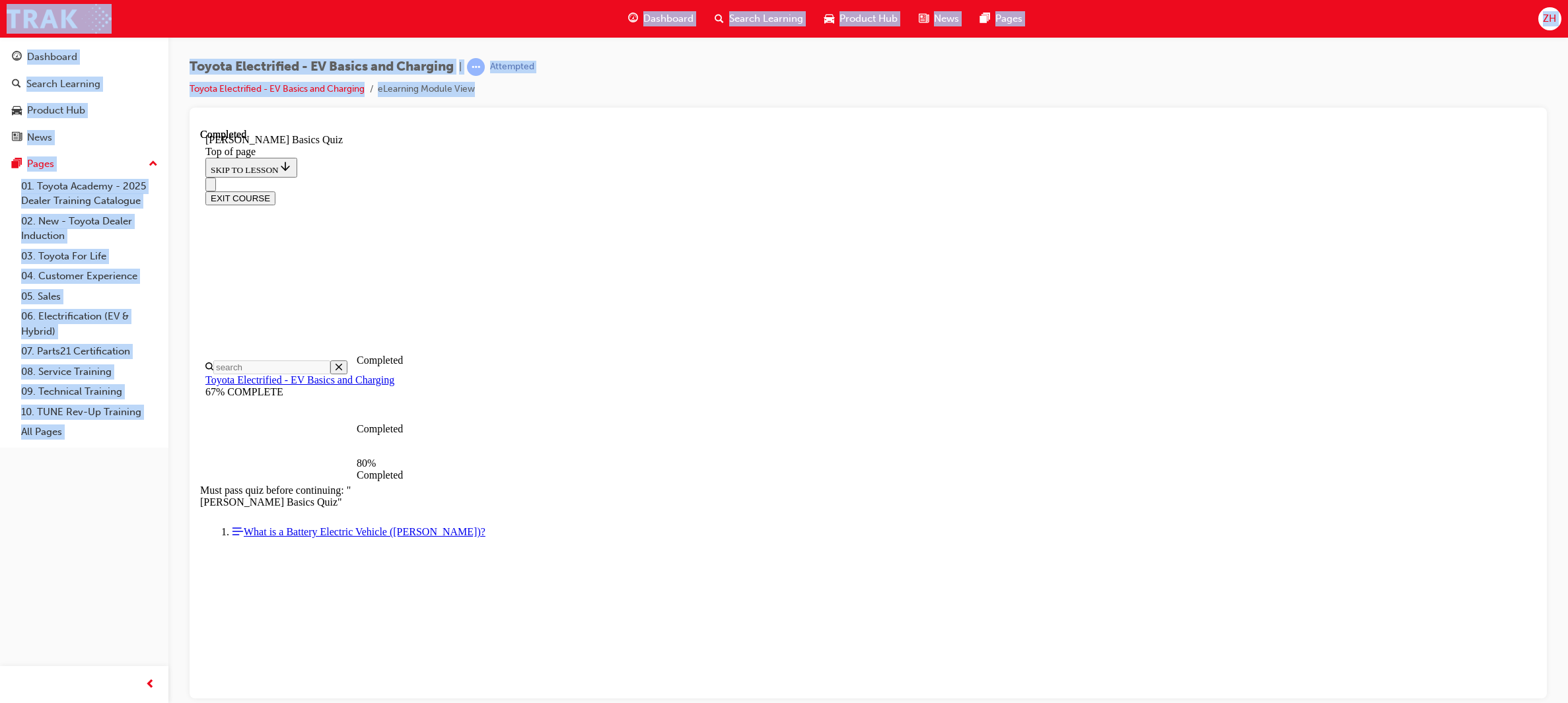
click at [1538, 319] on div at bounding box center [868, 403] width 1357 height 591
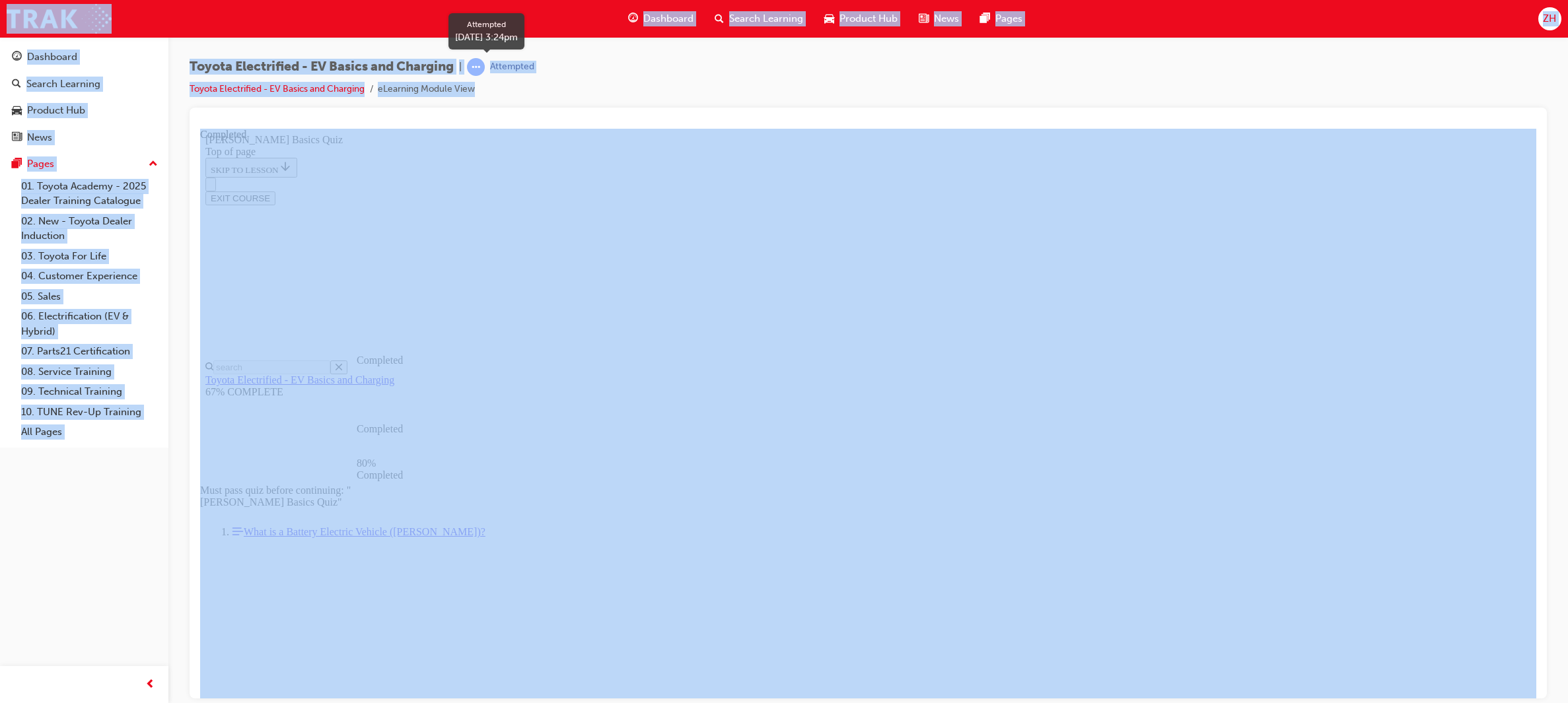
click at [483, 64] on span "learningRecordVerb_ATTEMPT-icon" at bounding box center [476, 67] width 18 height 18
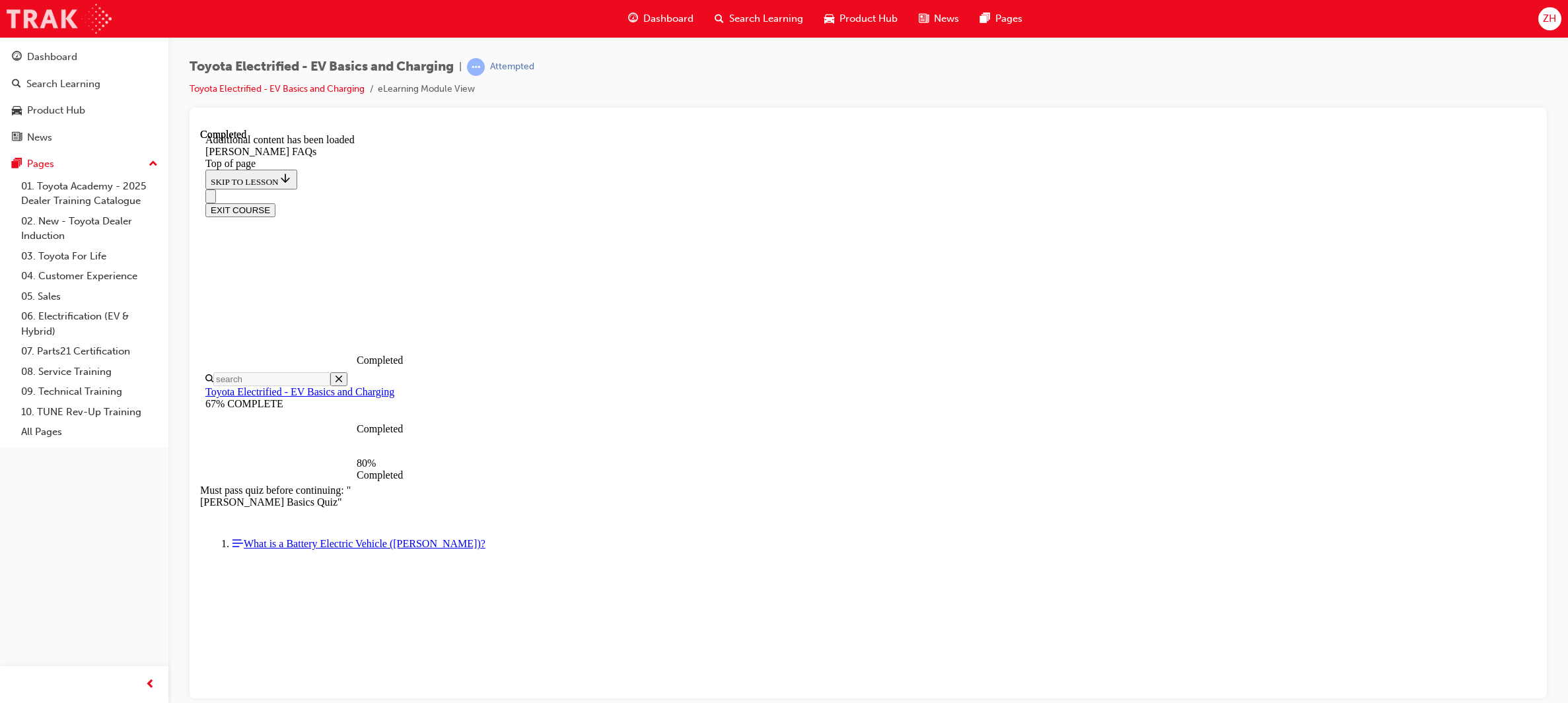
scroll to position [41, 0]
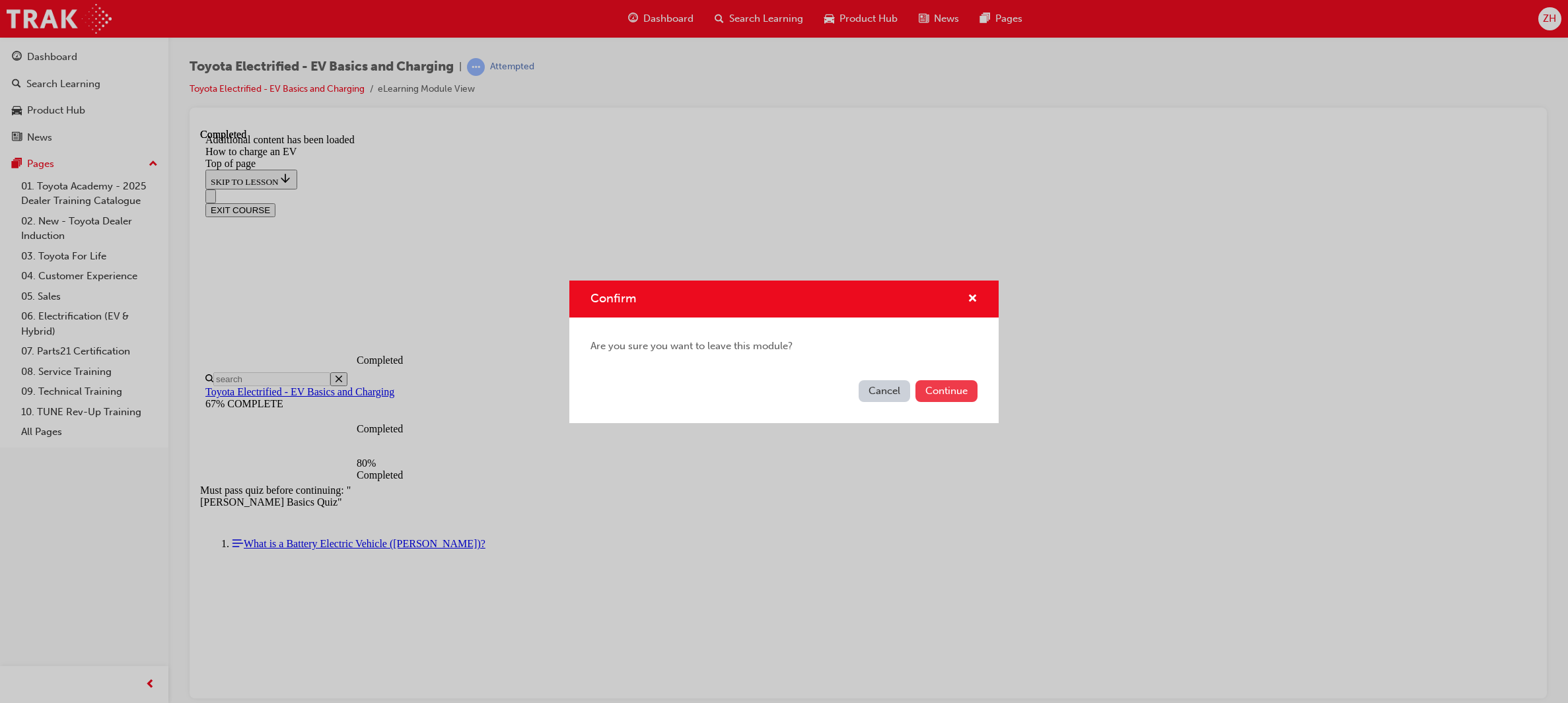
click at [945, 382] on button "Continue" at bounding box center [946, 392] width 62 height 22
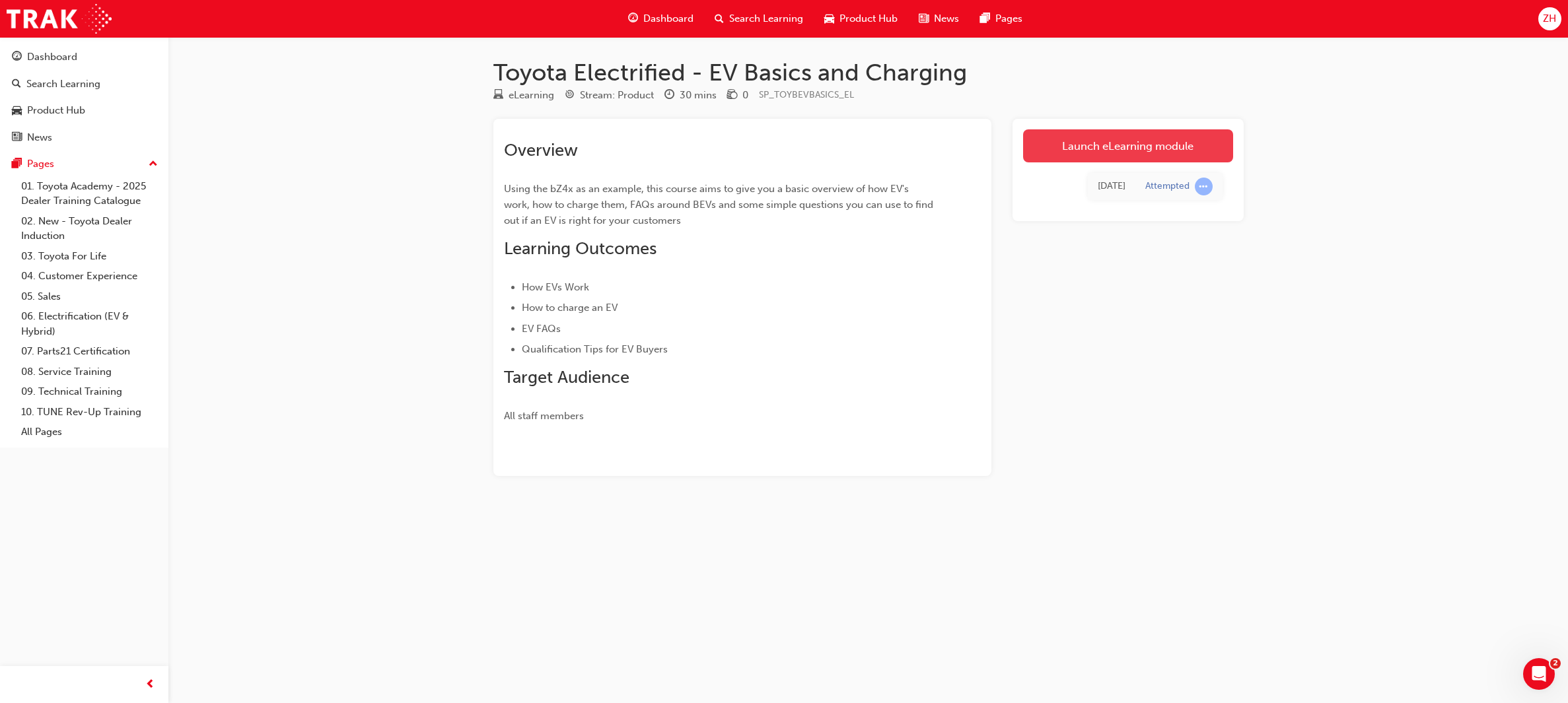
click at [1181, 154] on link "Launch eLearning module" at bounding box center [1128, 146] width 210 height 33
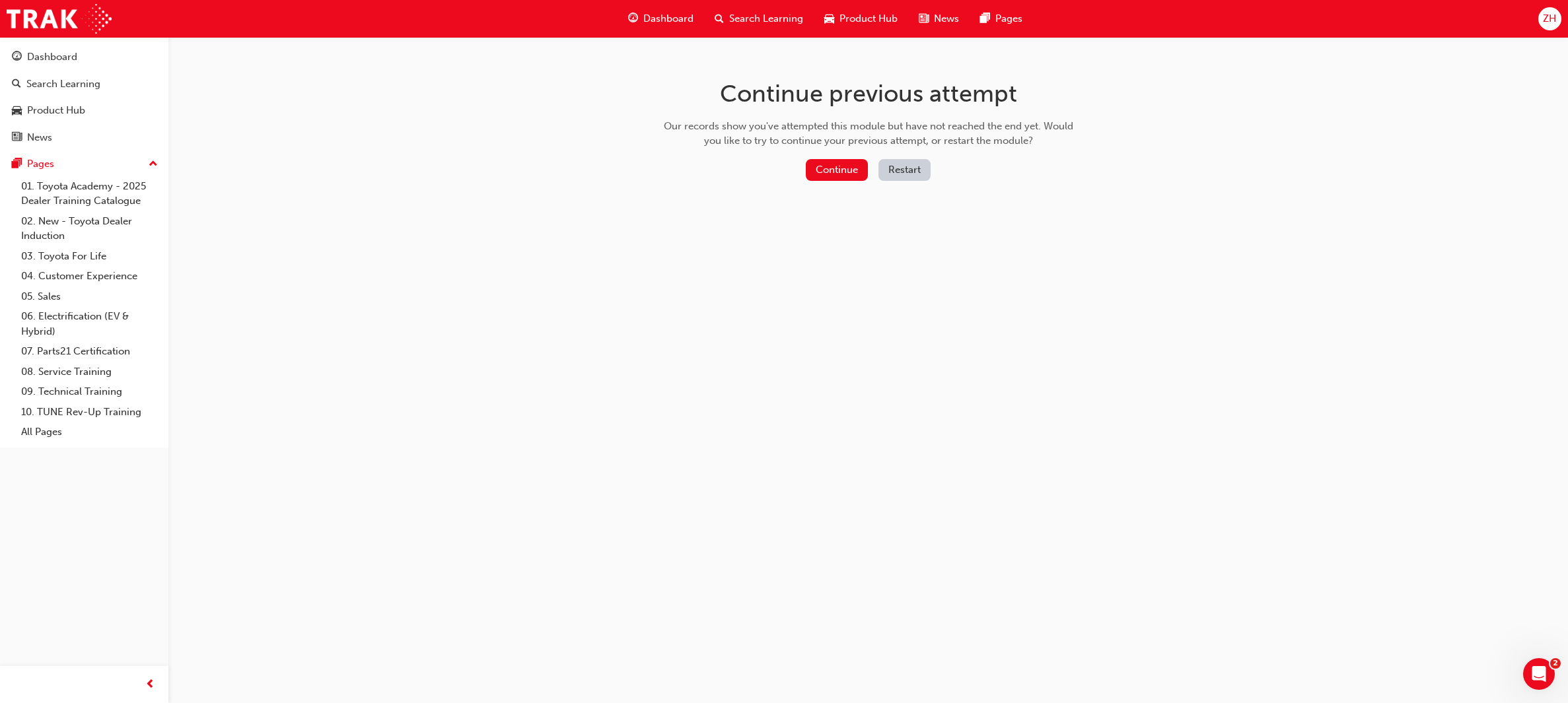
click at [904, 168] on button "Restart" at bounding box center [904, 170] width 52 height 22
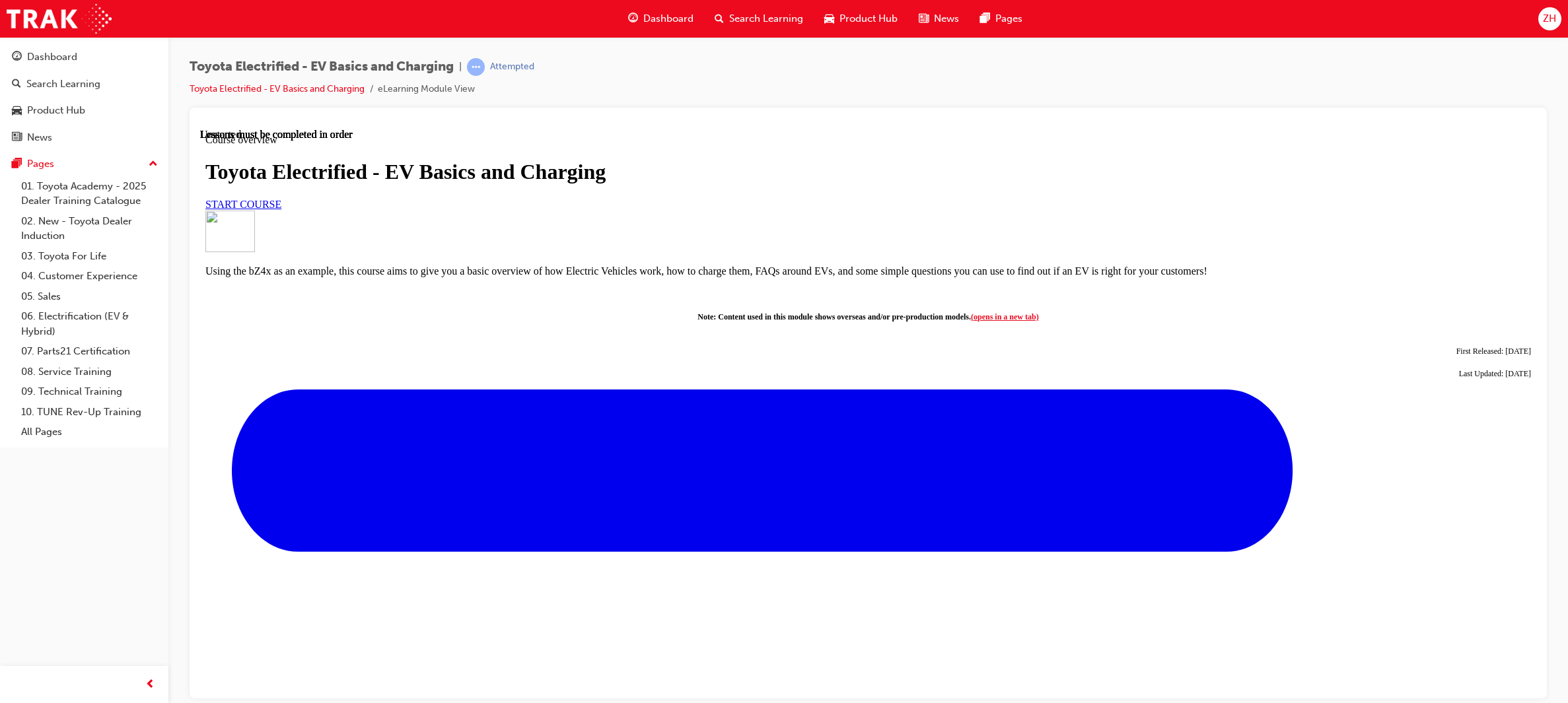
click at [281, 209] on span "START COURSE" at bounding box center [243, 204] width 76 height 11
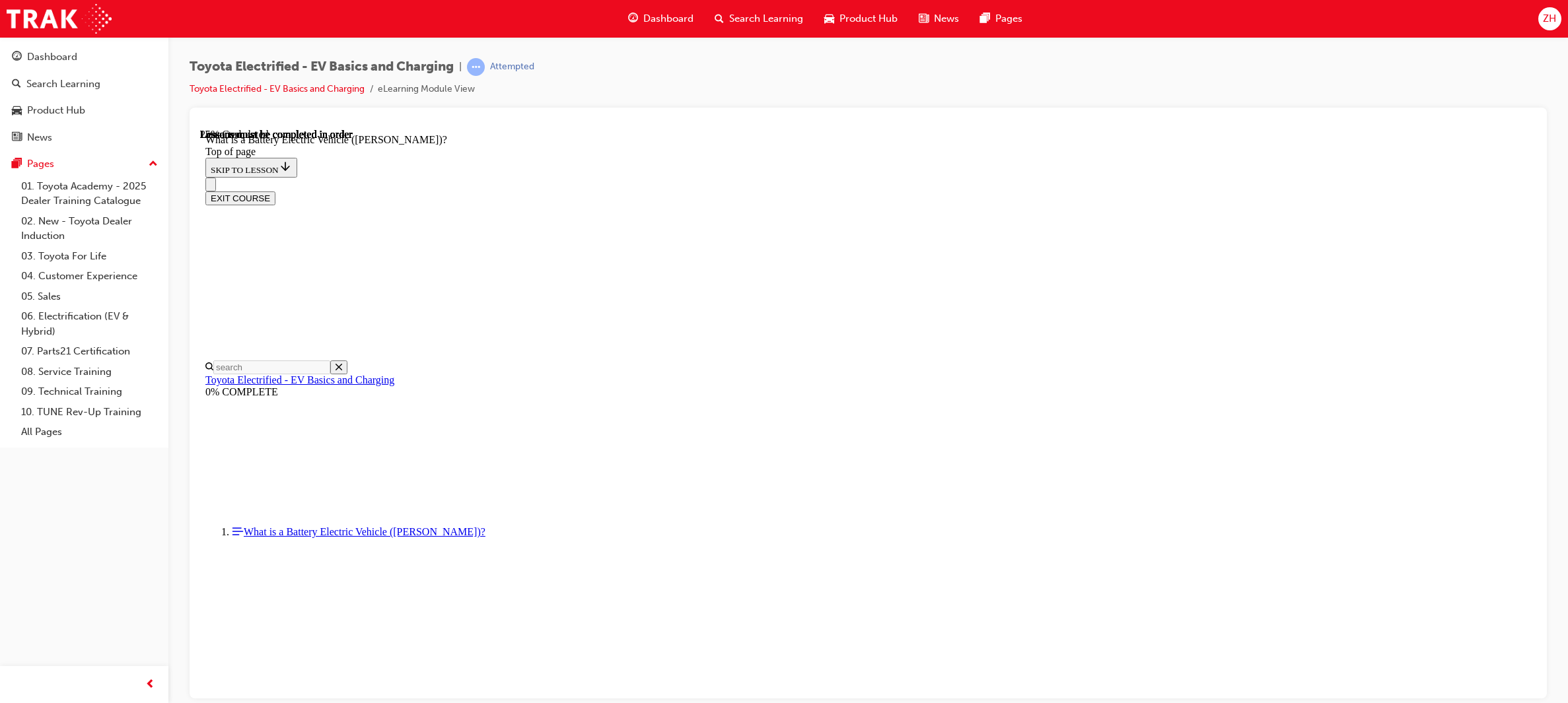
scroll to position [41, 0]
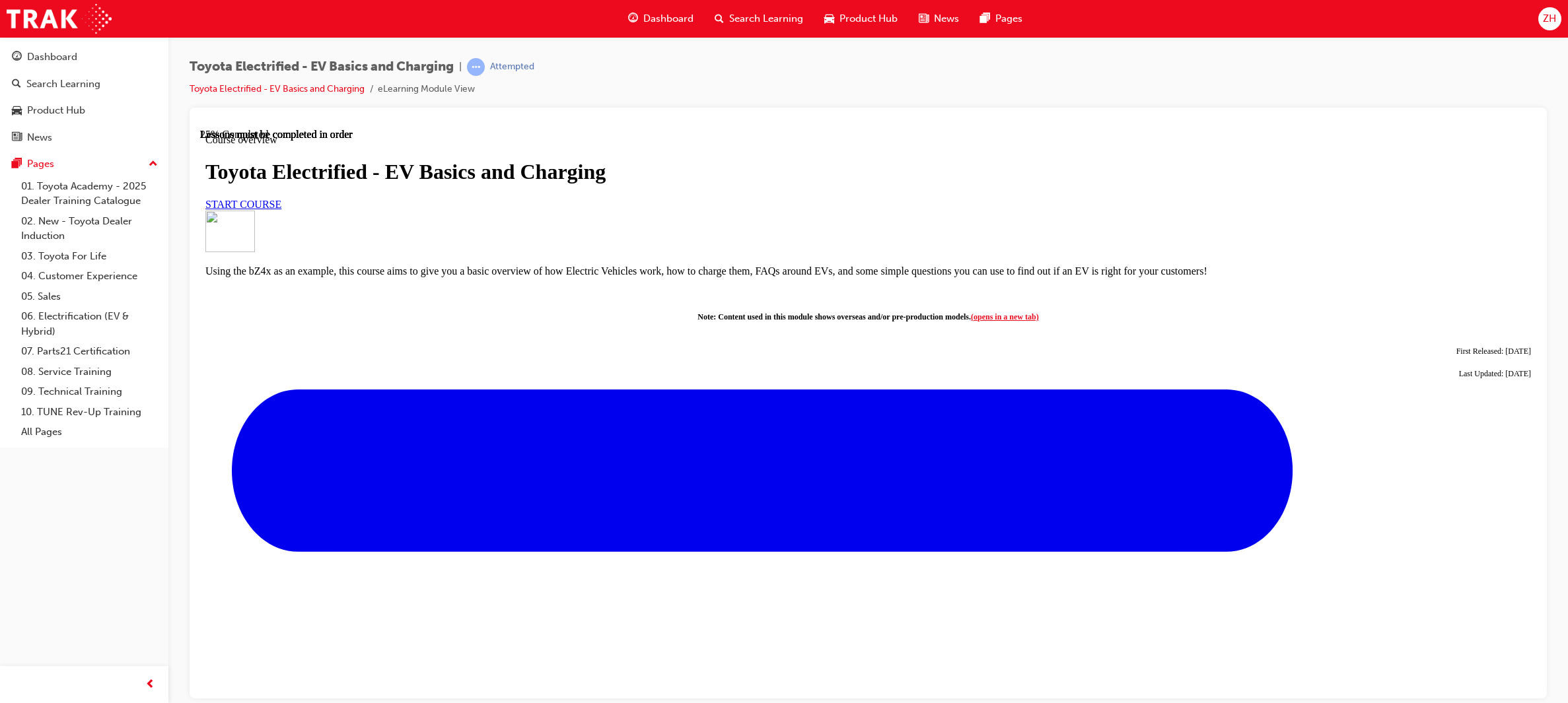
click at [1544, 12] on span "ZH" at bounding box center [1549, 18] width 13 height 15
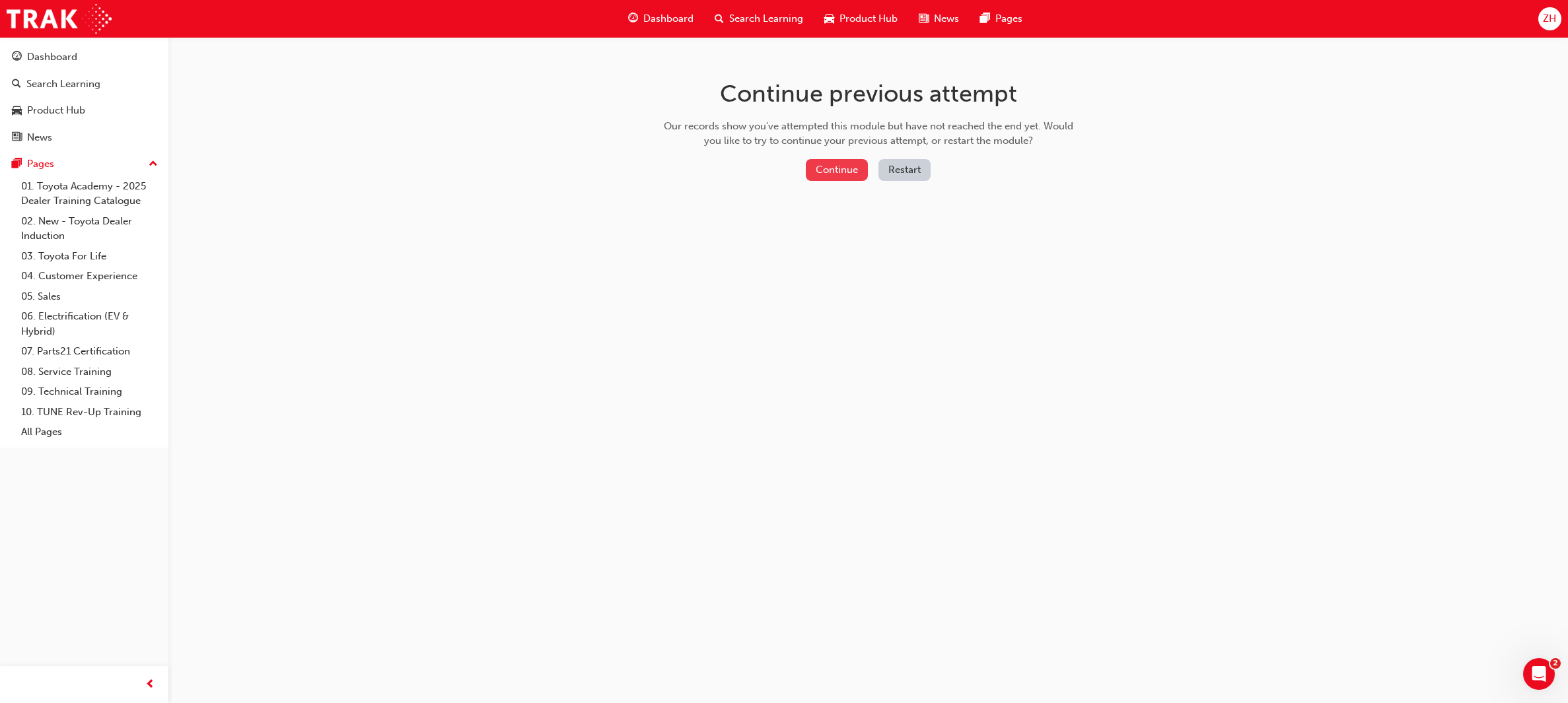
click at [819, 171] on button "Continue" at bounding box center [837, 170] width 62 height 22
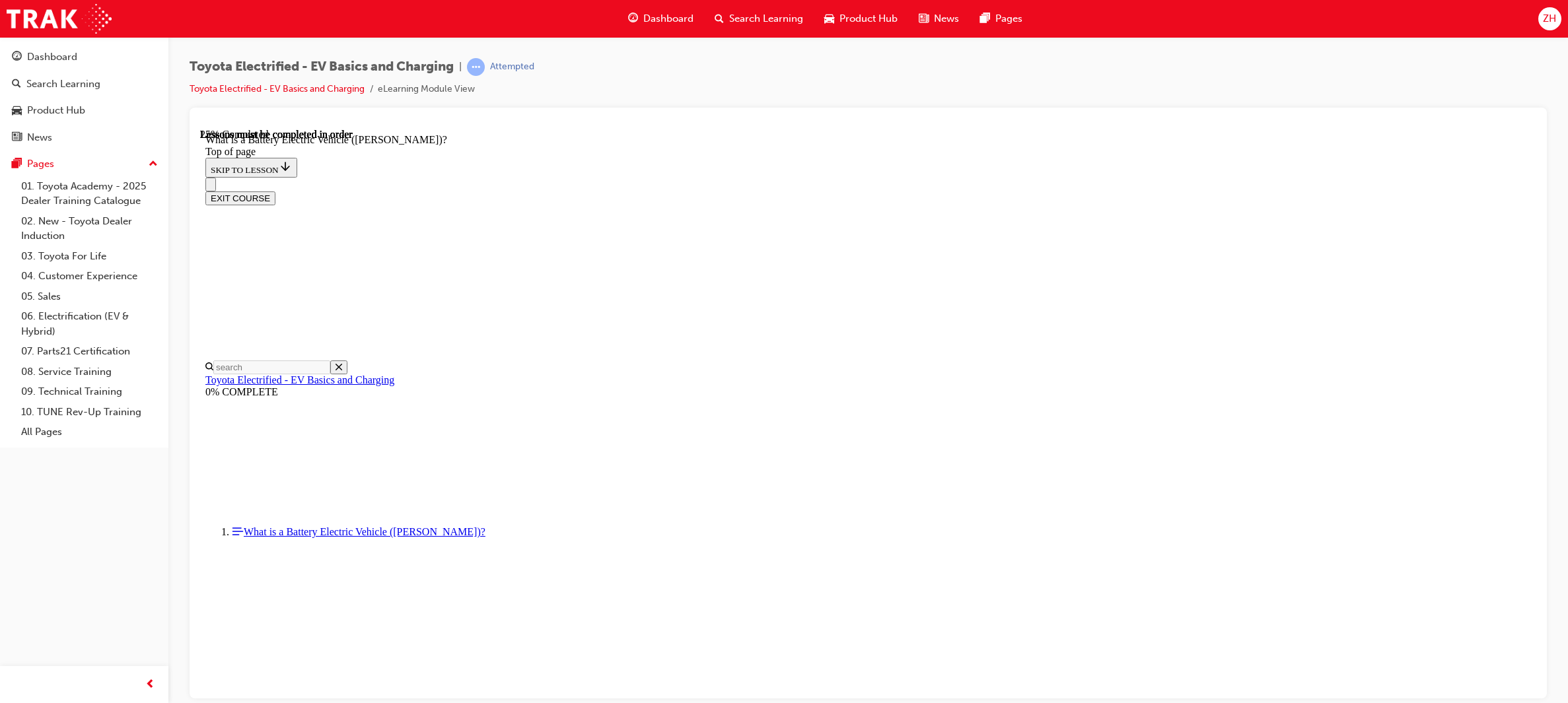
scroll to position [41, 0]
